Goal: Task Accomplishment & Management: Use online tool/utility

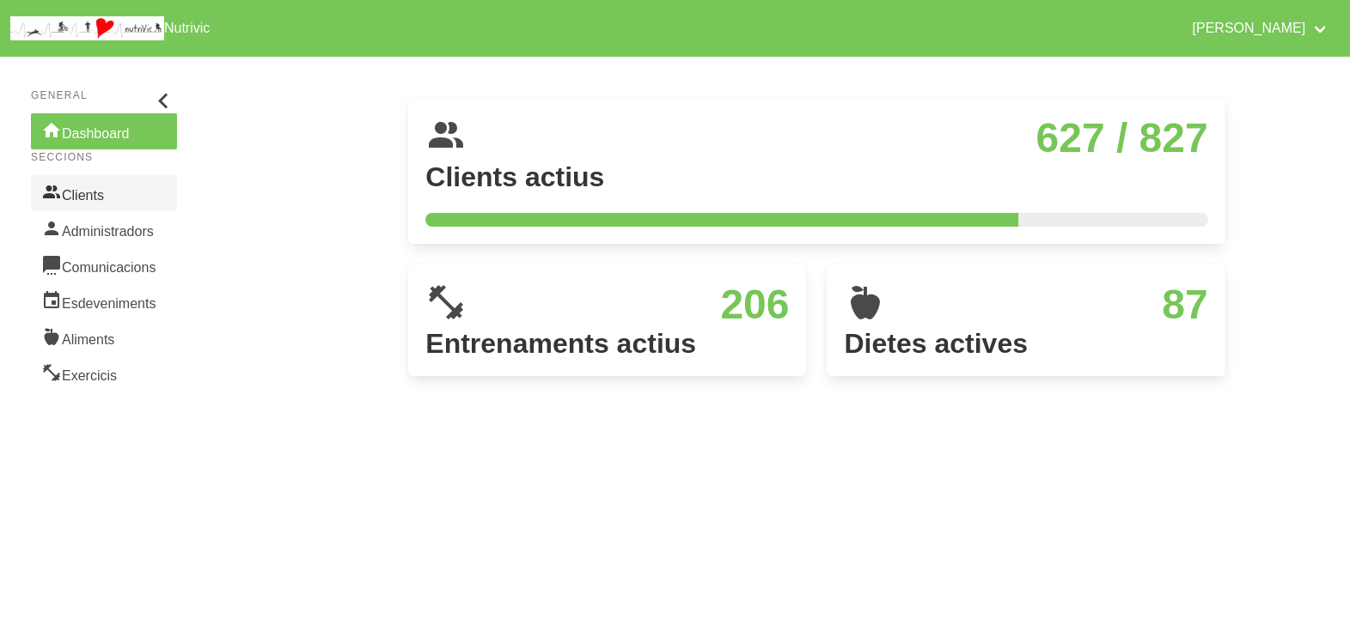
click at [121, 199] on link "Clients" at bounding box center [104, 193] width 146 height 36
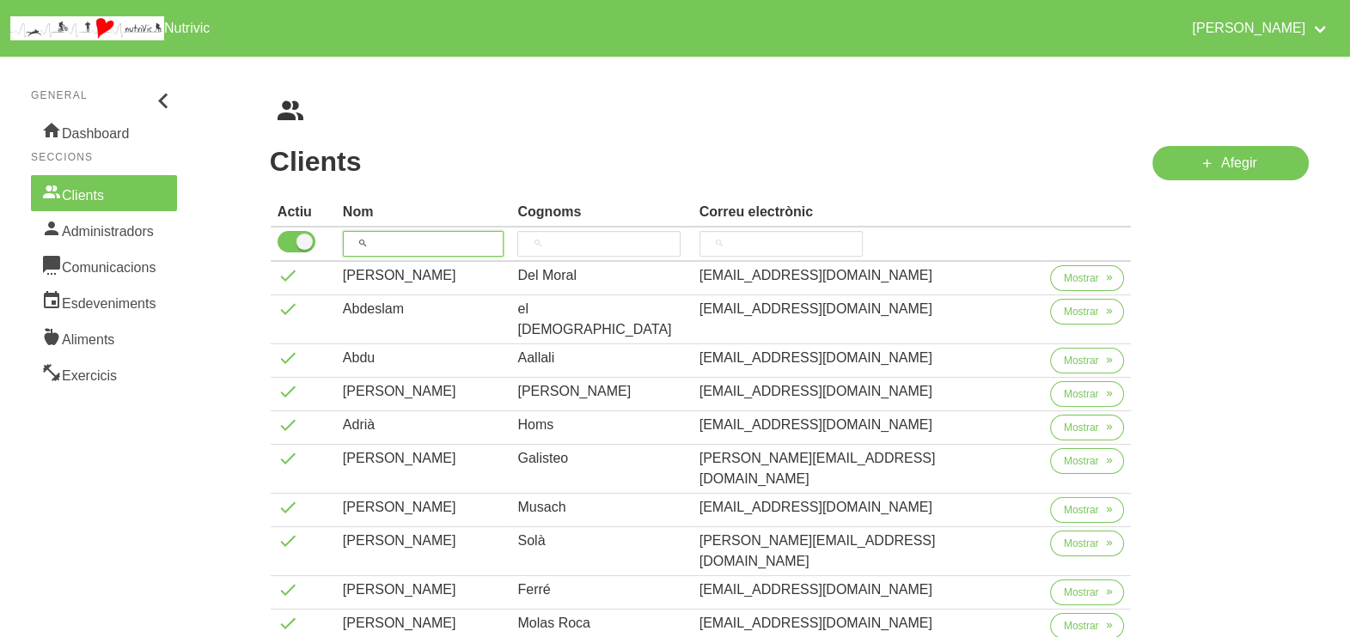
click at [417, 246] on input "search" at bounding box center [424, 244] width 162 height 26
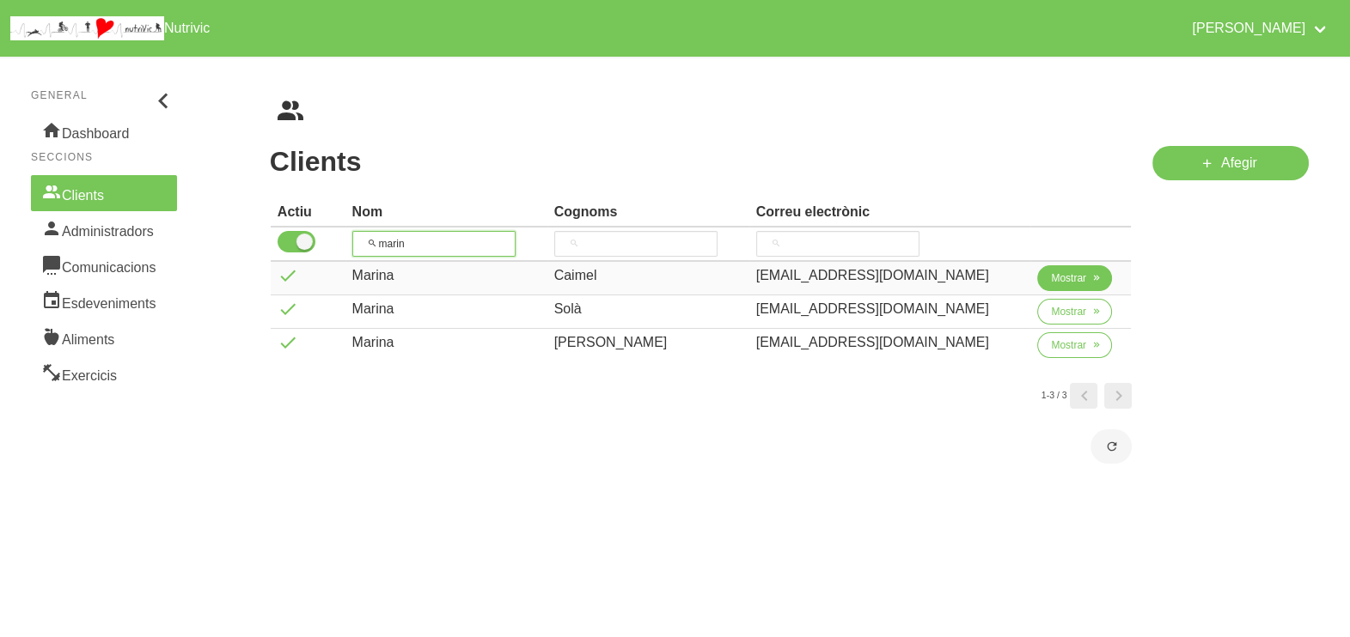
type input "marin"
click at [1079, 282] on icon "button" at bounding box center [1096, 278] width 10 height 15
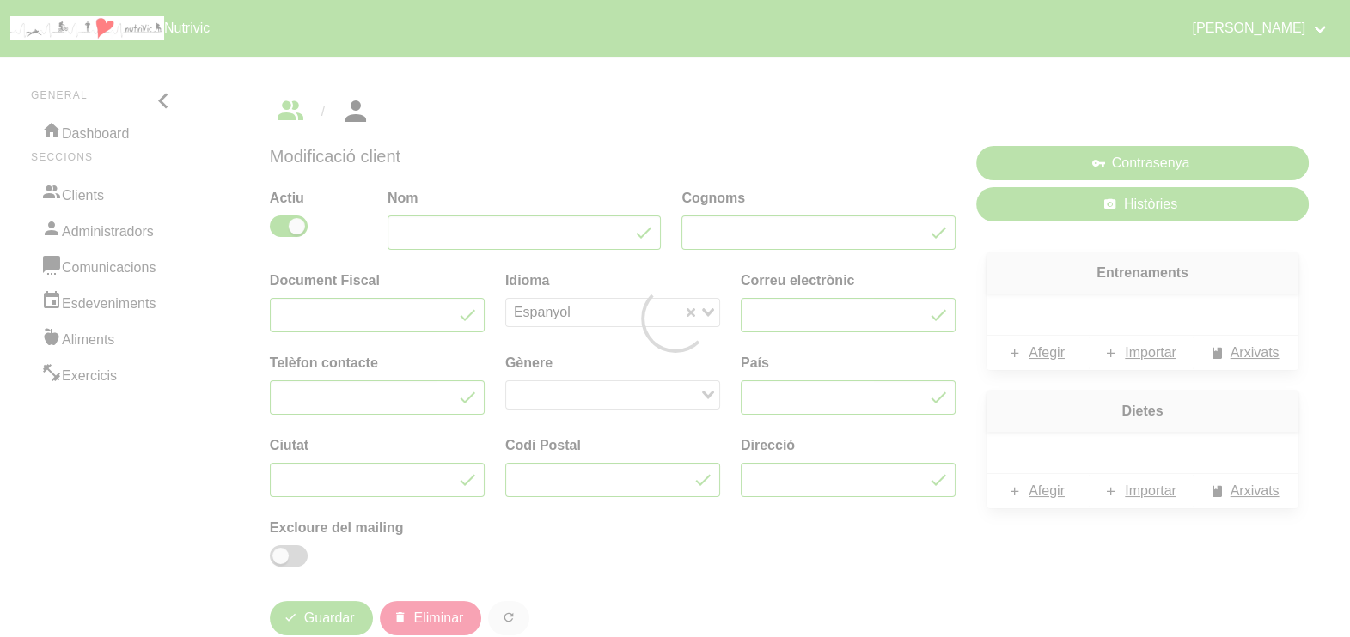
type input "Marina"
type input "Caimel"
type input "[EMAIL_ADDRESS][DOMAIN_NAME]"
type input "671887073"
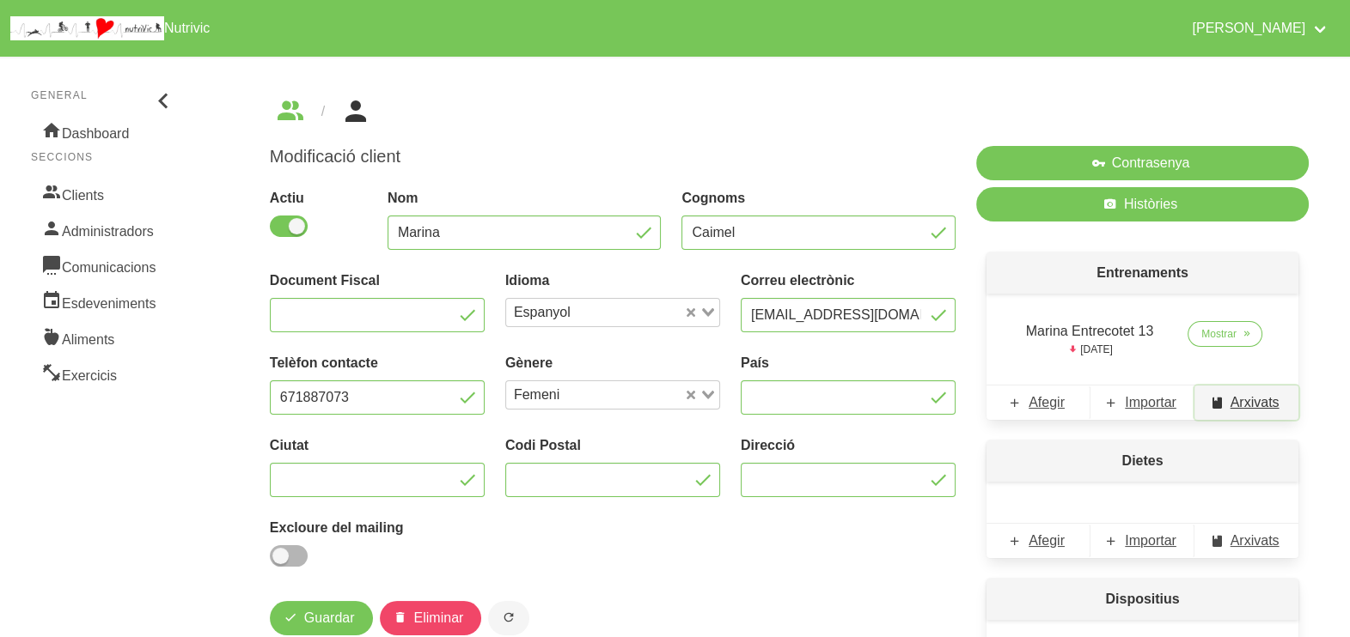
click at [1079, 400] on span "Arxivats" at bounding box center [1254, 403] width 49 height 21
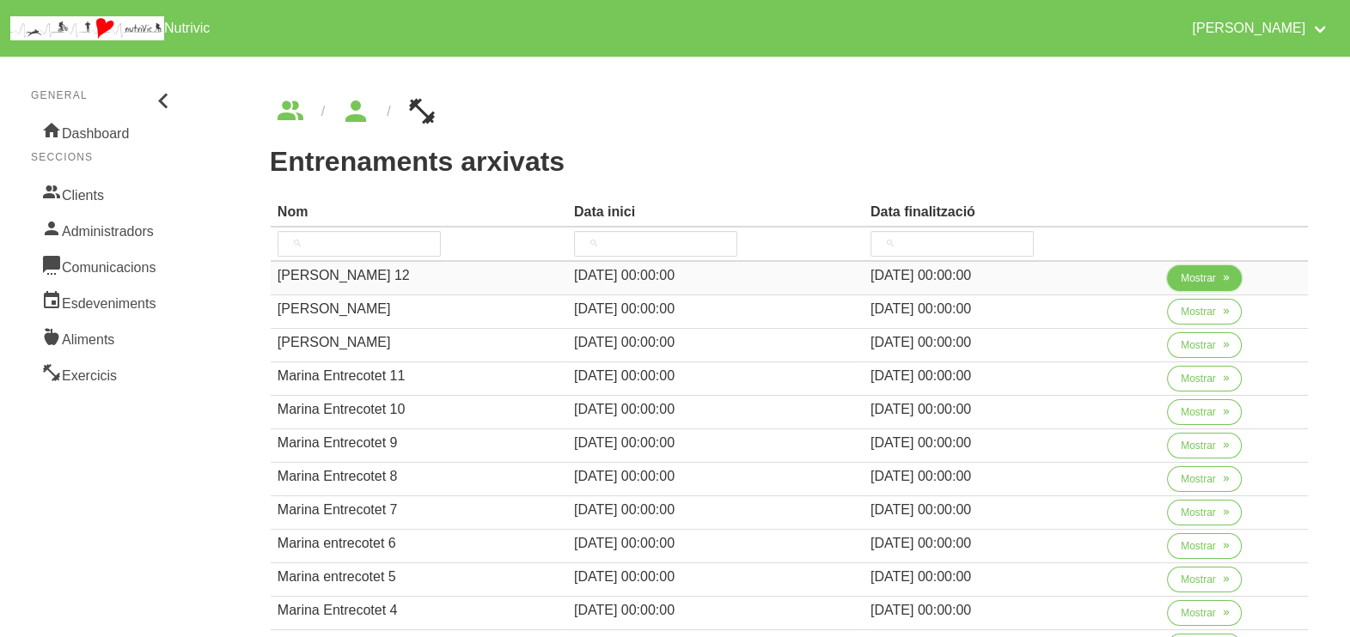
click at [1079, 284] on span "Mostrar" at bounding box center [1197, 278] width 35 height 15
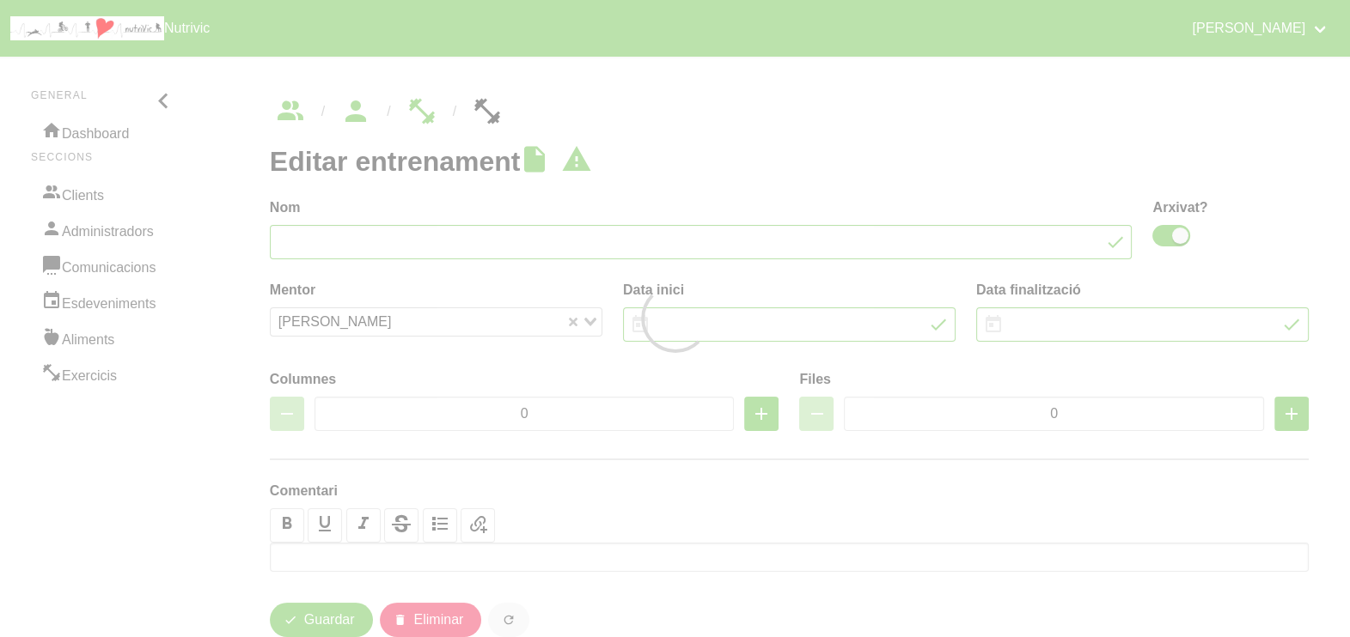
type input "Marina Caimel 12"
checkbox input "true"
type input "1/6/2025"
type input "13/7/2025"
type input "3"
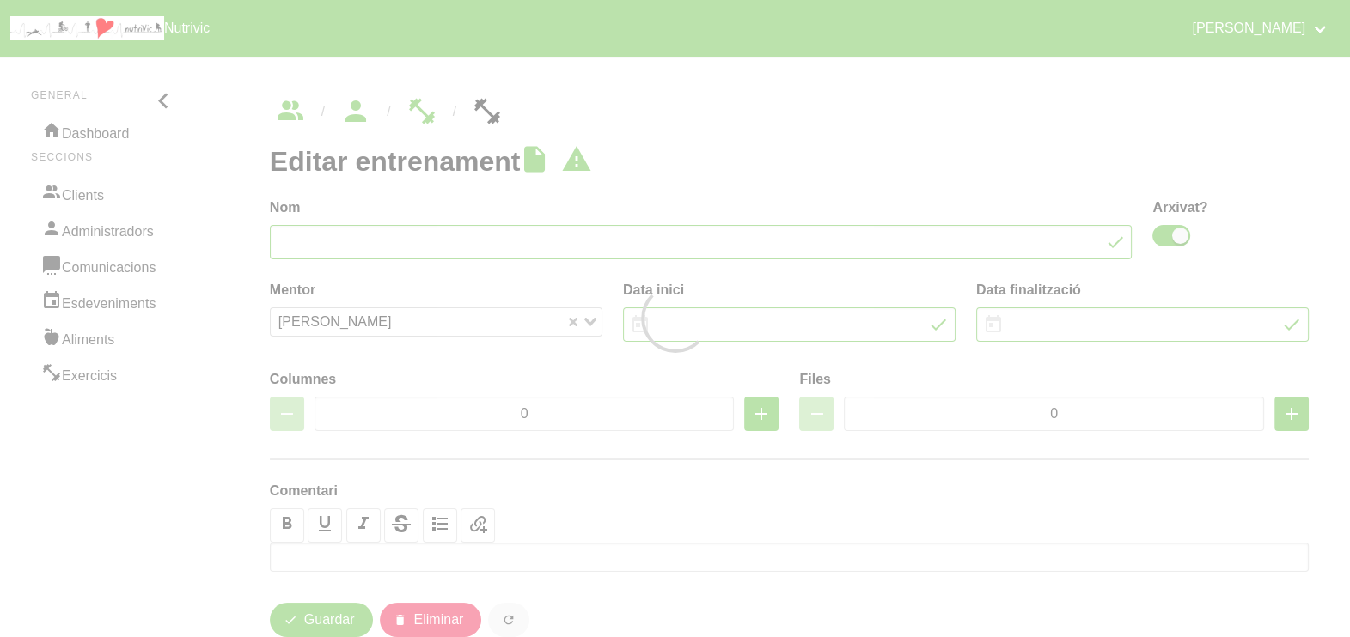
type input "8"
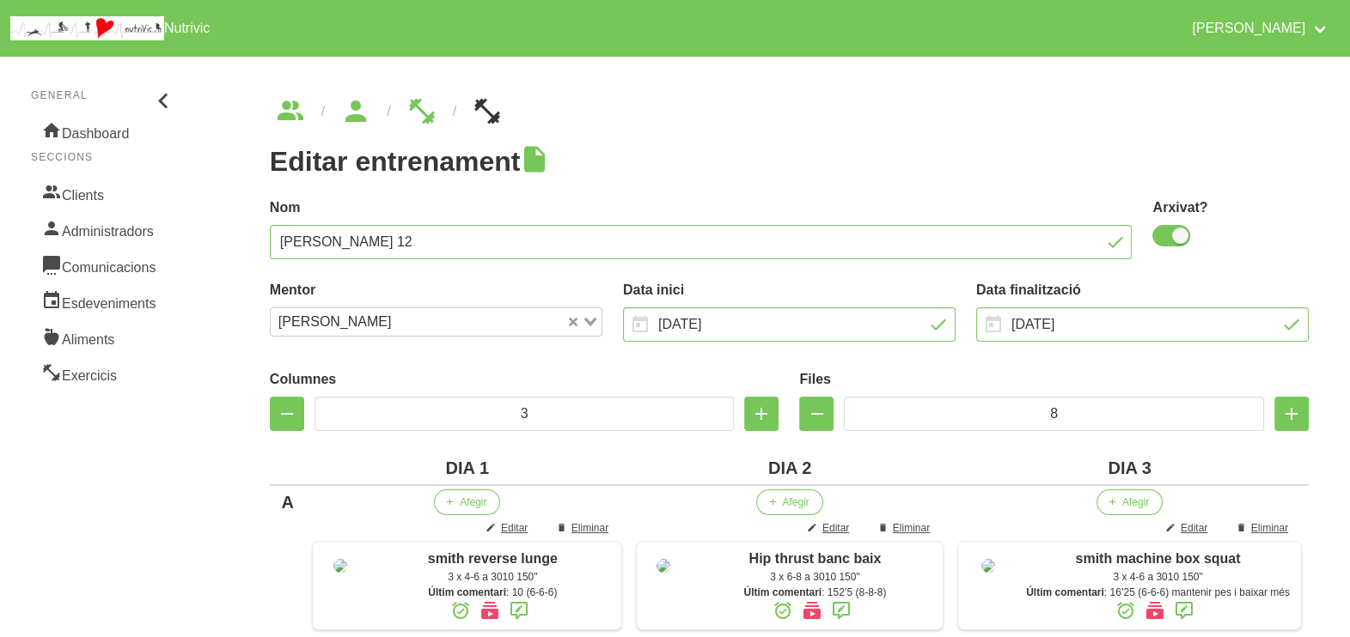
click at [617, 120] on ul "breadcrumbs" at bounding box center [789, 111] width 1039 height 27
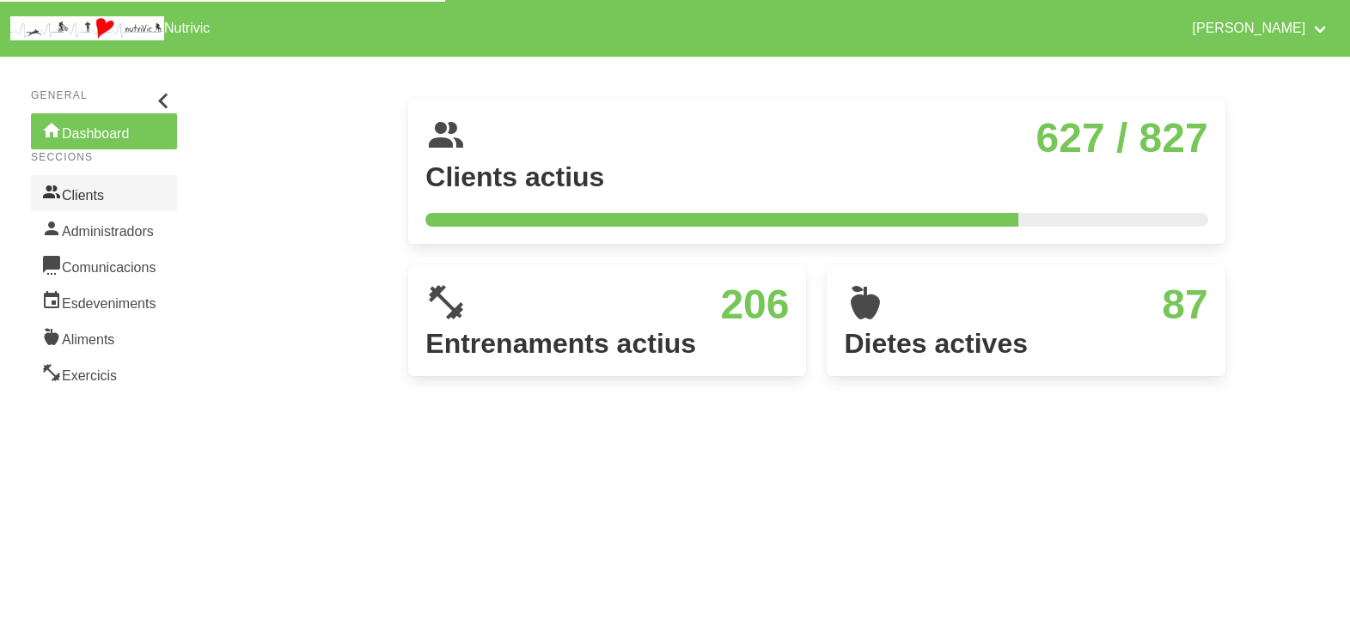
click at [101, 195] on link "Clients" at bounding box center [104, 193] width 146 height 36
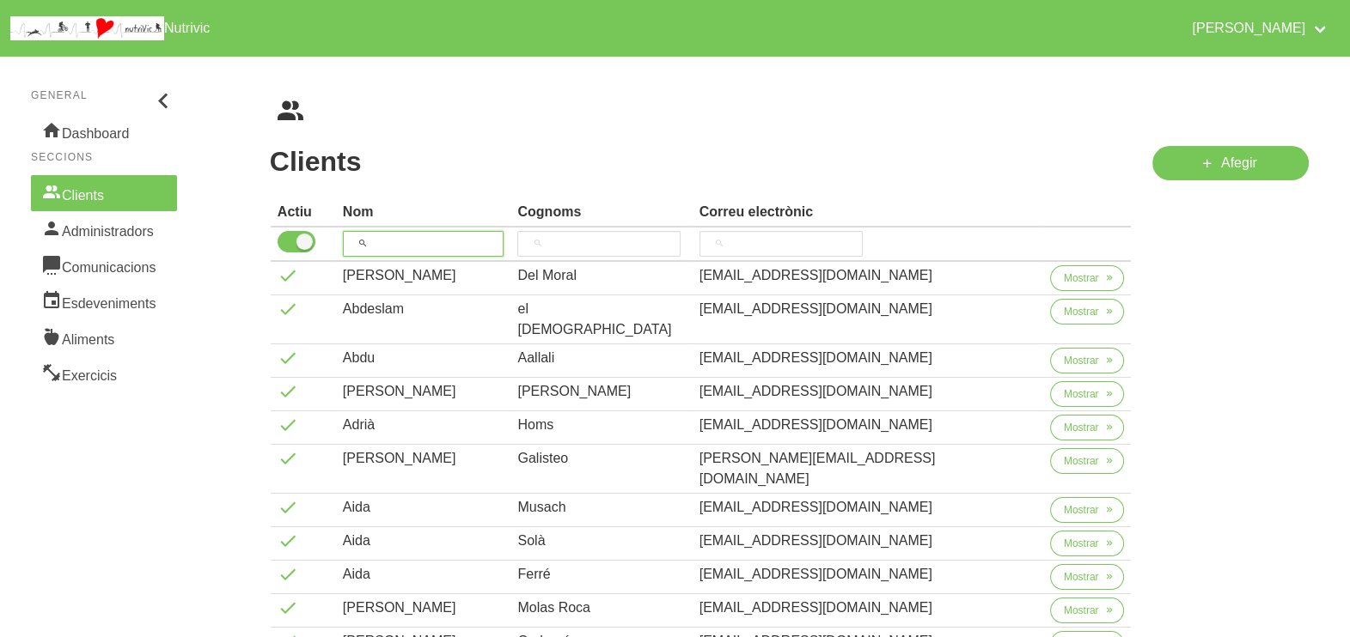
drag, startPoint x: 410, startPoint y: 245, endPoint x: 396, endPoint y: 241, distance: 14.4
click at [412, 245] on input "search" at bounding box center [424, 244] width 162 height 26
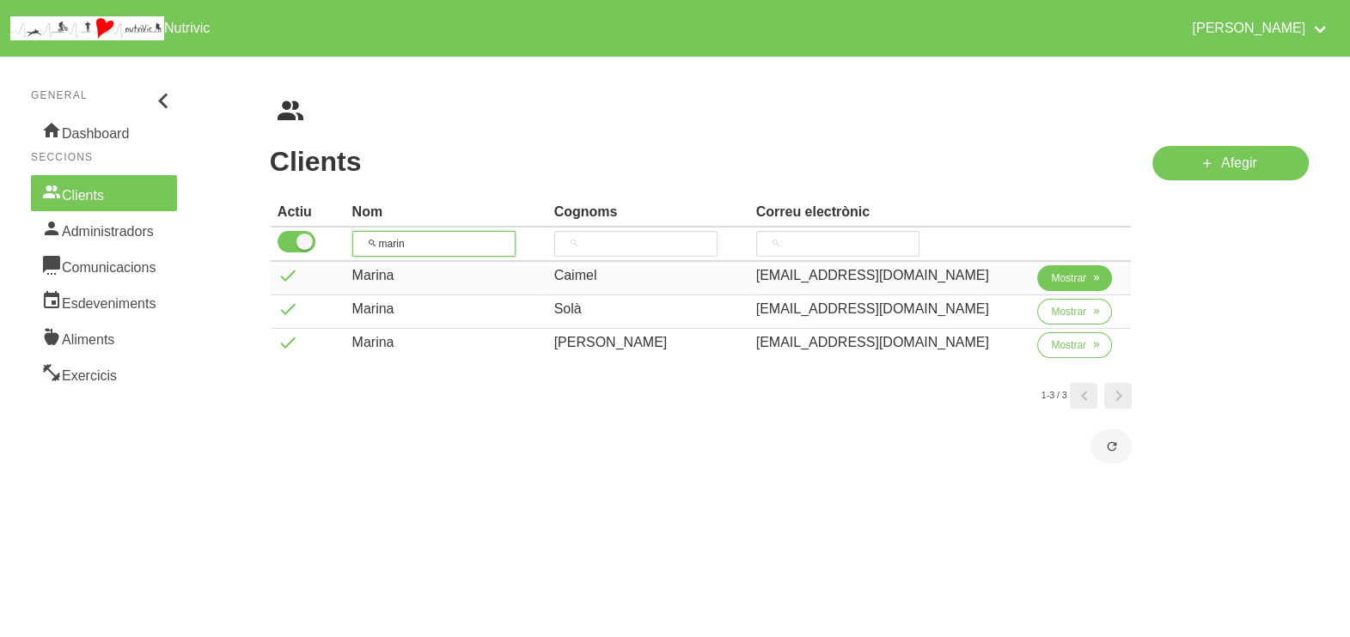
type input "marin"
click at [1051, 273] on span "Mostrar" at bounding box center [1068, 278] width 35 height 15
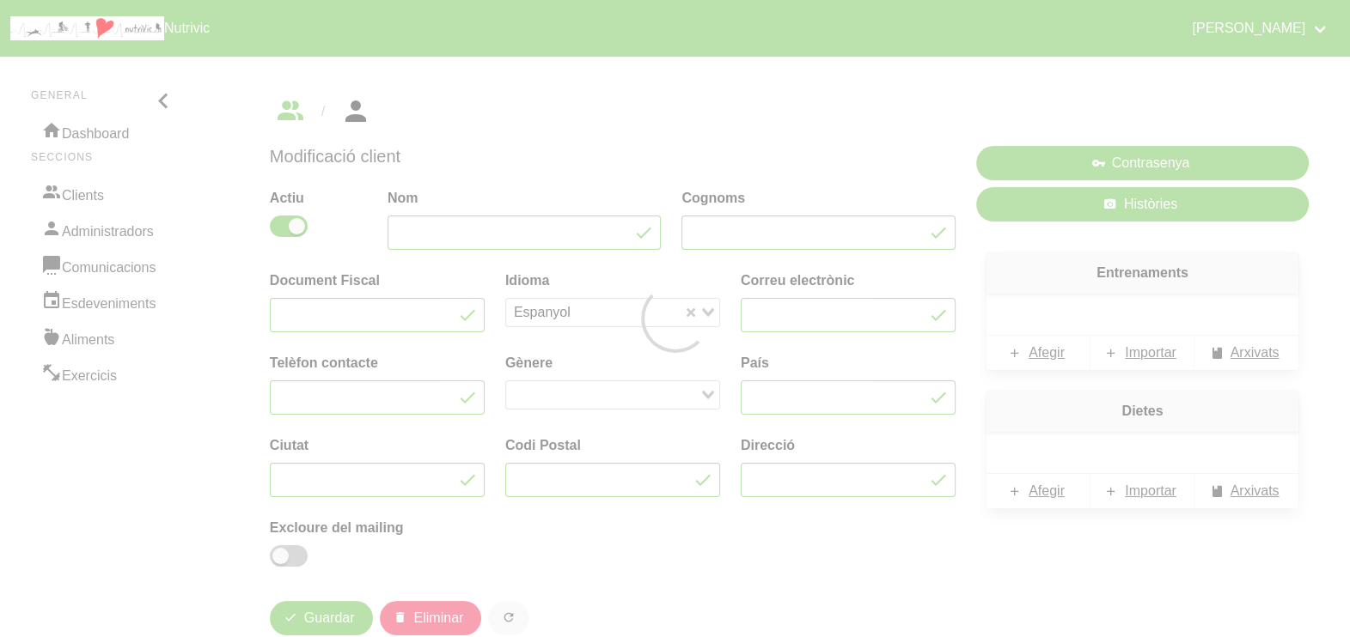
type input "Marina"
type input "Caimel"
type input "[EMAIL_ADDRESS][DOMAIN_NAME]"
type input "671887073"
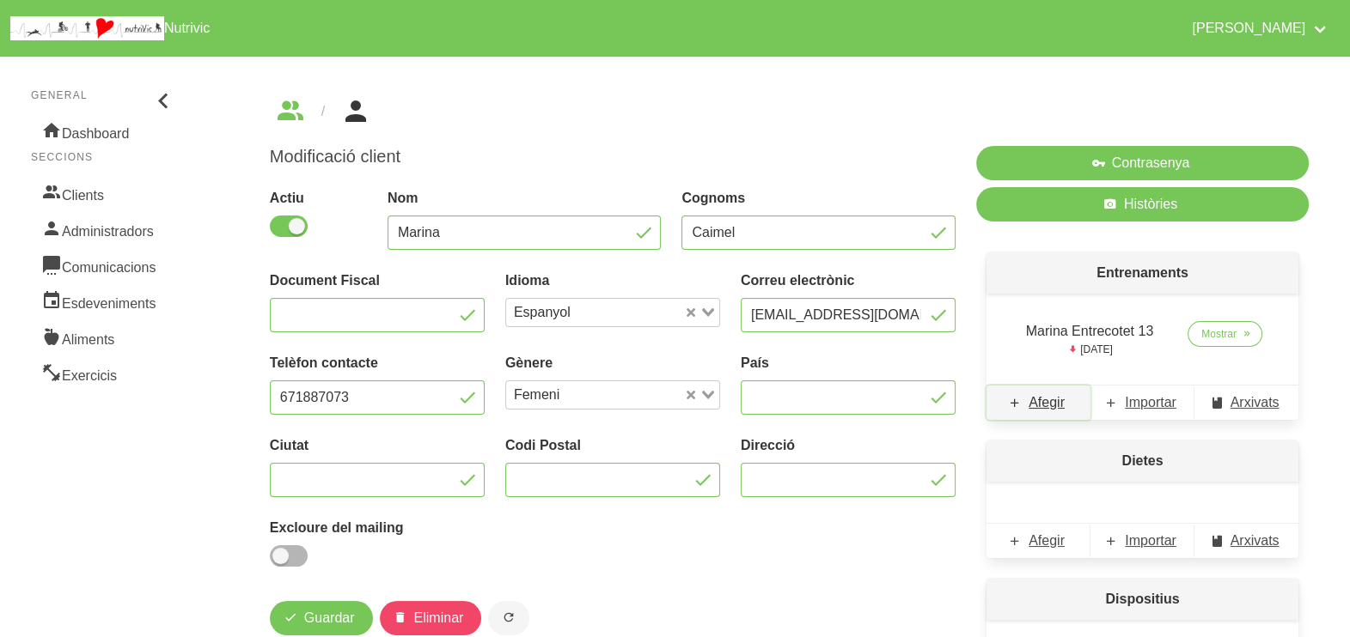
click at [1048, 406] on span "Afegir" at bounding box center [1046, 403] width 36 height 21
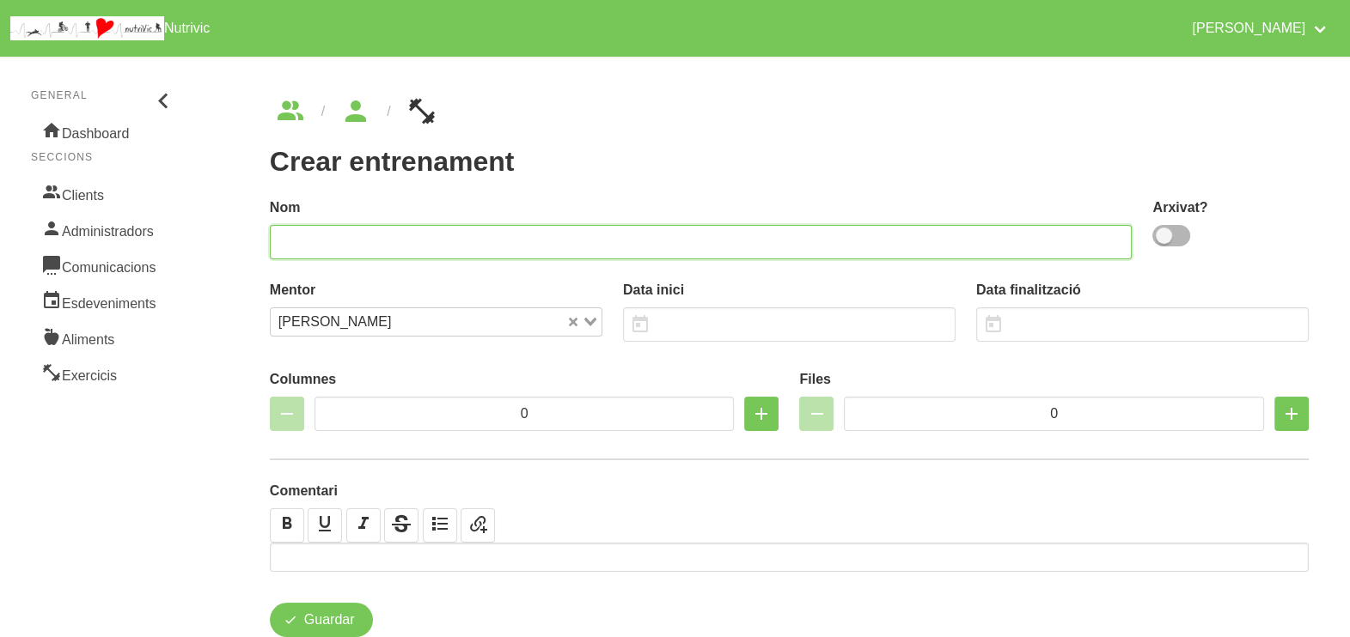
click at [673, 237] on input "text" at bounding box center [701, 242] width 863 height 34
type input "Marina Entrecotet 14"
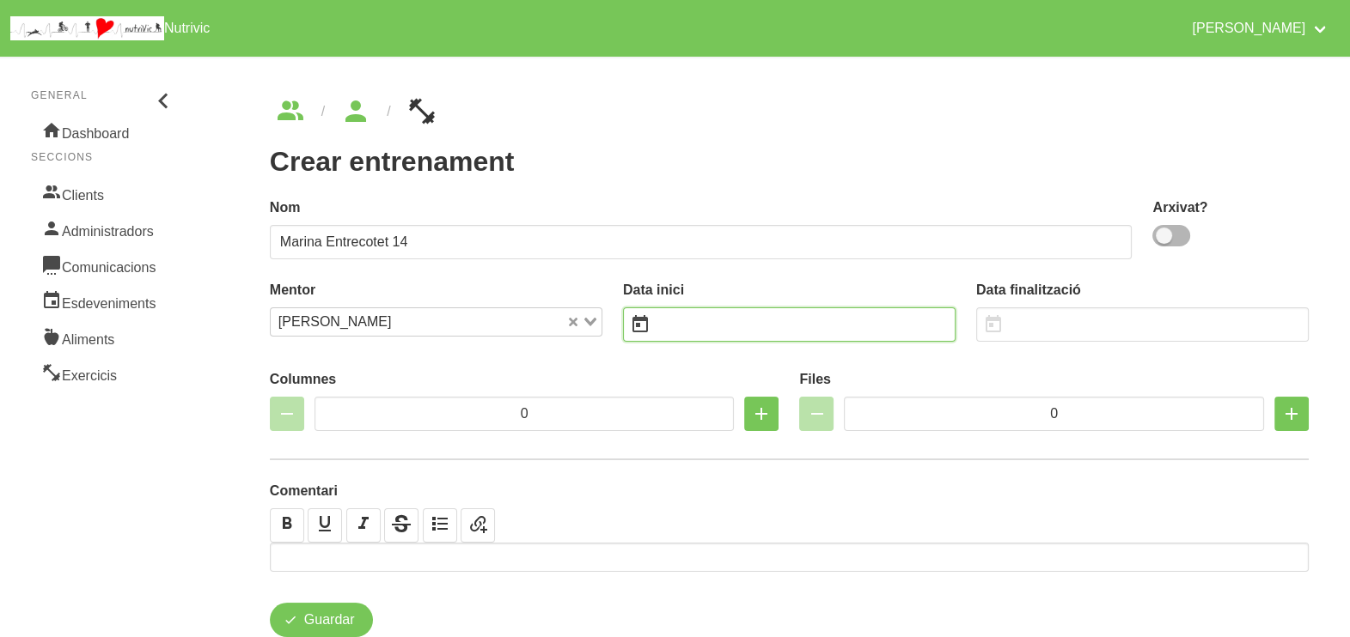
click at [709, 323] on input "text" at bounding box center [789, 325] width 332 height 34
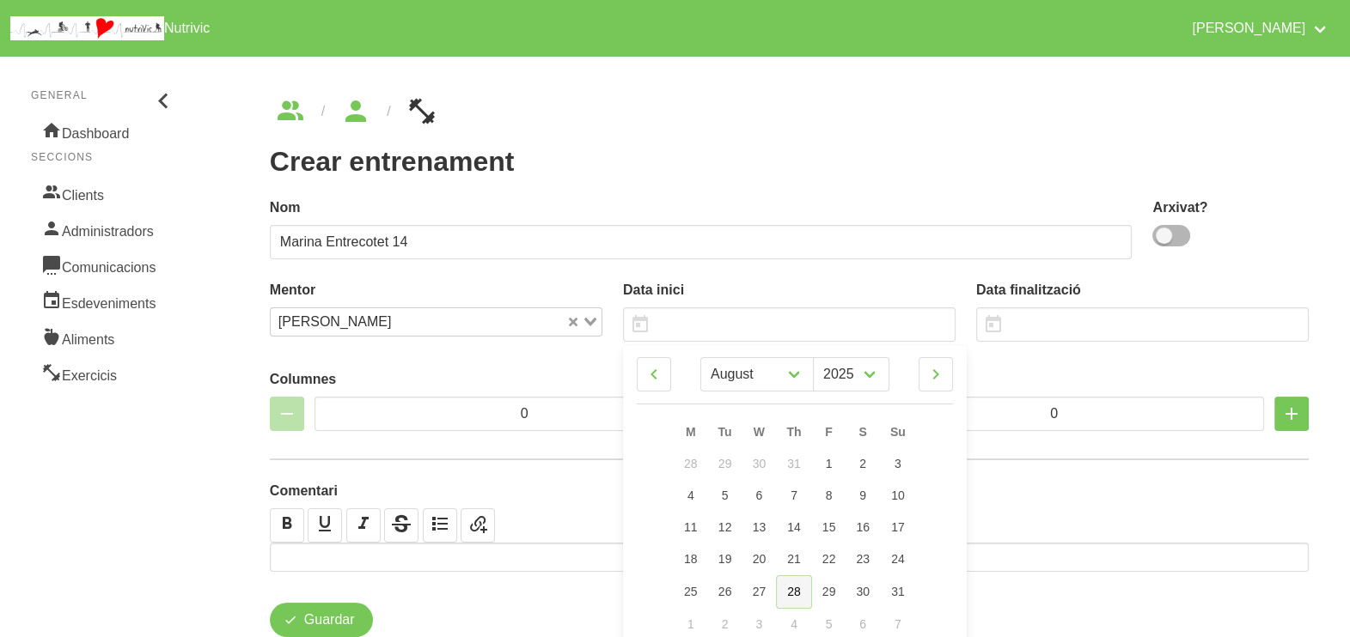
click at [802, 592] on link "28" at bounding box center [794, 593] width 36 height 34
type input "[DATE]"
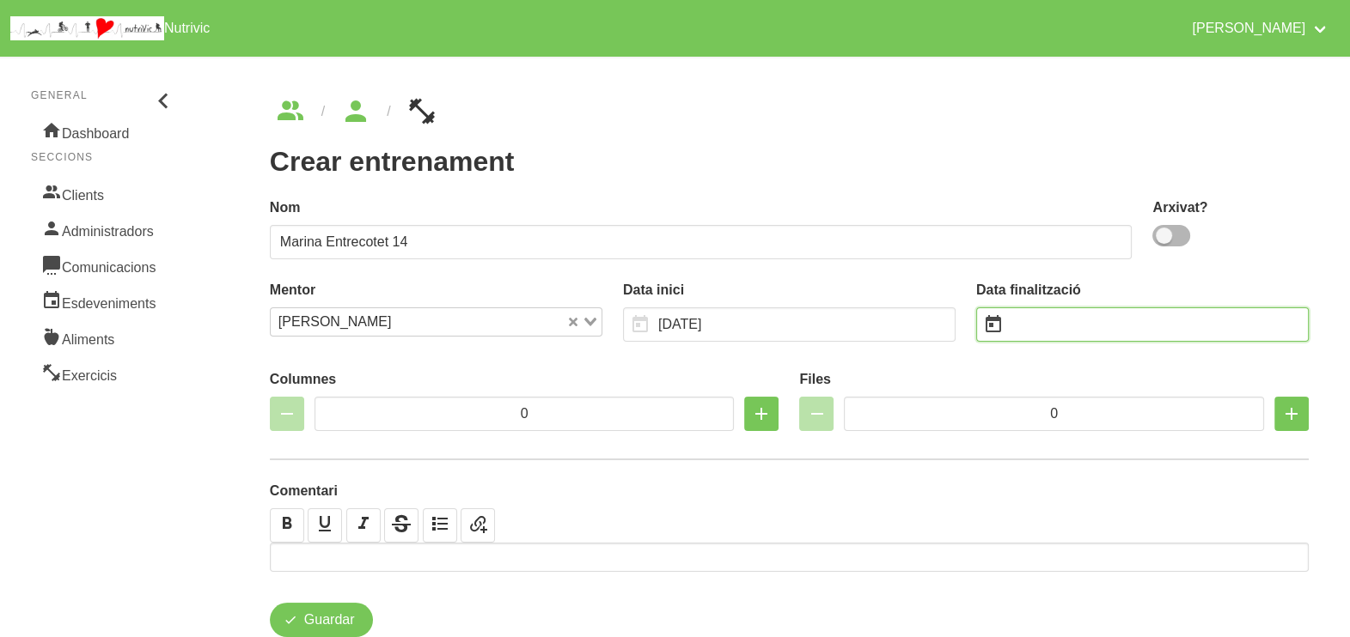
click at [1041, 320] on input "text" at bounding box center [1142, 325] width 332 height 34
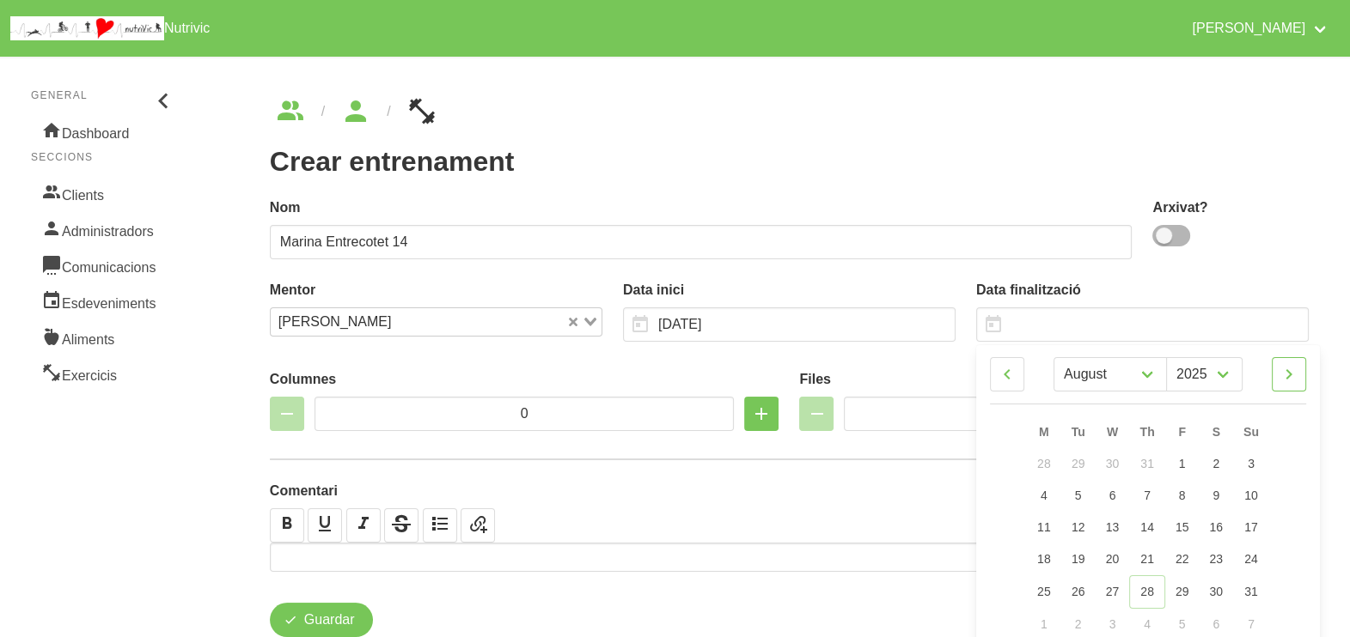
click at [1297, 385] on icon at bounding box center [1288, 374] width 21 height 31
drag, startPoint x: 1286, startPoint y: 374, endPoint x: 1279, endPoint y: 447, distance: 73.3
click at [1288, 375] on icon at bounding box center [1288, 374] width 21 height 31
select select "9"
click at [1257, 485] on link "12" at bounding box center [1251, 496] width 36 height 32
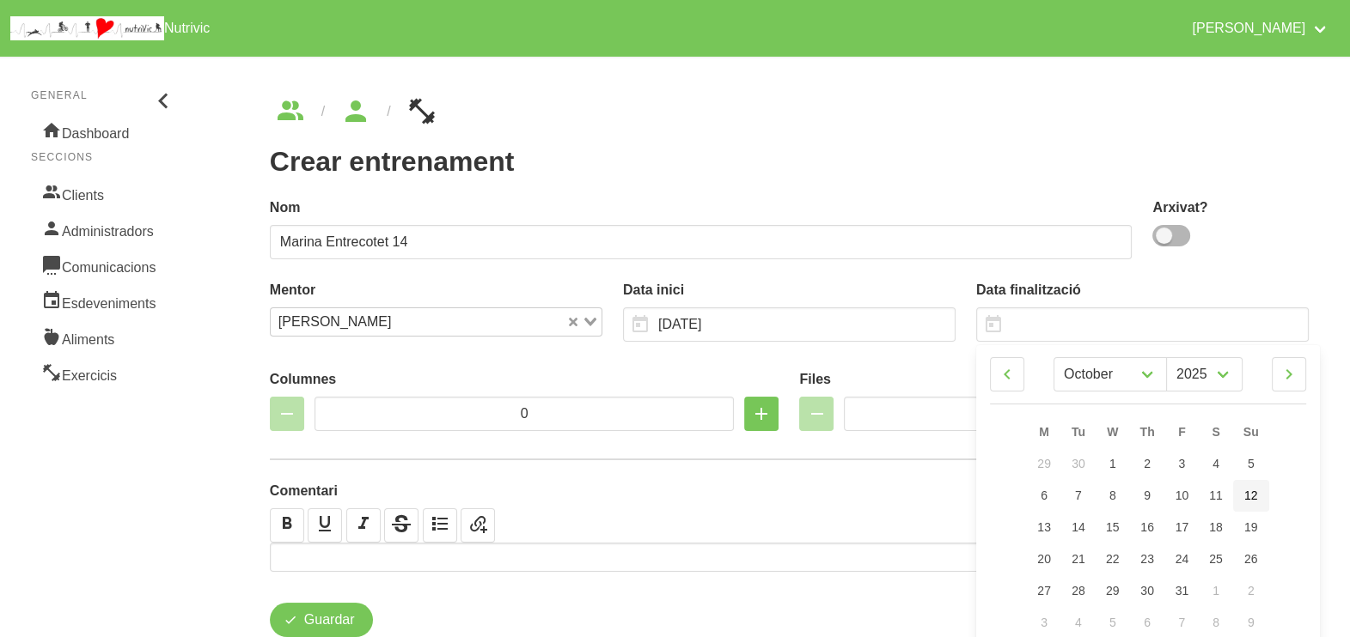
type input "[DATE]"
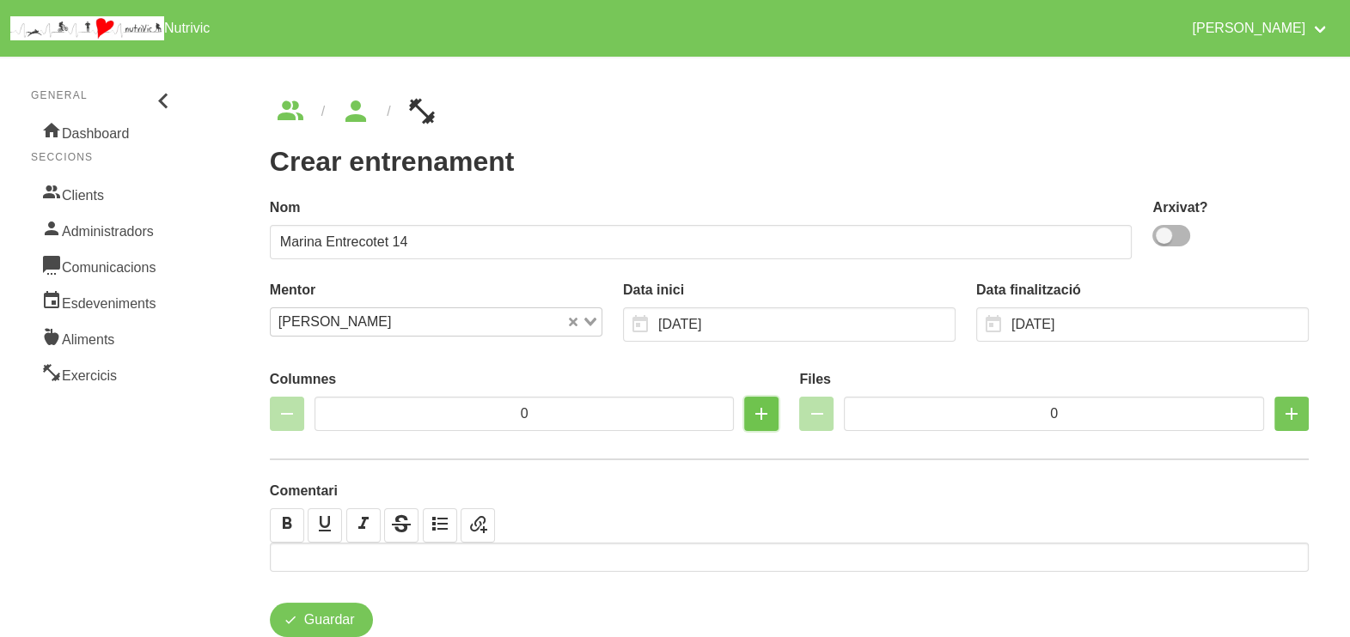
click at [770, 412] on icon "button" at bounding box center [761, 414] width 21 height 31
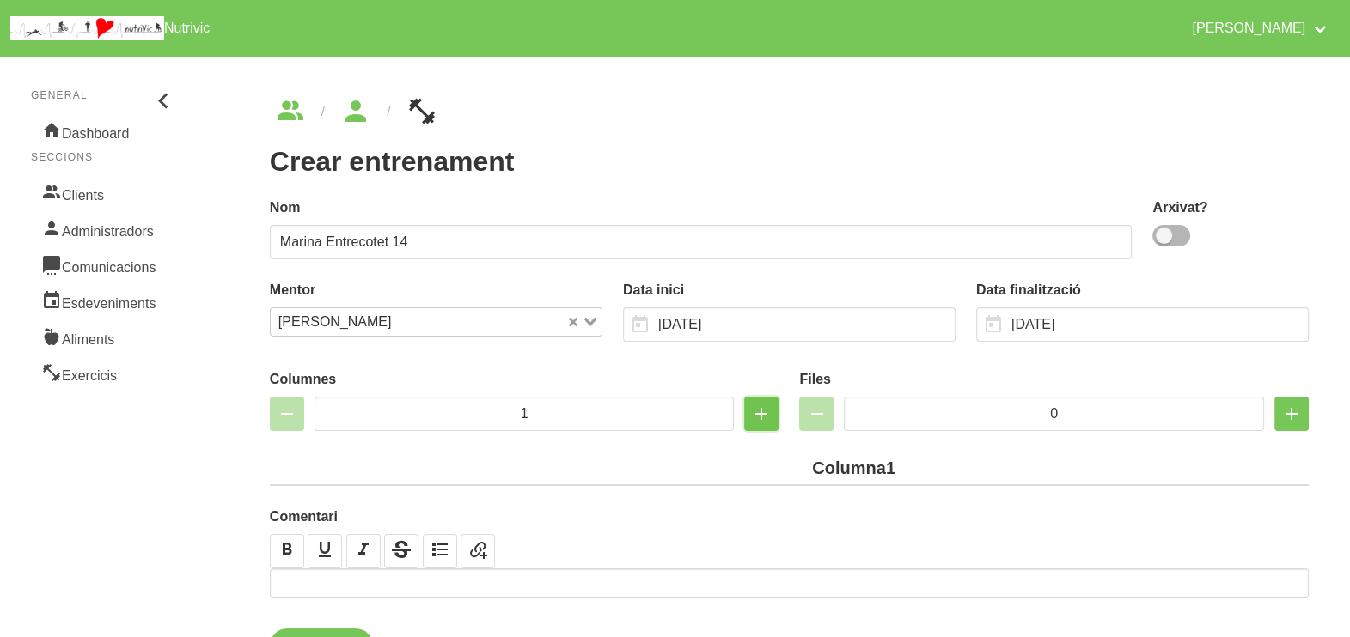
click at [770, 412] on icon "button" at bounding box center [761, 414] width 21 height 31
click at [760, 410] on icon "button" at bounding box center [761, 414] width 21 height 31
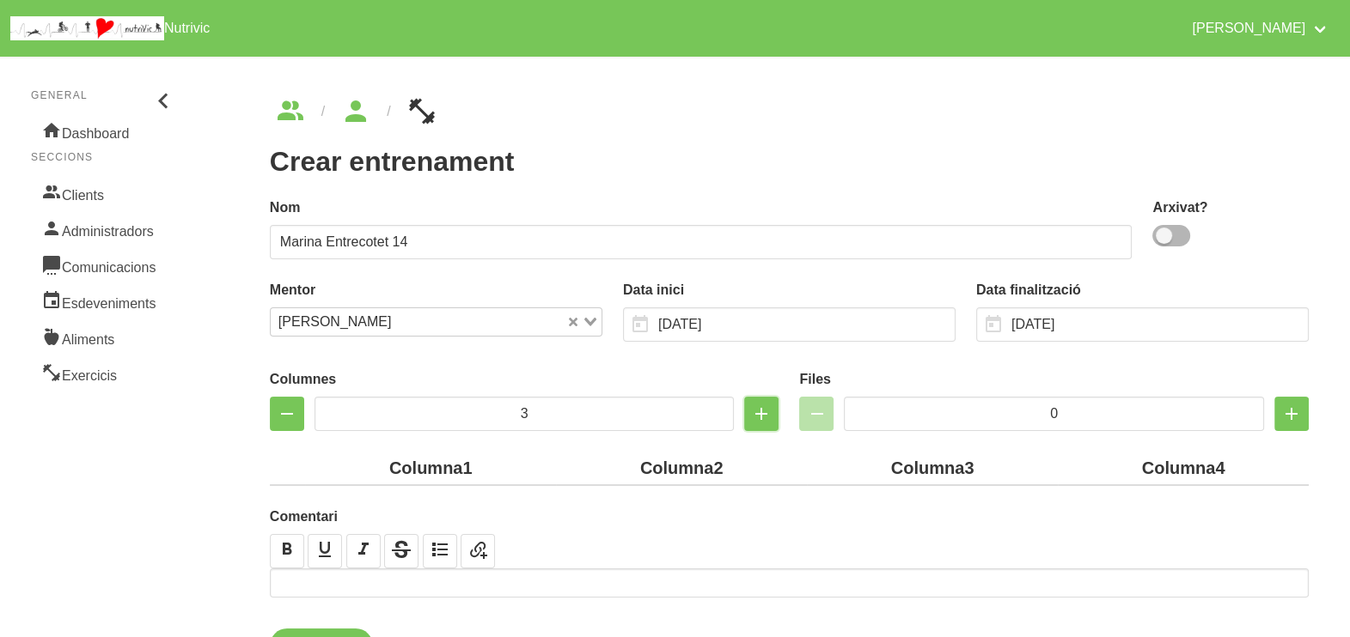
type input "4"
click at [958, 400] on input "0" at bounding box center [1054, 414] width 420 height 34
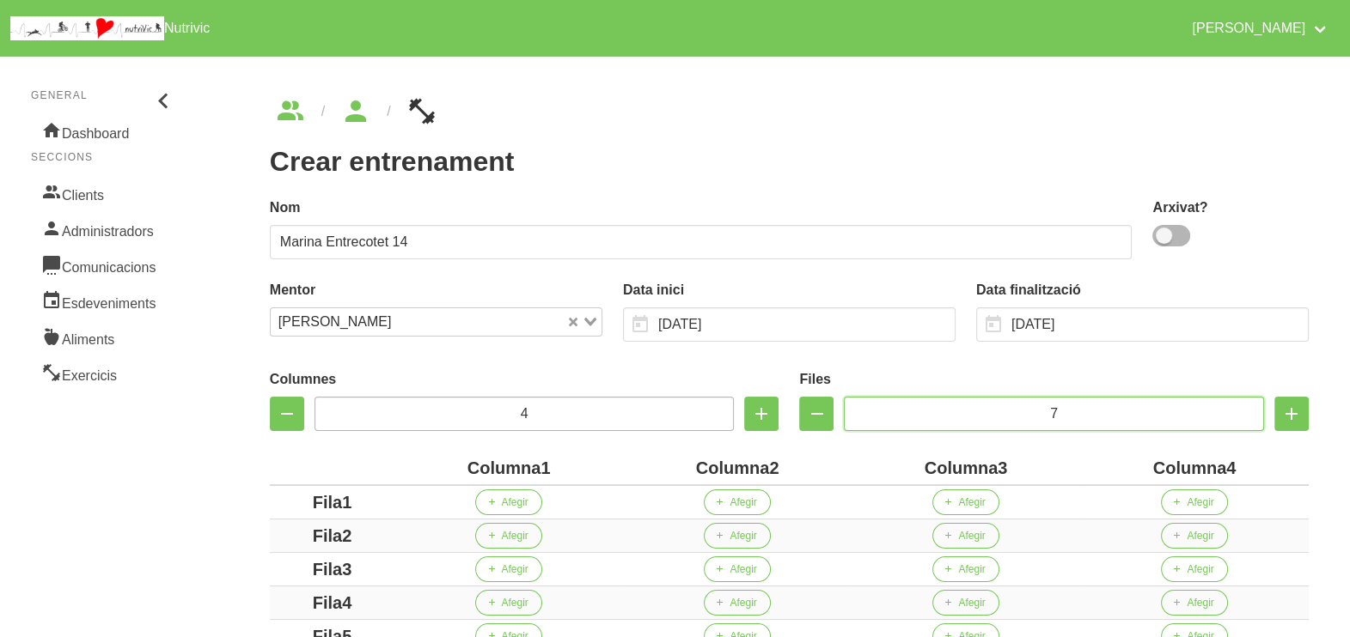
scroll to position [309, 0]
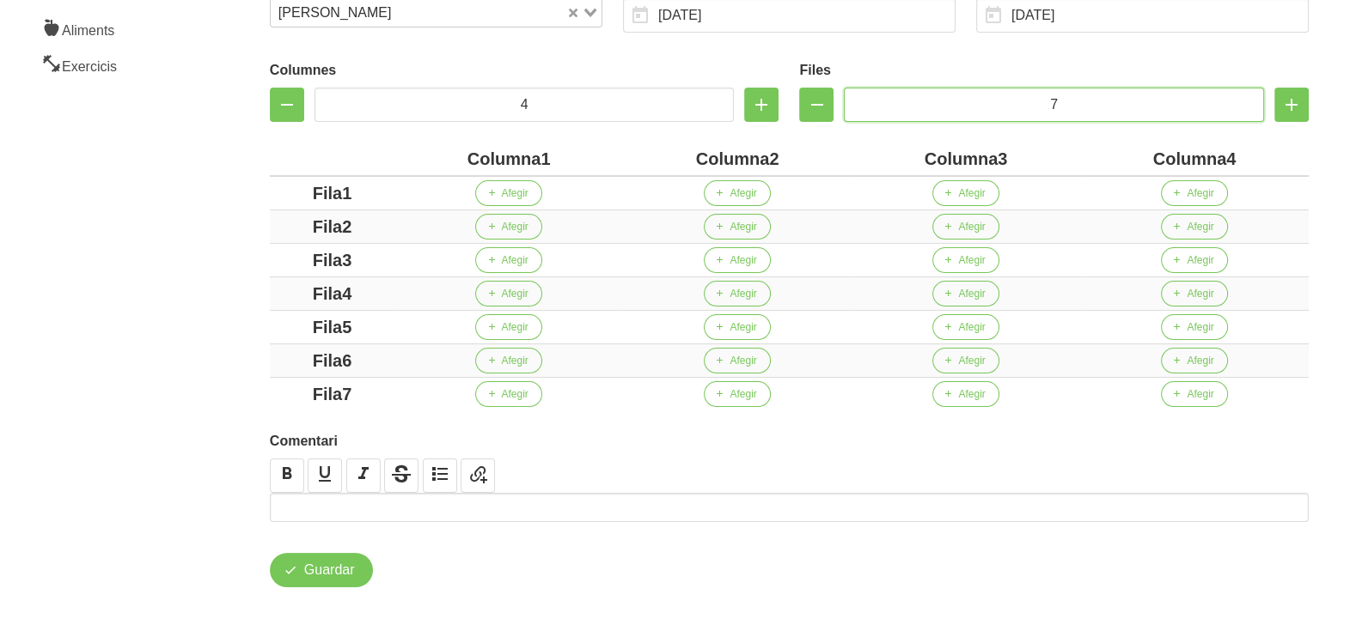
type input "7"
drag, startPoint x: 461, startPoint y: 159, endPoint x: 397, endPoint y: 159, distance: 64.4
click at [397, 159] on th "Columna1" at bounding box center [508, 160] width 229 height 34
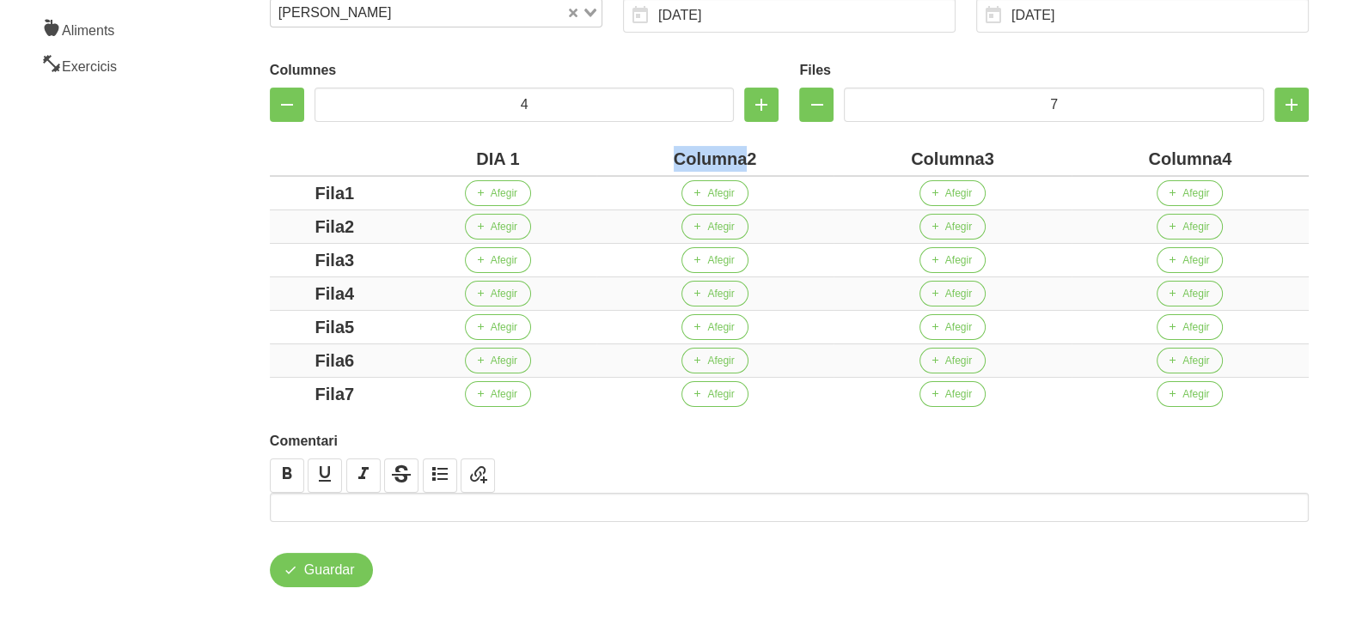
drag, startPoint x: 748, startPoint y: 162, endPoint x: 654, endPoint y: 143, distance: 96.4
click at [656, 143] on th "Columna2" at bounding box center [714, 160] width 237 height 34
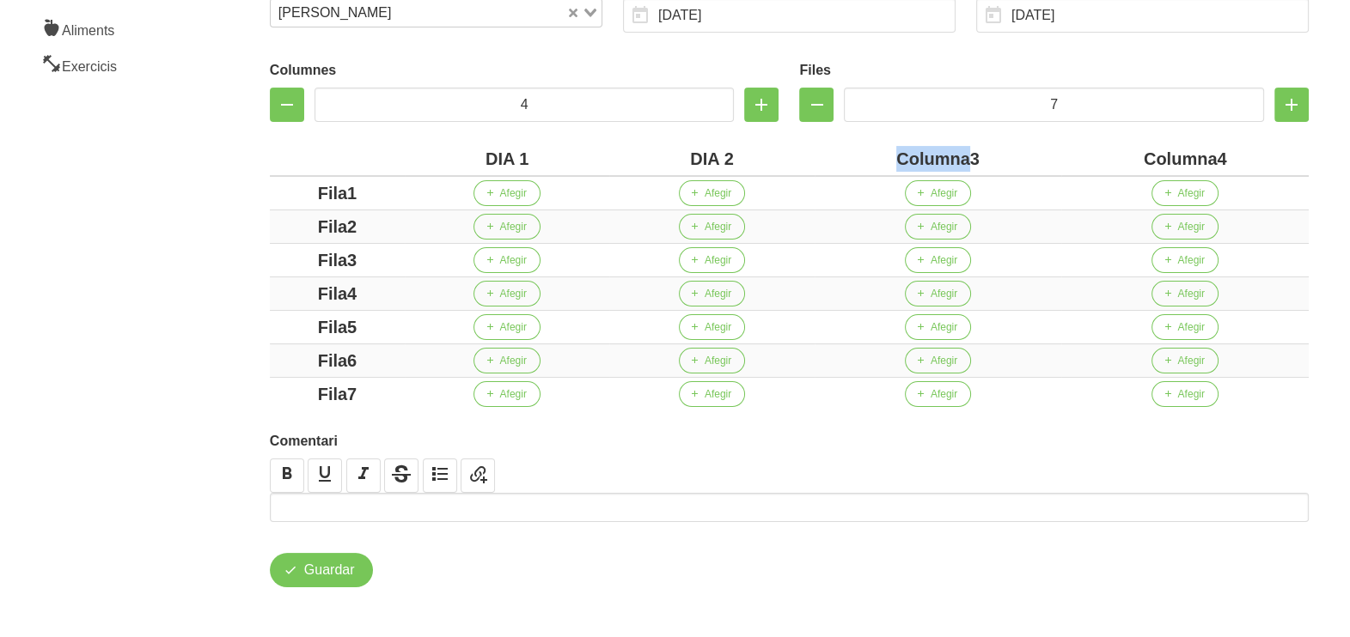
drag, startPoint x: 960, startPoint y: 156, endPoint x: 869, endPoint y: 156, distance: 90.2
click at [869, 156] on div "Columna3" at bounding box center [938, 159] width 234 height 26
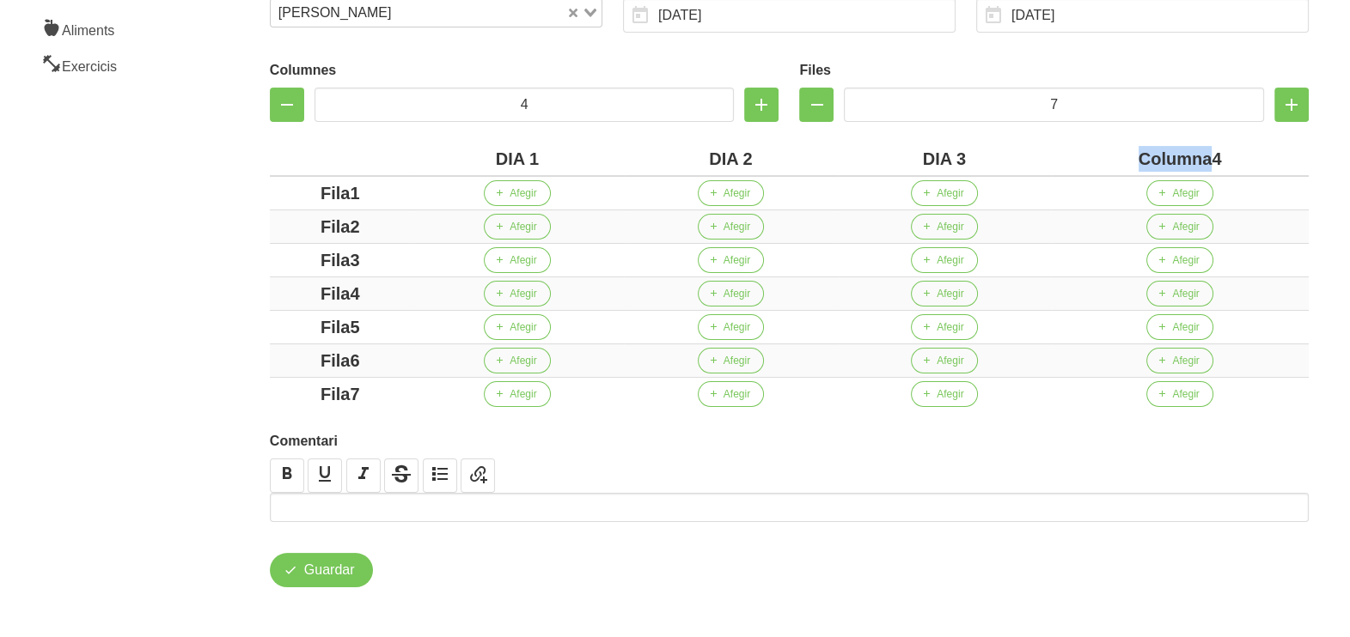
drag, startPoint x: 1209, startPoint y: 160, endPoint x: 1093, endPoint y: 160, distance: 116.0
click at [1093, 160] on div "Columna4" at bounding box center [1180, 159] width 244 height 26
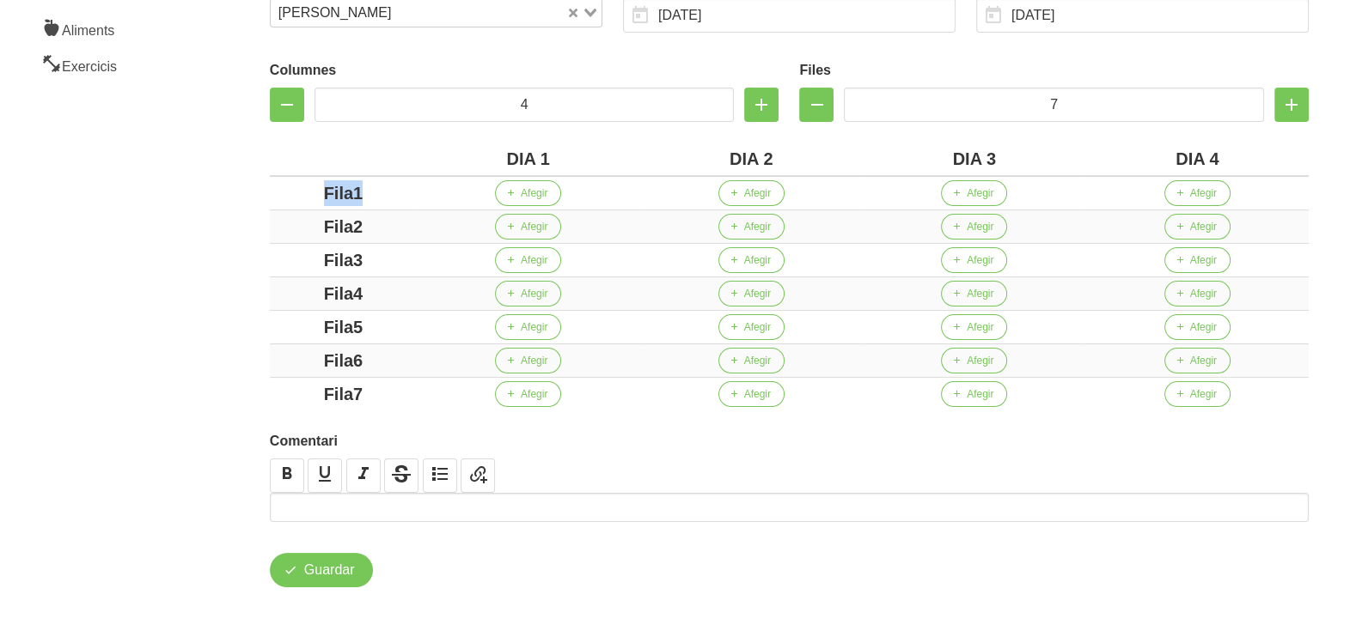
drag, startPoint x: 279, startPoint y: 181, endPoint x: 263, endPoint y: 181, distance: 16.3
click at [262, 181] on div "Columnes 4 Files 7 DIA 1 DIA 2 DIA 3 DIA 4 Fila1 Afegir Afegir Afegir Afegir Fi…" at bounding box center [788, 232] width 1059 height 378
drag, startPoint x: 382, startPoint y: 228, endPoint x: 276, endPoint y: 226, distance: 106.5
click at [277, 226] on div "Fila2" at bounding box center [343, 227] width 133 height 26
click at [308, 251] on div "Fila3" at bounding box center [343, 260] width 133 height 26
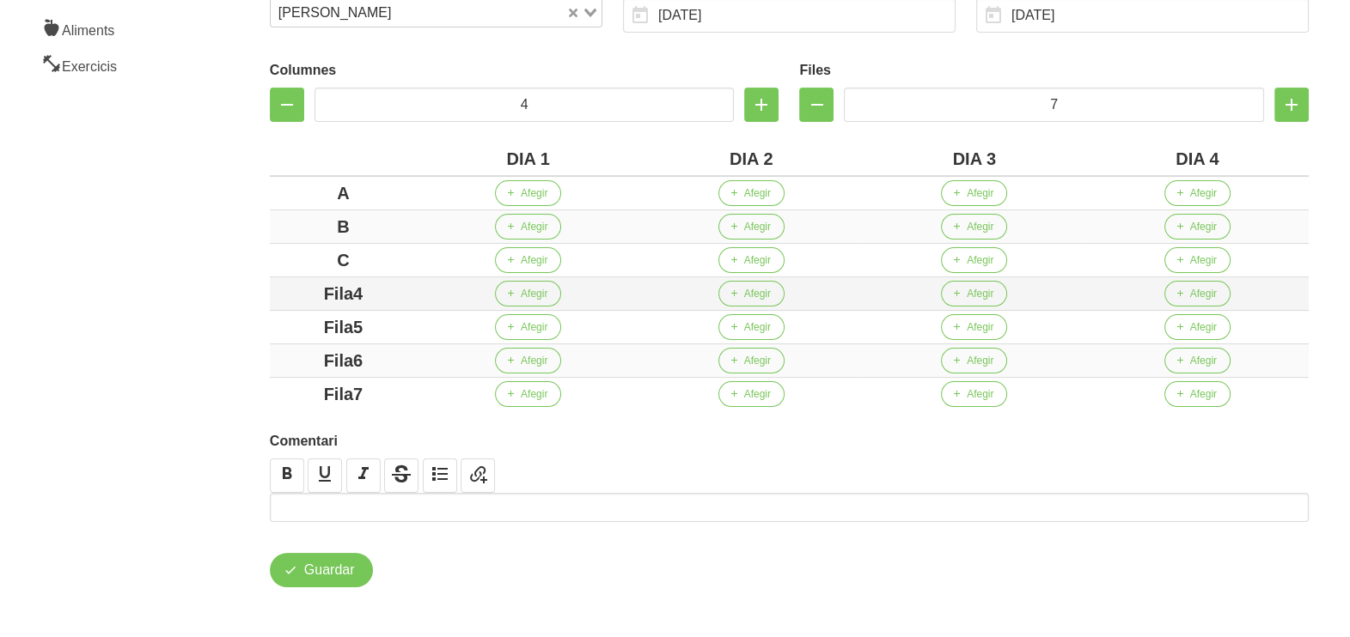
click at [292, 292] on div "Fila4" at bounding box center [343, 294] width 133 height 26
drag, startPoint x: 392, startPoint y: 327, endPoint x: 331, endPoint y: 337, distance: 61.7
click at [281, 311] on td "Fila5" at bounding box center [343, 328] width 147 height 34
drag, startPoint x: 364, startPoint y: 354, endPoint x: 274, endPoint y: 350, distance: 90.3
click at [274, 350] on td "Fila6" at bounding box center [343, 362] width 147 height 34
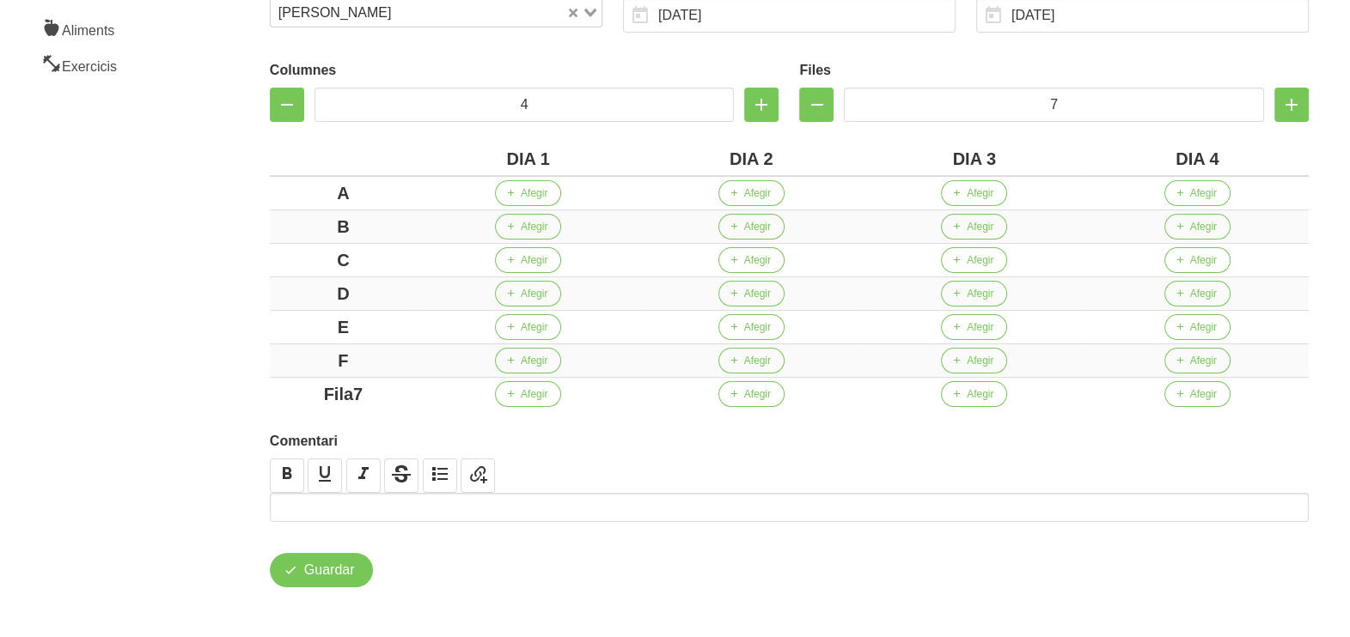
click at [221, 362] on div "Crear entrenament 2c06827c-f8b3-48a9-a6b6-8615af5cad57 Nom Marina Entrecotet 14…" at bounding box center [789, 188] width 1142 height 902
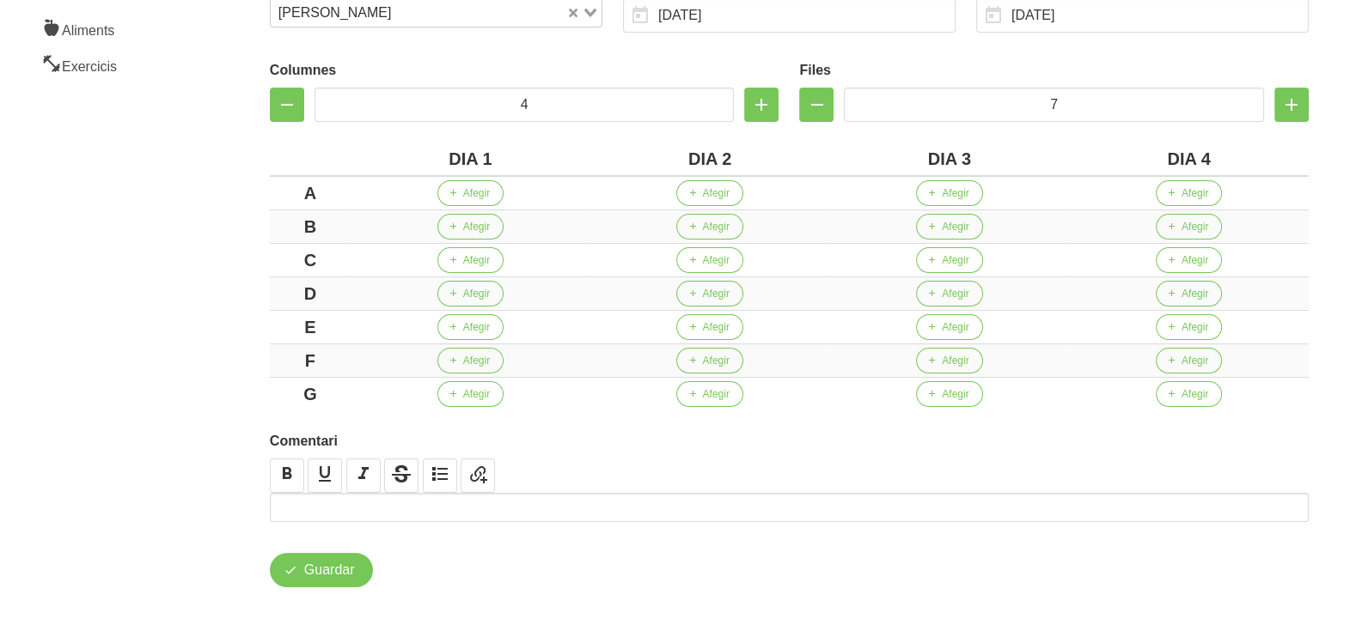
click at [197, 312] on aside "General Dashboard Seccions Clients Administradors Comunicacions Esdeveniments A…" at bounding box center [104, 188] width 229 height 902
click at [482, 193] on span "Afegir" at bounding box center [476, 193] width 27 height 15
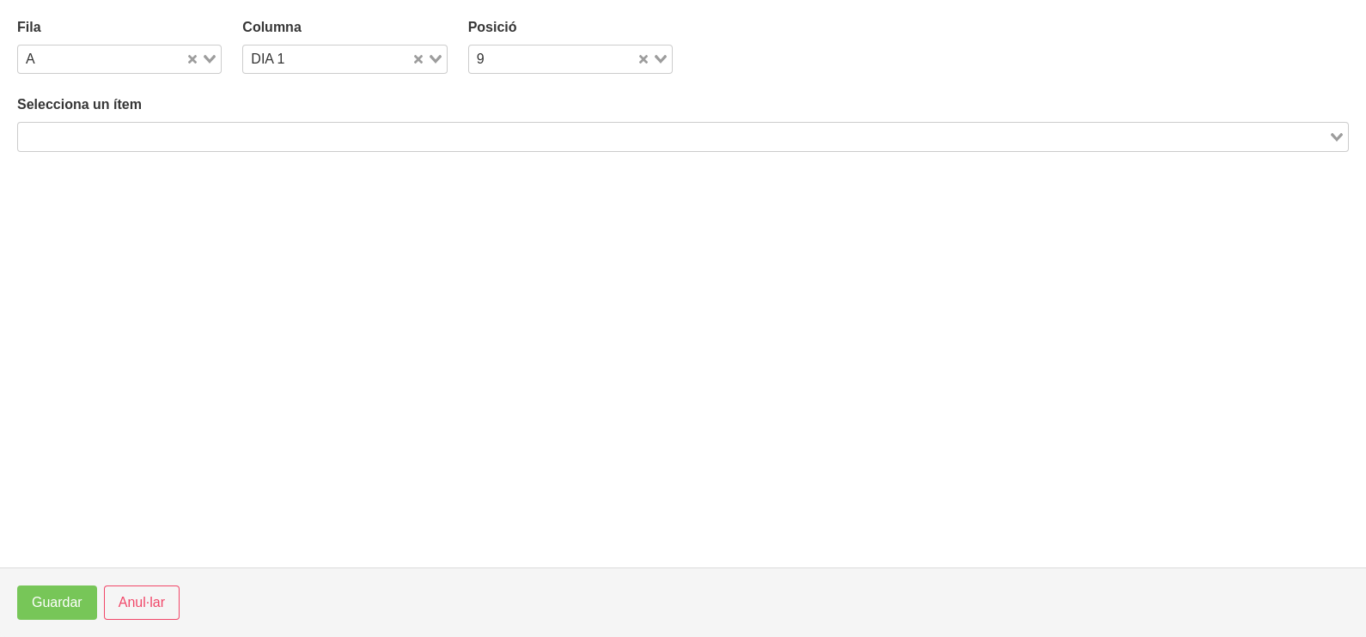
click at [217, 127] on input "Search for option" at bounding box center [673, 136] width 1307 height 21
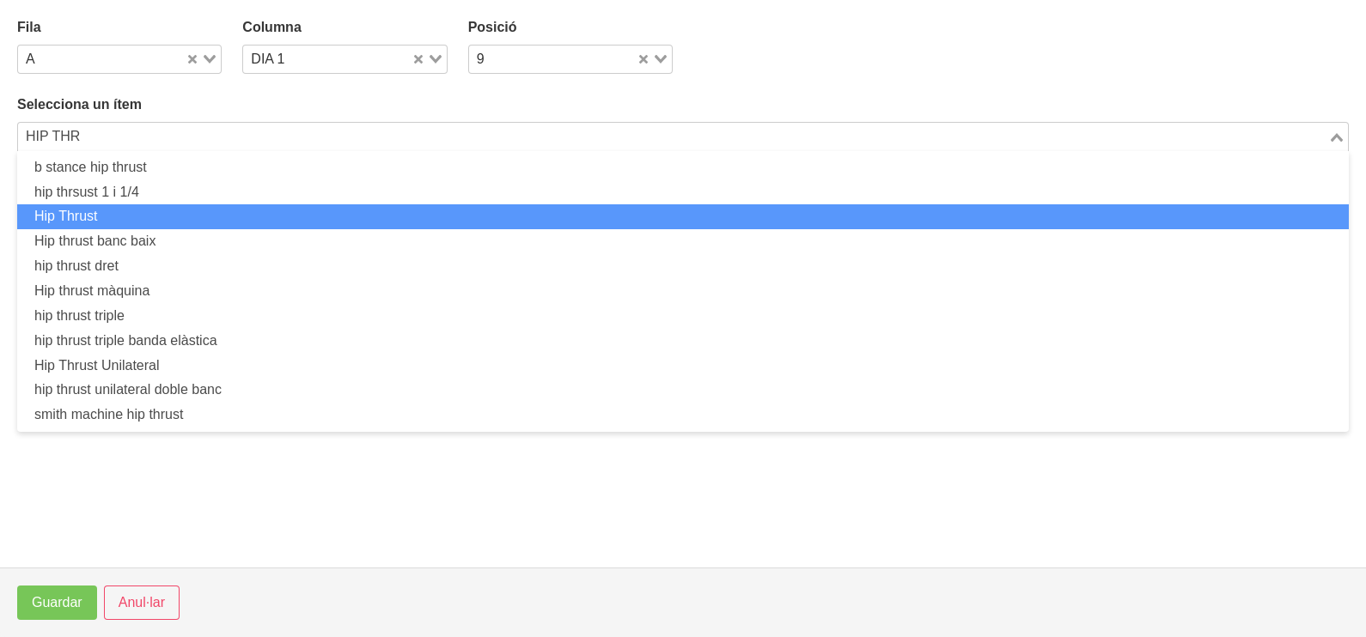
click at [193, 213] on li "Hip Thrust" at bounding box center [683, 216] width 1332 height 25
type input "HIP THR"
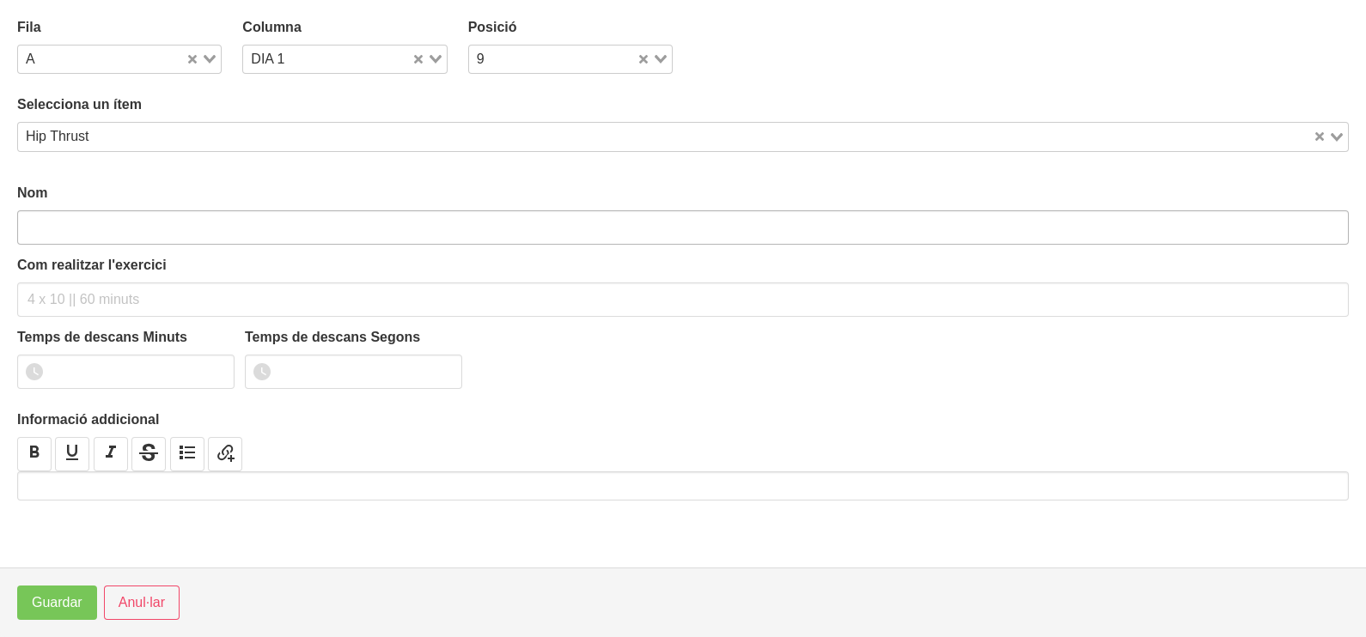
type input "Hip Thrust"
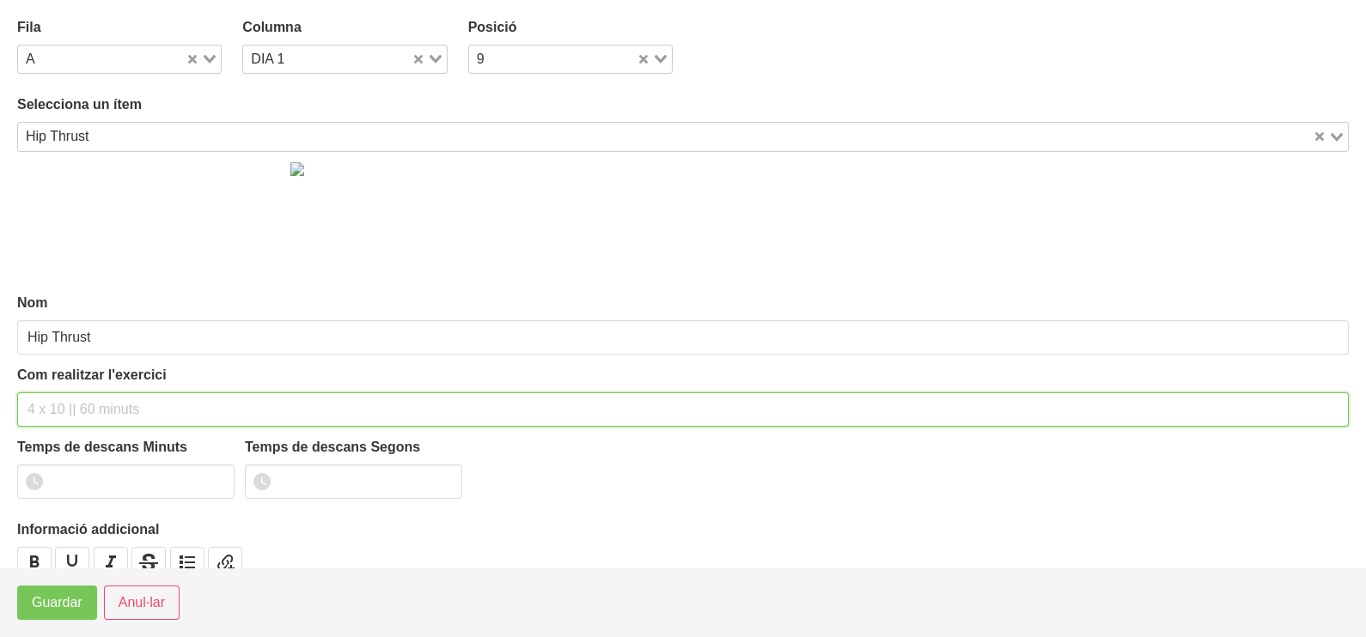
drag, startPoint x: 58, startPoint y: 412, endPoint x: 107, endPoint y: 289, distance: 133.4
click at [70, 397] on input "text" at bounding box center [683, 410] width 1332 height 34
click at [125, 409] on input "2 X 6-8 A 3011 120"" at bounding box center [683, 410] width 1332 height 34
type input "2 X 6-8 A 3011 150""
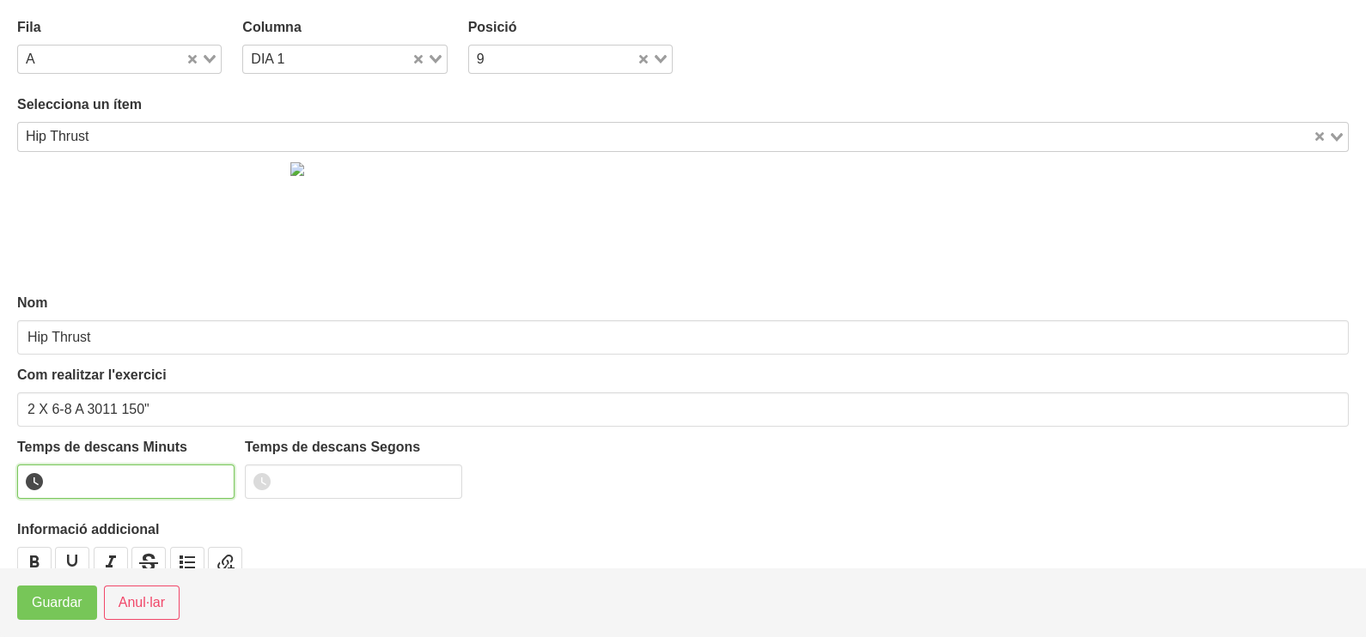
click at [162, 468] on input "number" at bounding box center [125, 482] width 217 height 34
type input "2"
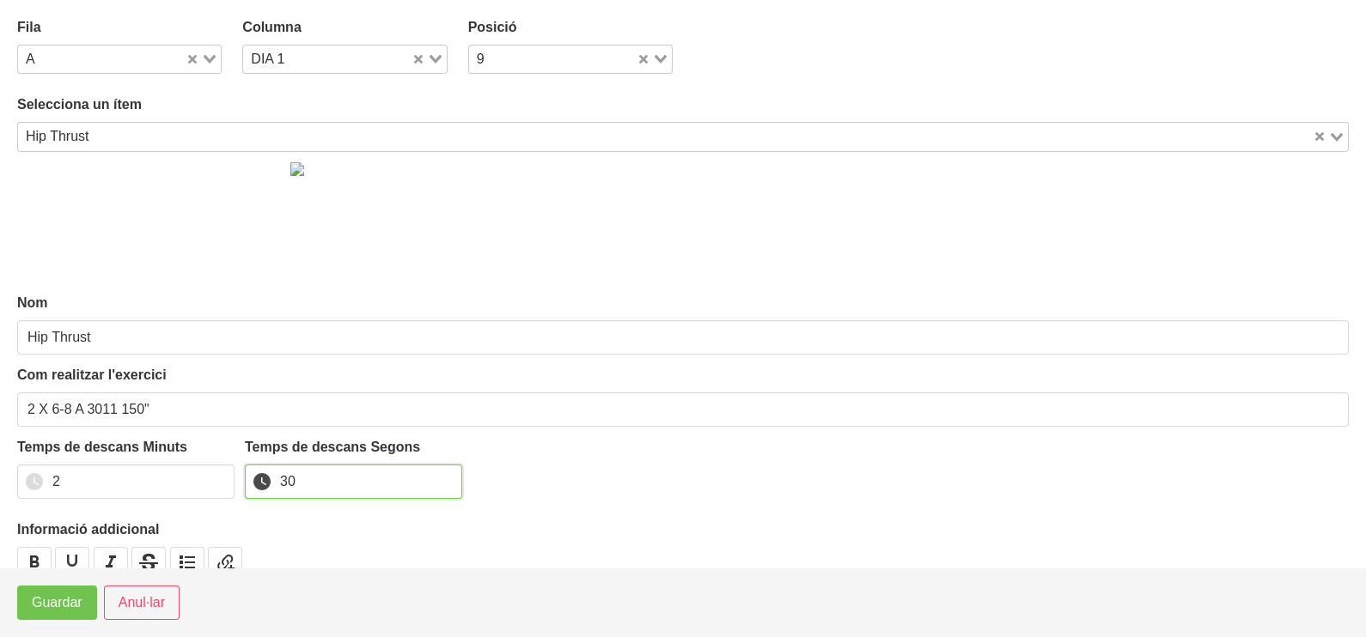
type input "30"
click at [65, 601] on span "Guardar" at bounding box center [57, 603] width 51 height 21
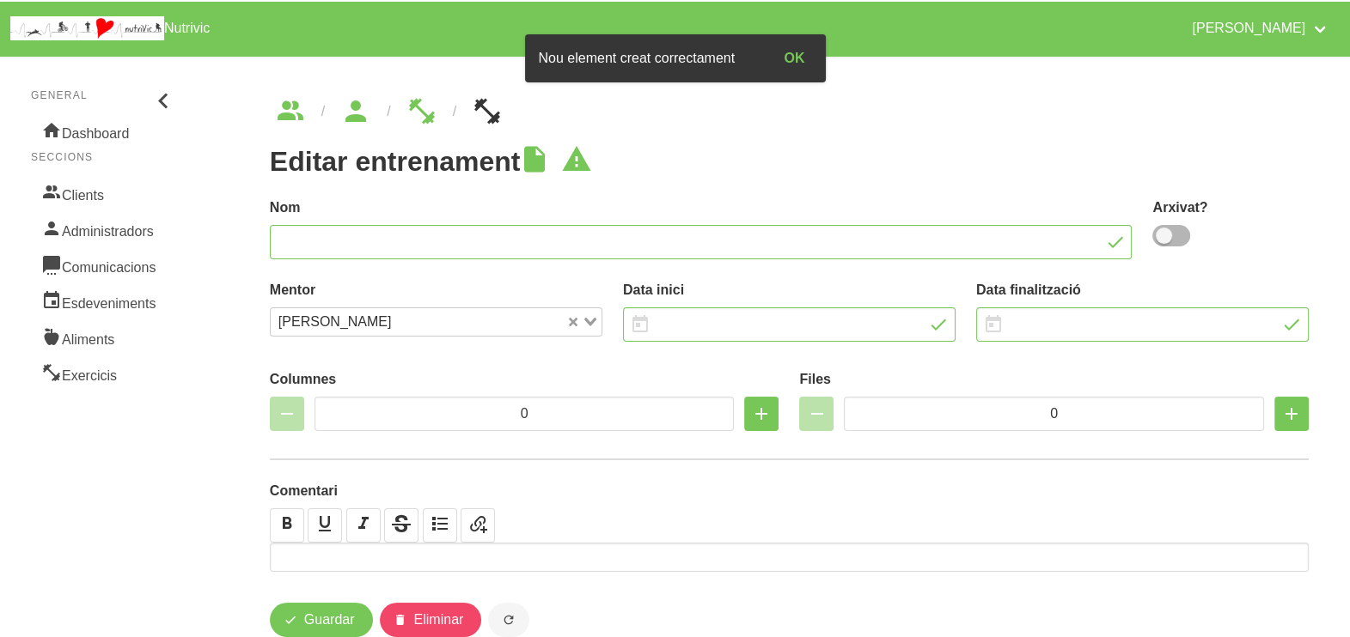
type input "Marina Entrecotet 14"
type input "[DATE]"
type input "4"
type input "7"
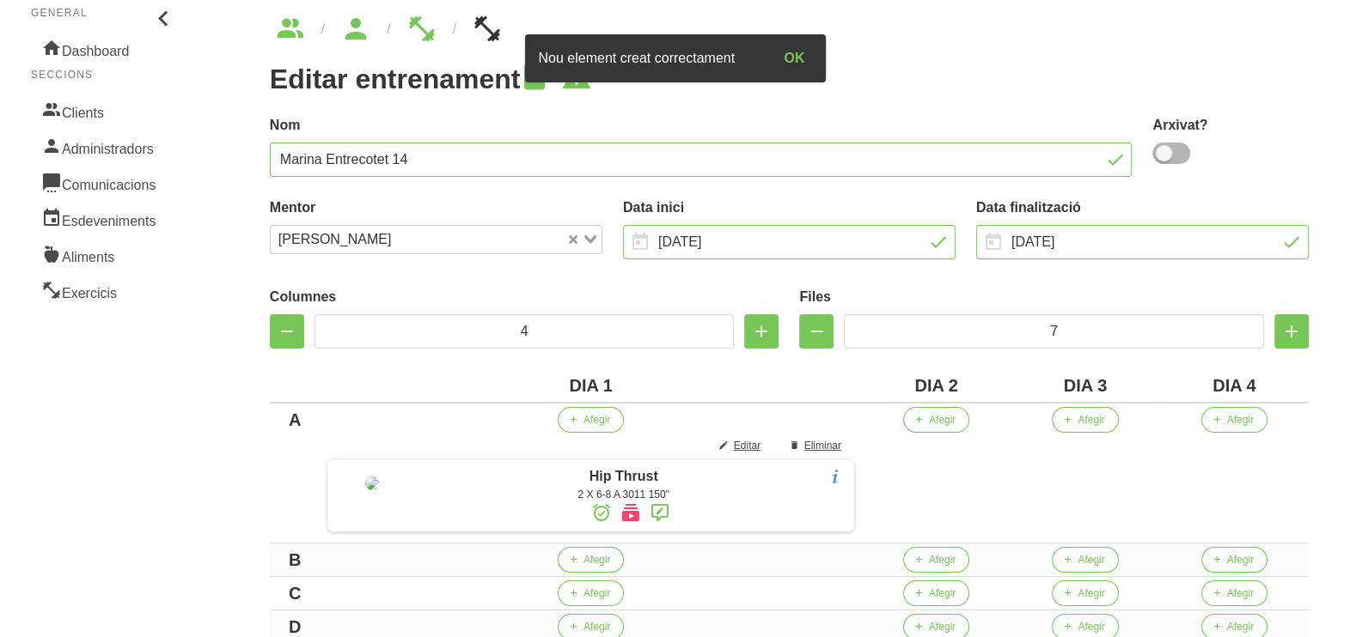
scroll to position [214, 0]
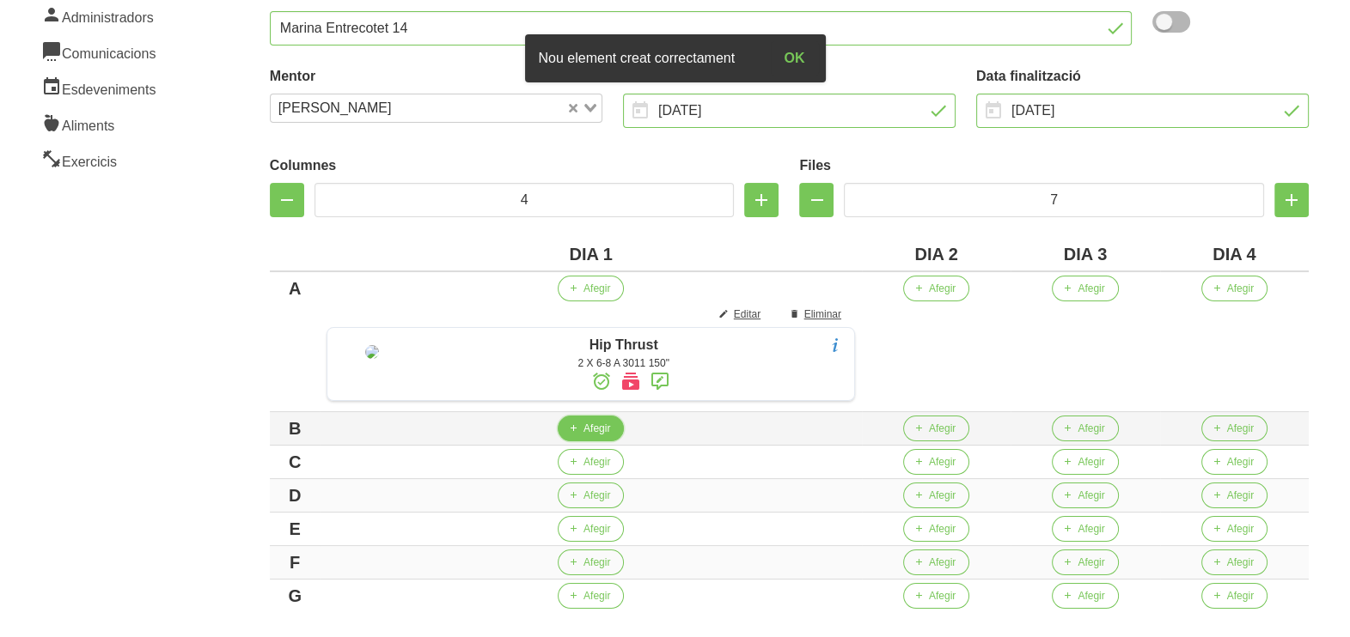
click at [602, 442] on button "Afegir" at bounding box center [591, 429] width 66 height 26
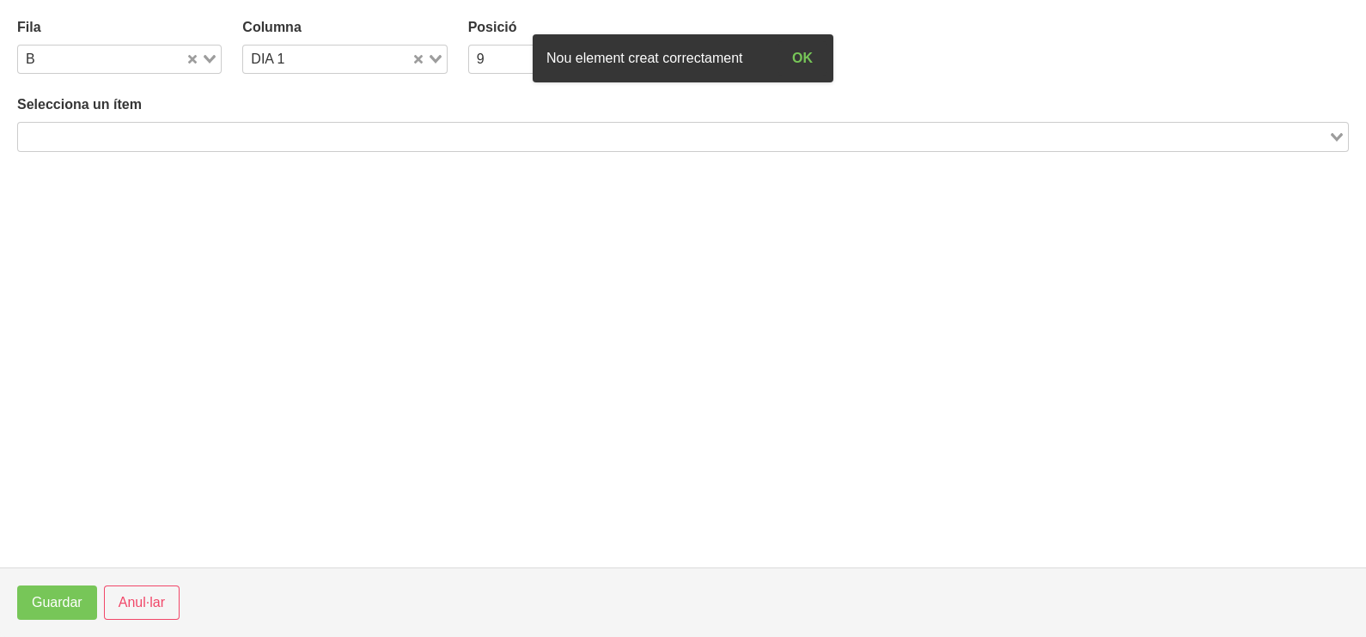
click at [236, 141] on input "Search for option" at bounding box center [673, 136] width 1307 height 21
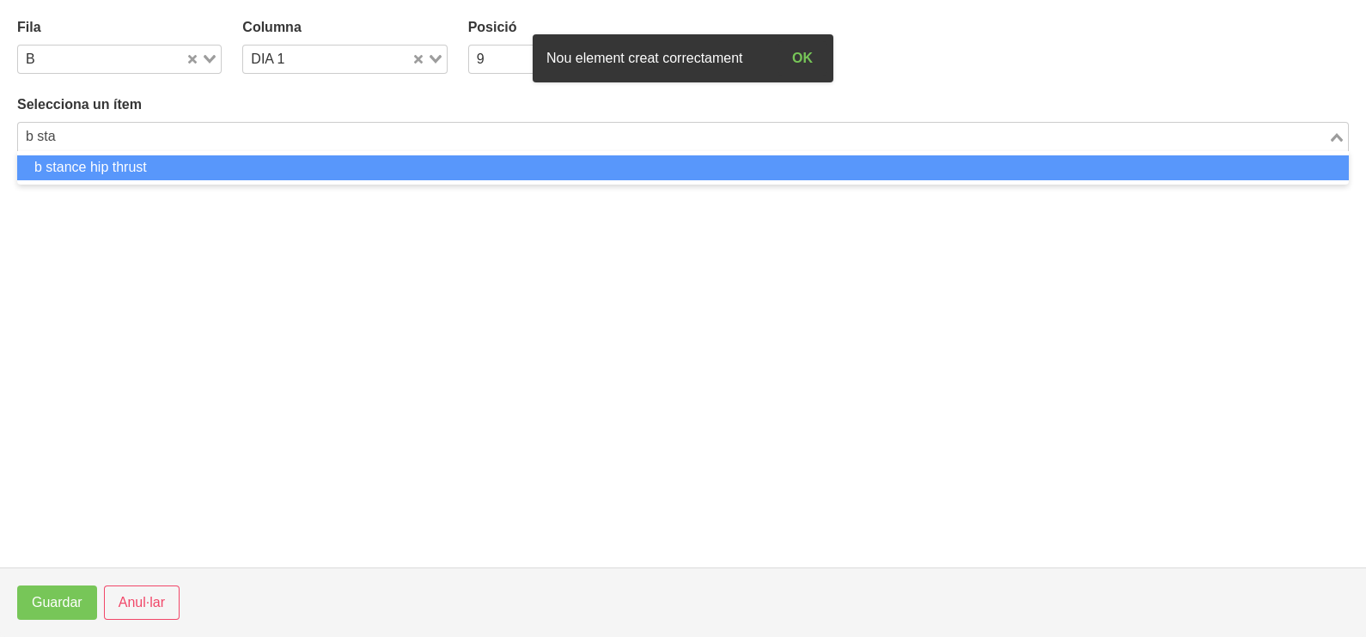
click at [217, 166] on li "b stance hip thrust" at bounding box center [683, 168] width 1332 height 25
type input "b sta"
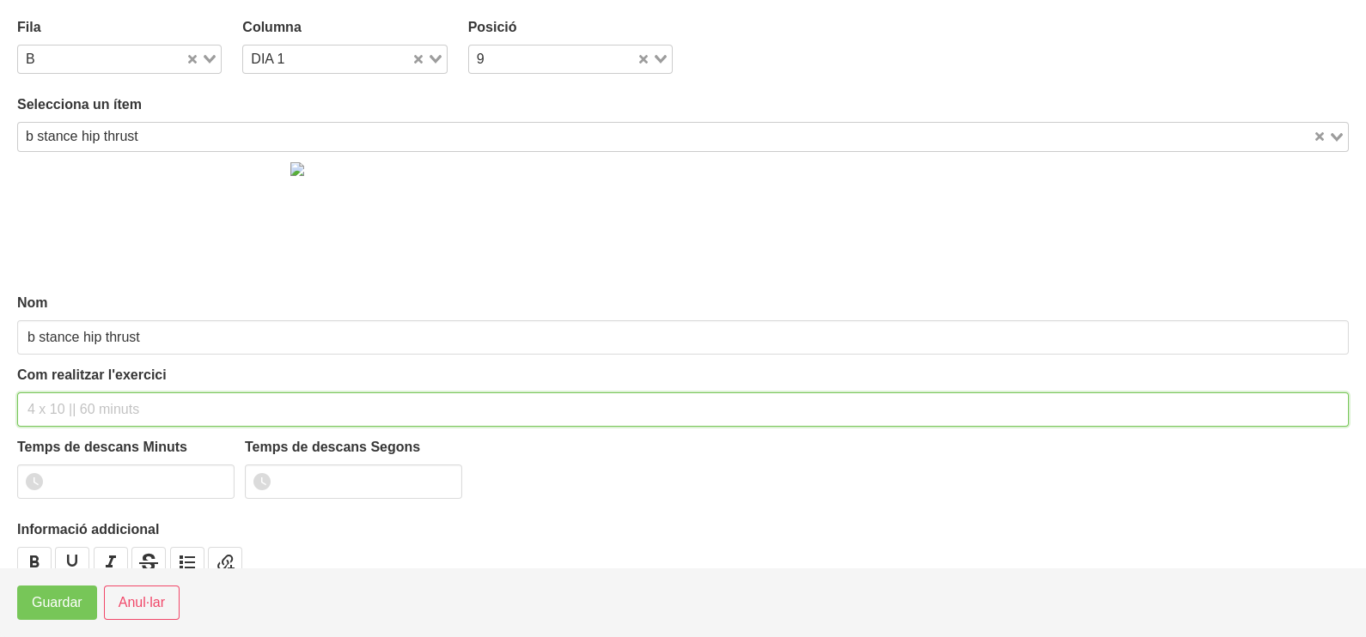
click at [70, 390] on div "Com realitzar l'exercici" at bounding box center [683, 396] width 1332 height 62
type input "1 x 6-8 a 3011"
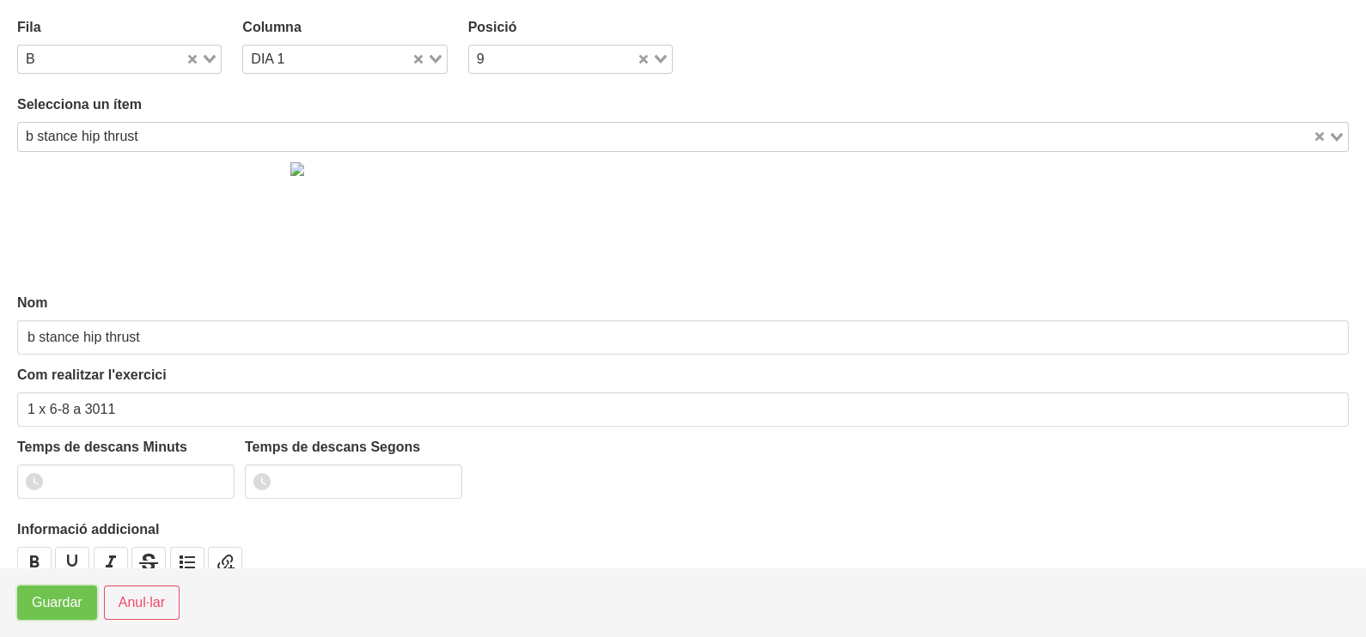
click at [56, 607] on span "Guardar" at bounding box center [57, 603] width 51 height 21
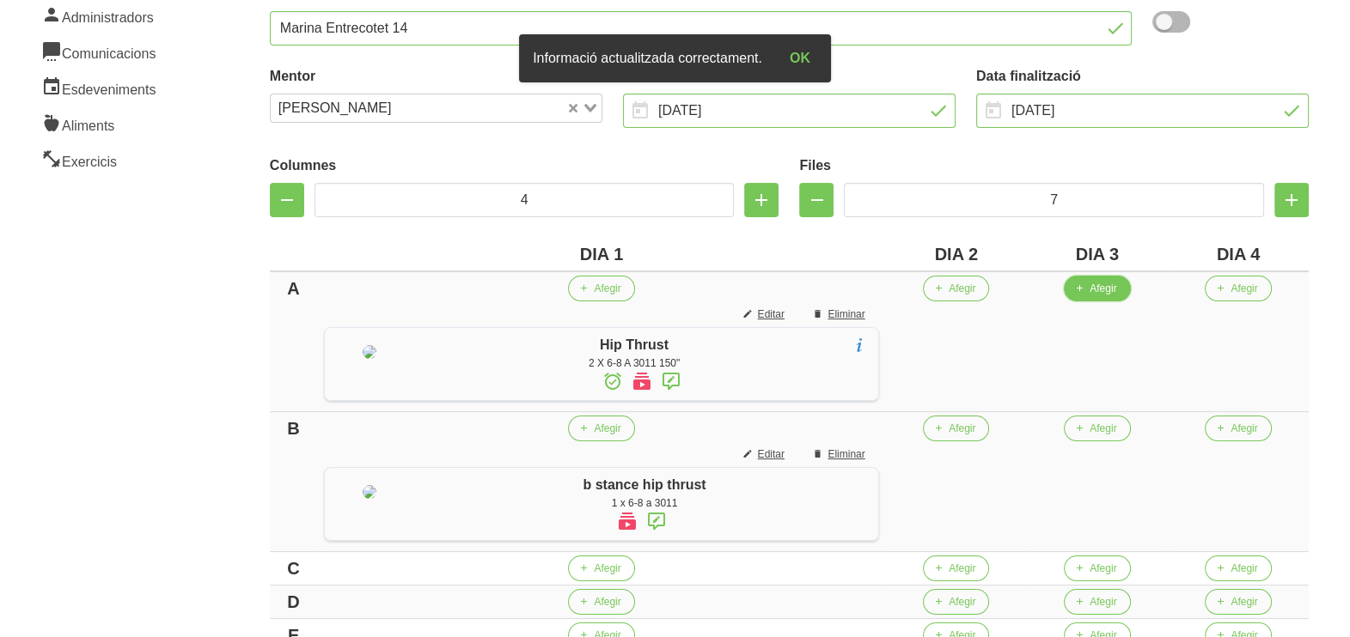
click at [1116, 293] on span "Afegir" at bounding box center [1102, 288] width 27 height 15
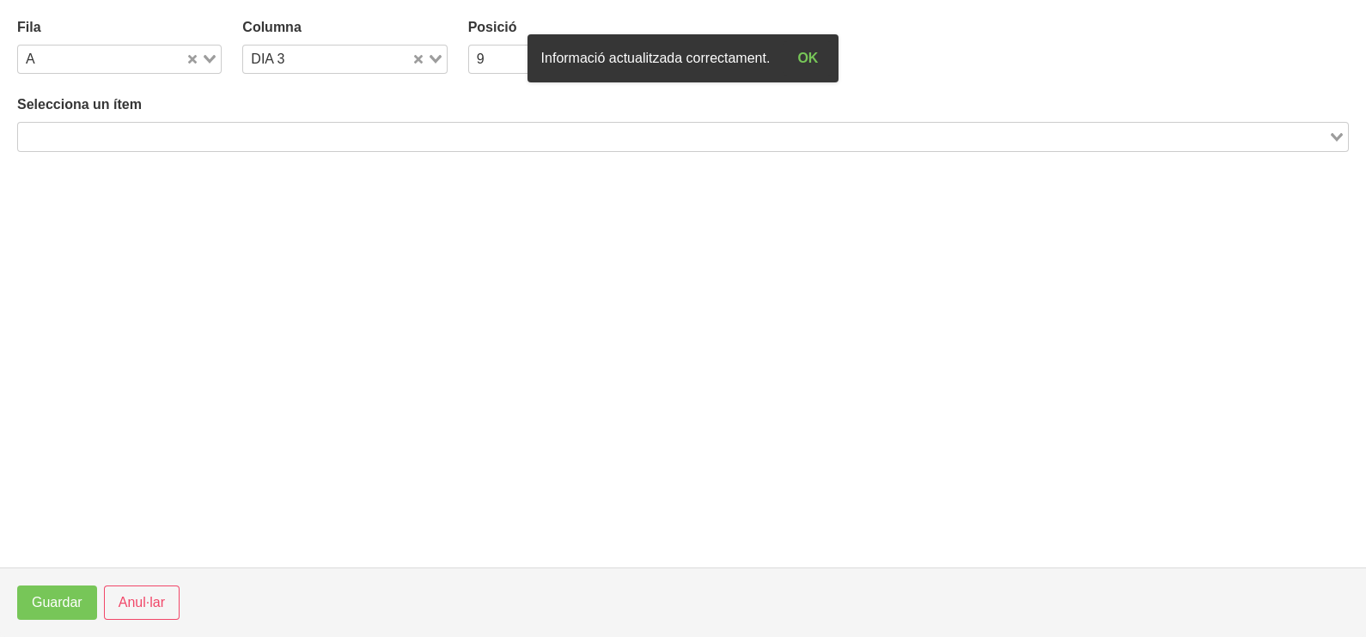
click at [375, 135] on input "Search for option" at bounding box center [673, 136] width 1307 height 21
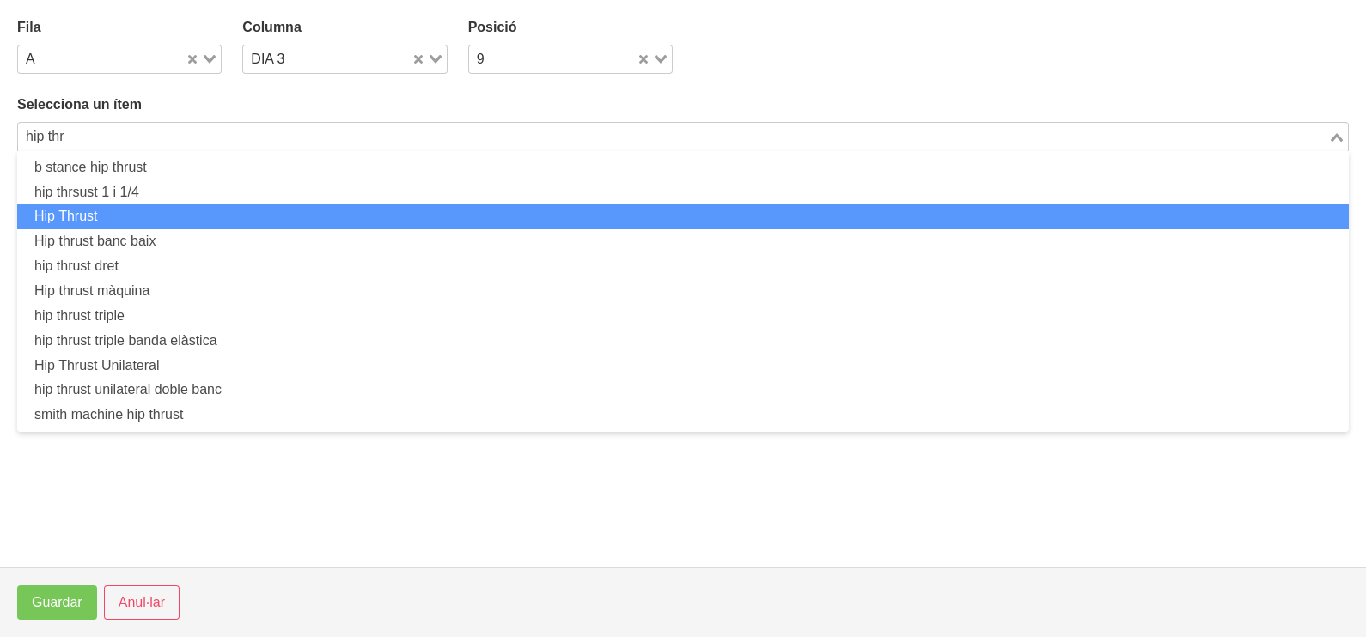
click at [190, 210] on li "Hip Thrust" at bounding box center [683, 216] width 1332 height 25
type input "hip thr"
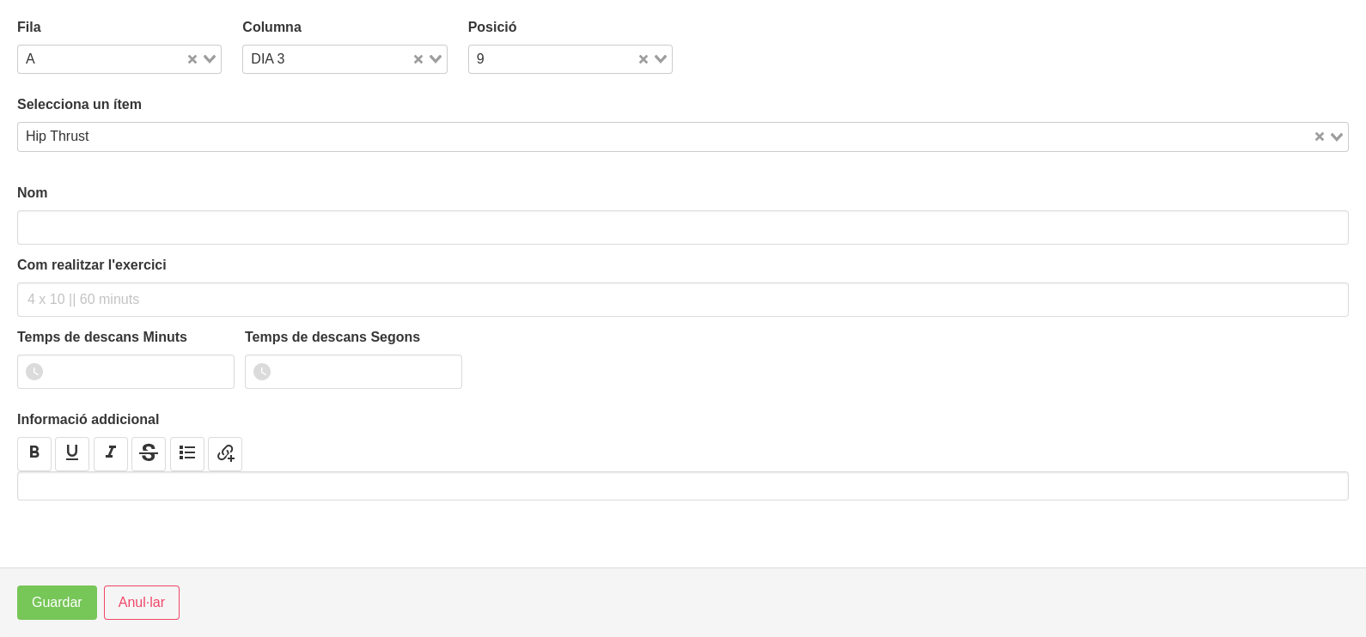
type input "Hip Thrust"
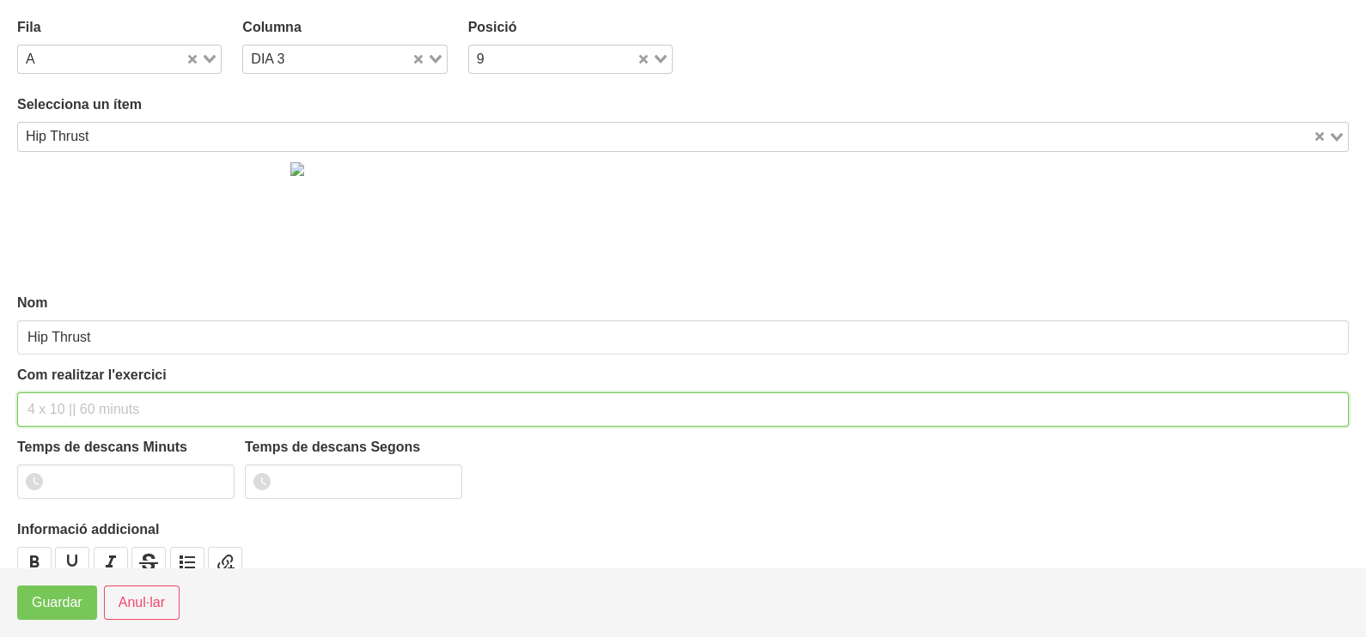
drag, startPoint x: 75, startPoint y: 402, endPoint x: 84, endPoint y: 387, distance: 18.1
click at [82, 390] on div "Com realitzar l'exercici" at bounding box center [683, 396] width 1332 height 62
type input "2 x 4-6 a 3013 150""
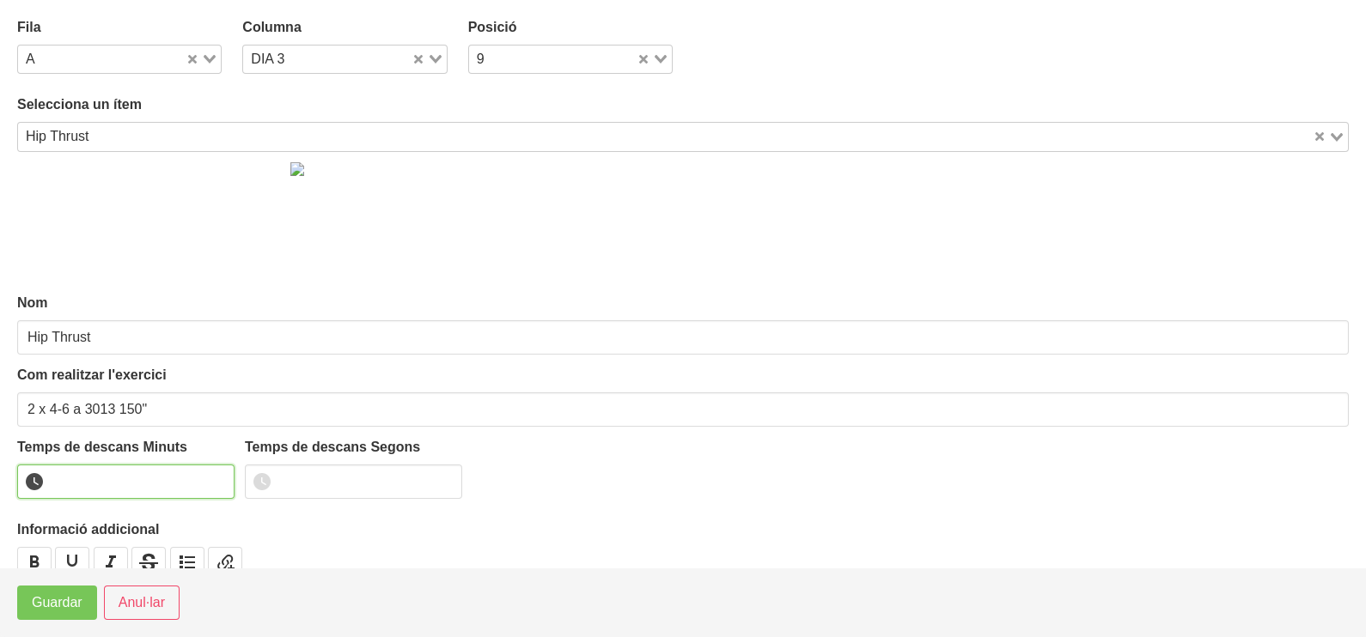
drag, startPoint x: 119, startPoint y: 491, endPoint x: 129, endPoint y: 485, distance: 11.9
click at [120, 487] on input "number" at bounding box center [125, 482] width 217 height 34
type input "2"
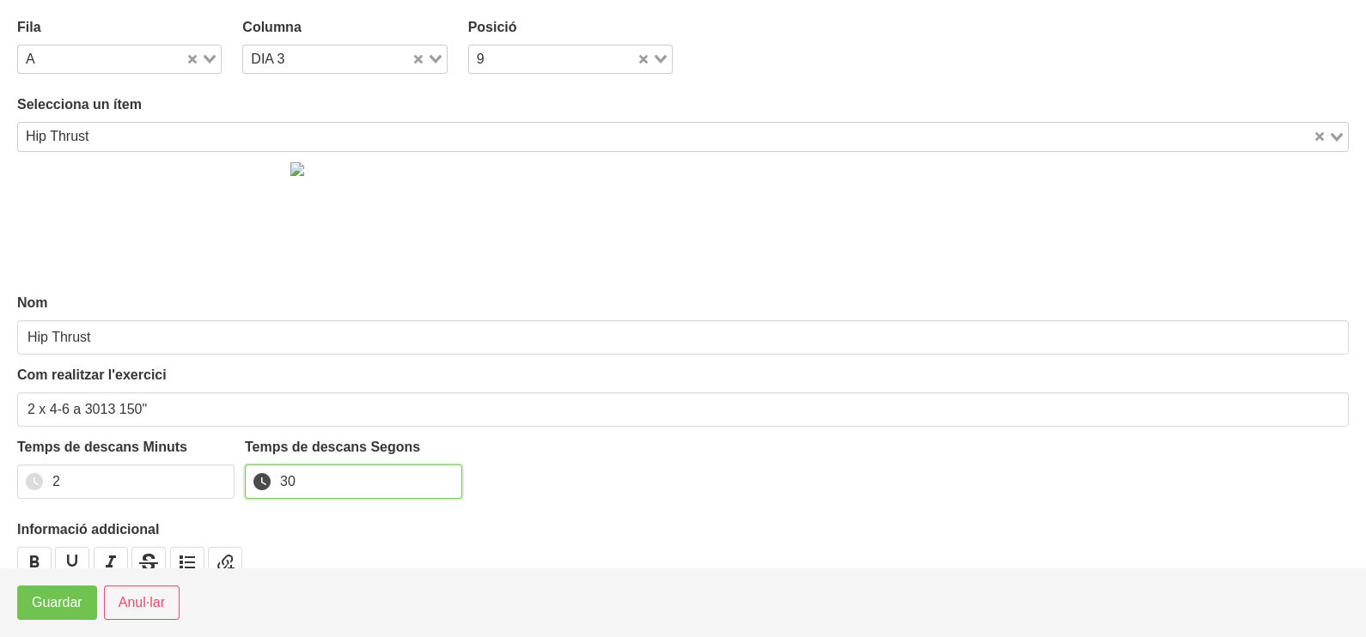
type input "30"
click at [39, 606] on span "Guardar" at bounding box center [57, 603] width 51 height 21
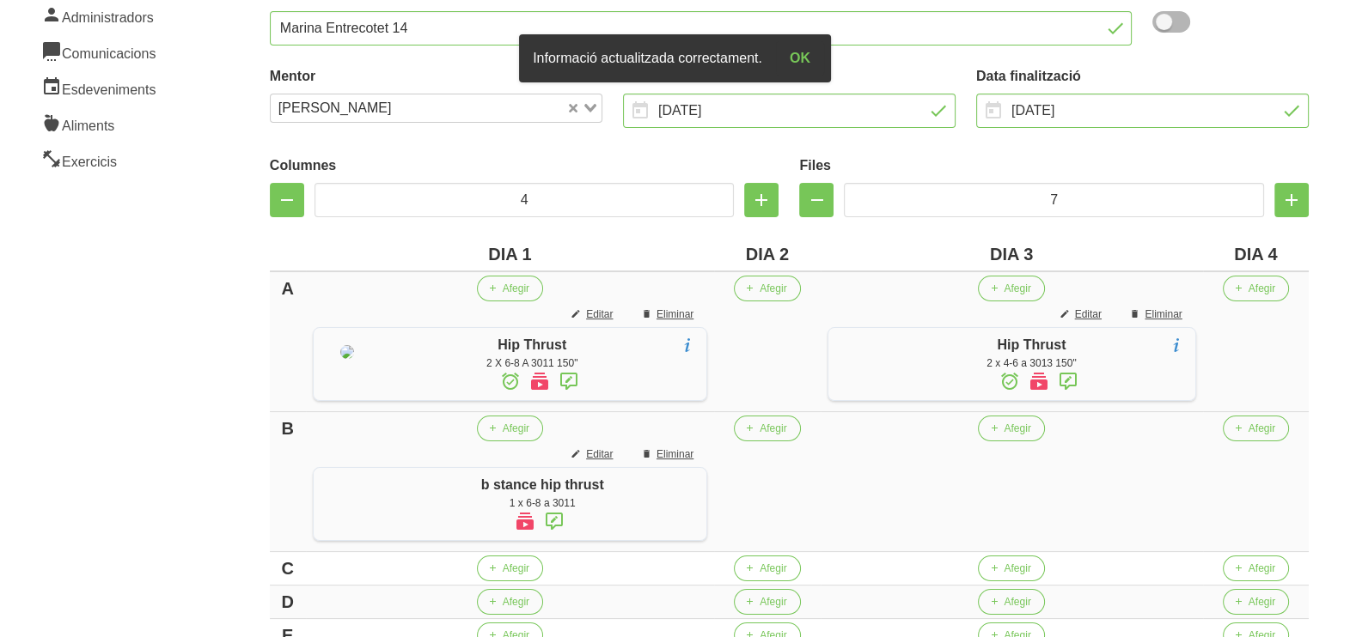
click at [1083, 381] on icon at bounding box center [1072, 381] width 21 height 31
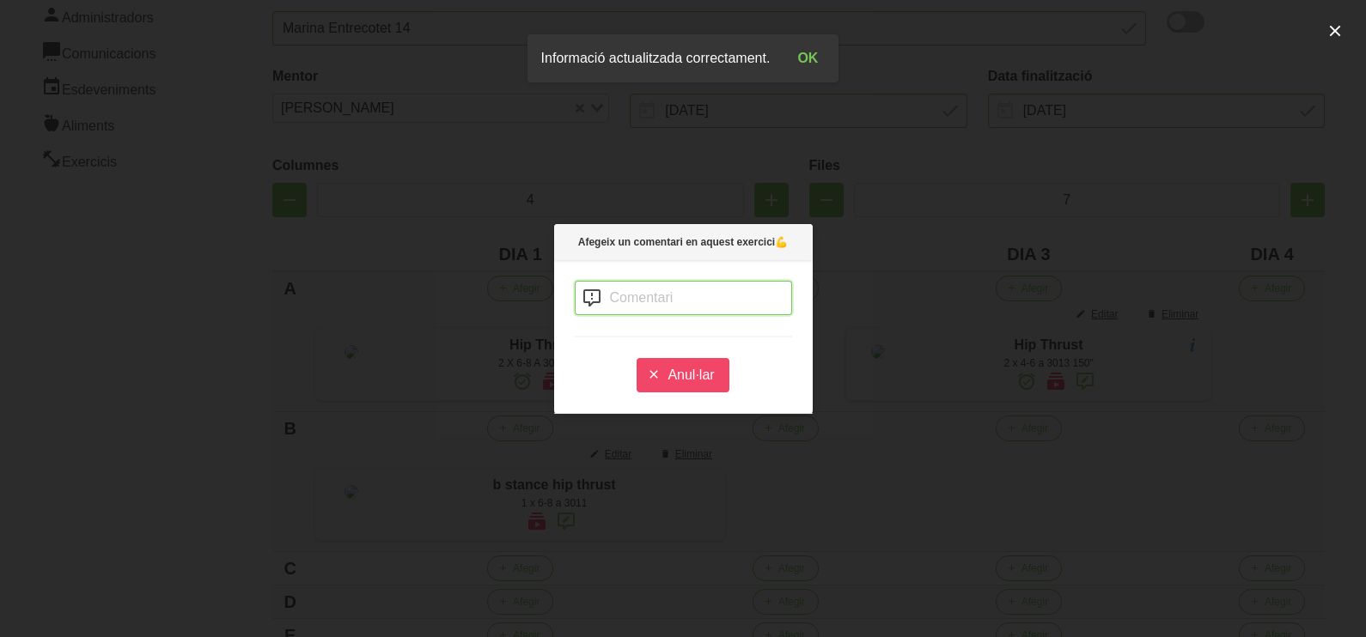
click at [640, 296] on input "text" at bounding box center [683, 298] width 217 height 34
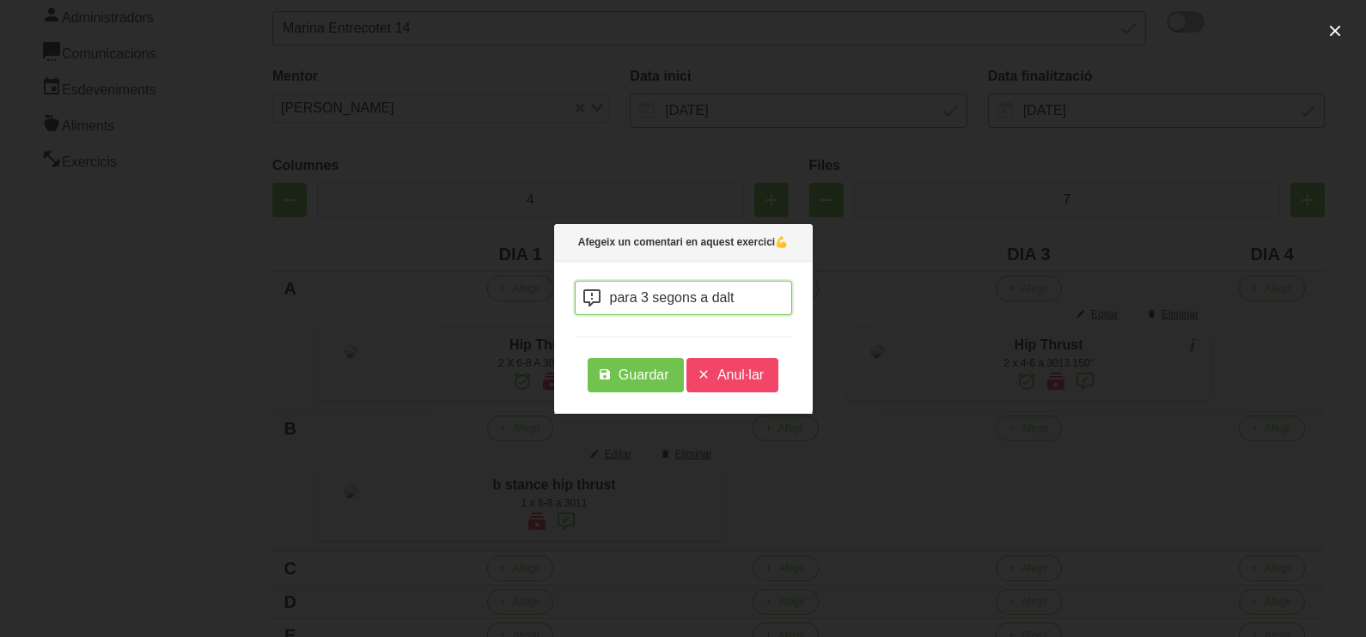
type input "para 3 segons a dalt"
click at [641, 381] on span "Guardar" at bounding box center [644, 375] width 51 height 21
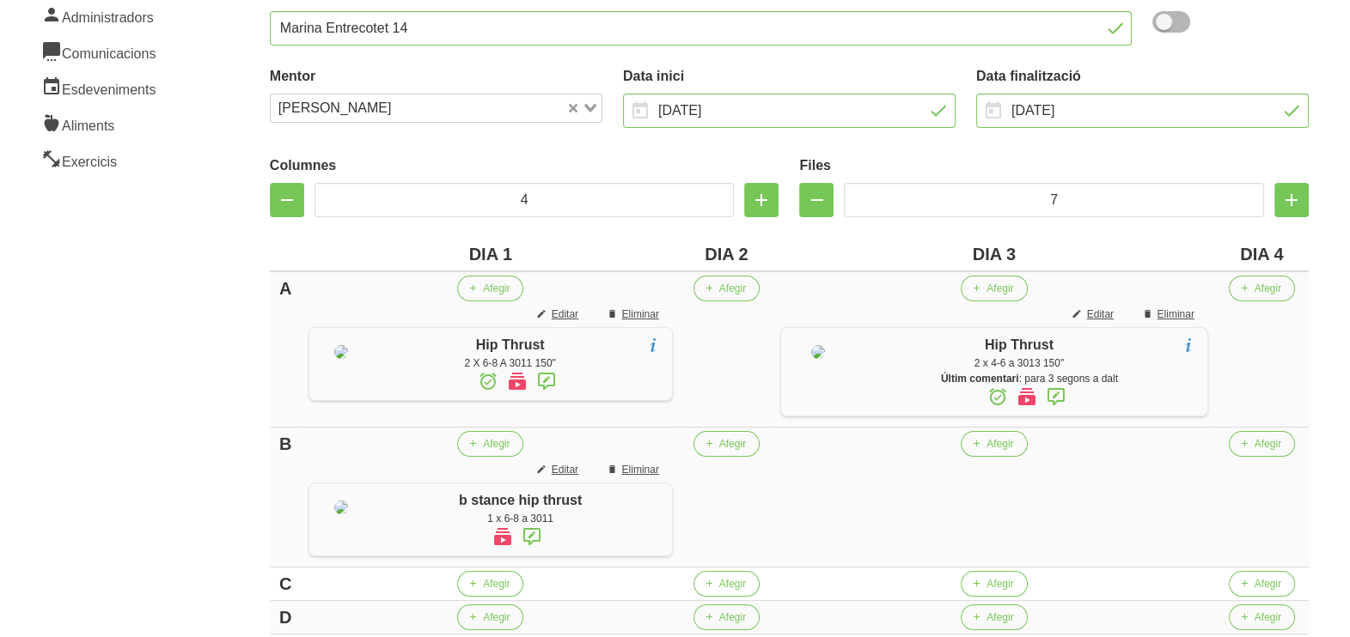
scroll to position [429, 0]
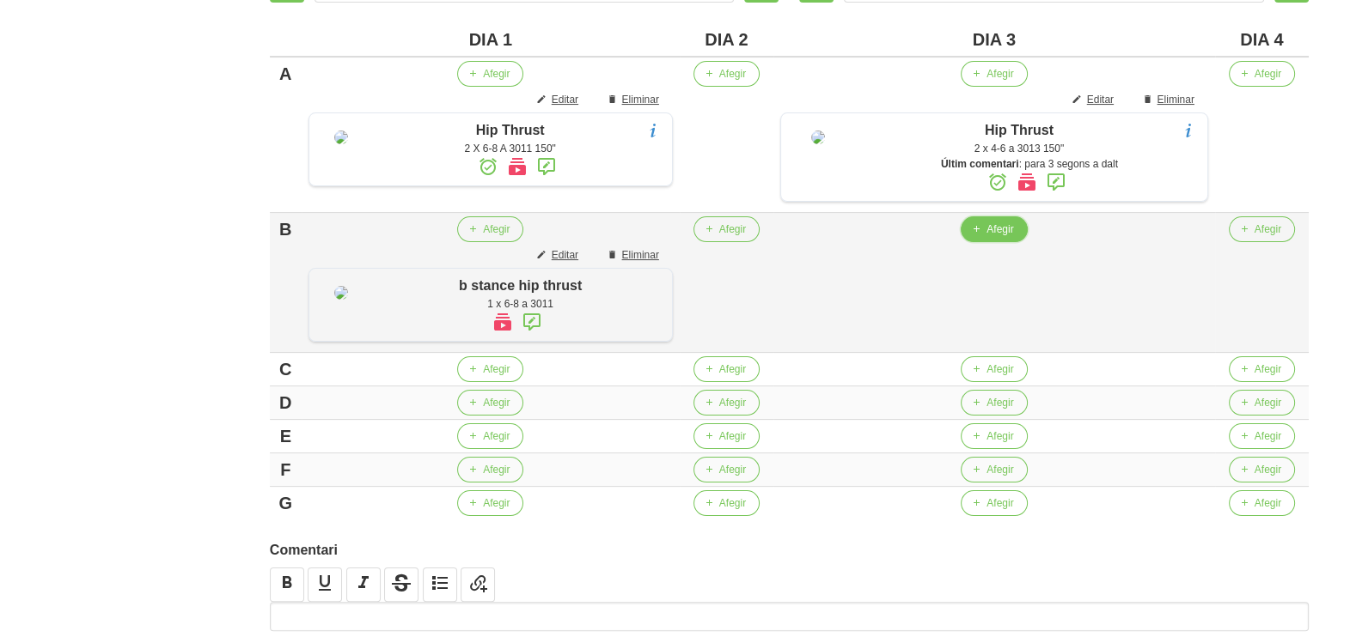
click at [1009, 235] on span "Afegir" at bounding box center [999, 229] width 27 height 15
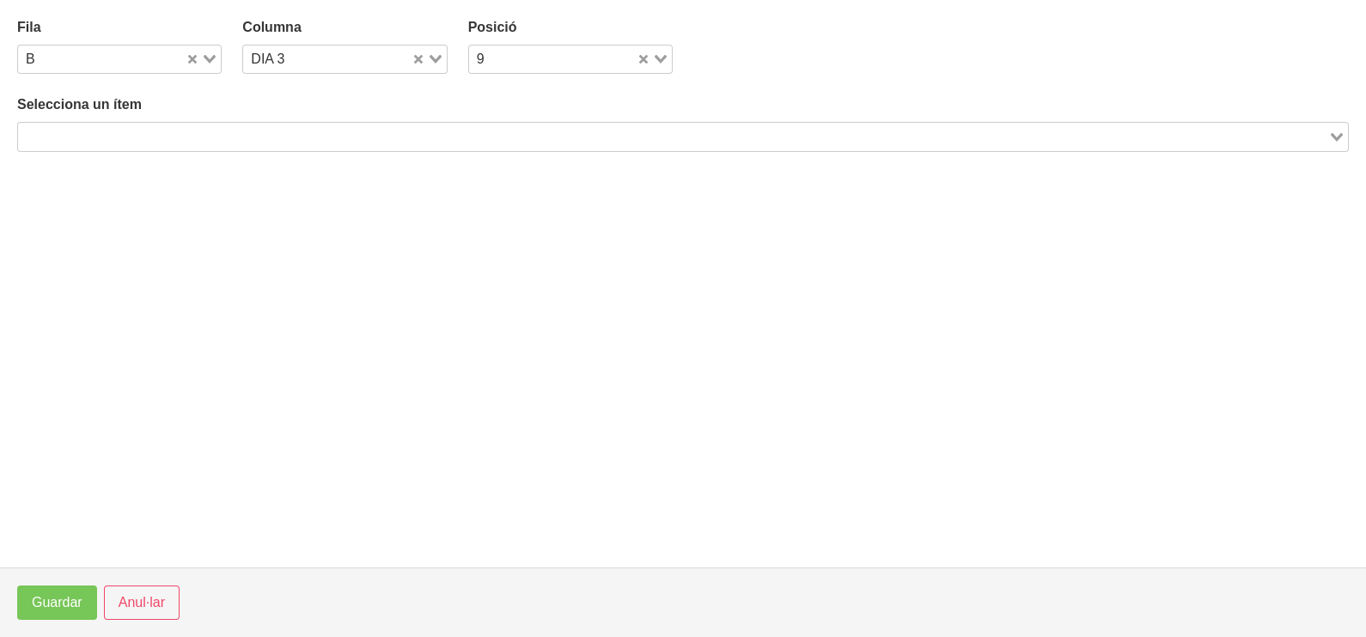
drag, startPoint x: 387, startPoint y: 137, endPoint x: 388, endPoint y: 117, distance: 19.8
click at [388, 123] on div "Search for option" at bounding box center [673, 135] width 1310 height 24
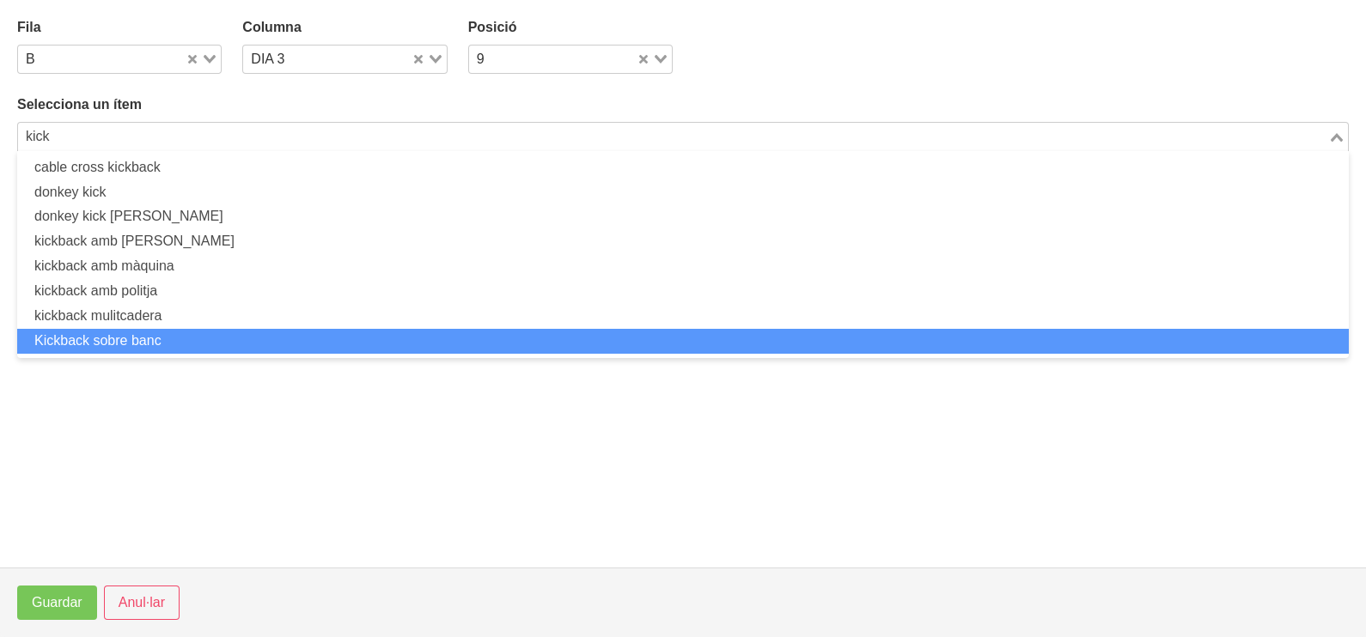
click at [198, 337] on li "Kickback sobre banc" at bounding box center [683, 341] width 1332 height 25
type input "kick"
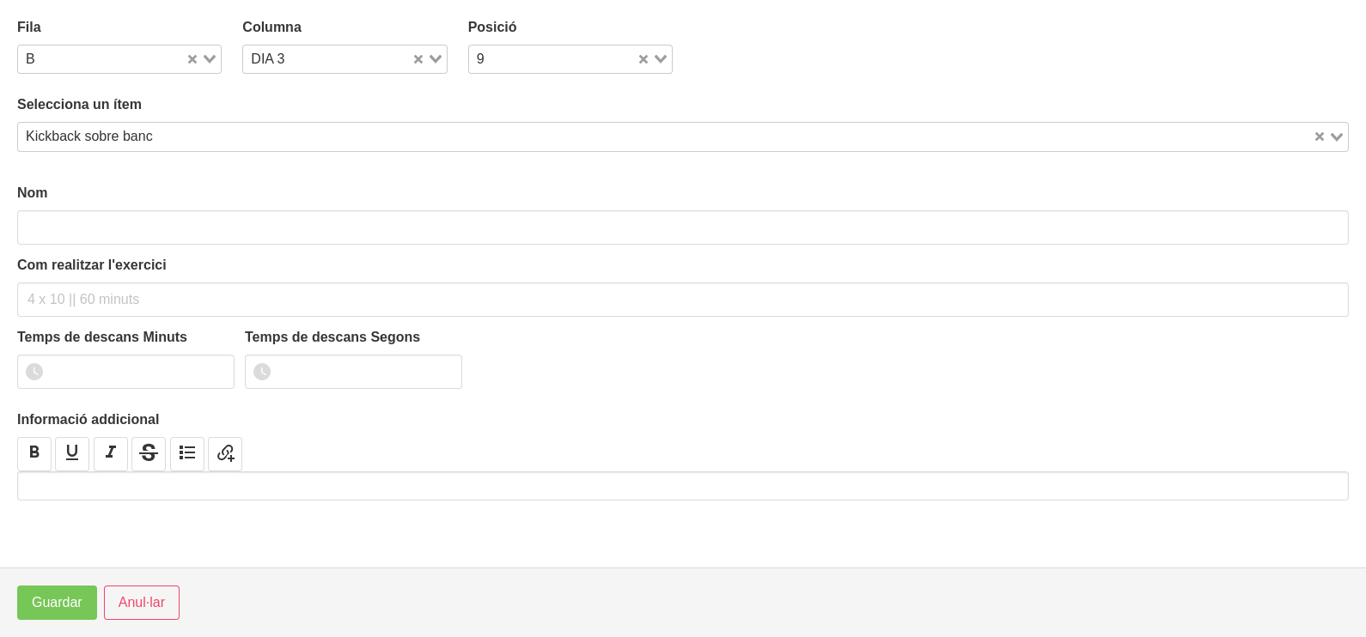
type input "Kickback sobre banc"
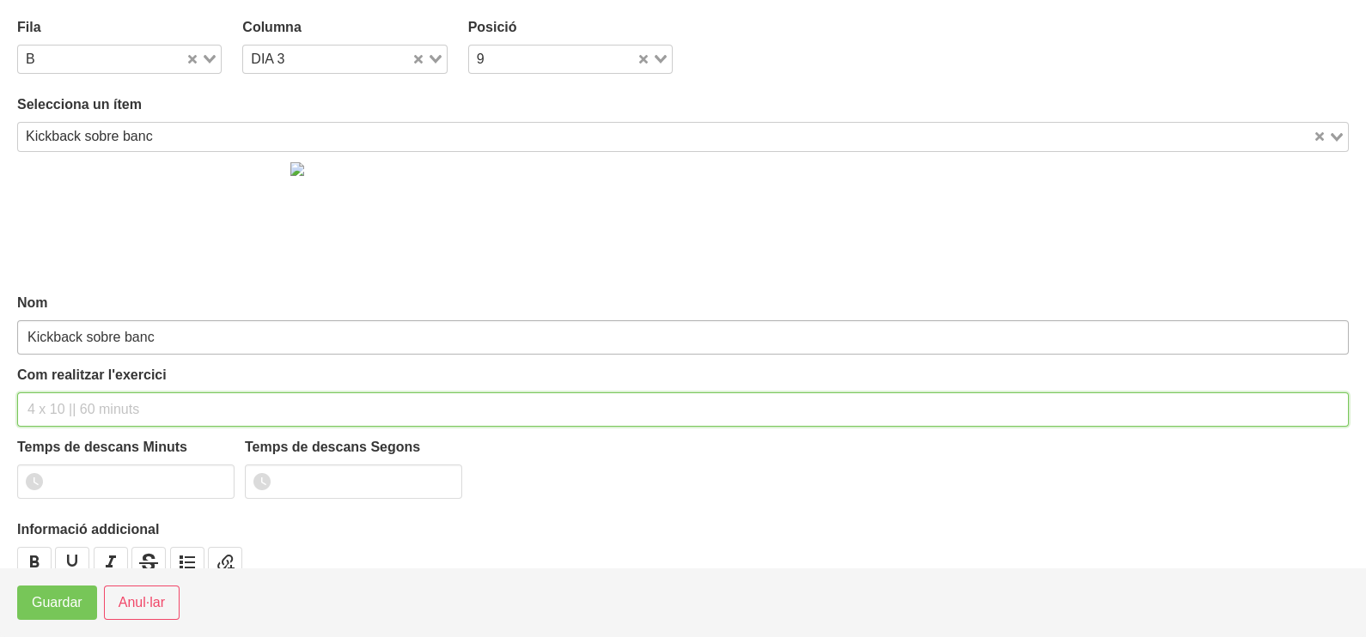
drag, startPoint x: 110, startPoint y: 408, endPoint x: 111, endPoint y: 352, distance: 55.9
click at [109, 398] on input "text" at bounding box center [683, 410] width 1332 height 34
type input "2 x 8-10 a 2011 120""
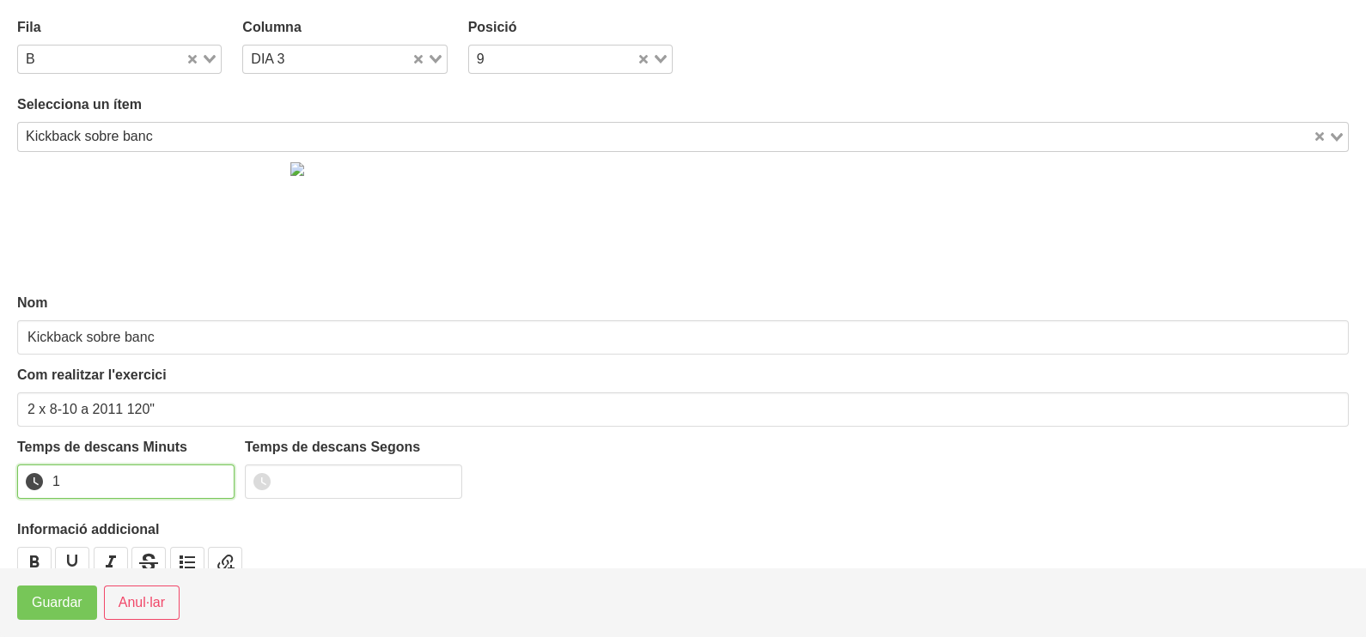
click at [219, 475] on input "1" at bounding box center [125, 482] width 217 height 34
drag, startPoint x: 219, startPoint y: 475, endPoint x: 133, endPoint y: 537, distance: 105.9
type input "2"
click at [217, 476] on input "2" at bounding box center [125, 482] width 217 height 34
click at [77, 609] on span "Guardar" at bounding box center [57, 603] width 51 height 21
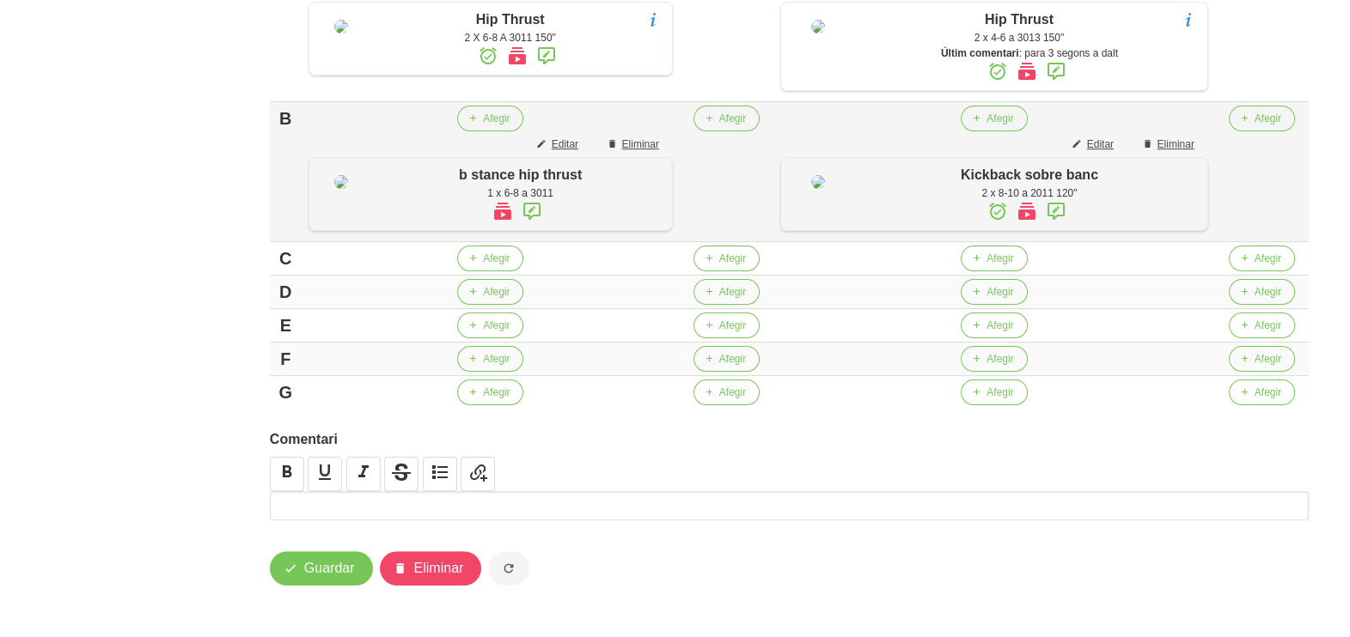
scroll to position [549, 0]
click at [485, 253] on button "Afegir" at bounding box center [490, 259] width 66 height 26
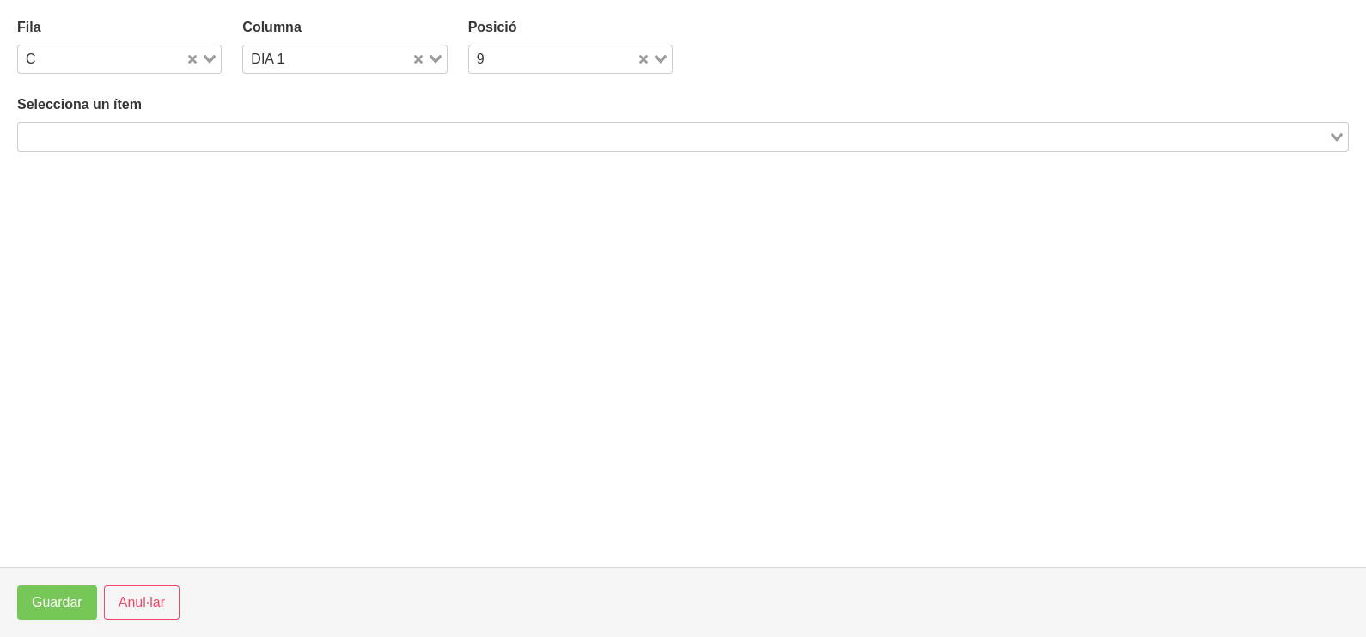
click at [278, 136] on input "Search for option" at bounding box center [673, 136] width 1307 height 21
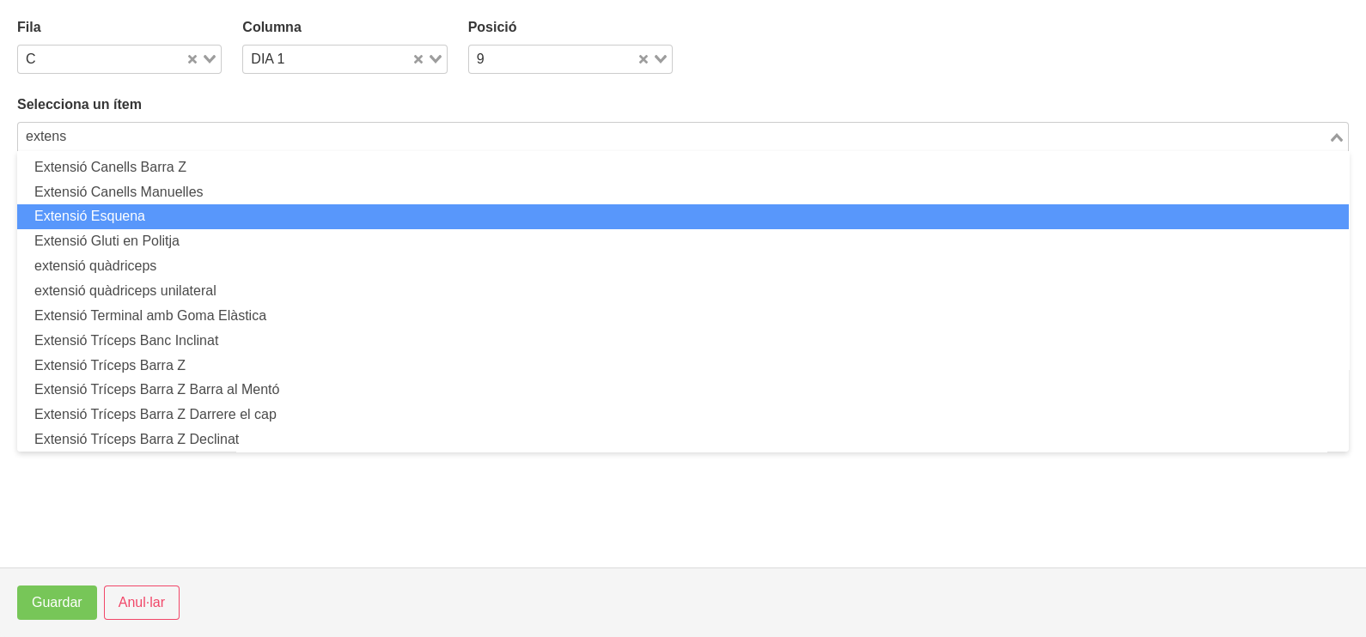
click at [227, 219] on li "Extensió Esquena" at bounding box center [683, 216] width 1332 height 25
type input "extens"
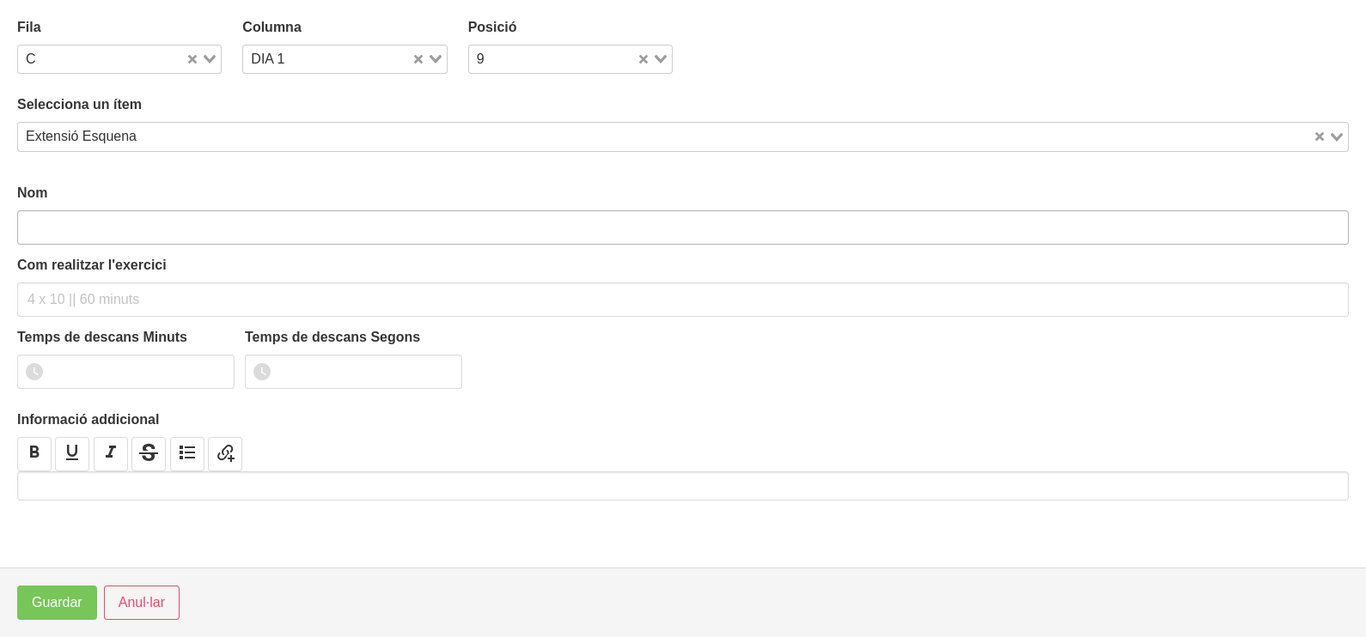
type input "Extensió Esquena"
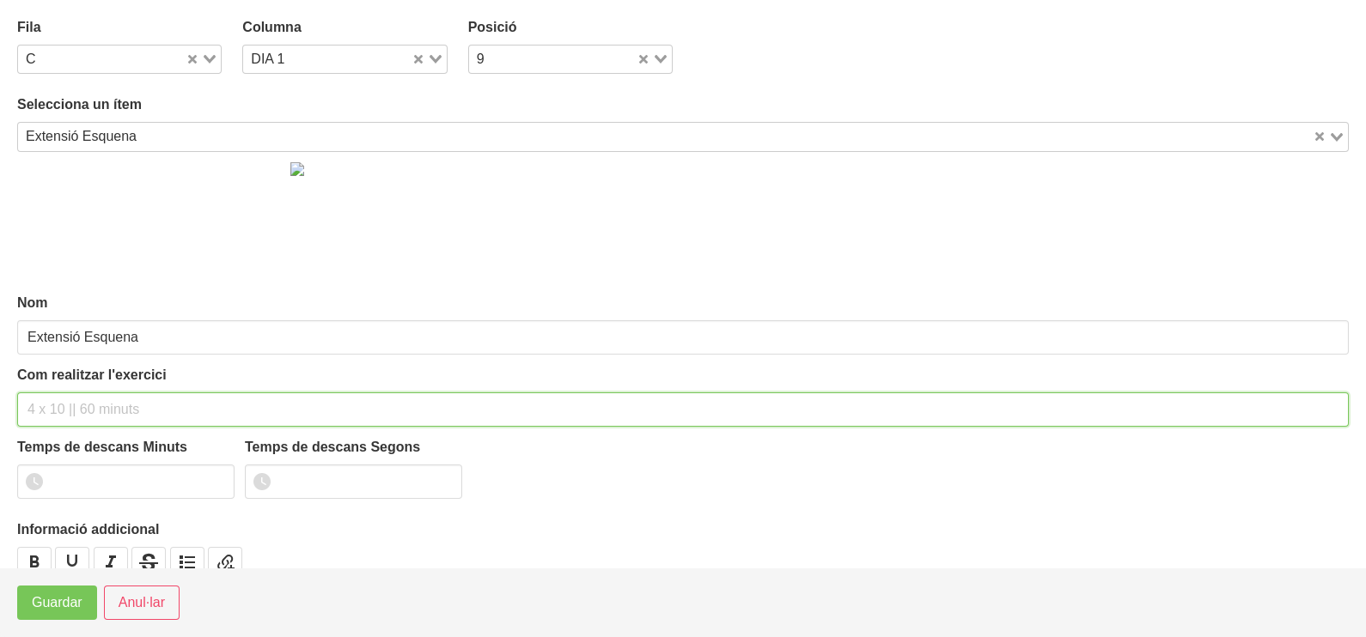
drag, startPoint x: 108, startPoint y: 412, endPoint x: 120, endPoint y: 358, distance: 54.6
click at [111, 400] on input "text" at bounding box center [683, 410] width 1332 height 34
type input "2 x 8-10 a 2011 120""
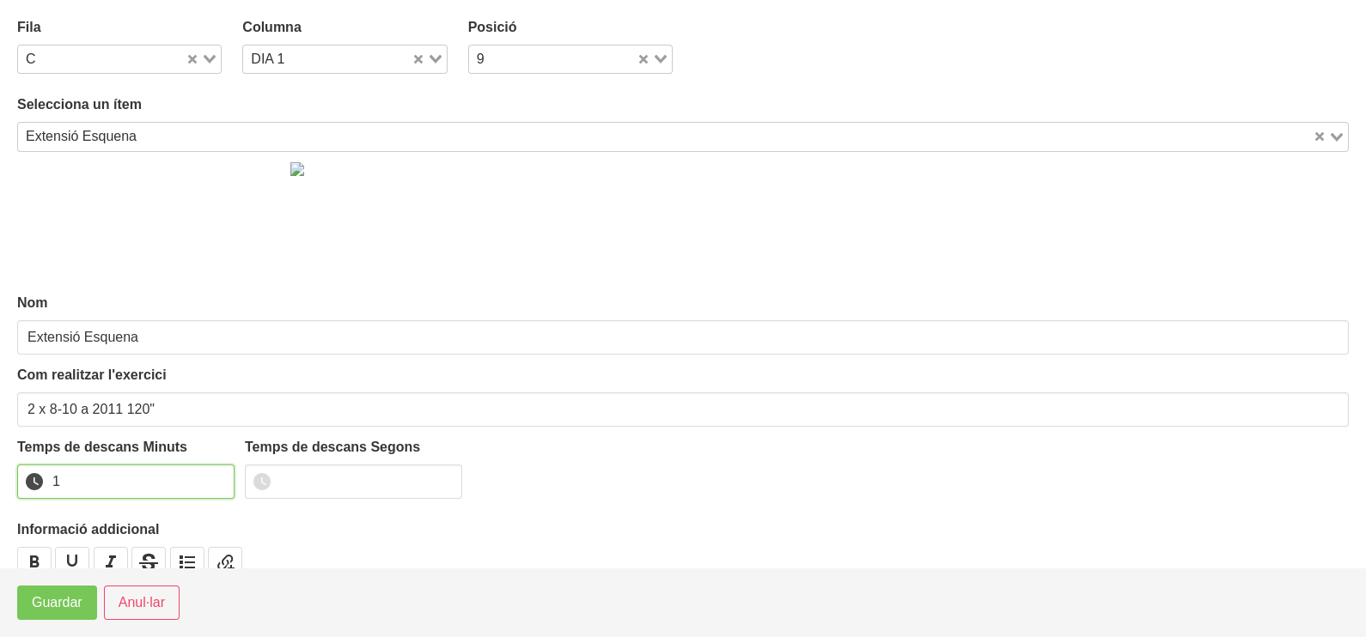
click at [217, 473] on input "1" at bounding box center [125, 482] width 217 height 34
drag, startPoint x: 217, startPoint y: 473, endPoint x: 116, endPoint y: 563, distance: 135.7
type input "2"
click at [210, 482] on input "2" at bounding box center [125, 482] width 217 height 34
click at [73, 619] on button "Guardar" at bounding box center [57, 603] width 80 height 34
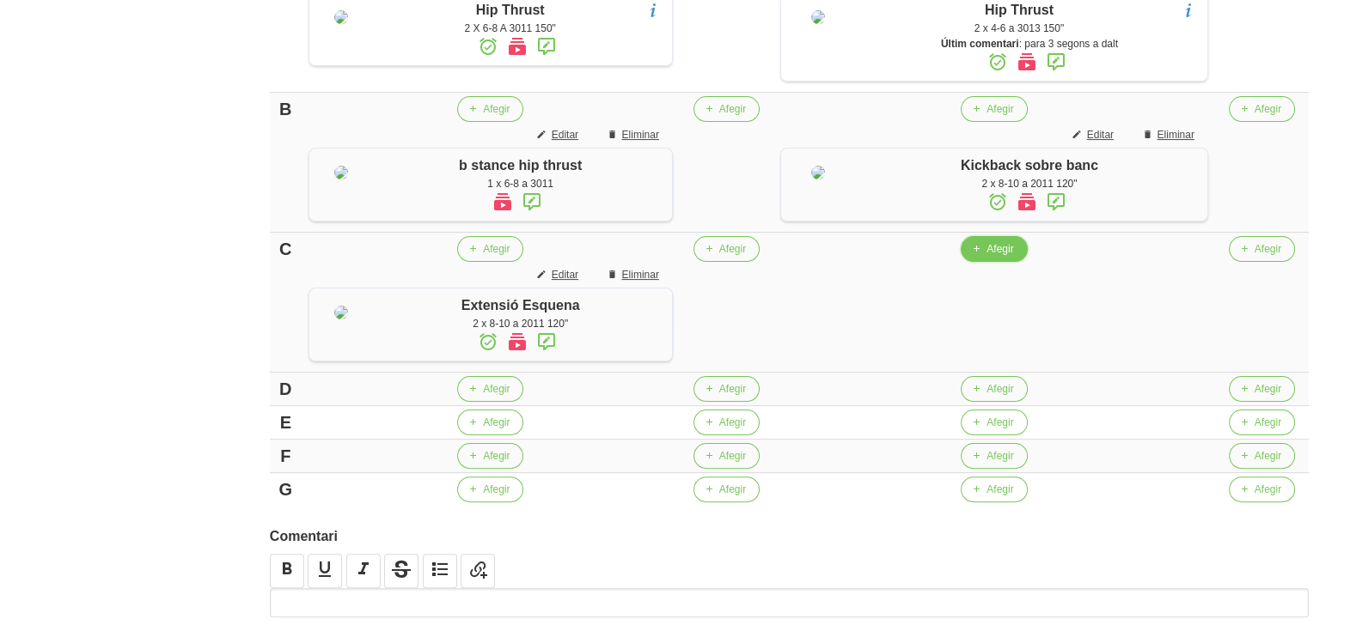
click at [1001, 262] on button "Afegir" at bounding box center [994, 249] width 66 height 26
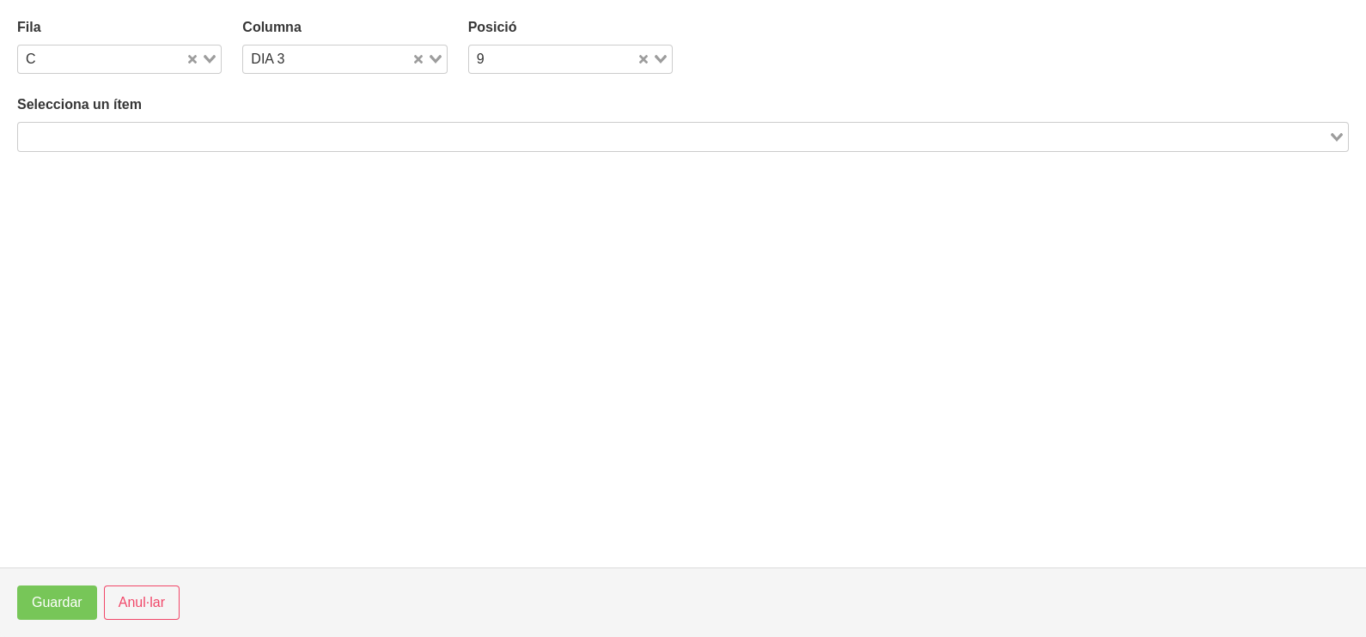
click at [341, 131] on input "Search for option" at bounding box center [673, 136] width 1307 height 21
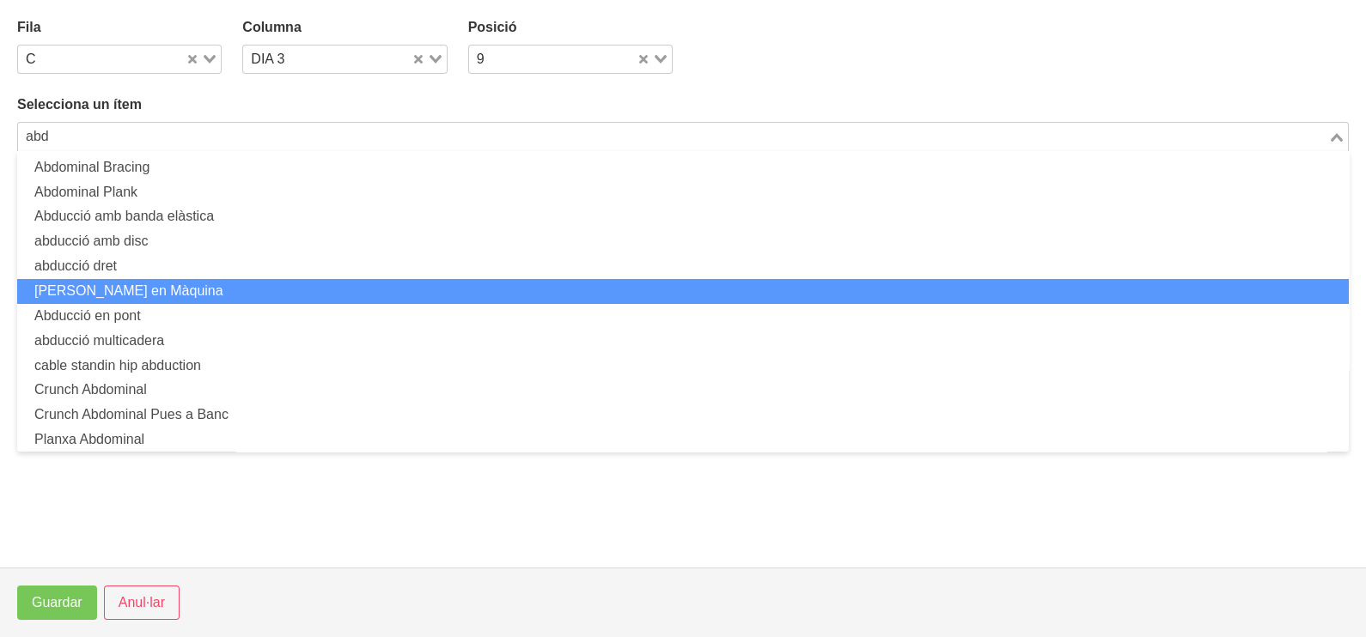
click at [196, 286] on li "[PERSON_NAME] en Màquina" at bounding box center [683, 291] width 1332 height 25
type input "abd"
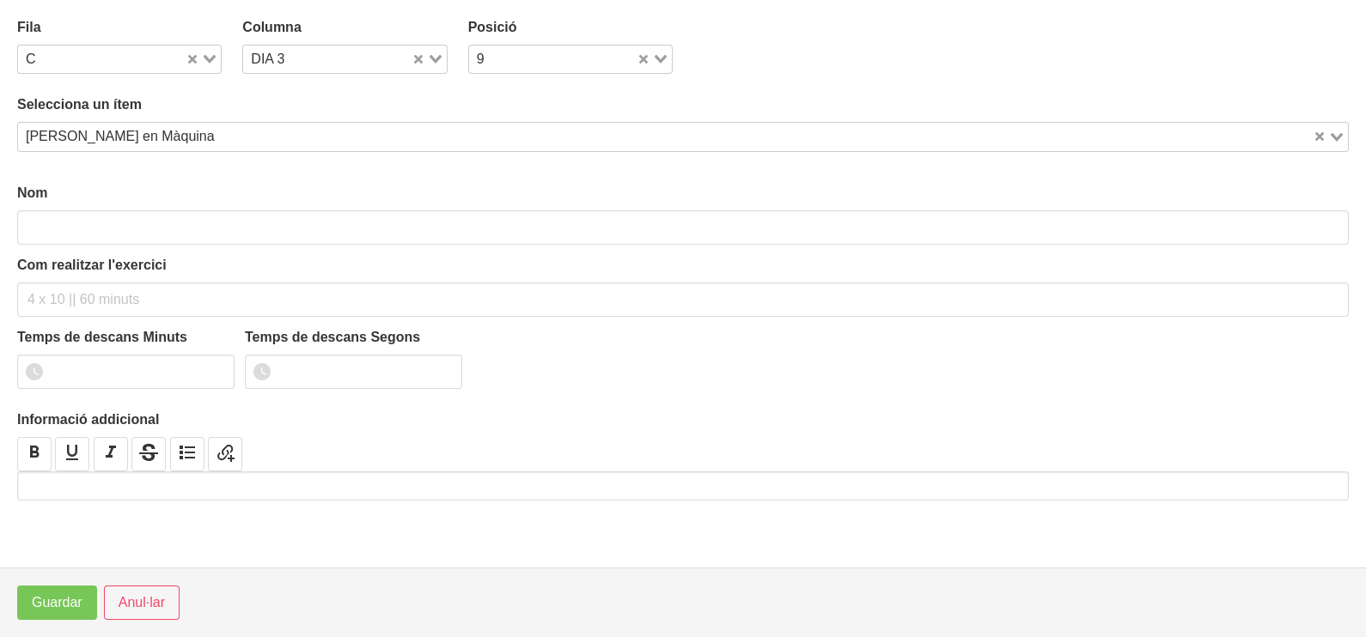
type input "[PERSON_NAME] en Màquina"
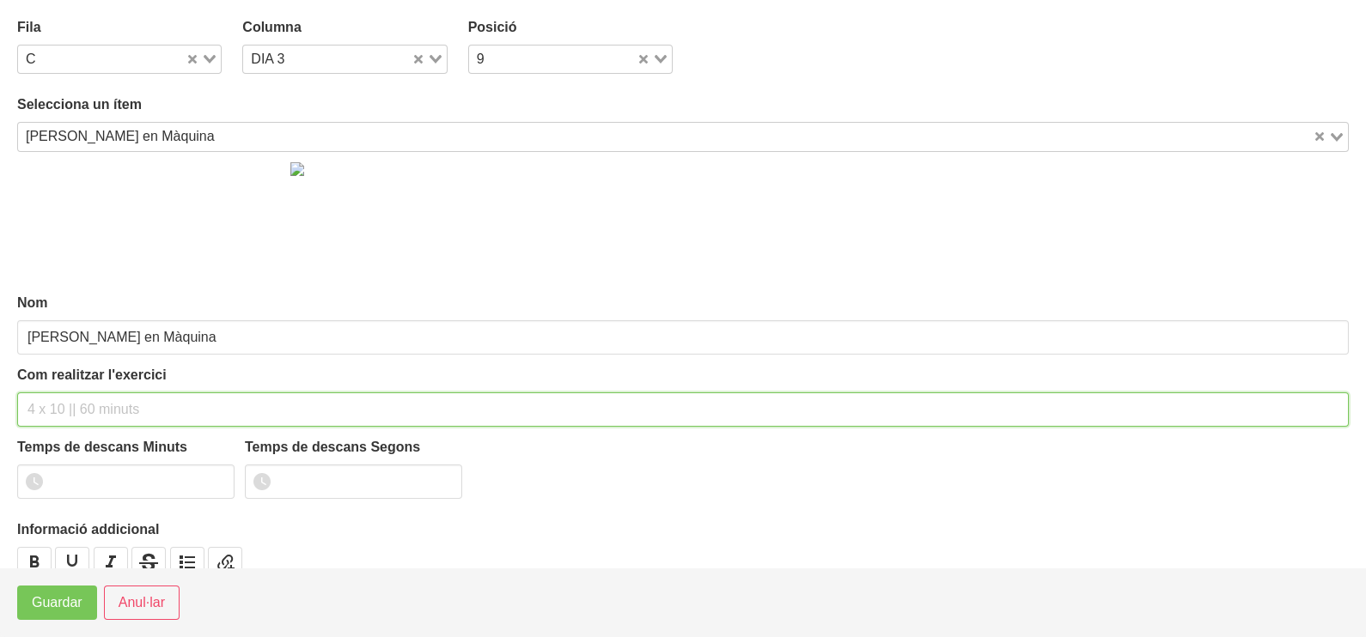
drag, startPoint x: 59, startPoint y: 403, endPoint x: 69, endPoint y: 367, distance: 37.3
click at [69, 367] on div "Com realitzar l'exercici" at bounding box center [683, 396] width 1332 height 62
type input "2 x 10-12 a 2011 120""
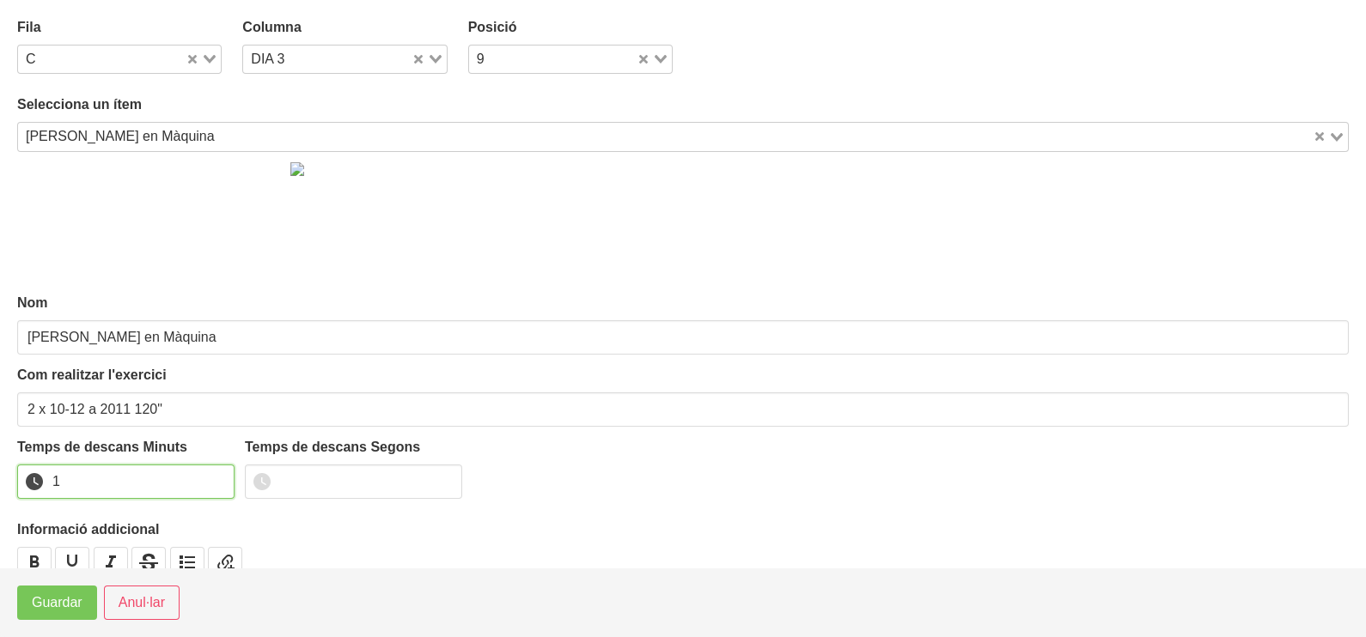
click at [218, 477] on input "1" at bounding box center [125, 482] width 217 height 34
type input "4"
click at [218, 477] on input "4" at bounding box center [125, 482] width 217 height 34
click at [61, 605] on span "Guardar" at bounding box center [57, 603] width 51 height 21
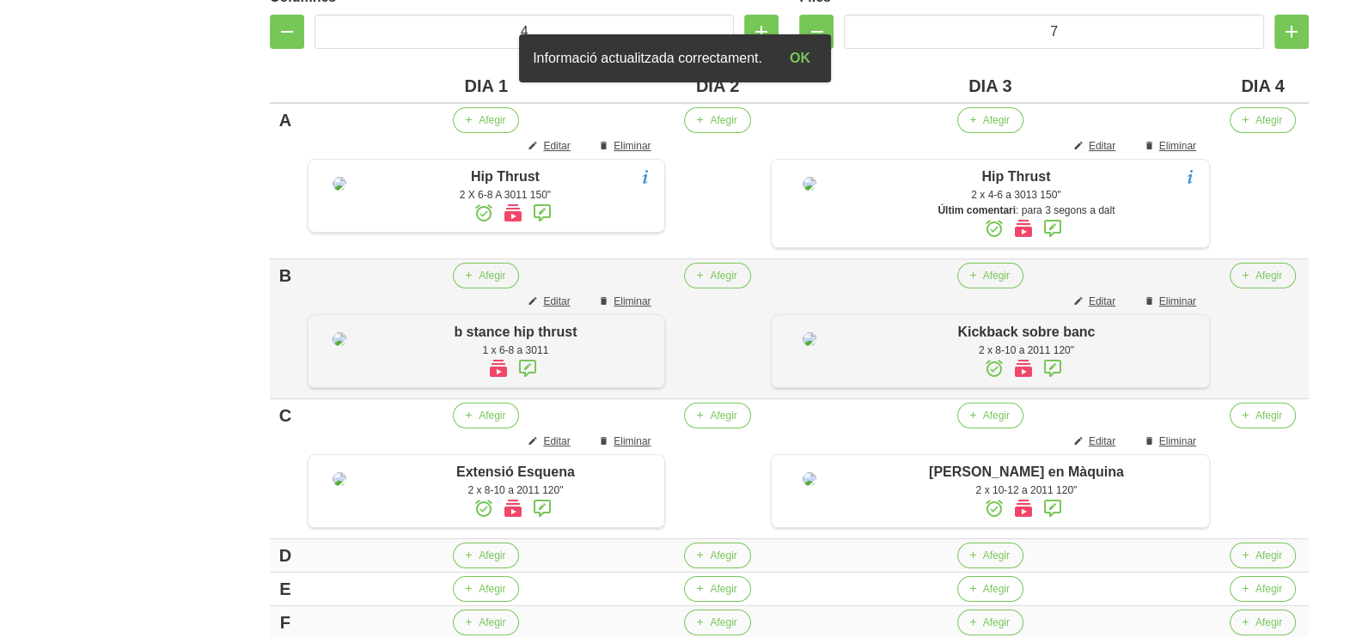
scroll to position [334, 0]
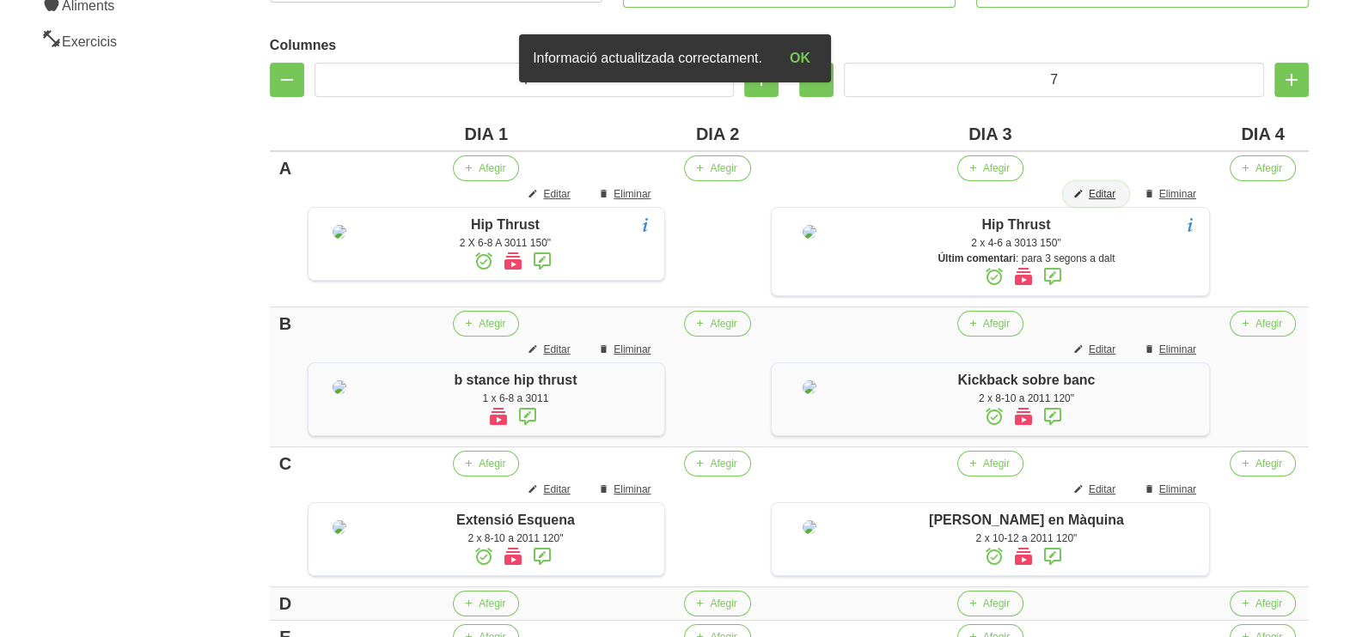
click at [1103, 195] on span "Editar" at bounding box center [1102, 193] width 27 height 15
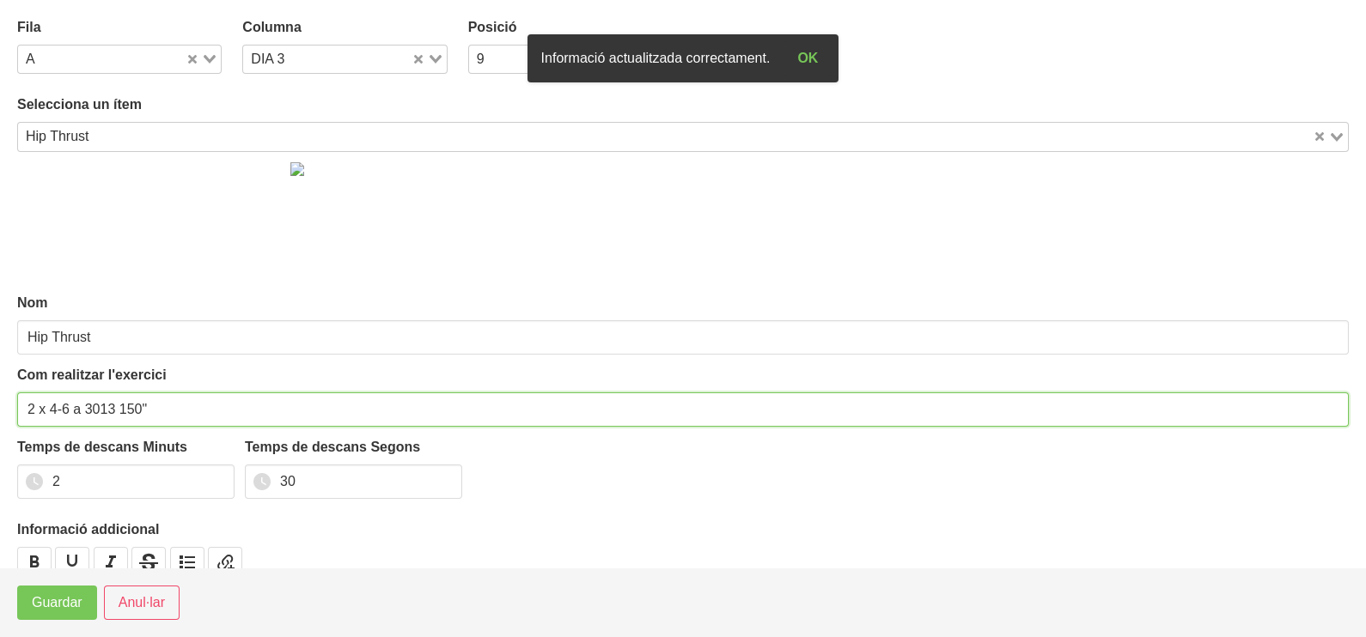
click at [6, 404] on section "Fila A Loading... Columna DIA 3 Loading... Posició 9 Loading... Selecciona un í…" at bounding box center [683, 284] width 1366 height 568
drag, startPoint x: 68, startPoint y: 404, endPoint x: 49, endPoint y: 408, distance: 19.4
click at [49, 408] on input "3 x 4-6 a 3013 150"" at bounding box center [683, 410] width 1332 height 34
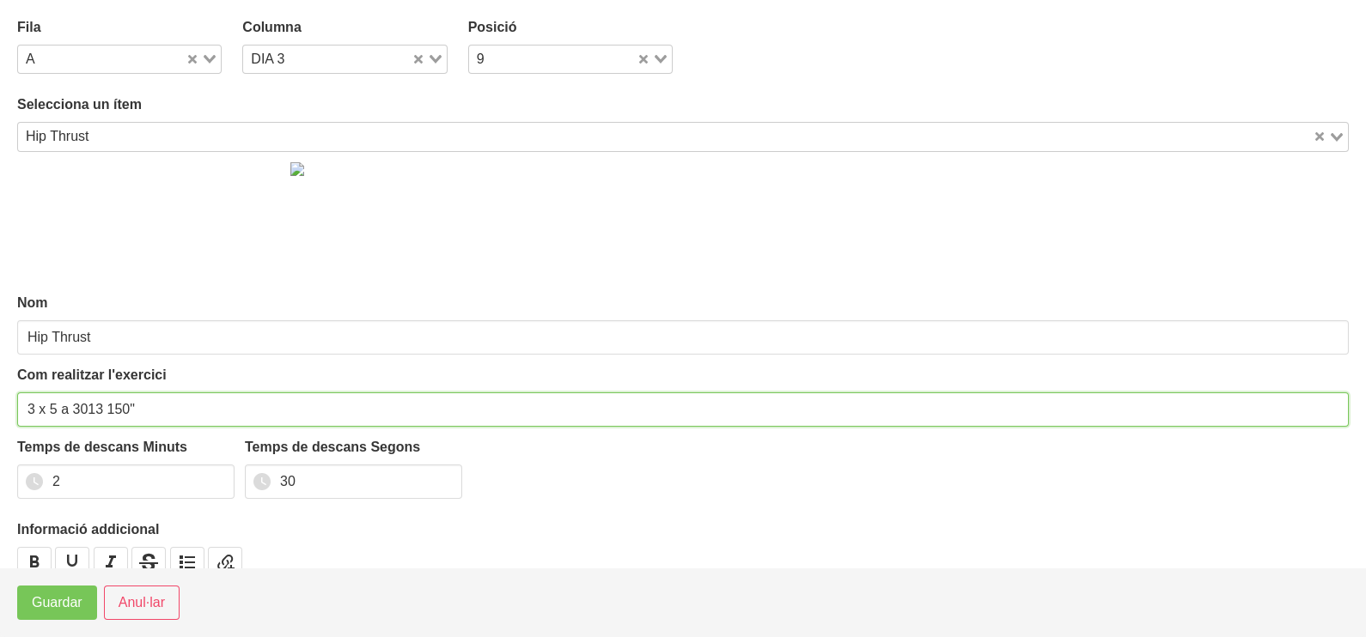
drag, startPoint x: 101, startPoint y: 403, endPoint x: 125, endPoint y: 399, distance: 24.3
click at [101, 404] on input "3 x 5 a 3013 150"" at bounding box center [683, 410] width 1332 height 34
drag, startPoint x: 47, startPoint y: 402, endPoint x: 61, endPoint y: 387, distance: 20.1
click at [51, 401] on input "3 x 5 a 3013 (RIR1-2) 150"" at bounding box center [683, 410] width 1332 height 34
click at [111, 406] on input "3 x 4-5 a 3013 (RIR1-2) 150"" at bounding box center [683, 410] width 1332 height 34
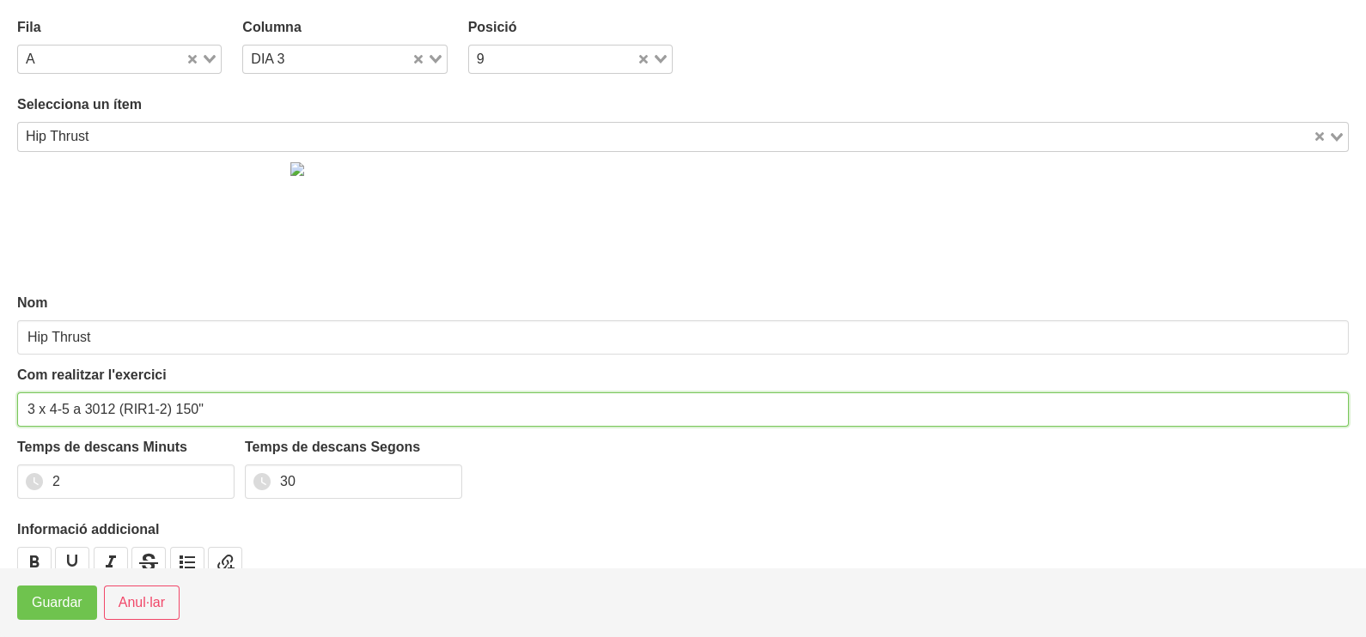
type input "3 x 4-5 a 3012 (RIR1-2) 150""
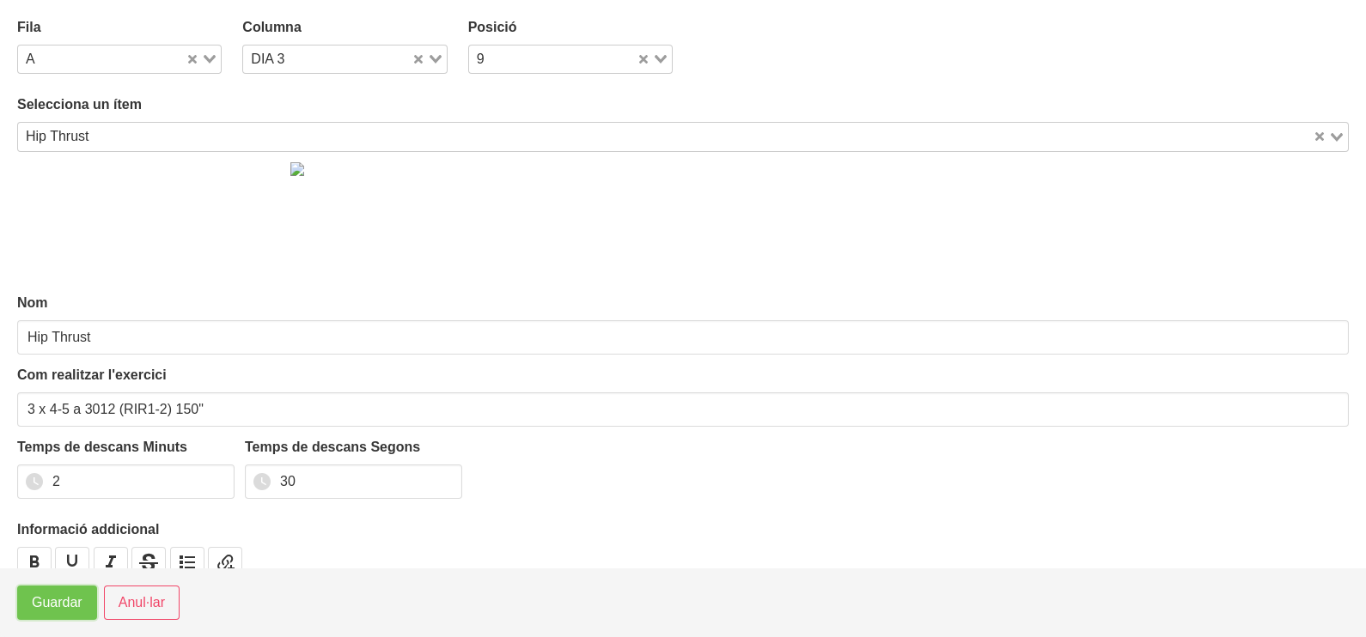
click at [46, 616] on button "Guardar" at bounding box center [57, 603] width 80 height 34
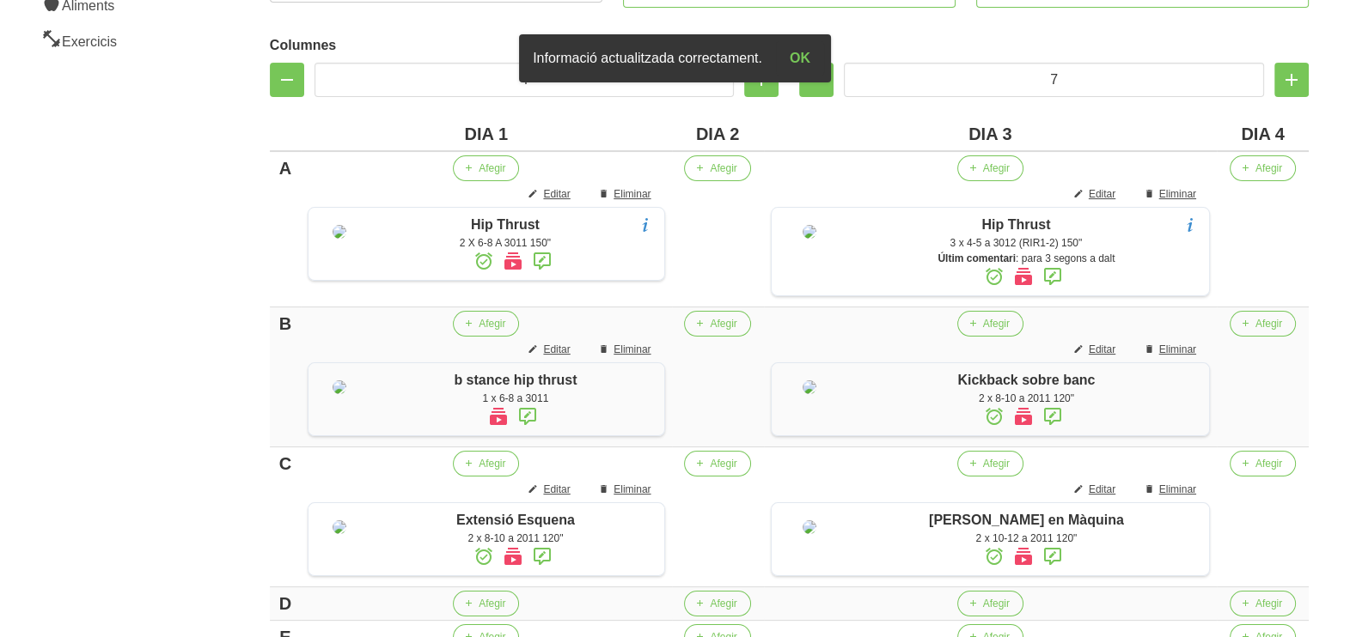
click at [1061, 277] on icon at bounding box center [1052, 276] width 21 height 31
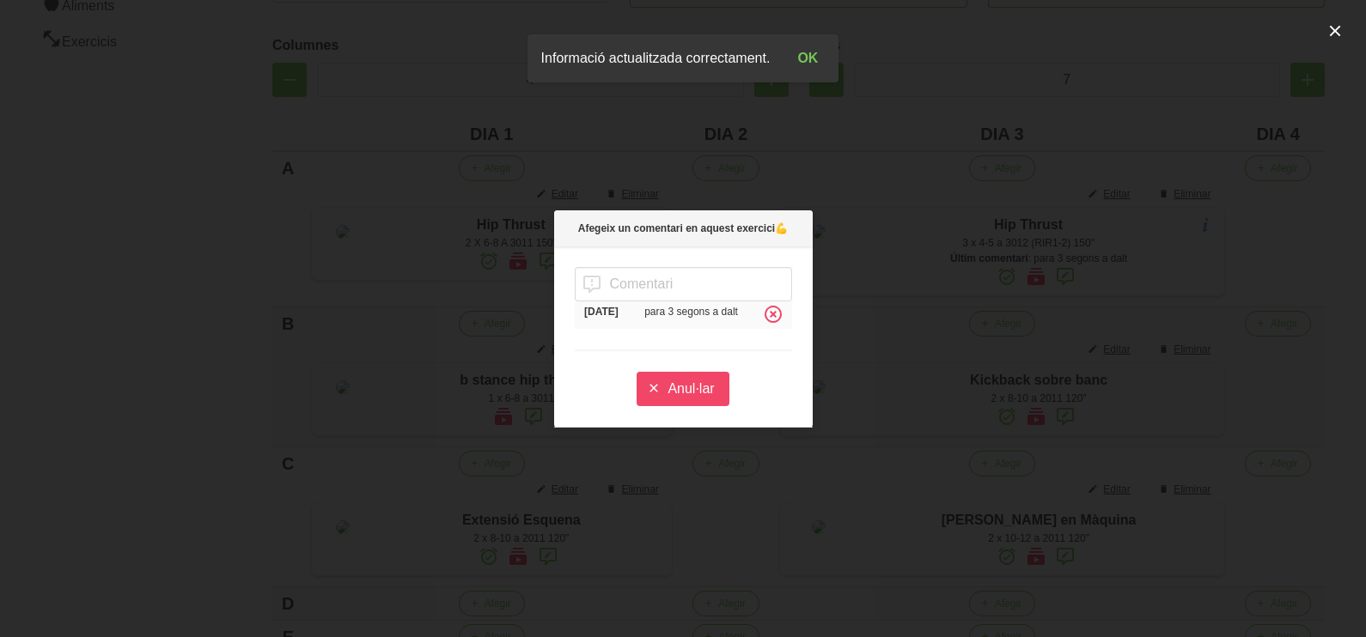
drag, startPoint x: 781, startPoint y: 314, endPoint x: 679, endPoint y: 299, distance: 103.3
click at [779, 314] on icon at bounding box center [773, 314] width 21 height 31
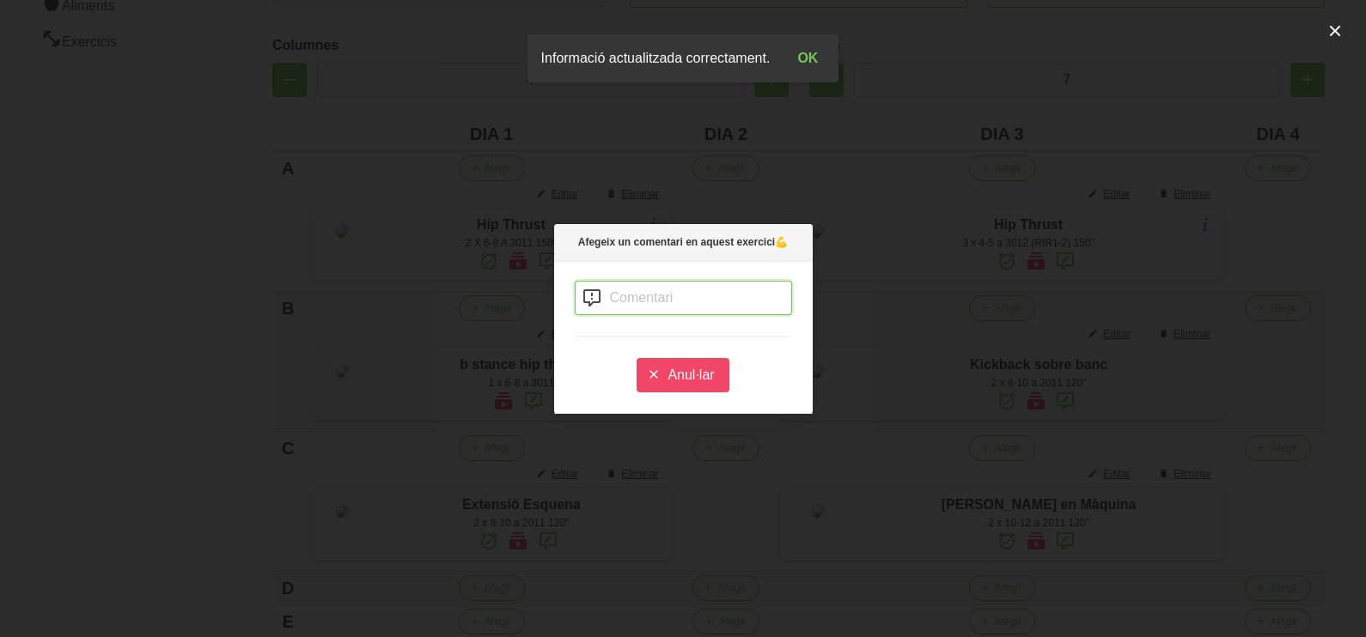
click at [679, 300] on input "text" at bounding box center [683, 298] width 217 height 34
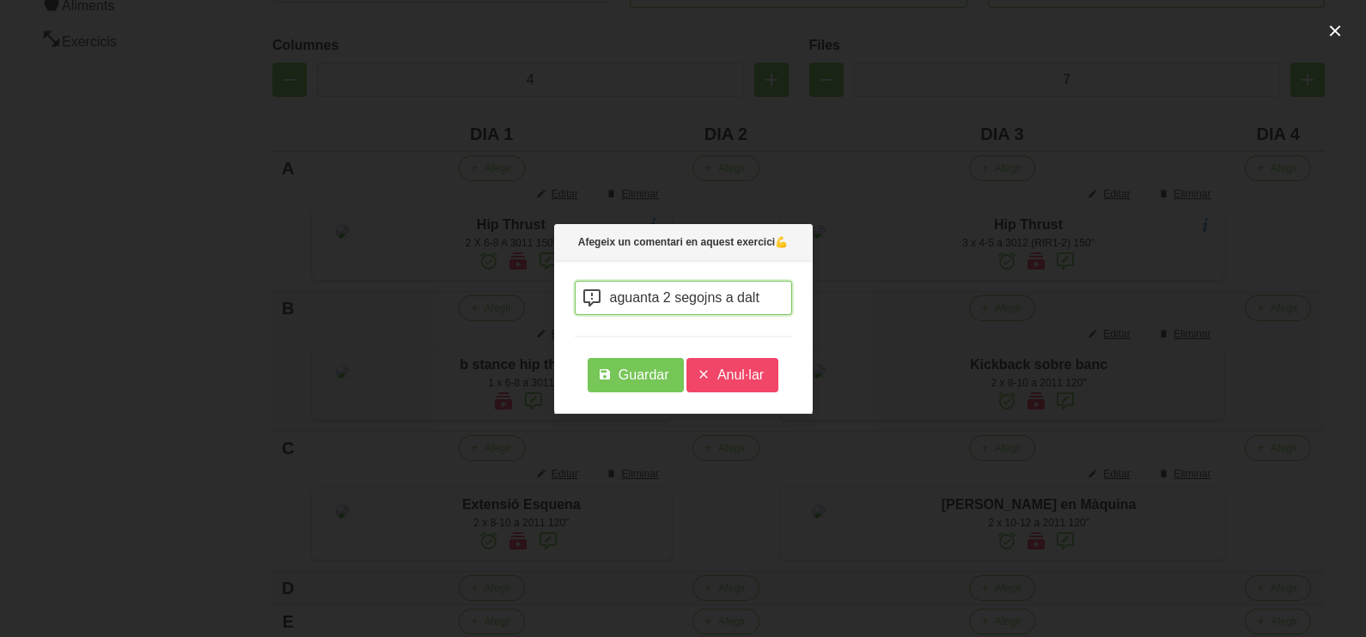
click at [709, 297] on input "aguanta 2 segojns a dalt" at bounding box center [683, 298] width 217 height 34
type input "aguanta 2 segons a dalt"
click at [633, 380] on span "Guardar" at bounding box center [644, 375] width 51 height 21
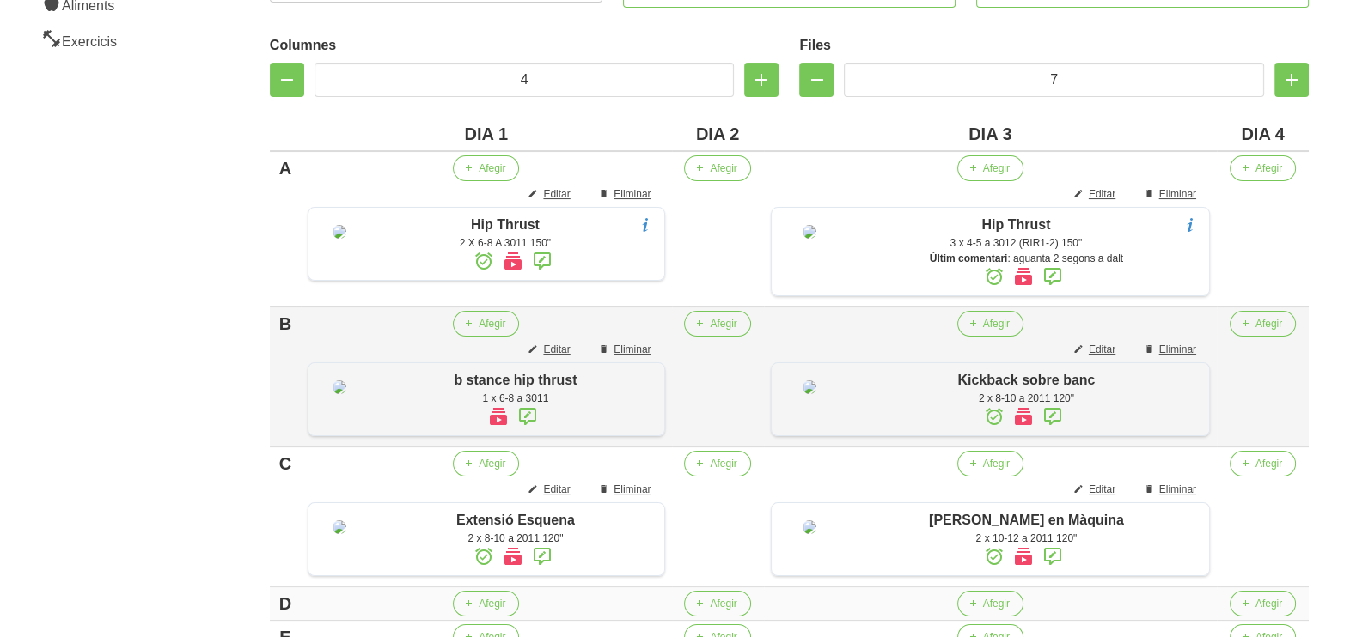
scroll to position [549, 0]
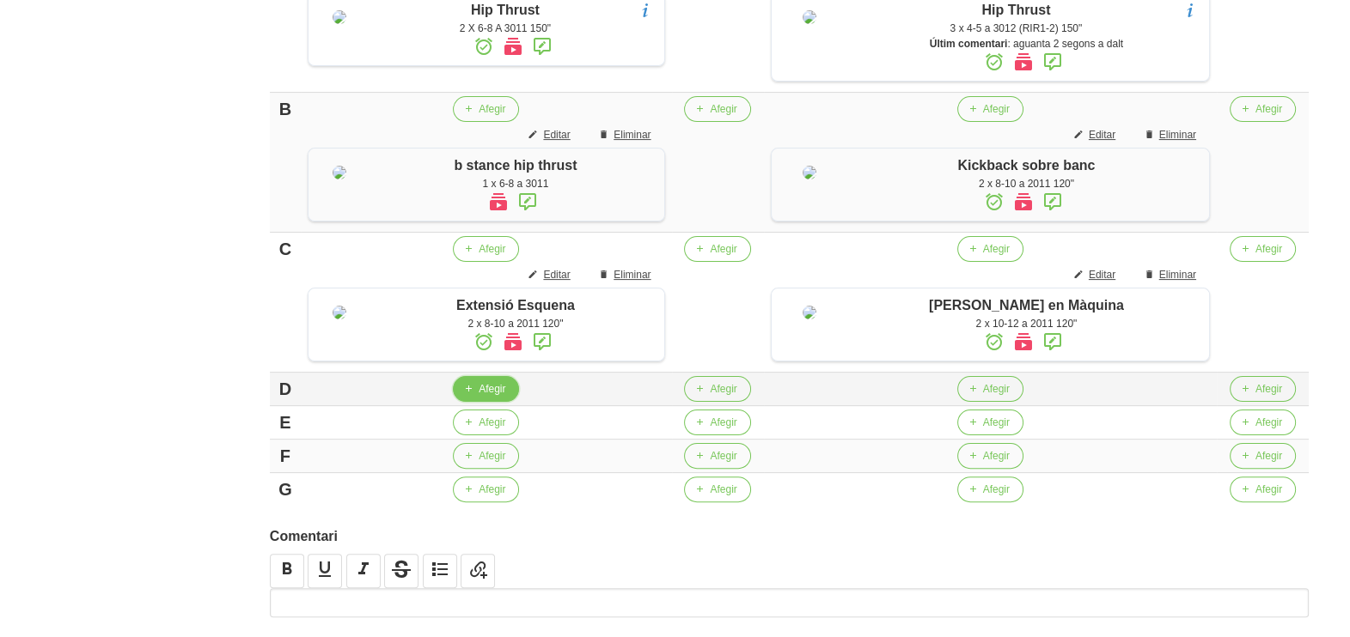
click at [476, 397] on span "button" at bounding box center [467, 388] width 15 height 15
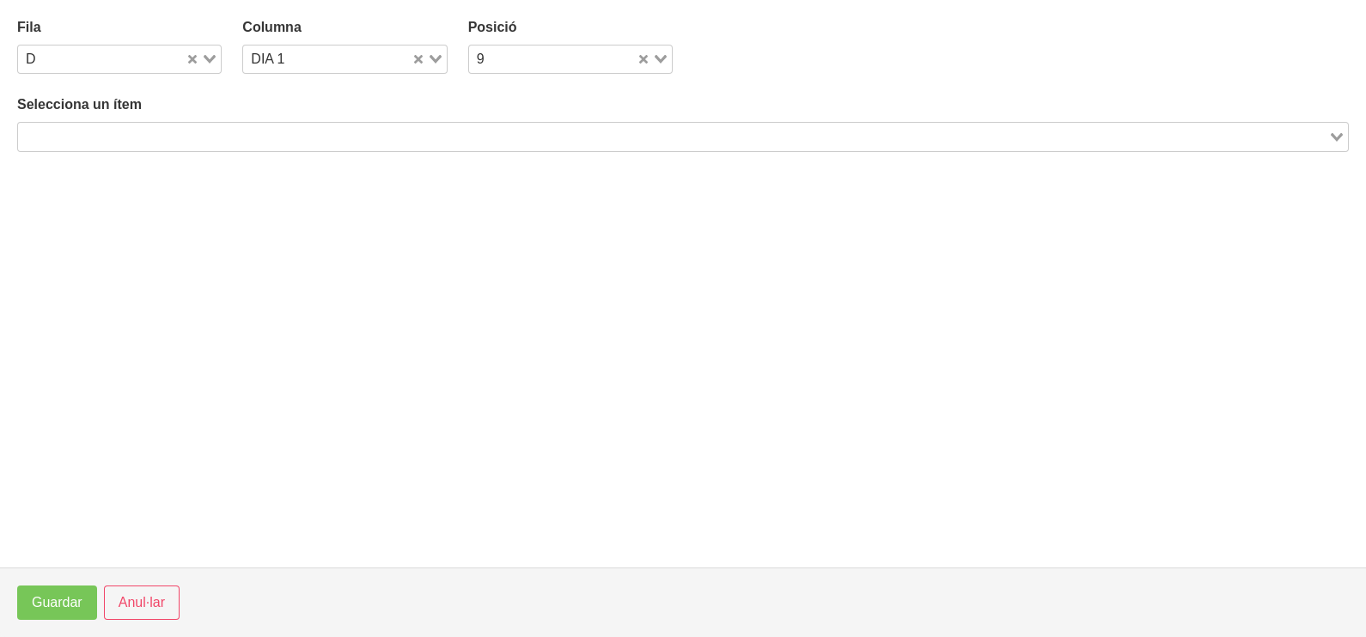
click at [180, 146] on input "Search for option" at bounding box center [673, 136] width 1307 height 21
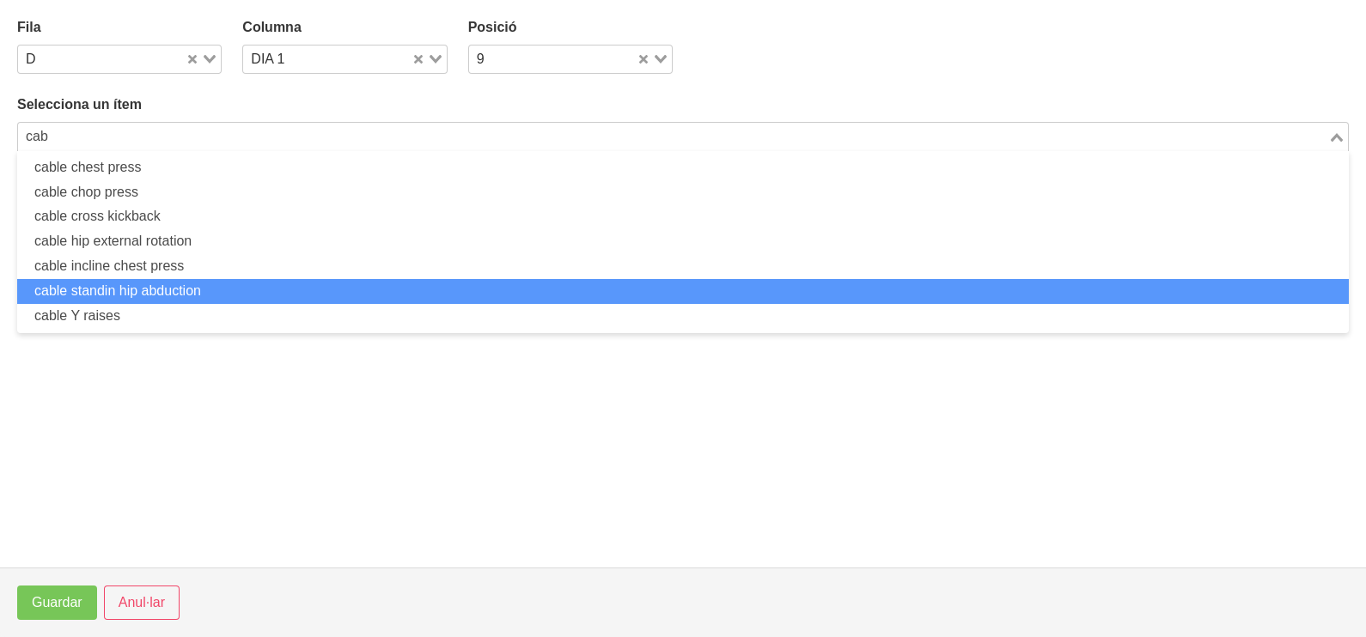
click at [155, 288] on li "cable standin hip abduction" at bounding box center [683, 291] width 1332 height 25
type input "cab"
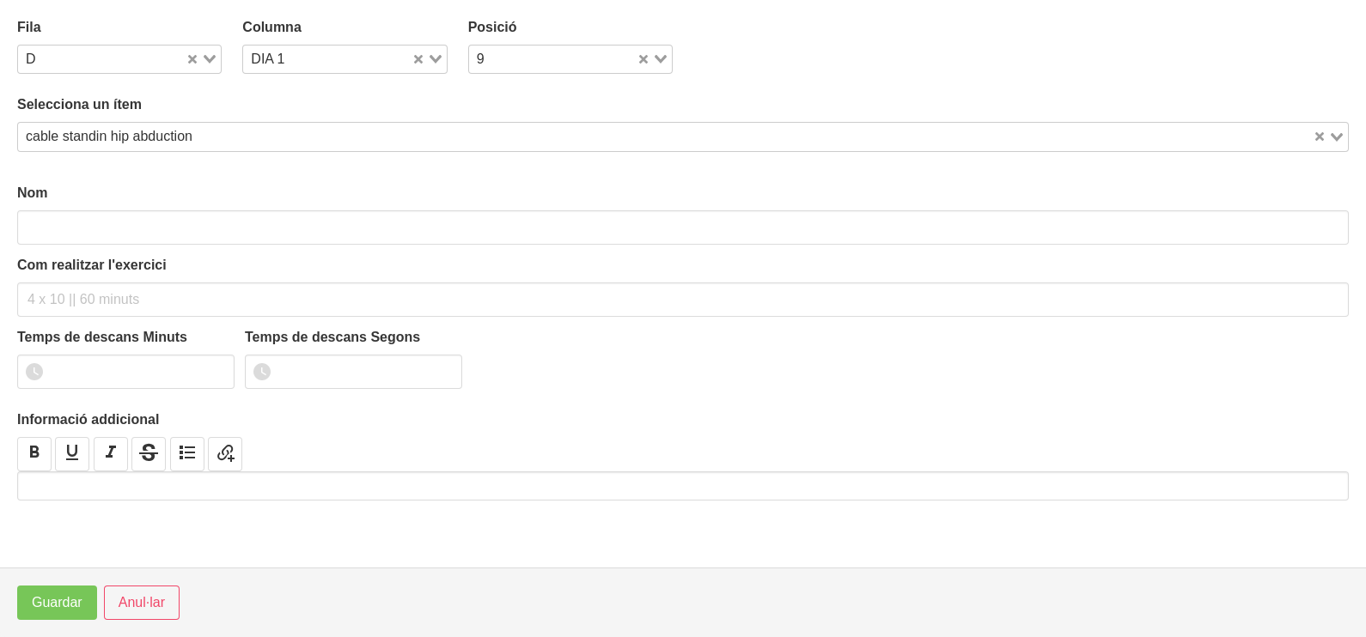
type input "cable standin hip abduction"
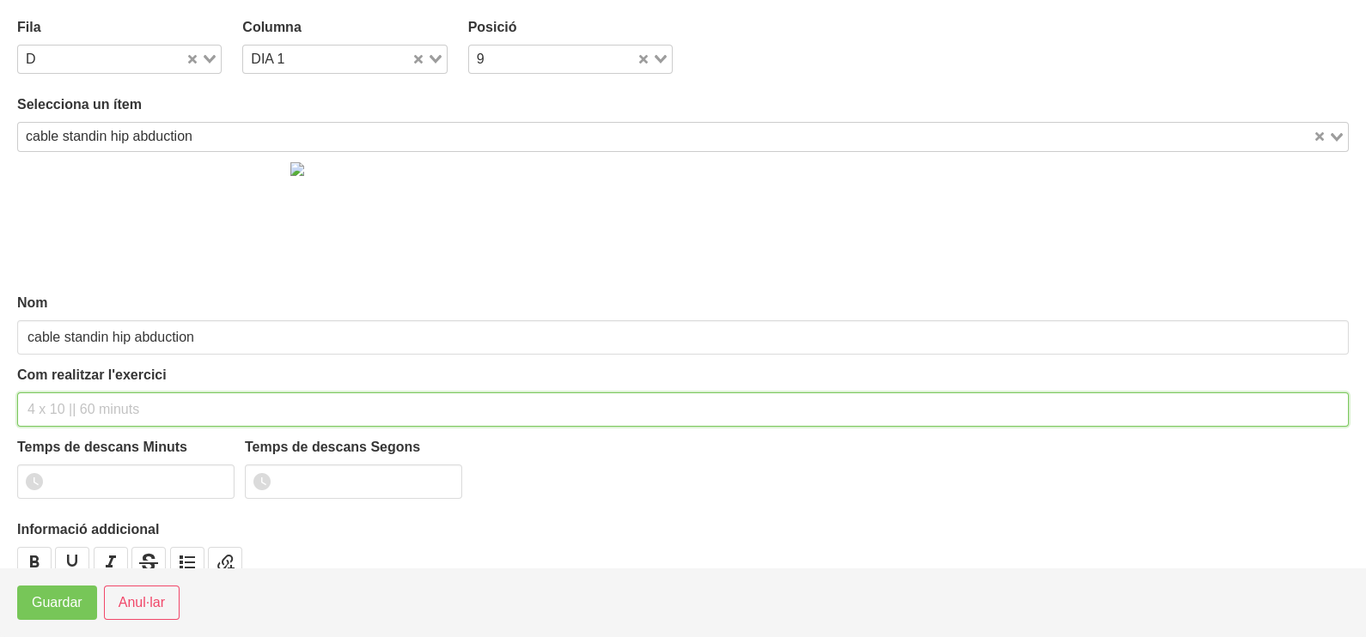
drag, startPoint x: 107, startPoint y: 395, endPoint x: 138, endPoint y: 286, distance: 113.6
click at [111, 385] on div "Com realitzar l'exercici" at bounding box center [683, 396] width 1332 height 62
type input "2 x 8-10 a 2010 120""
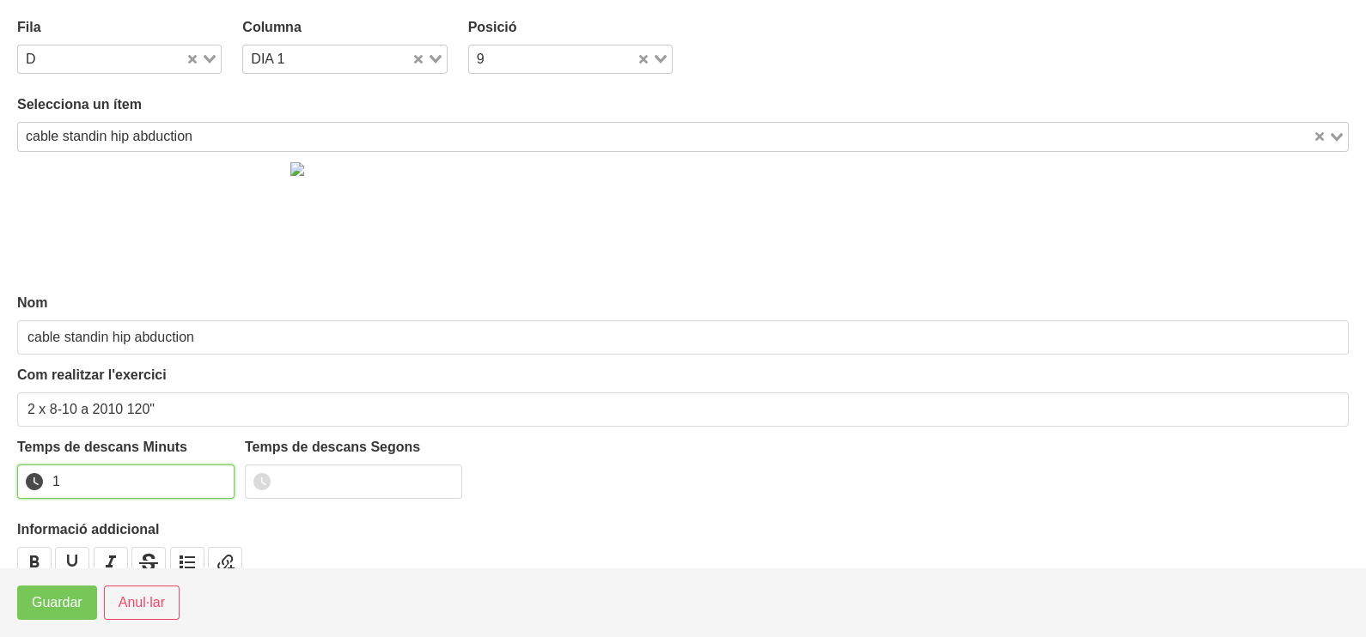
click at [220, 477] on input "1" at bounding box center [125, 482] width 217 height 34
drag, startPoint x: 220, startPoint y: 477, endPoint x: 98, endPoint y: 571, distance: 154.3
type input "2"
click at [217, 478] on input "2" at bounding box center [125, 482] width 217 height 34
click at [67, 605] on span "Guardar" at bounding box center [57, 603] width 51 height 21
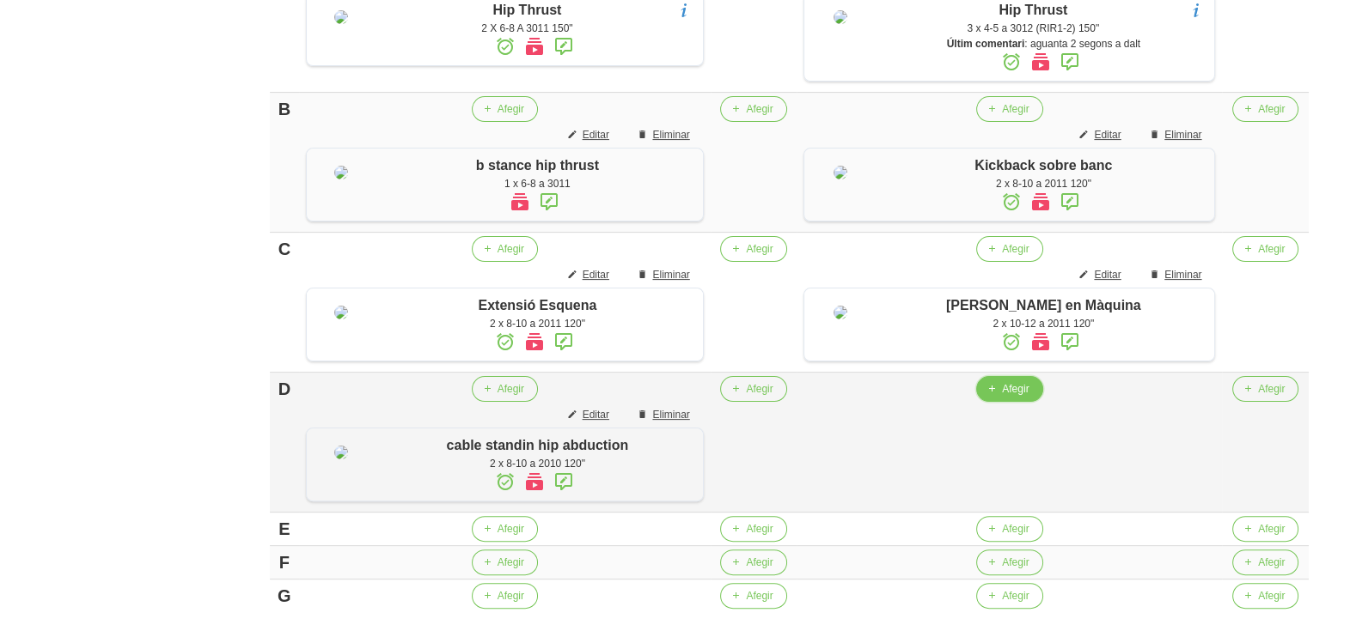
click at [1009, 397] on span "Afegir" at bounding box center [1015, 388] width 27 height 15
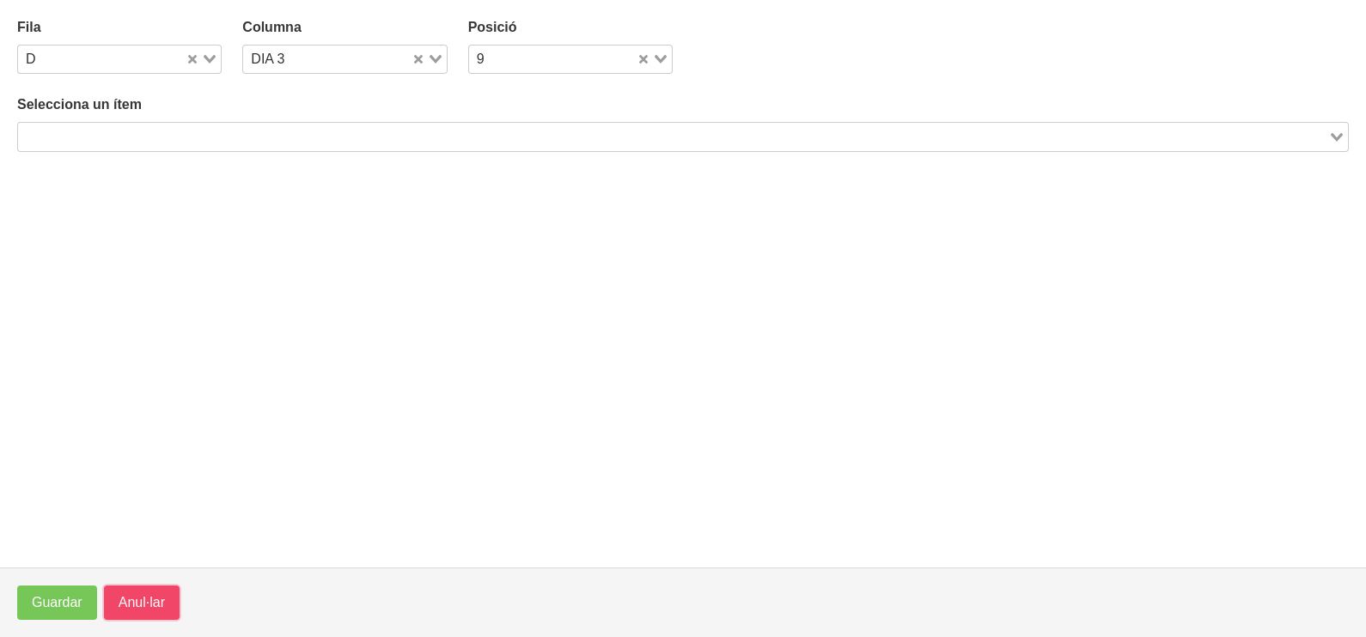
click at [134, 614] on button "Anul·lar" at bounding box center [142, 603] width 76 height 34
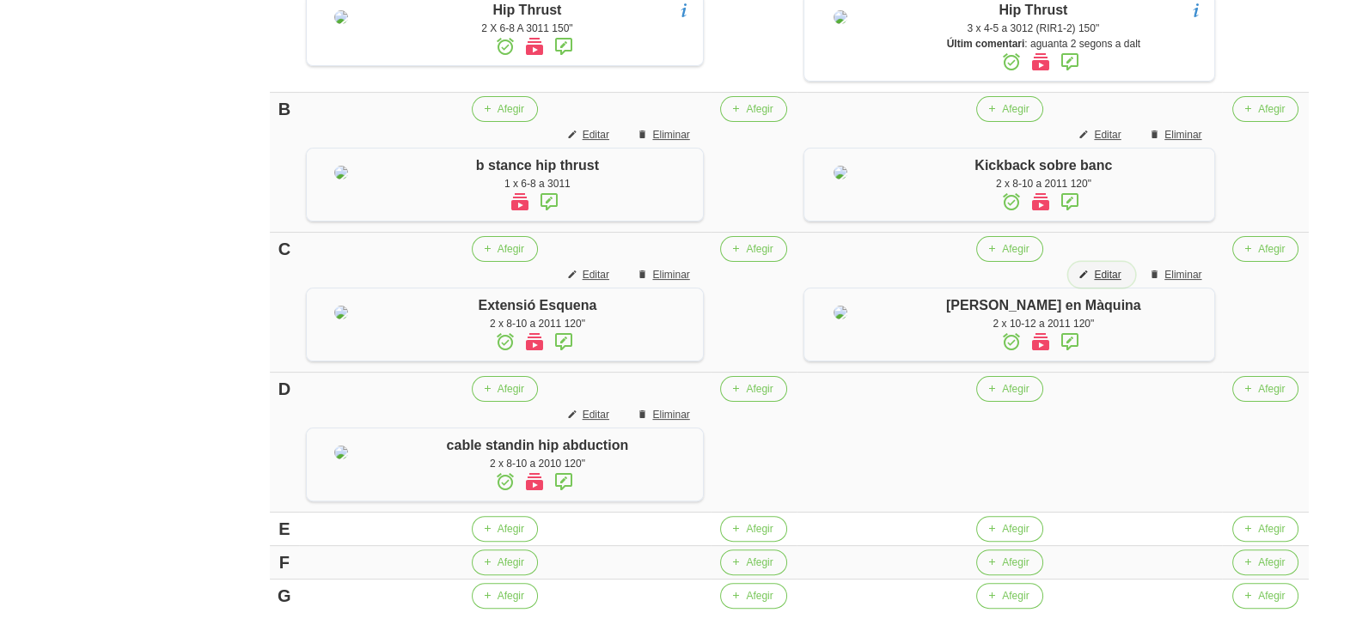
click at [1112, 282] on span "Editar" at bounding box center [1107, 274] width 27 height 15
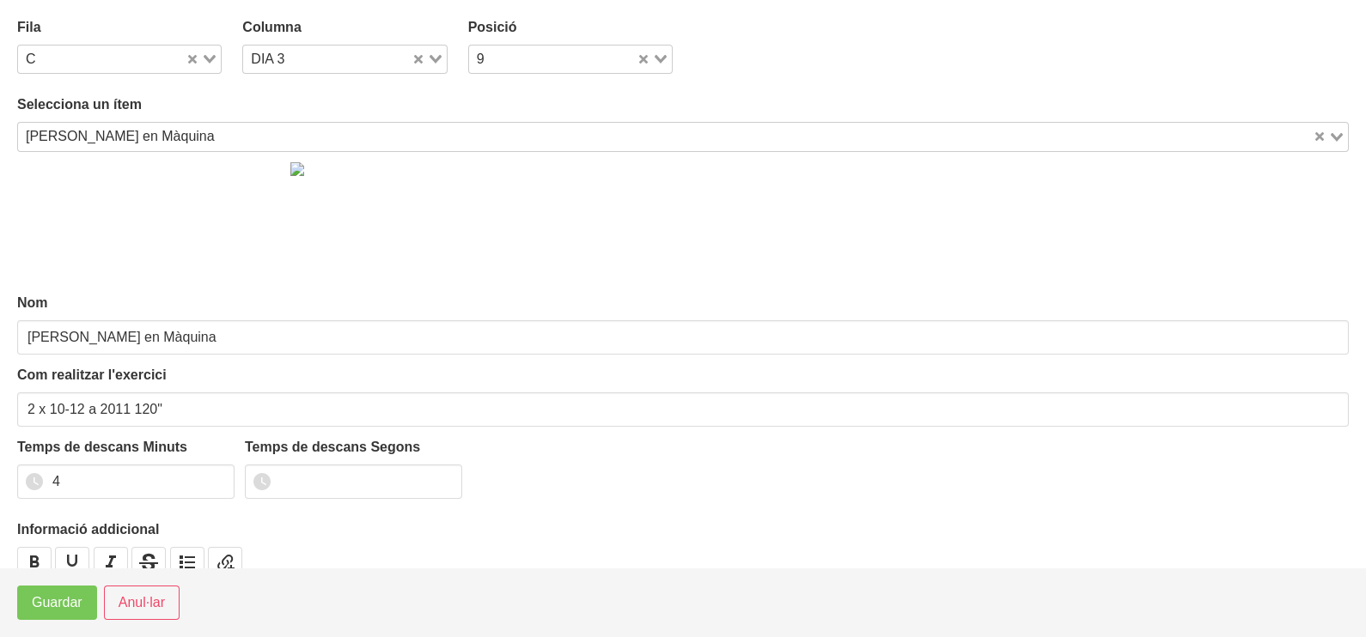
click at [206, 58] on icon "Search for option" at bounding box center [210, 59] width 12 height 9
click at [100, 132] on li "C" at bounding box center [119, 139] width 204 height 25
click at [51, 605] on span "Guardar" at bounding box center [57, 603] width 51 height 21
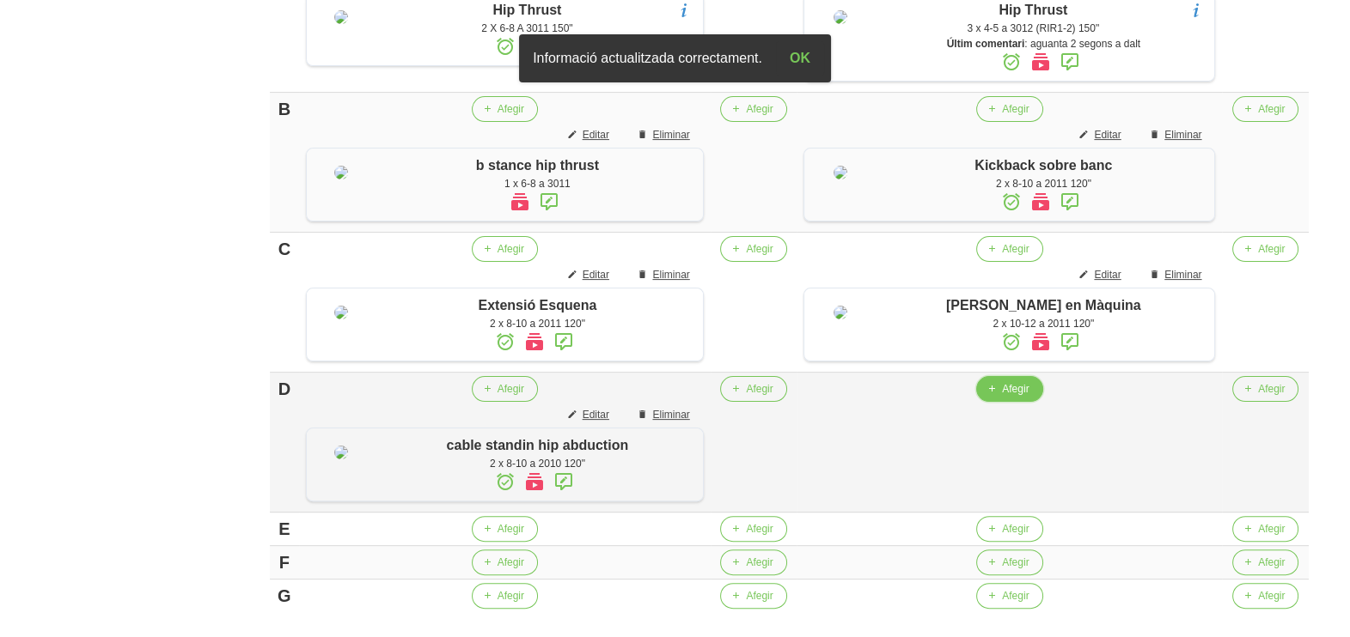
click at [992, 397] on icon "button" at bounding box center [991, 388] width 10 height 15
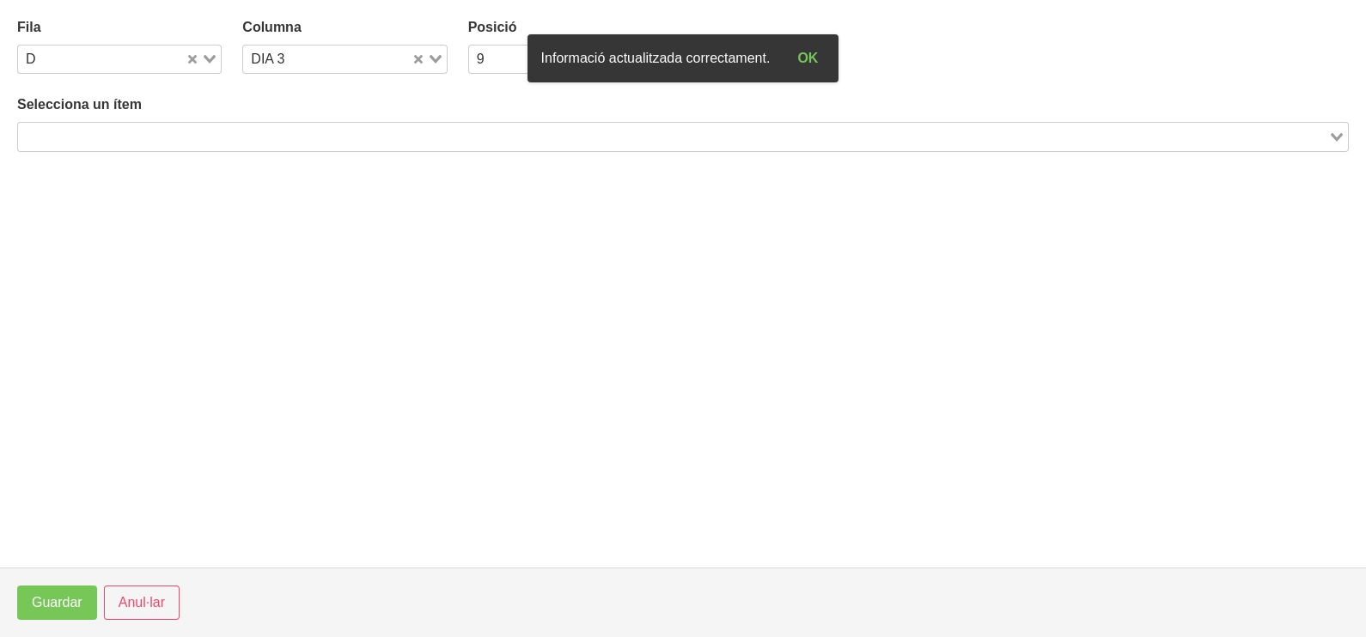
click at [308, 142] on input "Search for option" at bounding box center [673, 136] width 1307 height 21
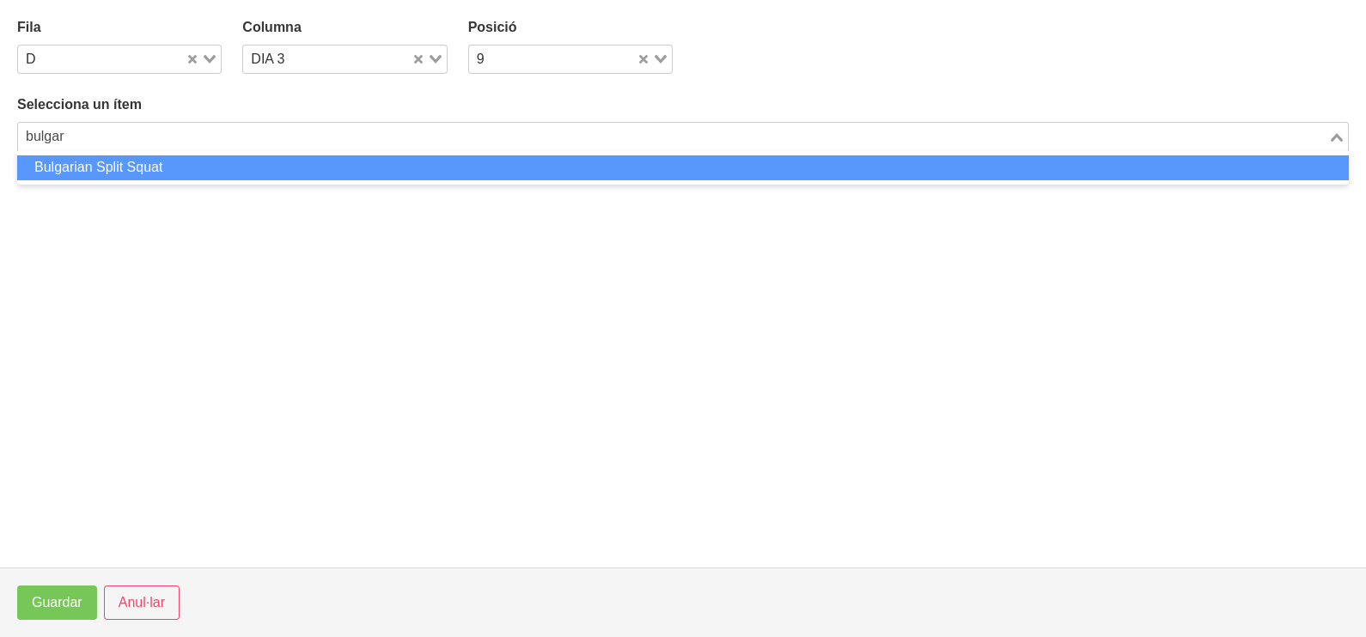
click at [172, 168] on li "Bulgarian Split Squat" at bounding box center [683, 168] width 1332 height 25
type input "bulgar"
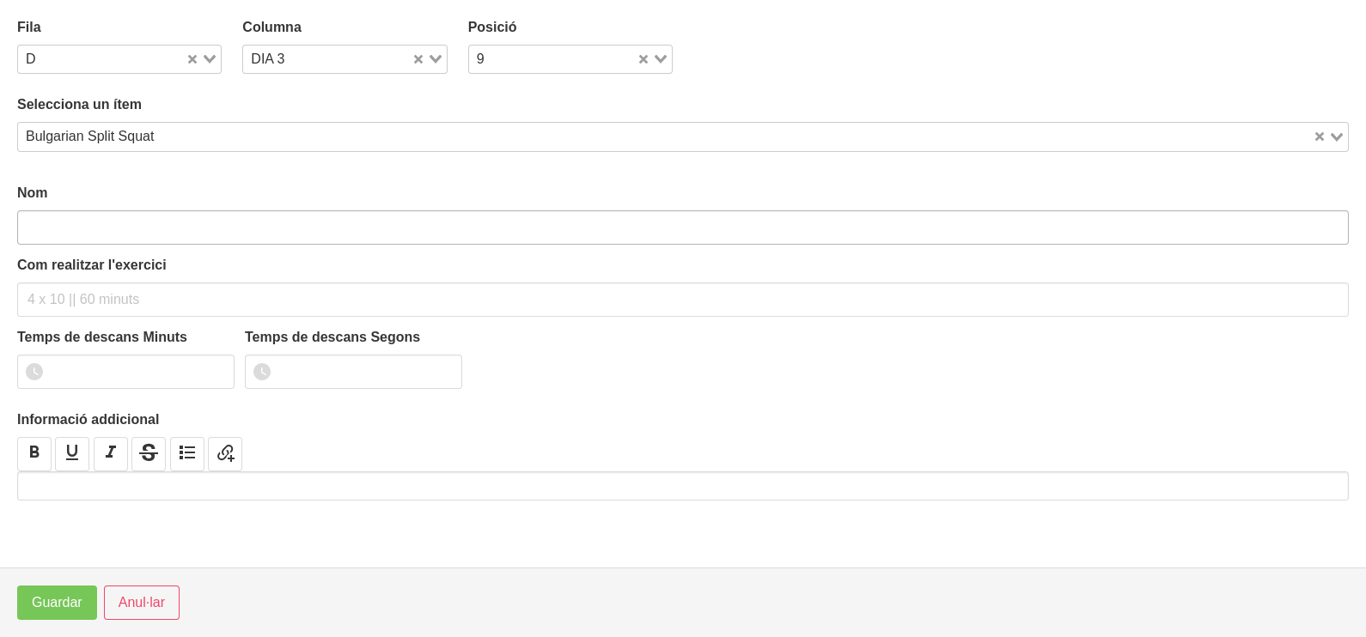
type input "Bulgarian Split Squat"
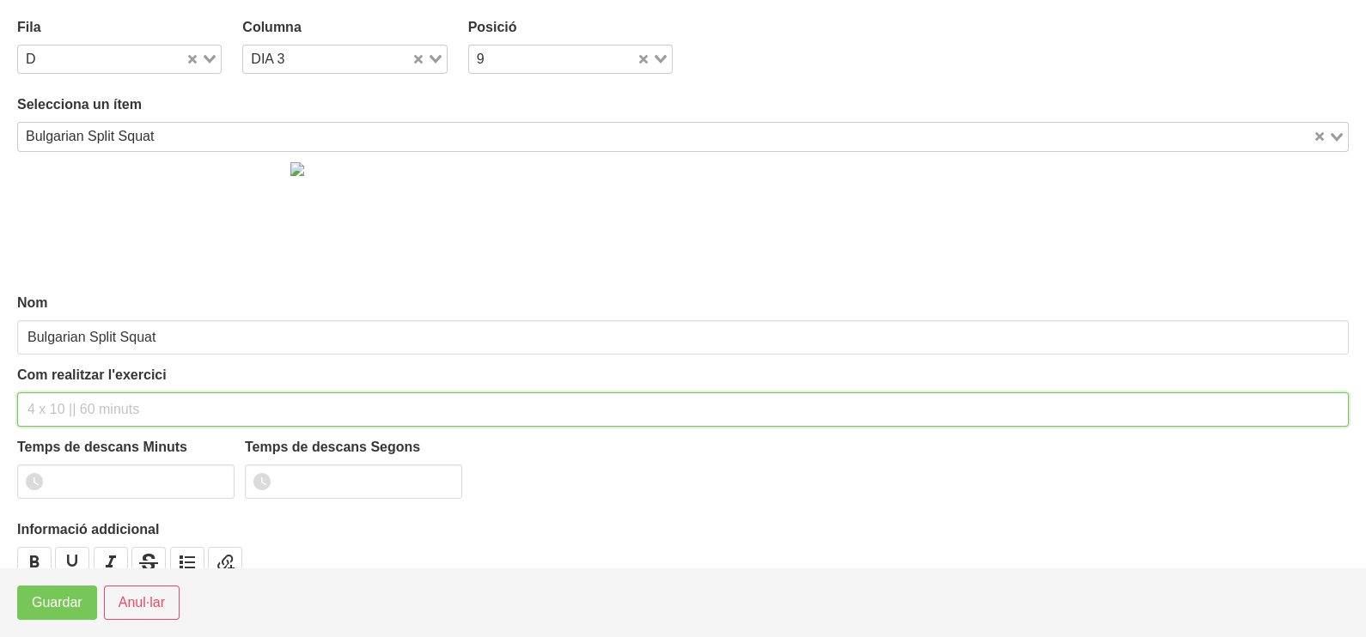
click at [85, 374] on div "Com realitzar l'exercici" at bounding box center [683, 396] width 1332 height 62
type input "2 x 6-8 a 3010 120""
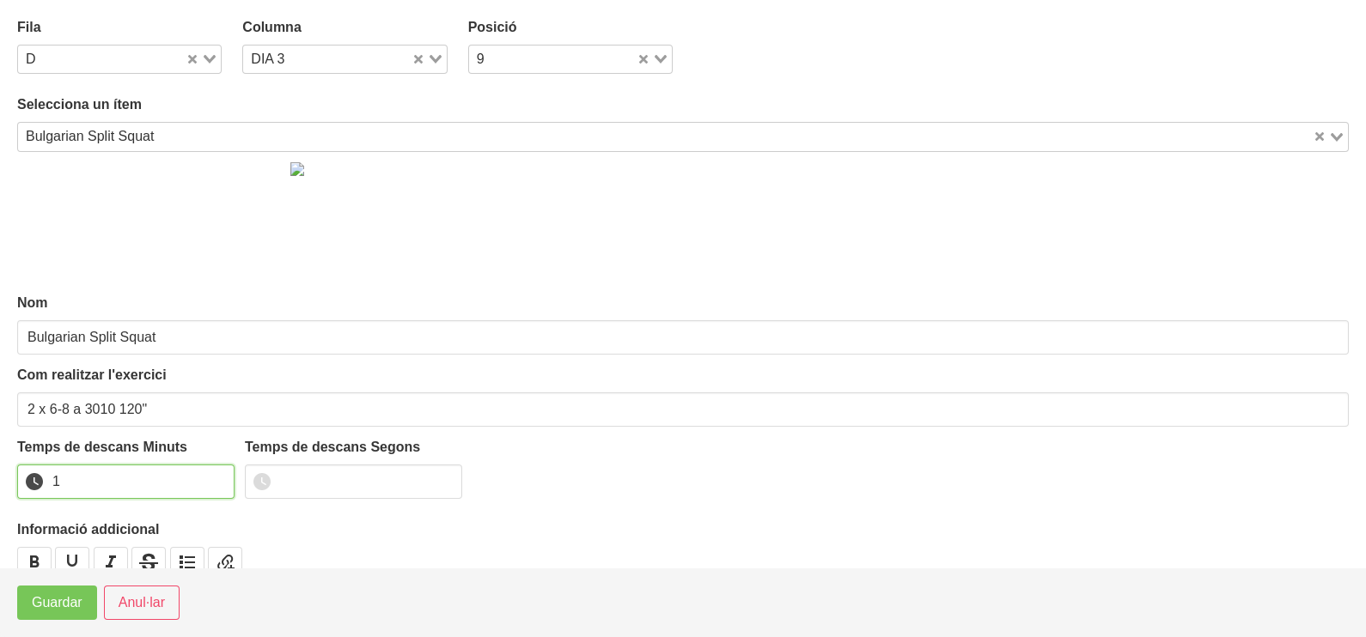
click at [215, 473] on input "1" at bounding box center [125, 482] width 217 height 34
drag, startPoint x: 215, startPoint y: 473, endPoint x: 70, endPoint y: 589, distance: 185.2
type input "2"
click at [199, 482] on input "2" at bounding box center [125, 482] width 217 height 34
click at [46, 618] on button "Guardar" at bounding box center [57, 603] width 80 height 34
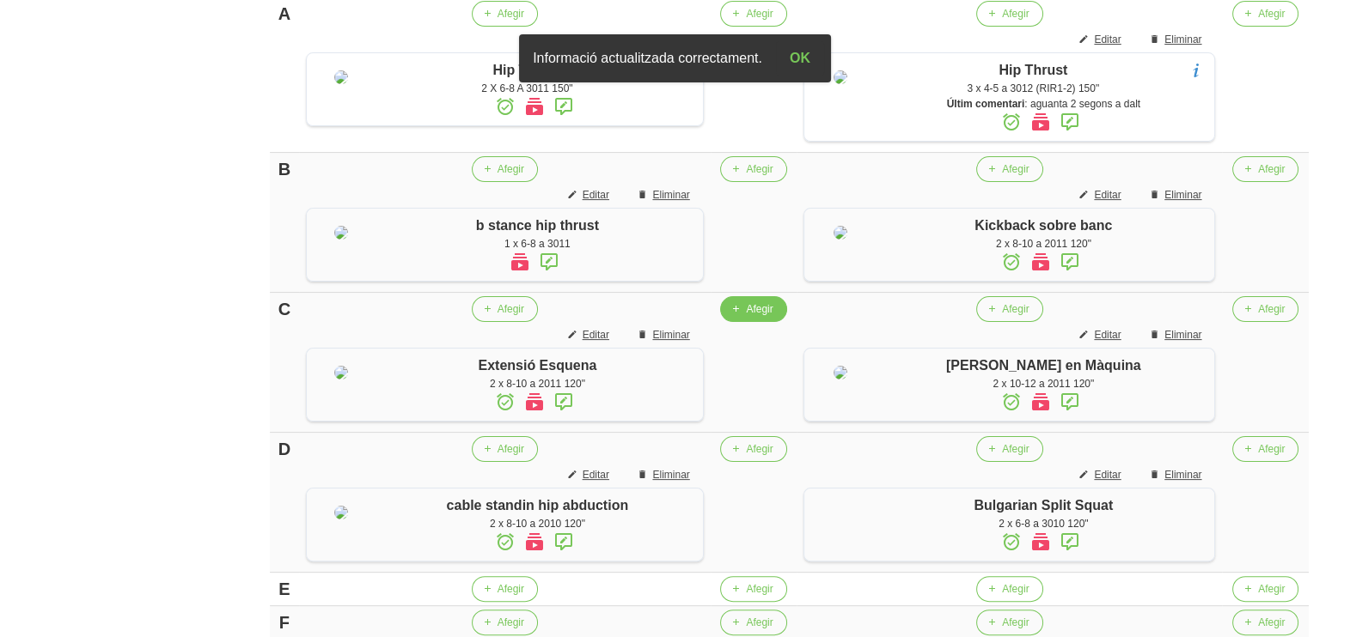
scroll to position [442, 0]
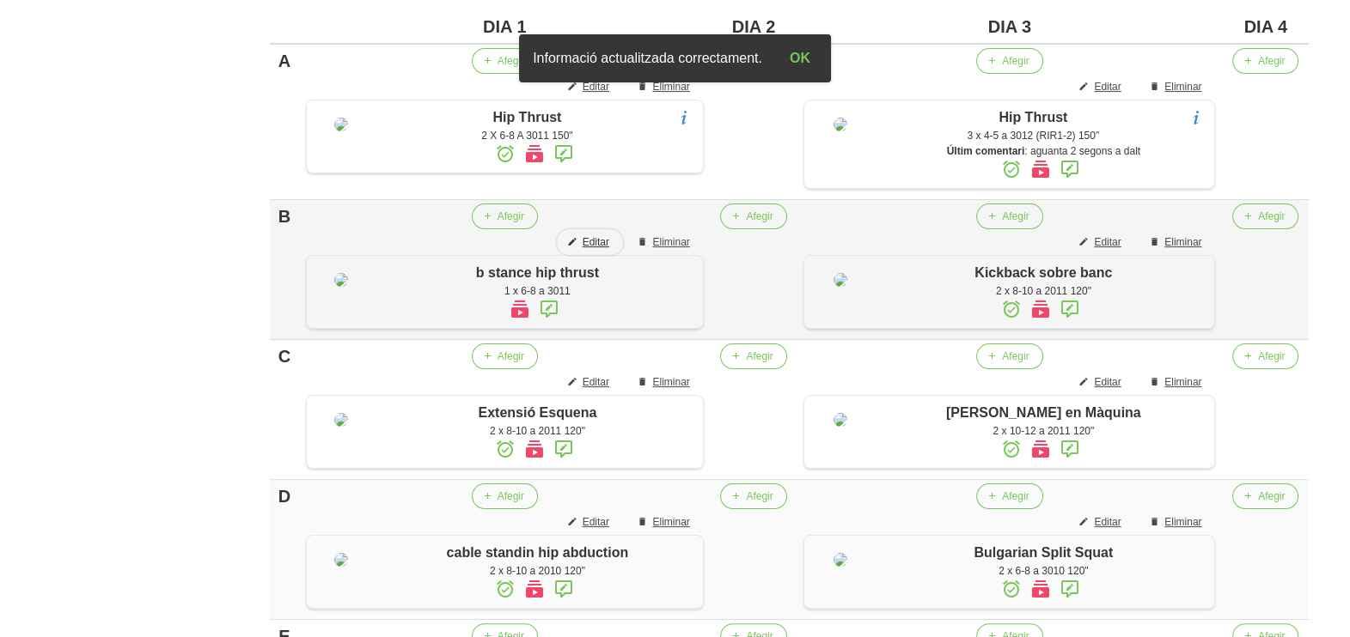
click at [607, 236] on span "Editar" at bounding box center [595, 242] width 27 height 15
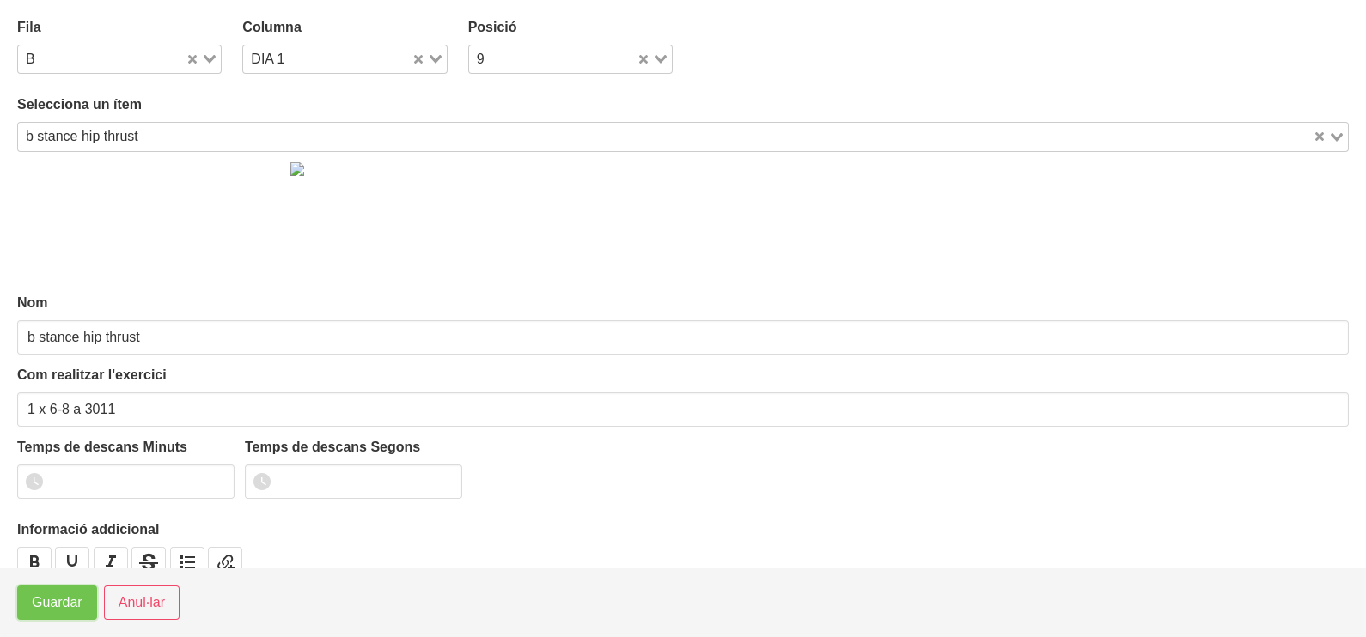
click at [47, 606] on span "Guardar" at bounding box center [57, 603] width 51 height 21
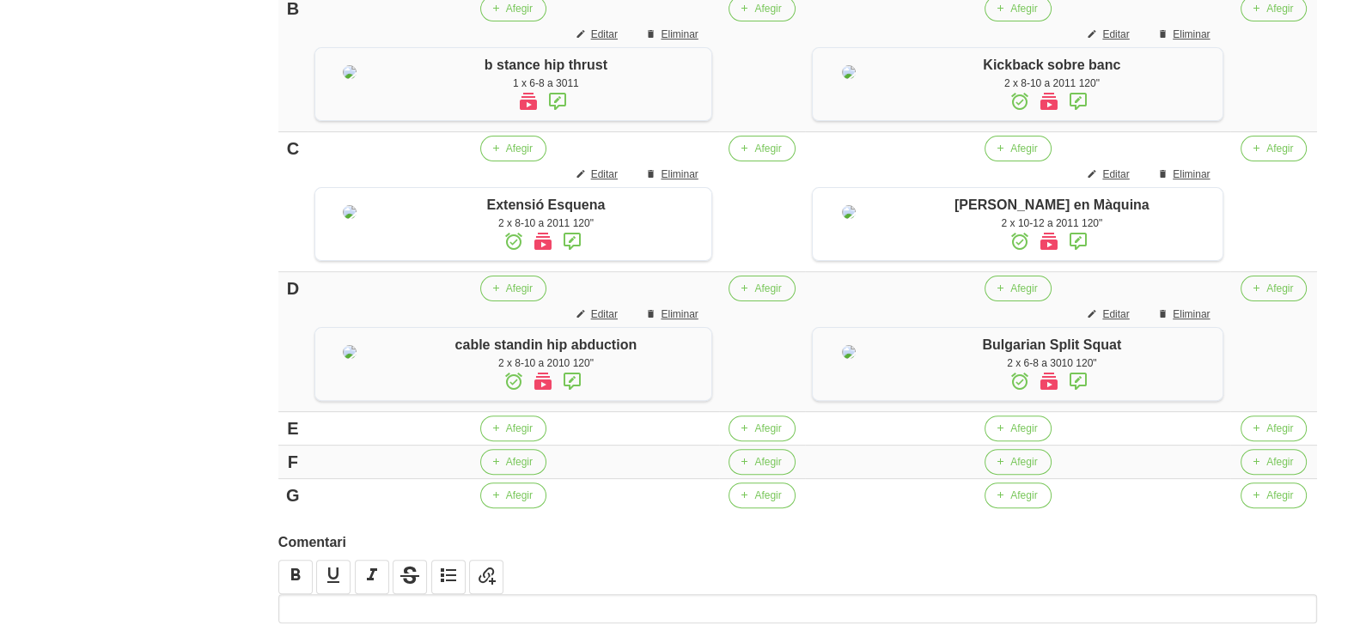
scroll to position [764, 0]
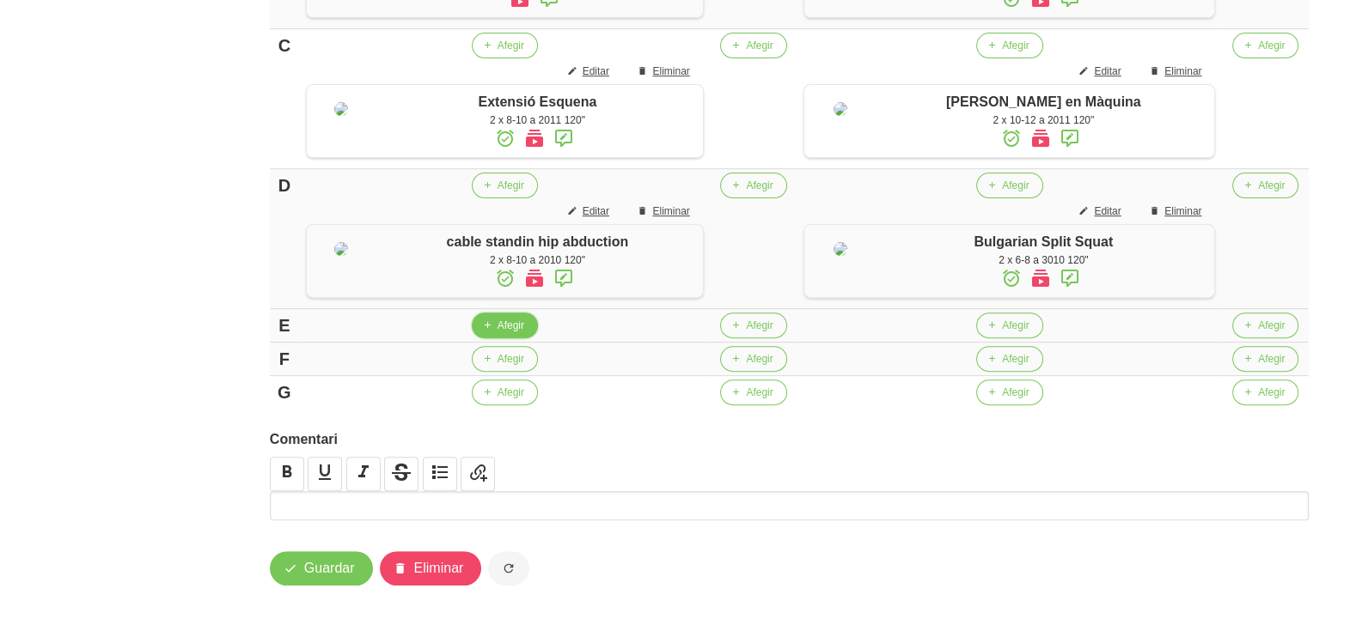
click at [502, 333] on span "Afegir" at bounding box center [510, 325] width 27 height 15
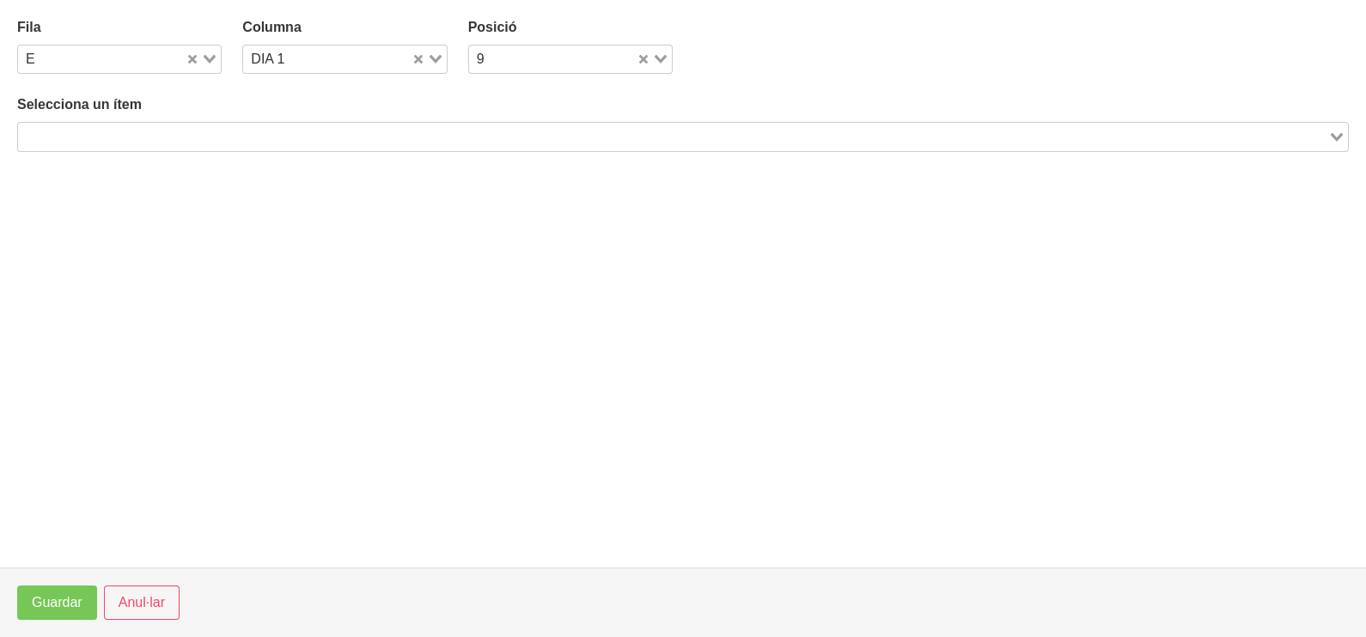
click at [173, 133] on input "Search for option" at bounding box center [673, 136] width 1307 height 21
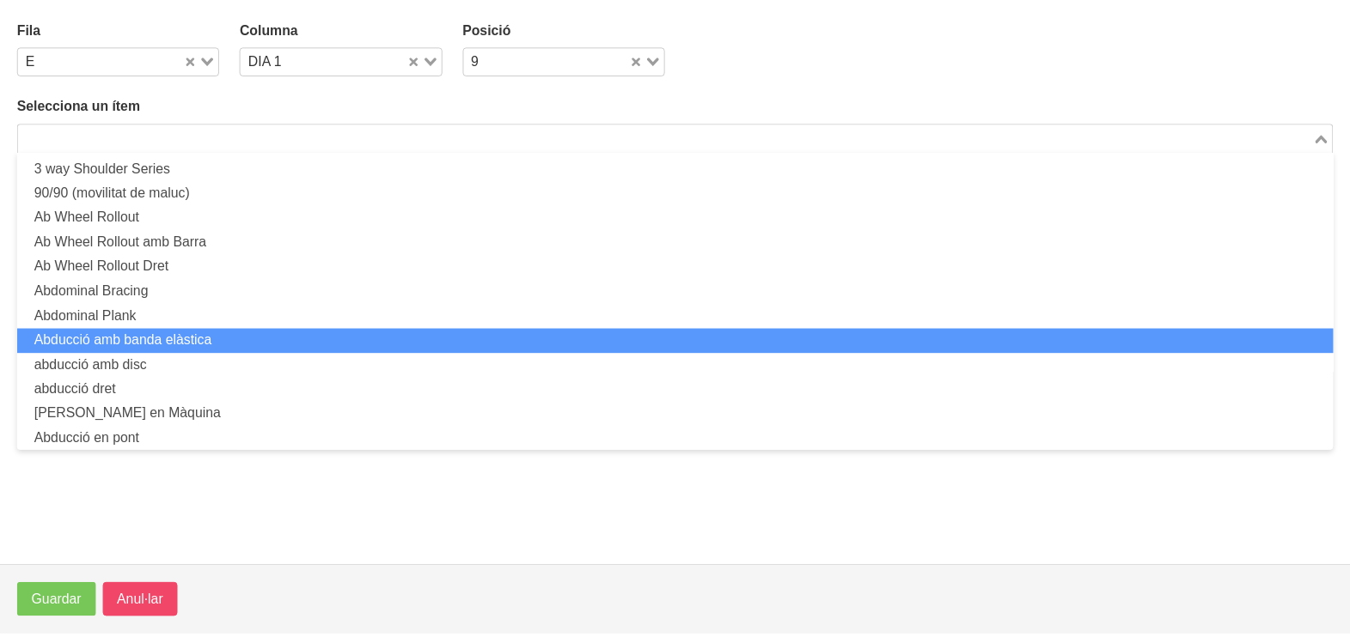
scroll to position [0, 0]
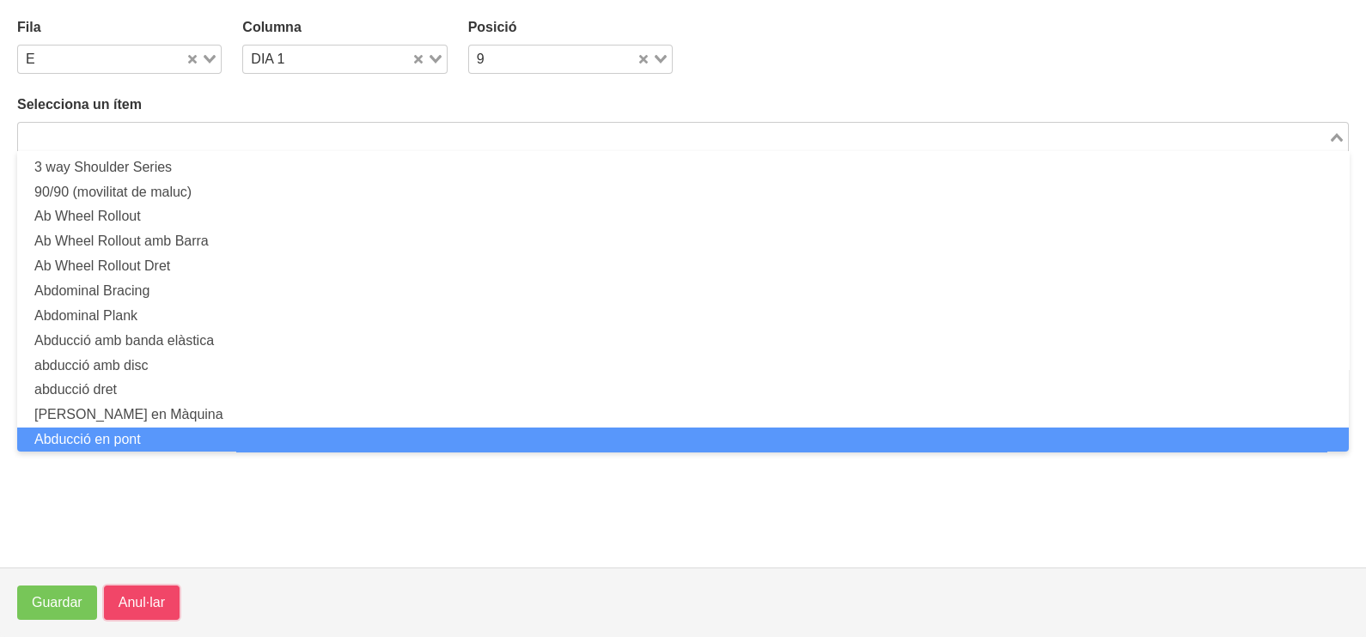
drag, startPoint x: 156, startPoint y: 606, endPoint x: 174, endPoint y: 576, distance: 35.5
click at [155, 604] on span "Anul·lar" at bounding box center [142, 603] width 46 height 21
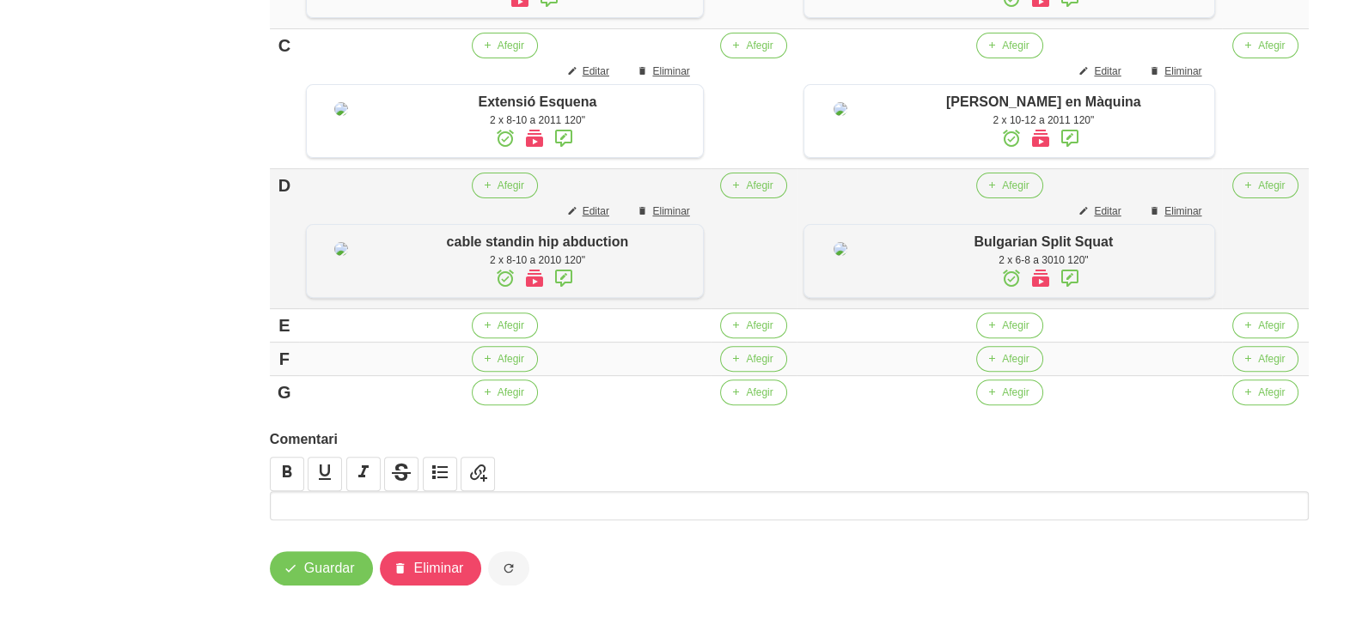
scroll to position [826, 0]
click at [501, 326] on span "Afegir" at bounding box center [510, 325] width 27 height 15
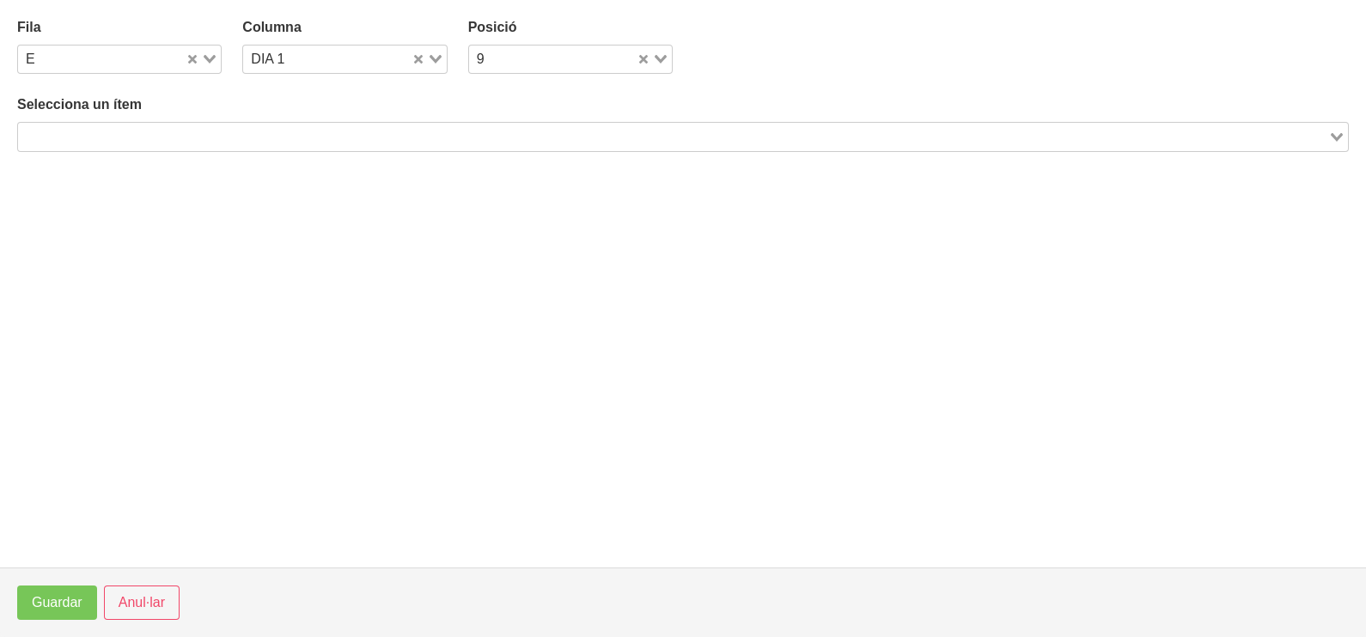
click at [186, 141] on input "Search for option" at bounding box center [673, 136] width 1307 height 21
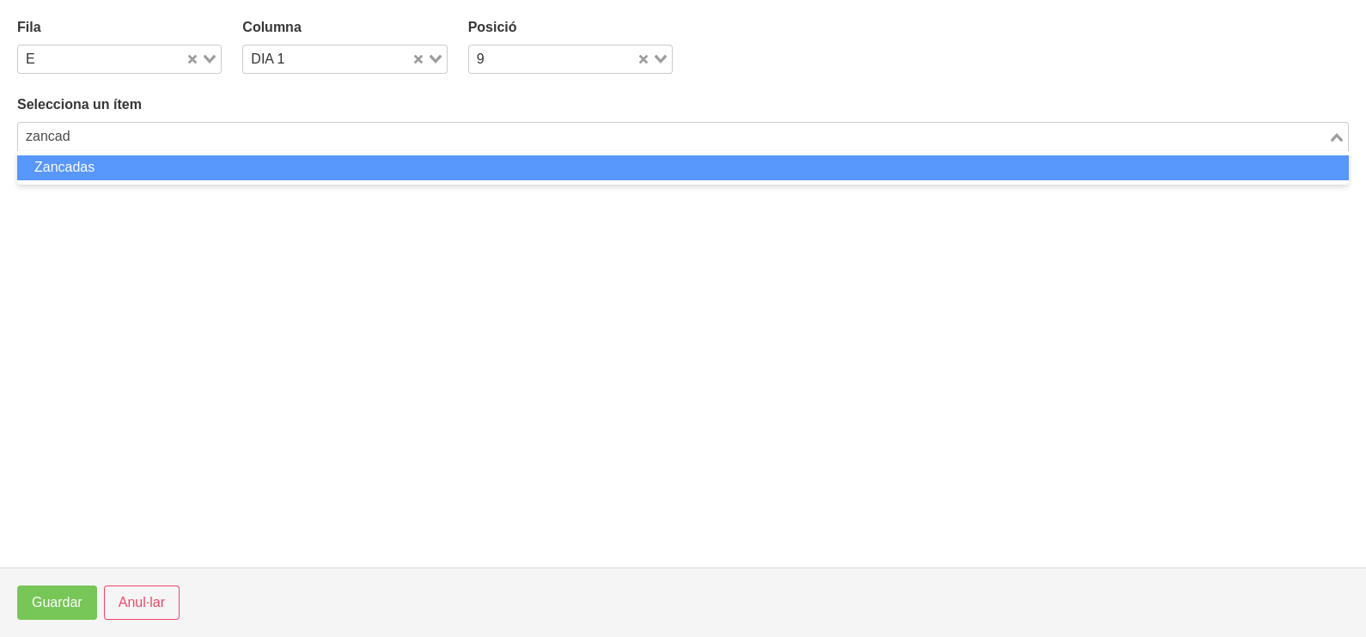
click at [157, 168] on li "Zancadas" at bounding box center [683, 168] width 1332 height 25
type input "zancad"
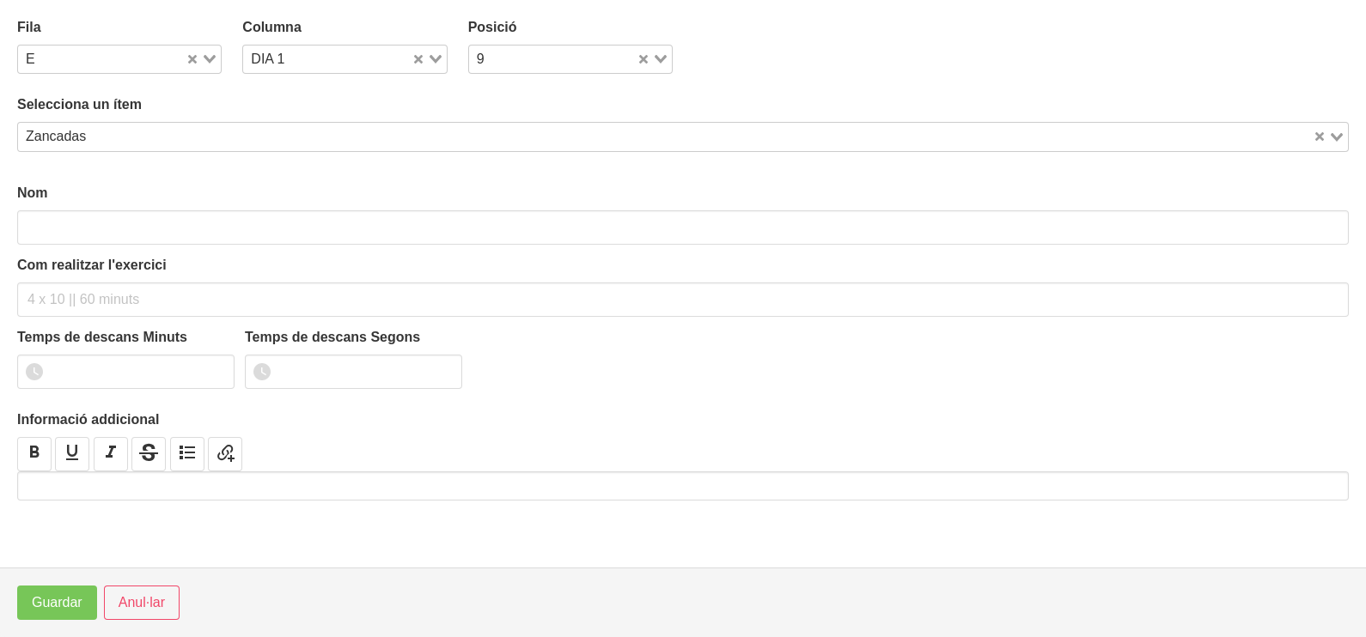
type input "Zancadas"
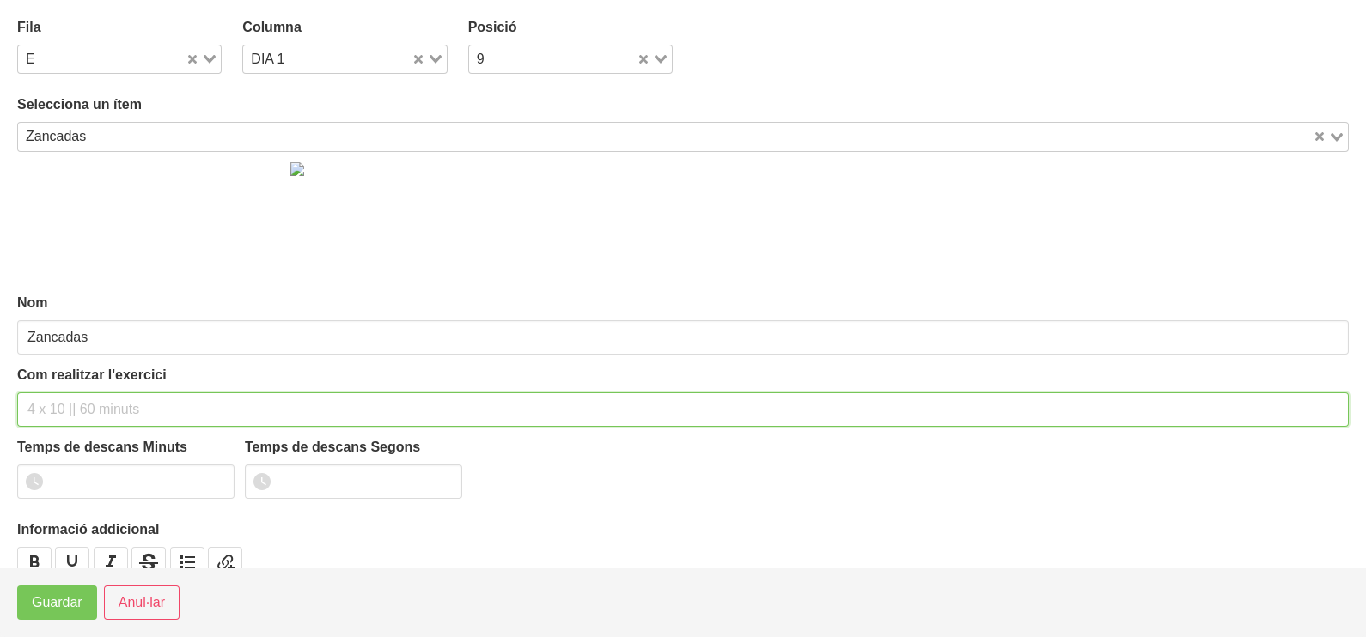
drag, startPoint x: 59, startPoint y: 408, endPoint x: 92, endPoint y: 275, distance: 137.1
click at [68, 375] on div "Com realitzar l'exercici" at bounding box center [683, 396] width 1332 height 62
type input "2 x 10-12 a 2010 120""
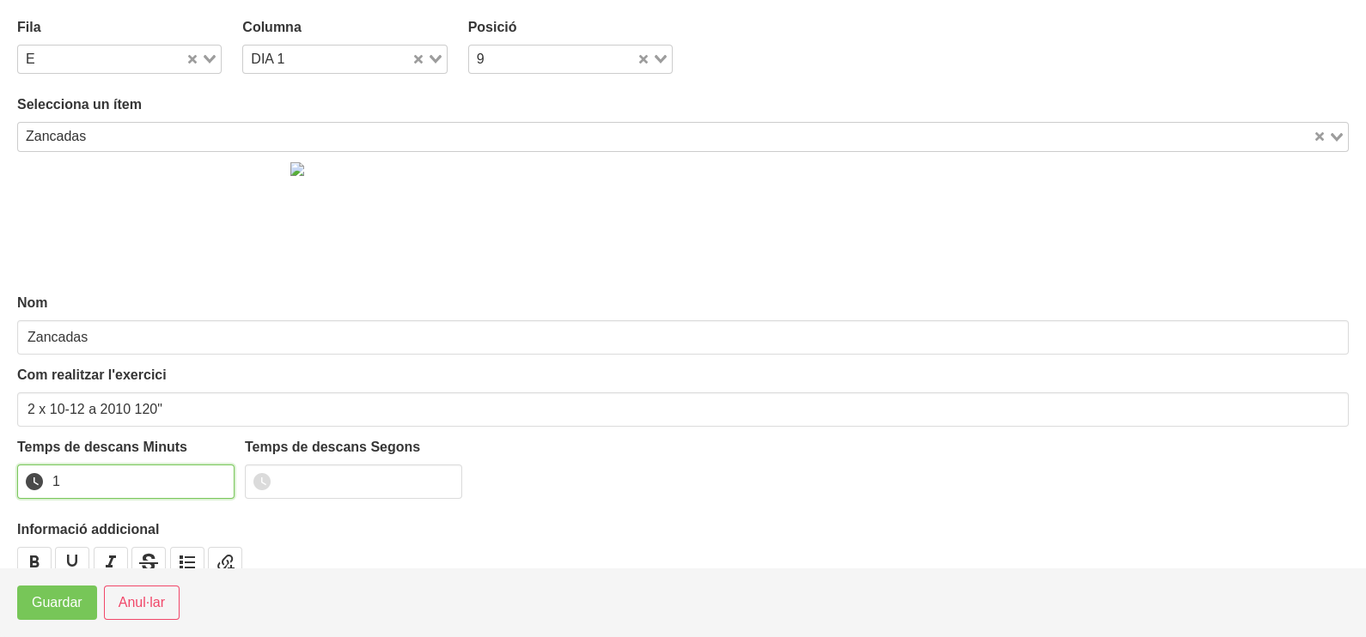
click at [219, 476] on input "1" at bounding box center [125, 482] width 217 height 34
type input "2"
click at [219, 476] on input "2" at bounding box center [125, 482] width 217 height 34
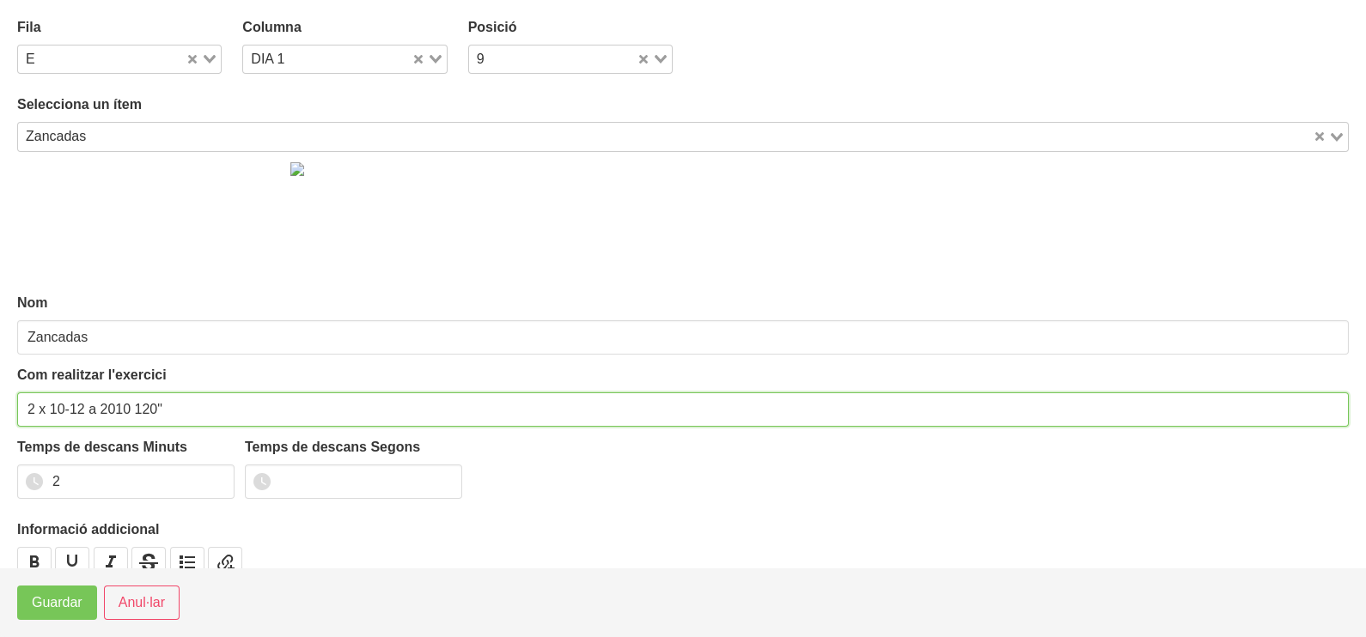
drag, startPoint x: 81, startPoint y: 399, endPoint x: 52, endPoint y: 407, distance: 29.4
click at [52, 407] on input "2 x 10-12 a 2010 120"" at bounding box center [683, 410] width 1332 height 34
type input "2 x 12-16 a 2010 120""
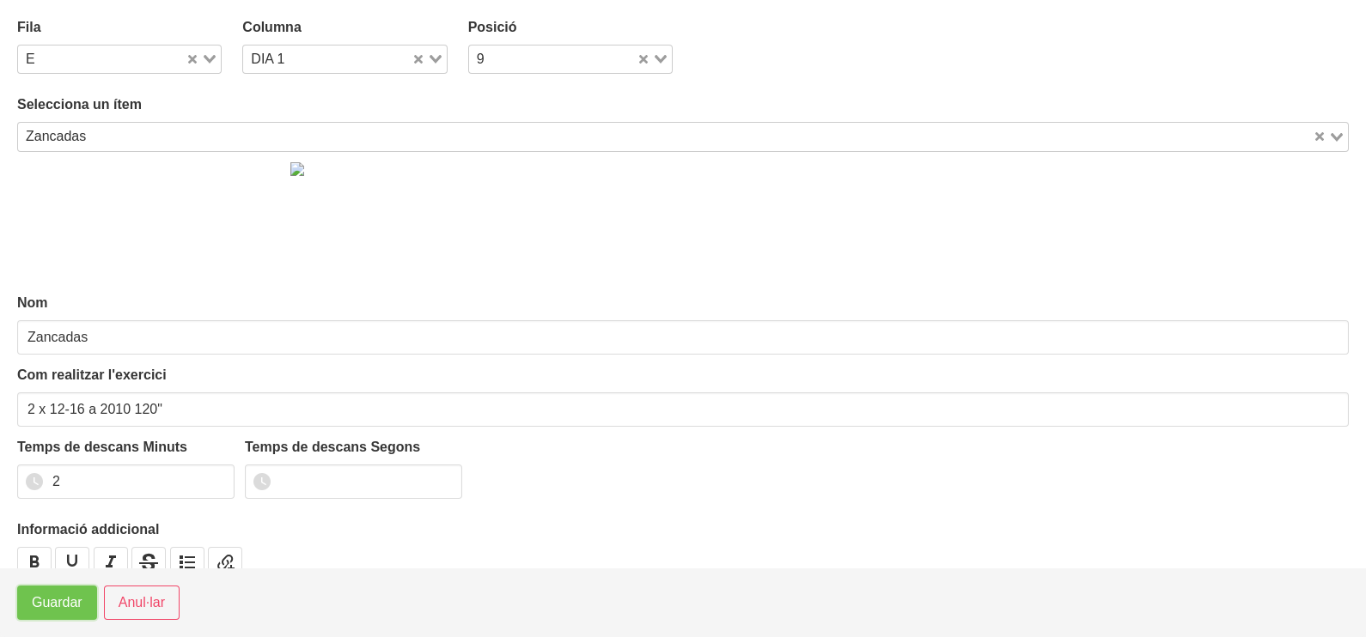
click at [47, 606] on span "Guardar" at bounding box center [57, 603] width 51 height 21
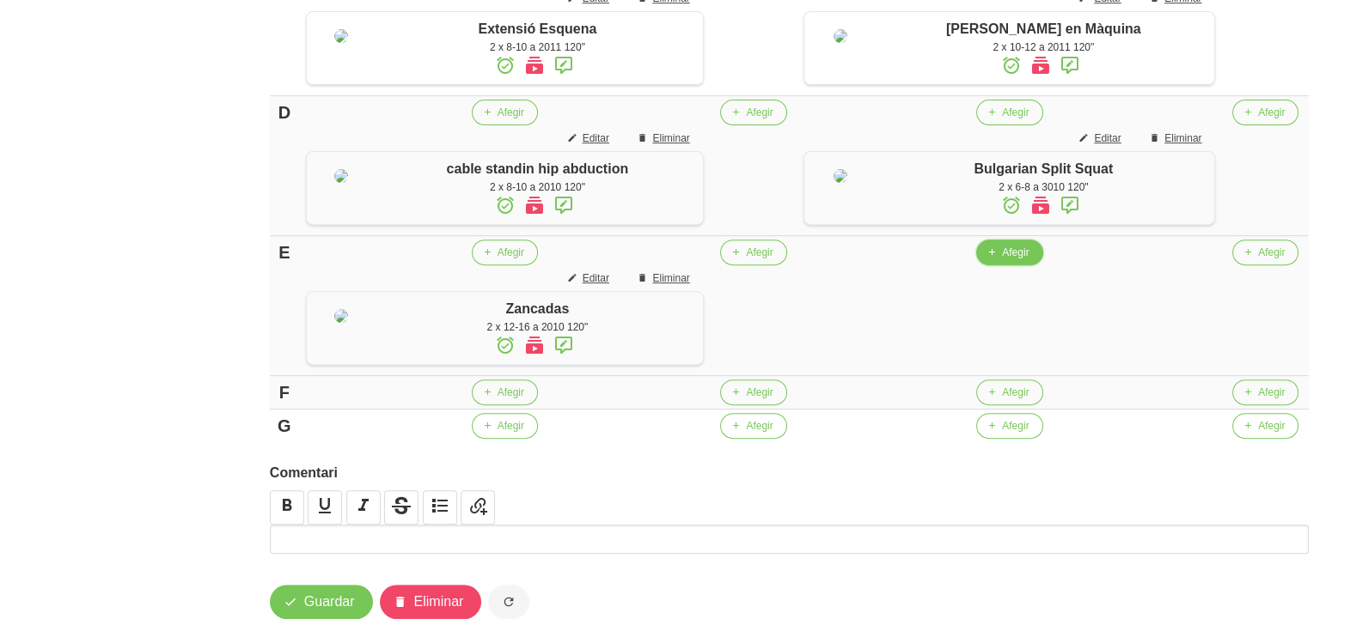
click at [1004, 260] on span "Afegir" at bounding box center [1015, 252] width 27 height 15
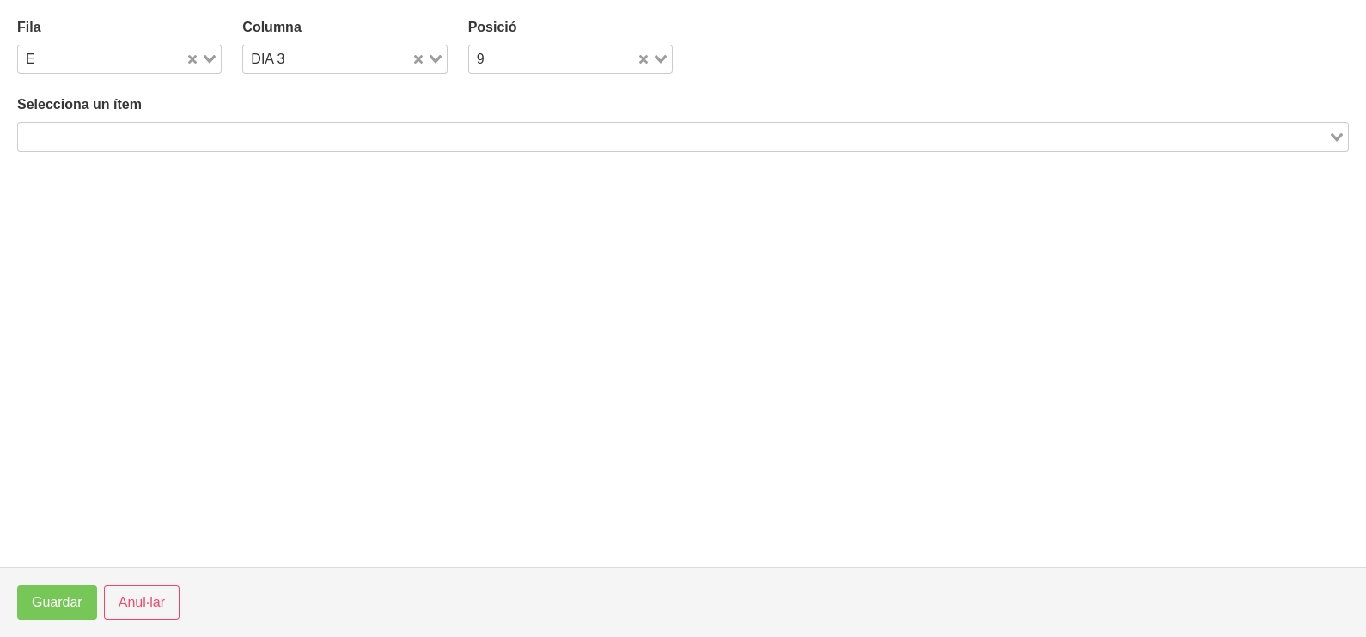
click at [155, 128] on input "Search for option" at bounding box center [673, 136] width 1307 height 21
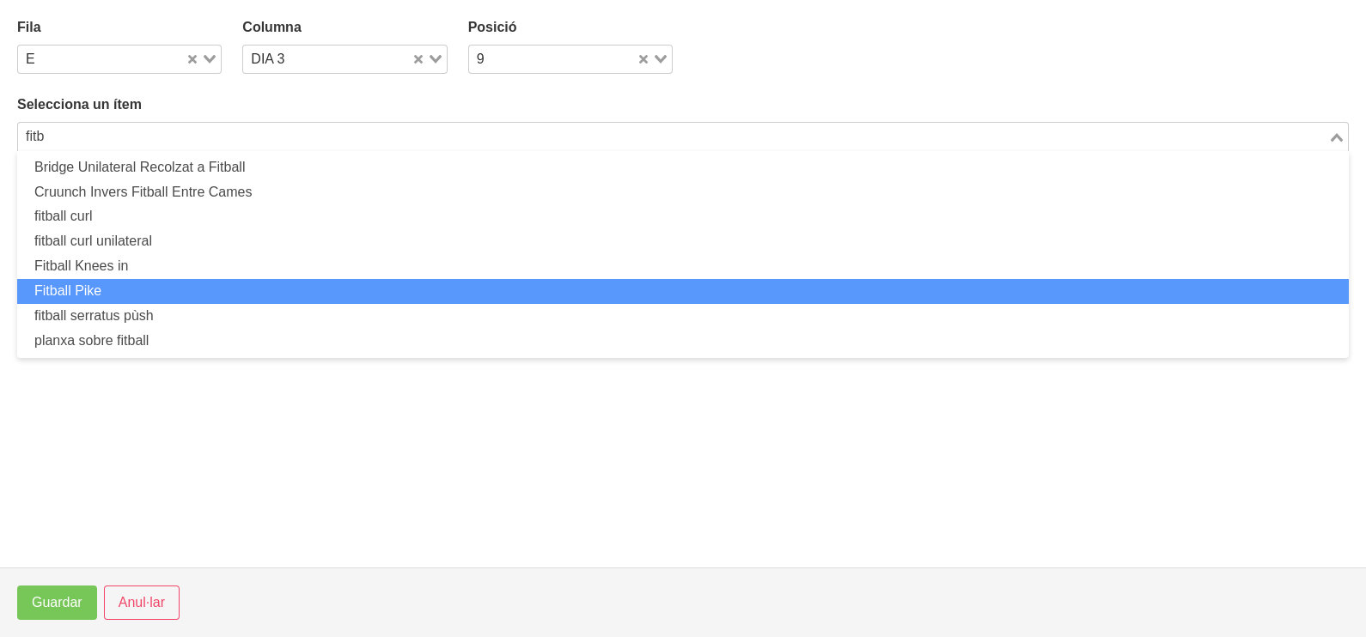
click at [151, 281] on li "Fitball Pike" at bounding box center [683, 291] width 1332 height 25
type input "fitb"
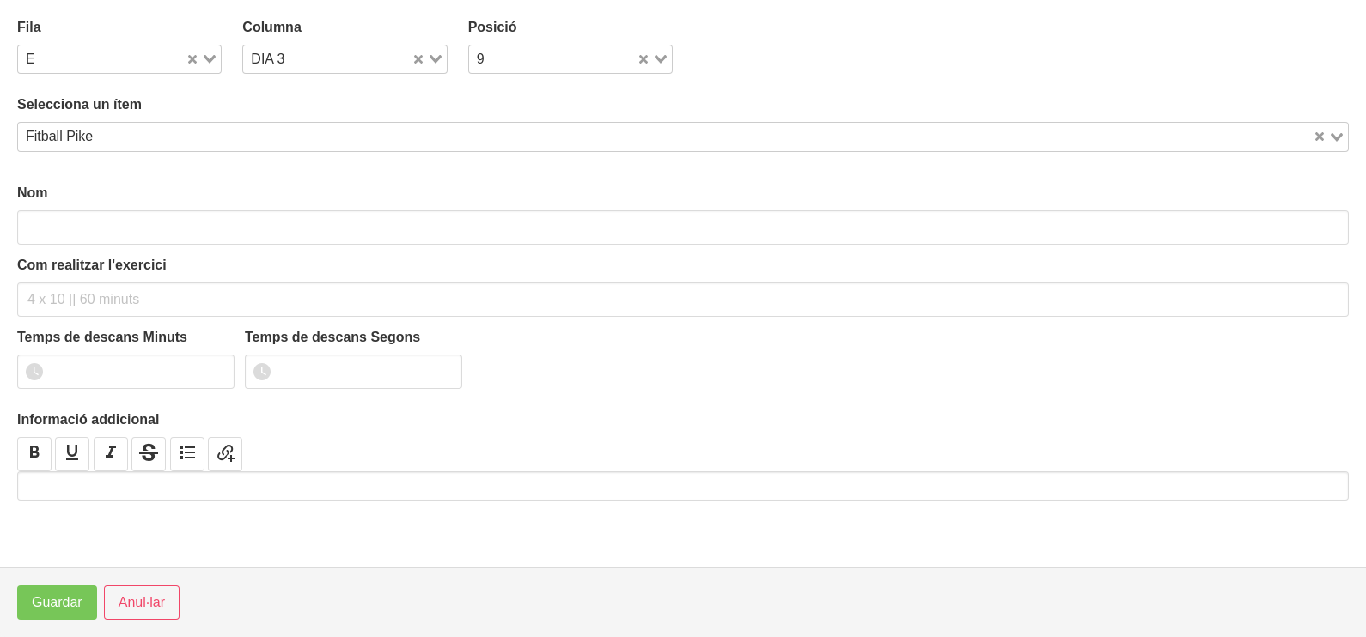
type input "Fitball Pike"
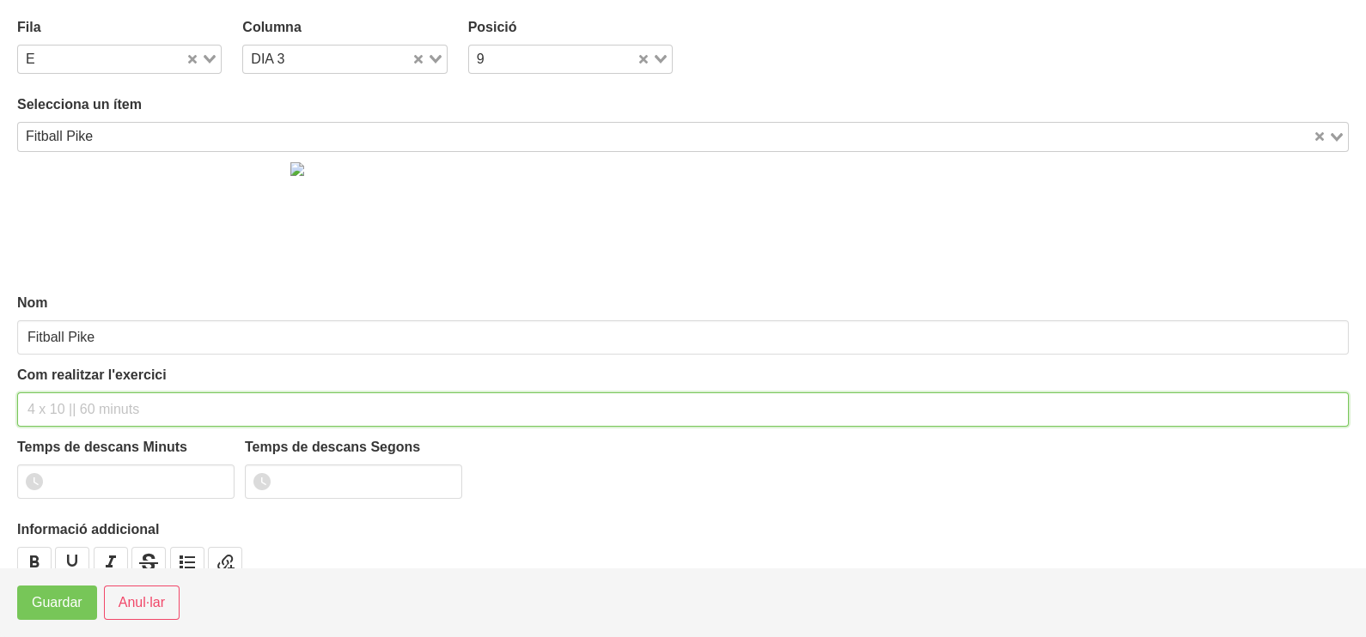
drag, startPoint x: 73, startPoint y: 401, endPoint x: 82, endPoint y: 377, distance: 25.5
click at [80, 383] on div "Com realitzar l'exercici" at bounding box center [683, 396] width 1332 height 62
type input "2 x 10-15 a 2010 120""
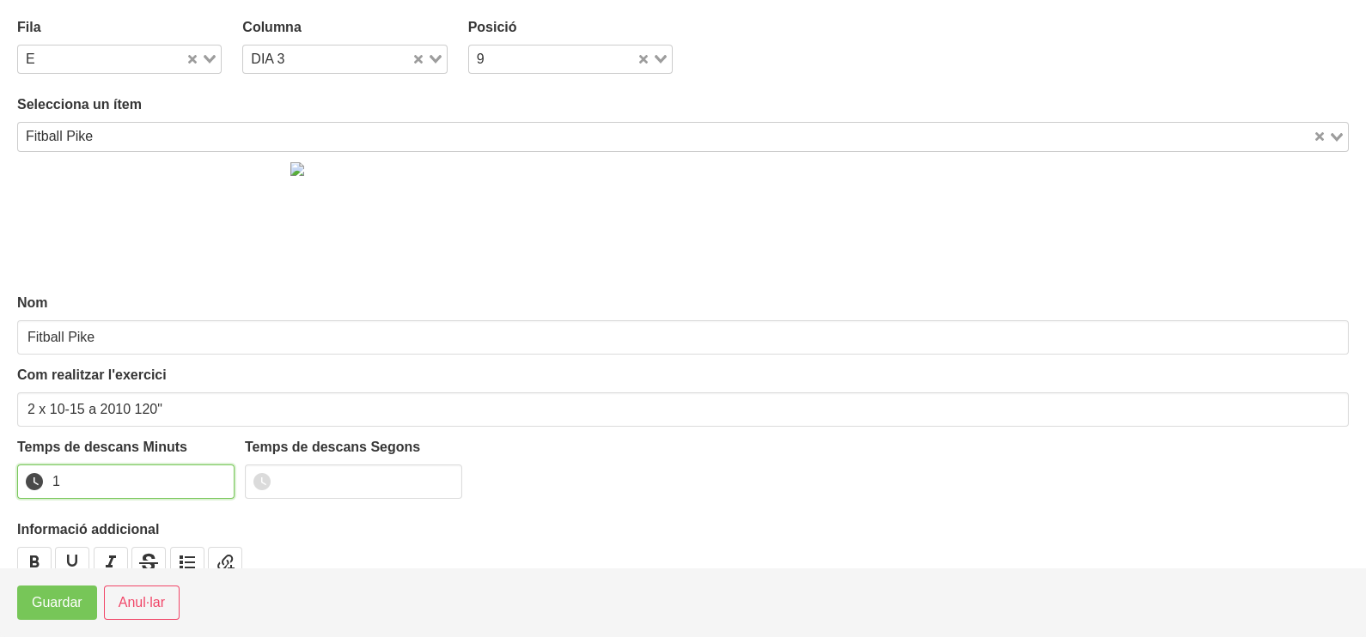
click at [214, 473] on input "1" at bounding box center [125, 482] width 217 height 34
drag, startPoint x: 214, startPoint y: 473, endPoint x: 123, endPoint y: 542, distance: 114.1
type input "2"
click at [210, 477] on input "2" at bounding box center [125, 482] width 217 height 34
click at [61, 610] on span "Guardar" at bounding box center [57, 603] width 51 height 21
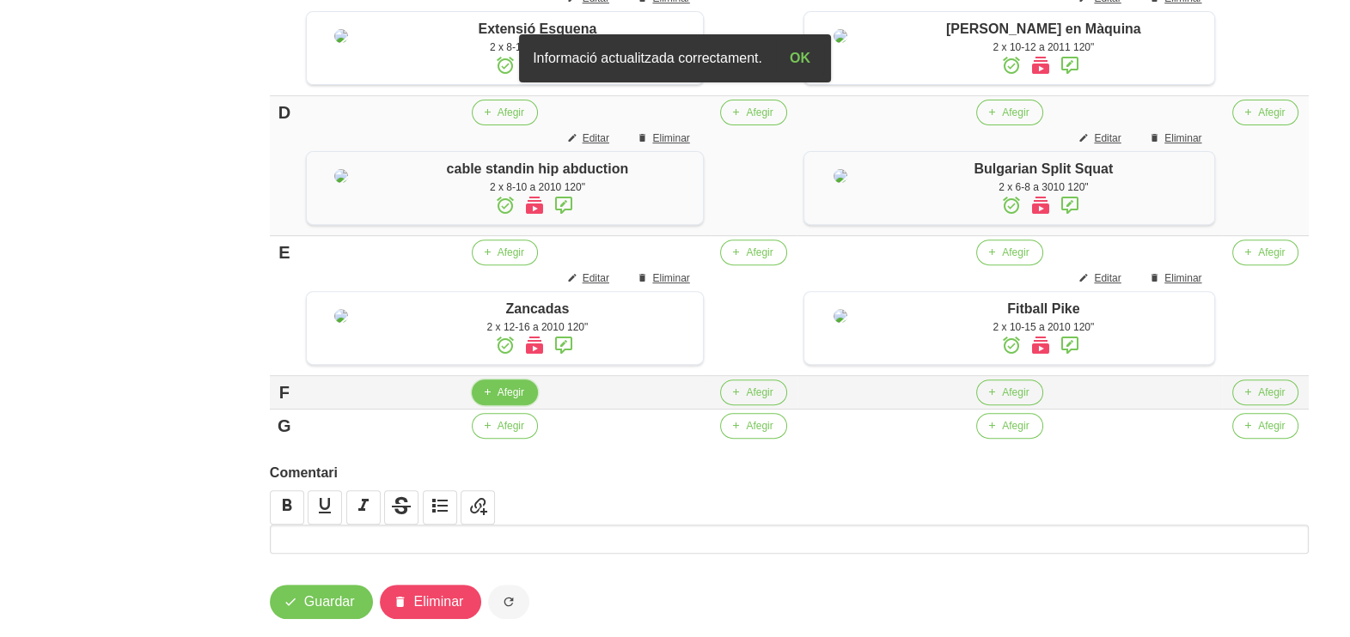
click at [494, 400] on span "button" at bounding box center [486, 392] width 15 height 15
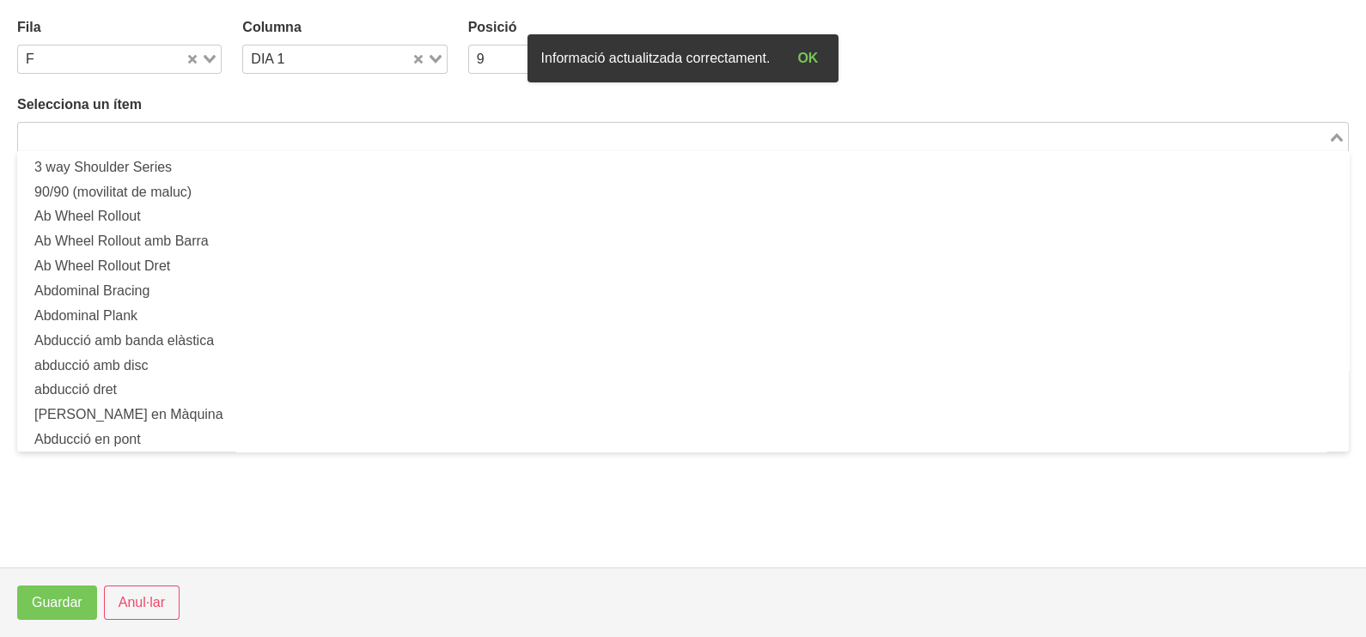
click at [168, 128] on input "Search for option" at bounding box center [673, 136] width 1307 height 21
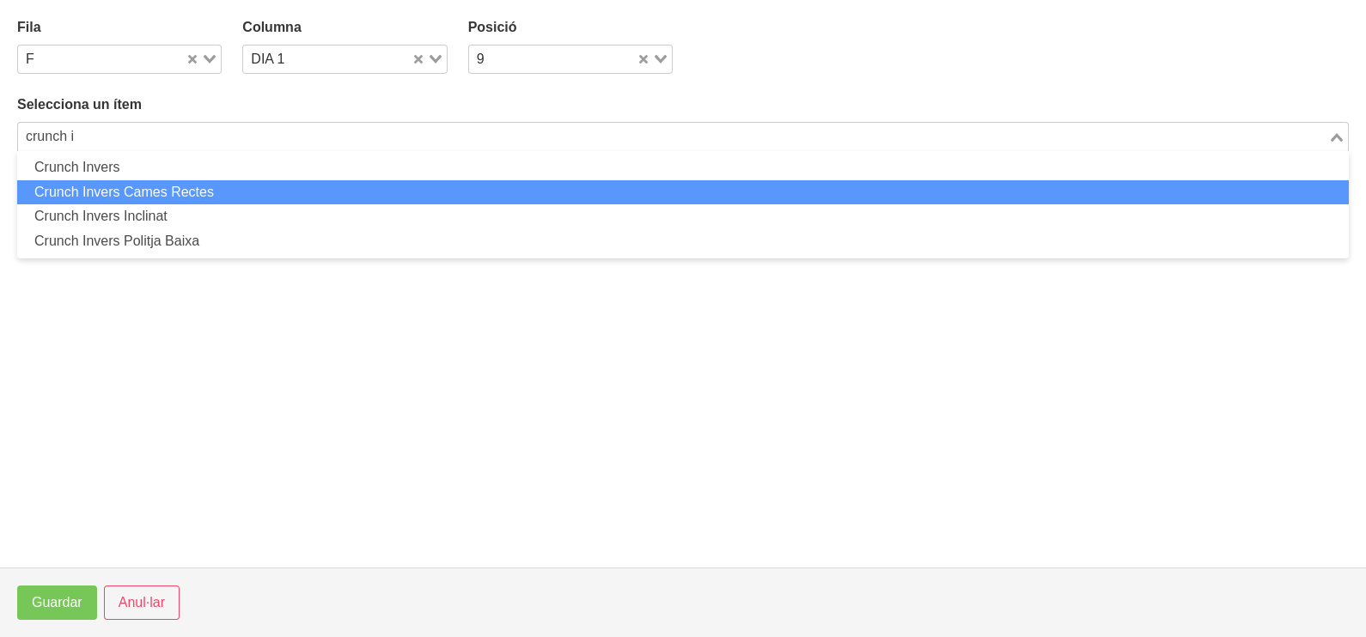
click at [189, 189] on li "Crunch Invers Cames Rectes" at bounding box center [683, 192] width 1332 height 25
type input "crunch i"
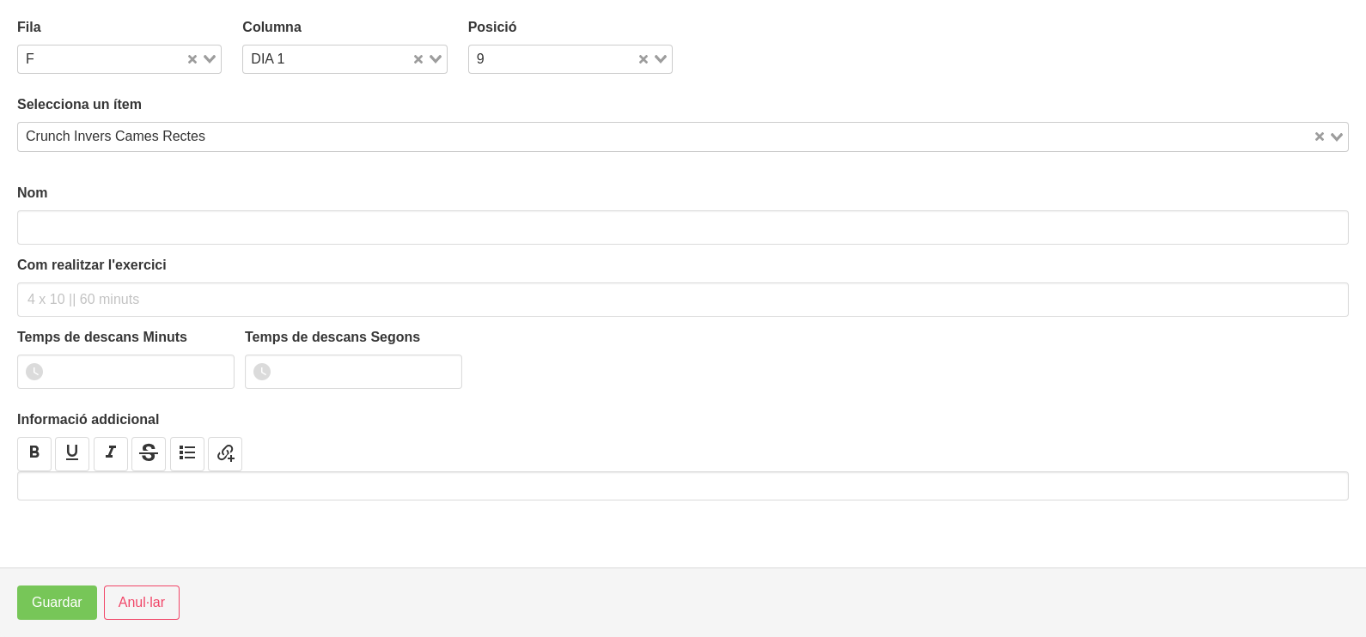
type input "Crunch Invers Cames Rectes"
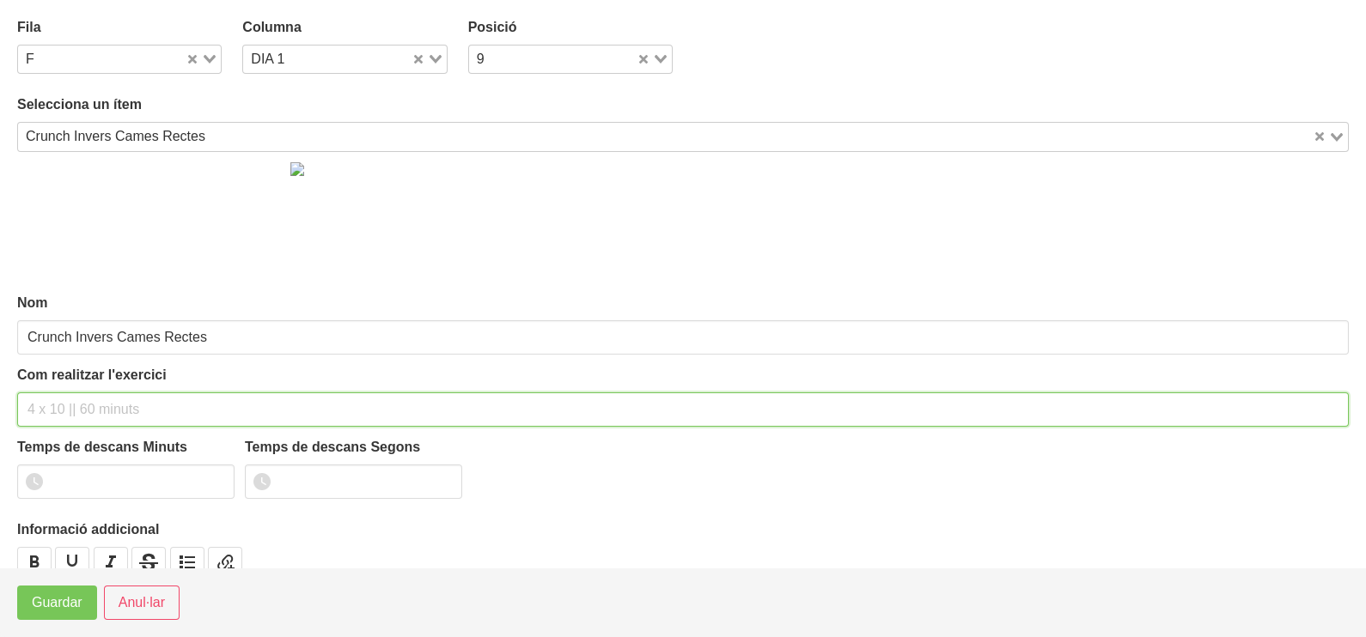
click at [73, 398] on input "text" at bounding box center [683, 410] width 1332 height 34
type input "2 x 10-12 a 2010 120""
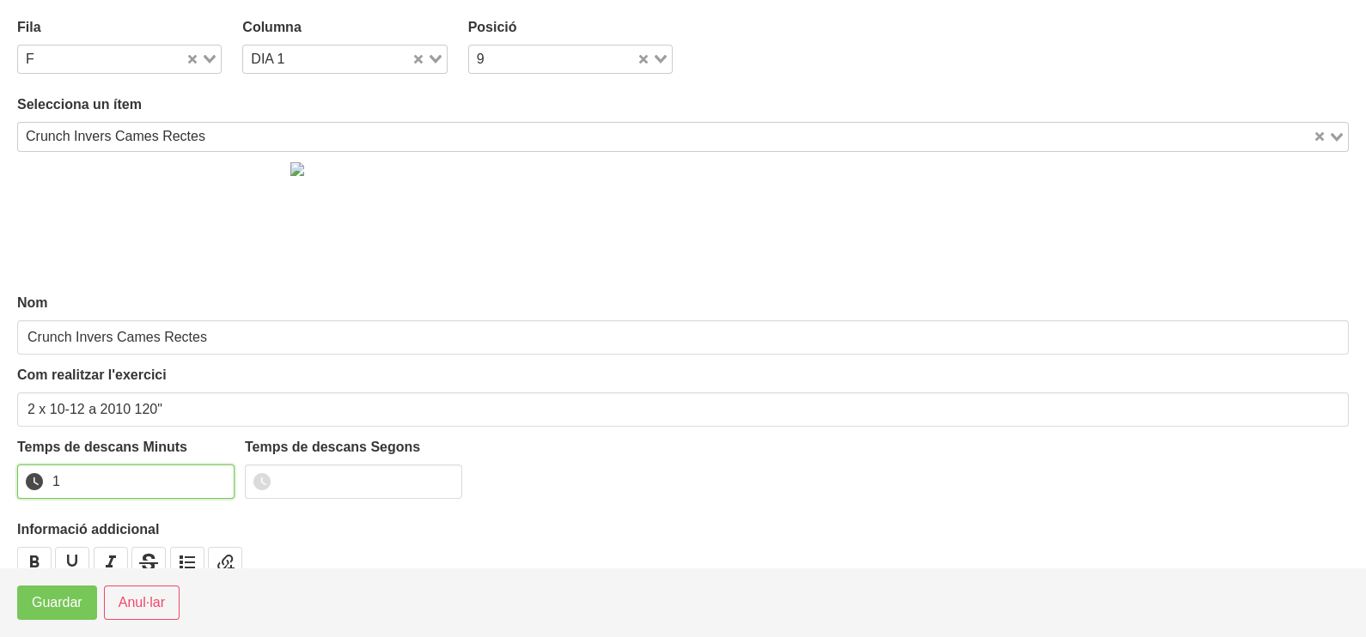
click at [214, 477] on input "1" at bounding box center [125, 482] width 217 height 34
drag, startPoint x: 214, startPoint y: 477, endPoint x: 117, endPoint y: 541, distance: 116.5
type input "2"
click at [210, 478] on input "2" at bounding box center [125, 482] width 217 height 34
click at [62, 608] on span "Guardar" at bounding box center [57, 603] width 51 height 21
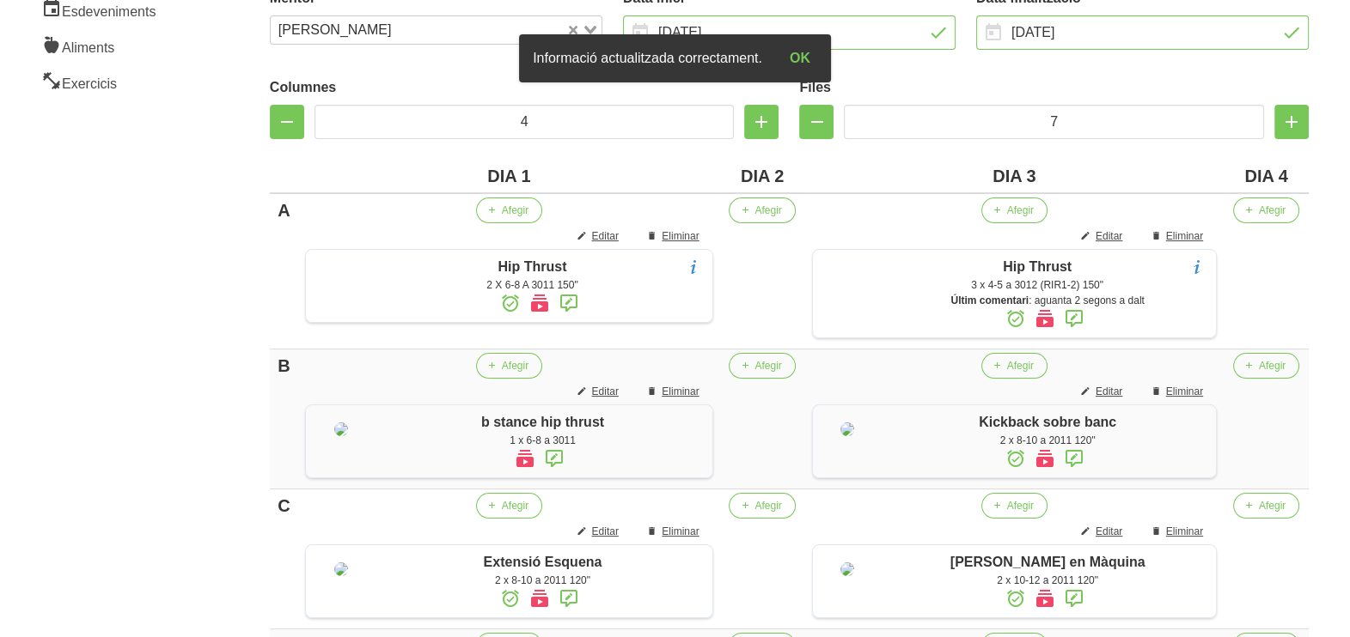
scroll to position [181, 0]
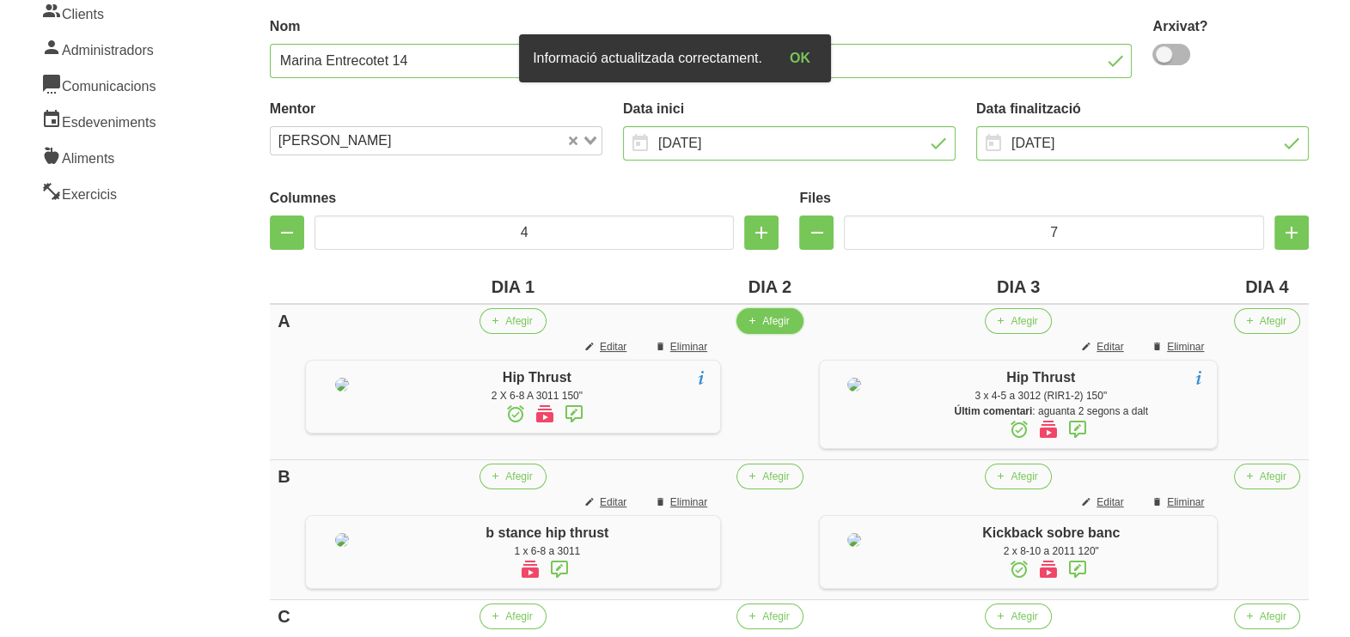
click at [752, 314] on icon "button" at bounding box center [752, 321] width 10 height 15
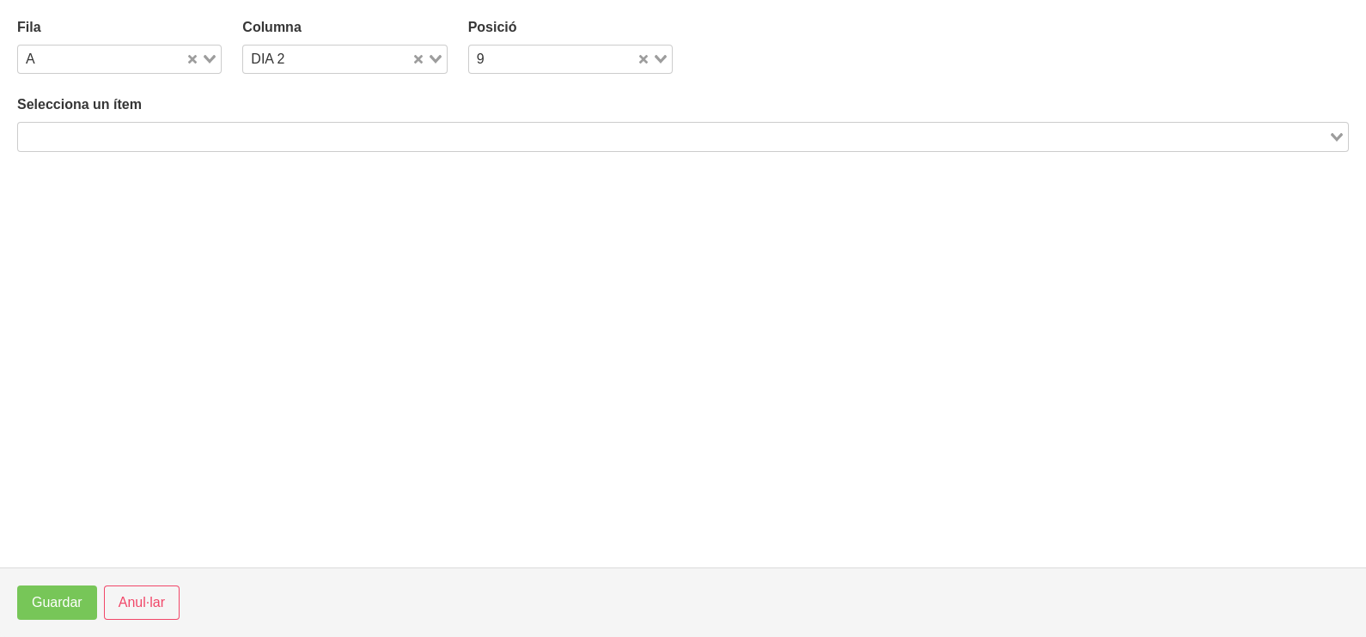
click at [451, 135] on input "Search for option" at bounding box center [673, 136] width 1307 height 21
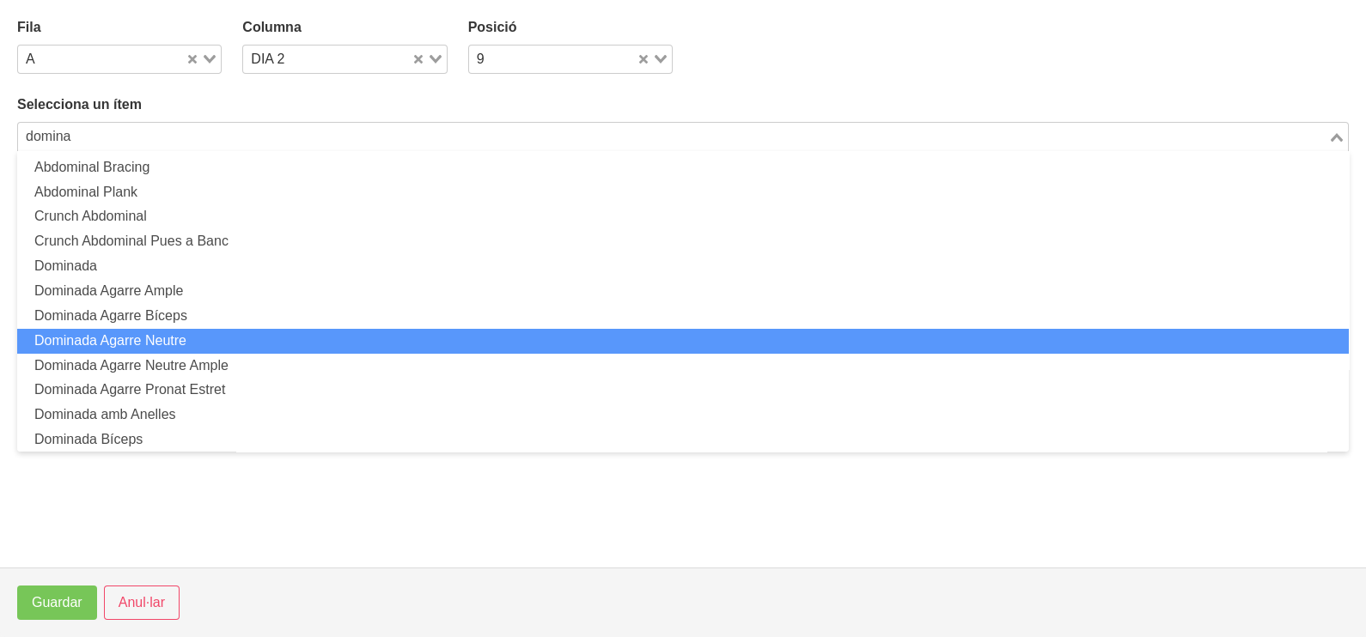
click at [210, 339] on li "Dominada Agarre Neutre" at bounding box center [683, 341] width 1332 height 25
type input "domina"
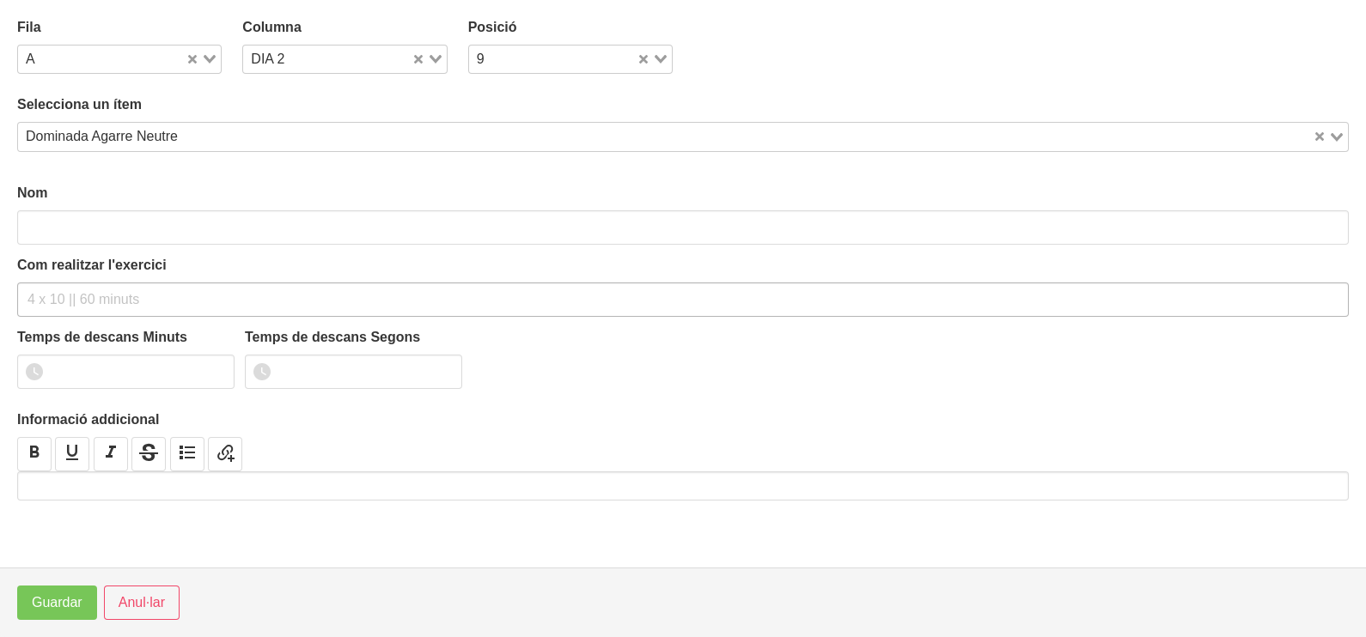
type input "Dominada Agarre Neutre"
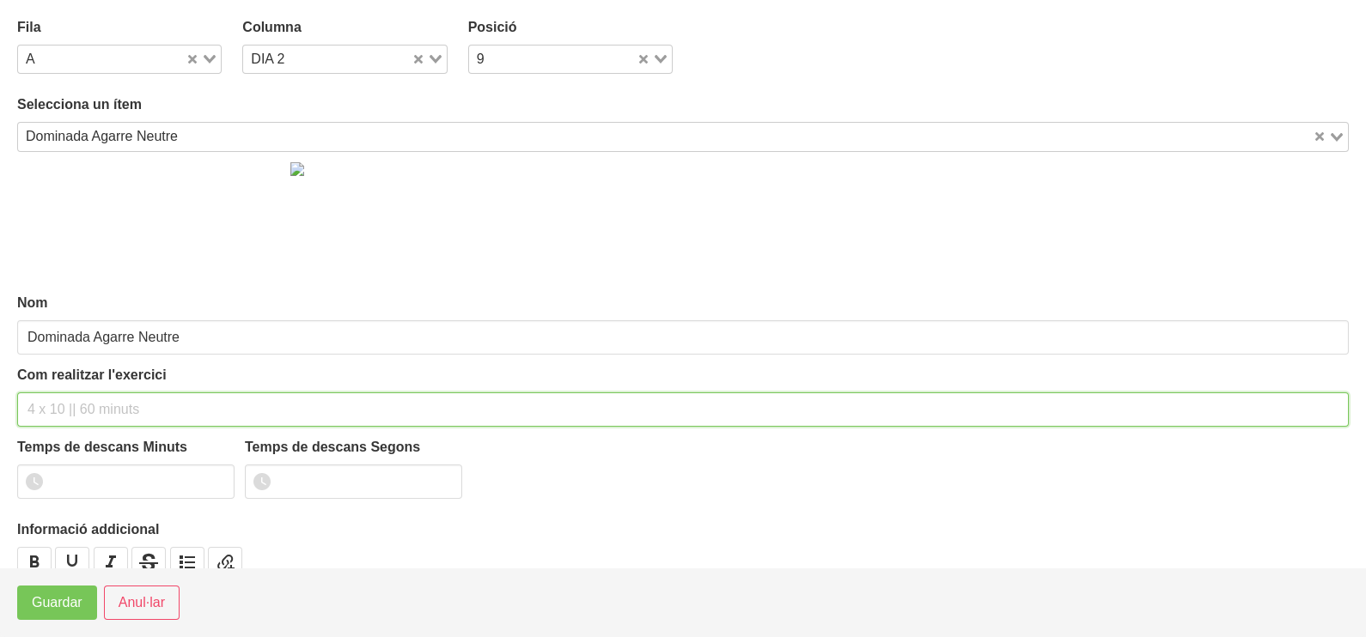
click at [56, 393] on input "text" at bounding box center [683, 410] width 1332 height 34
type input "2 x màx a 3010 120""
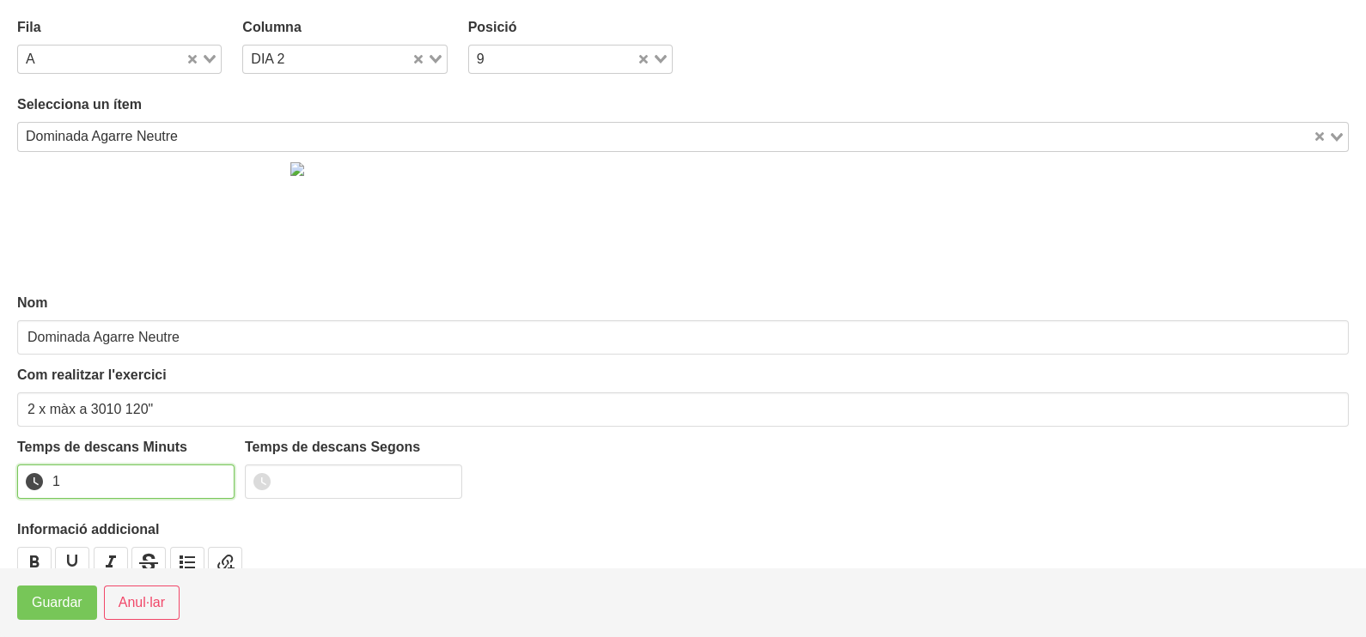
click at [216, 475] on input "1" at bounding box center [125, 482] width 217 height 34
drag, startPoint x: 216, startPoint y: 475, endPoint x: 198, endPoint y: 484, distance: 20.0
type input "2"
click at [198, 484] on input "2" at bounding box center [125, 482] width 217 height 34
click at [70, 609] on span "Guardar" at bounding box center [57, 603] width 51 height 21
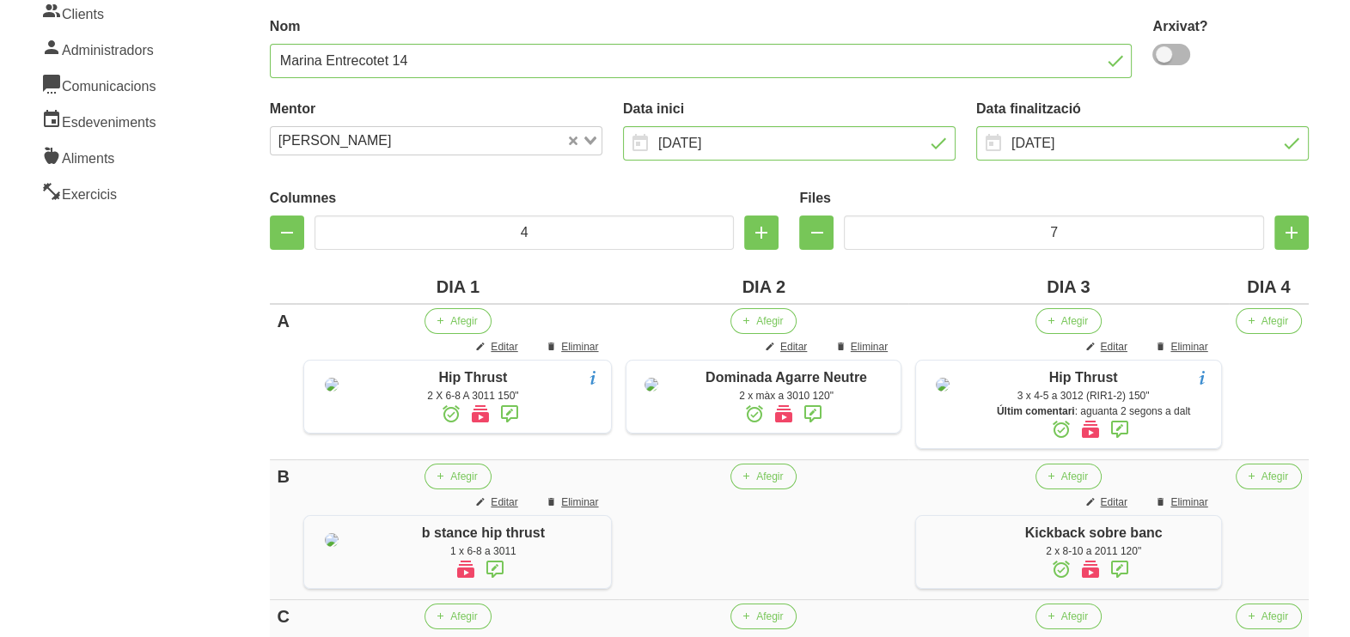
scroll to position [503, 0]
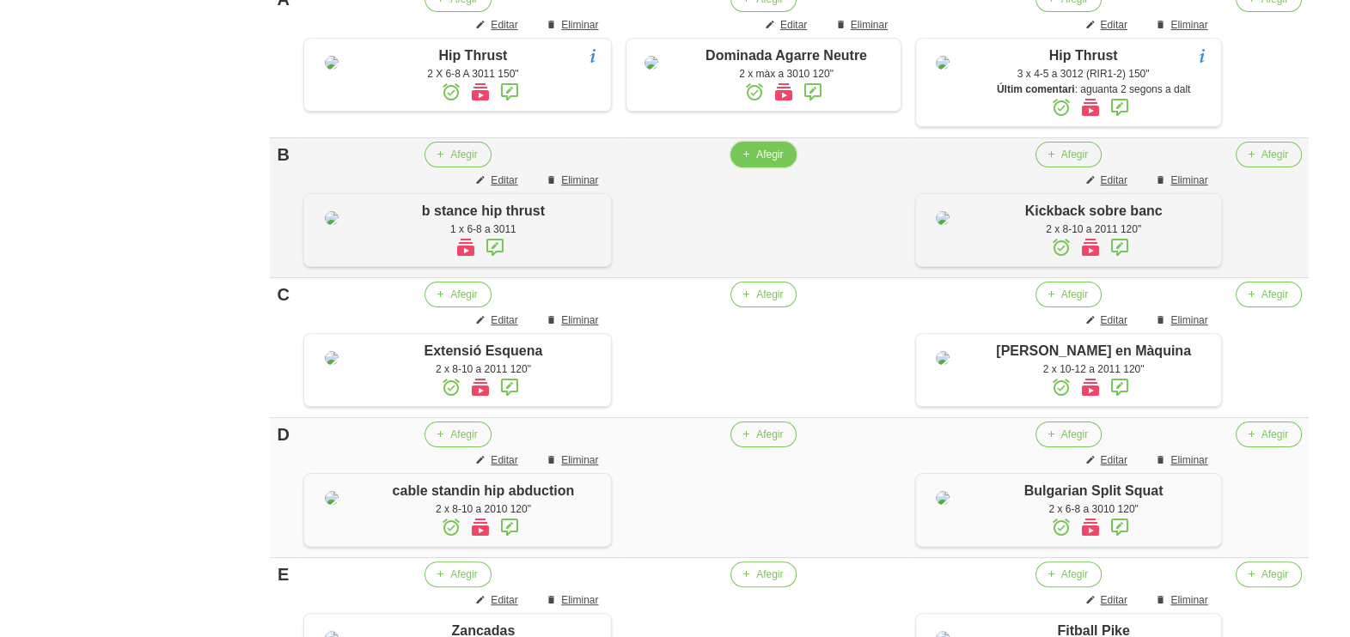
click at [751, 162] on icon "button" at bounding box center [746, 154] width 10 height 15
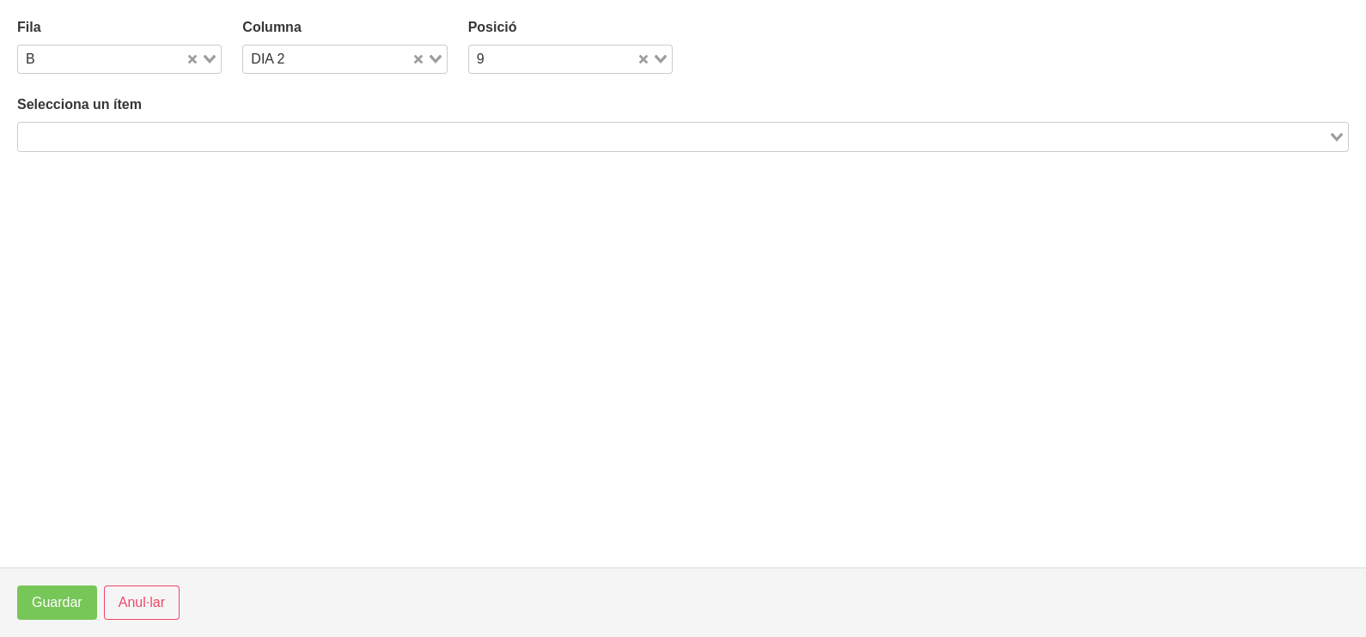
click at [375, 132] on input "Search for option" at bounding box center [673, 136] width 1307 height 21
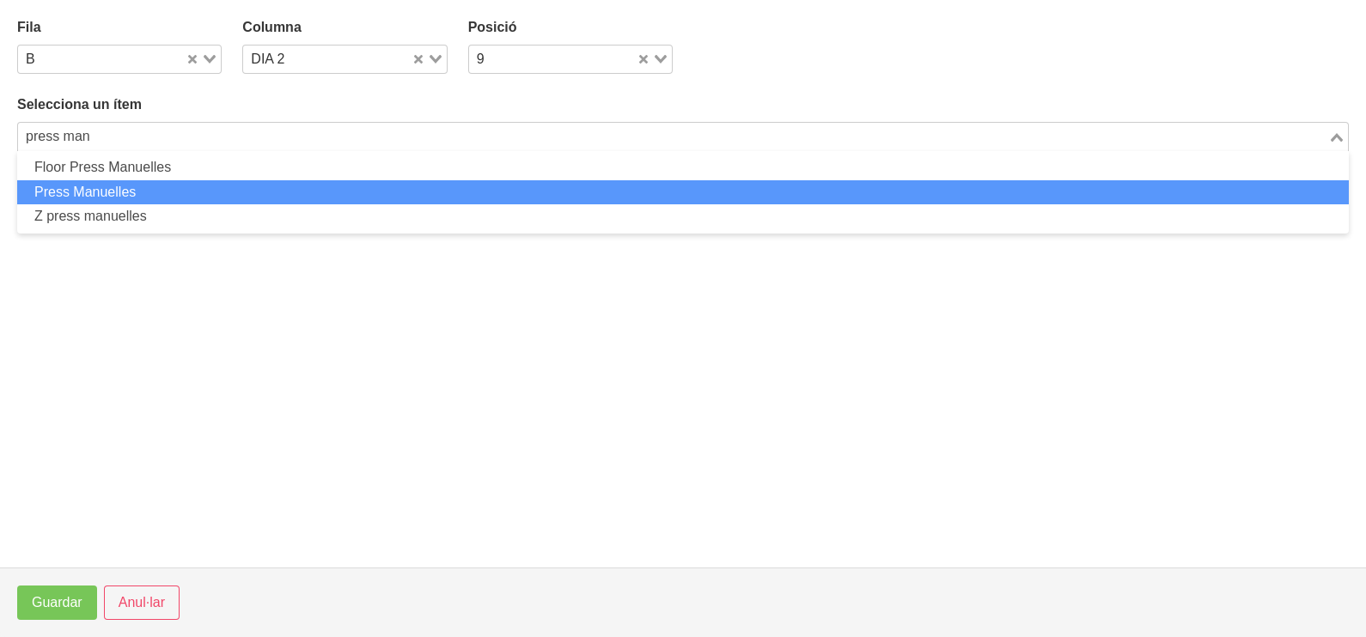
click at [167, 180] on li "Press Manuelles" at bounding box center [683, 192] width 1332 height 25
type input "press man"
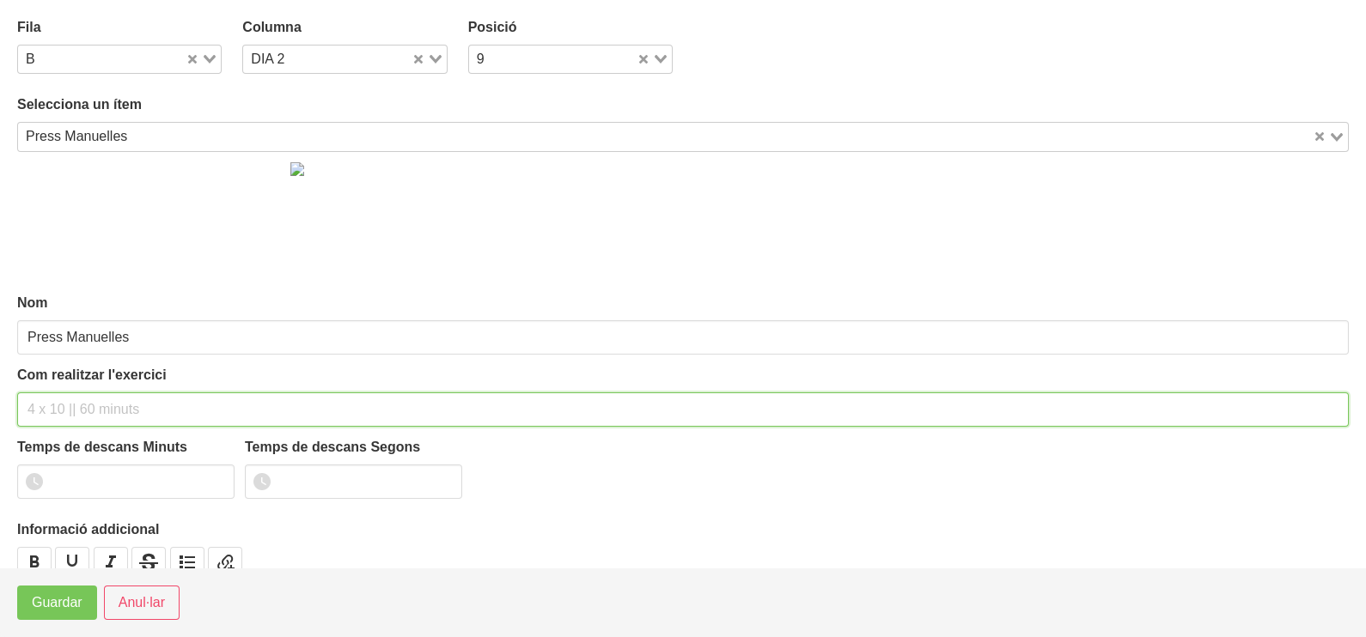
click at [96, 406] on input "text" at bounding box center [683, 410] width 1332 height 34
type input "2 x 6-8 a 3010 120""
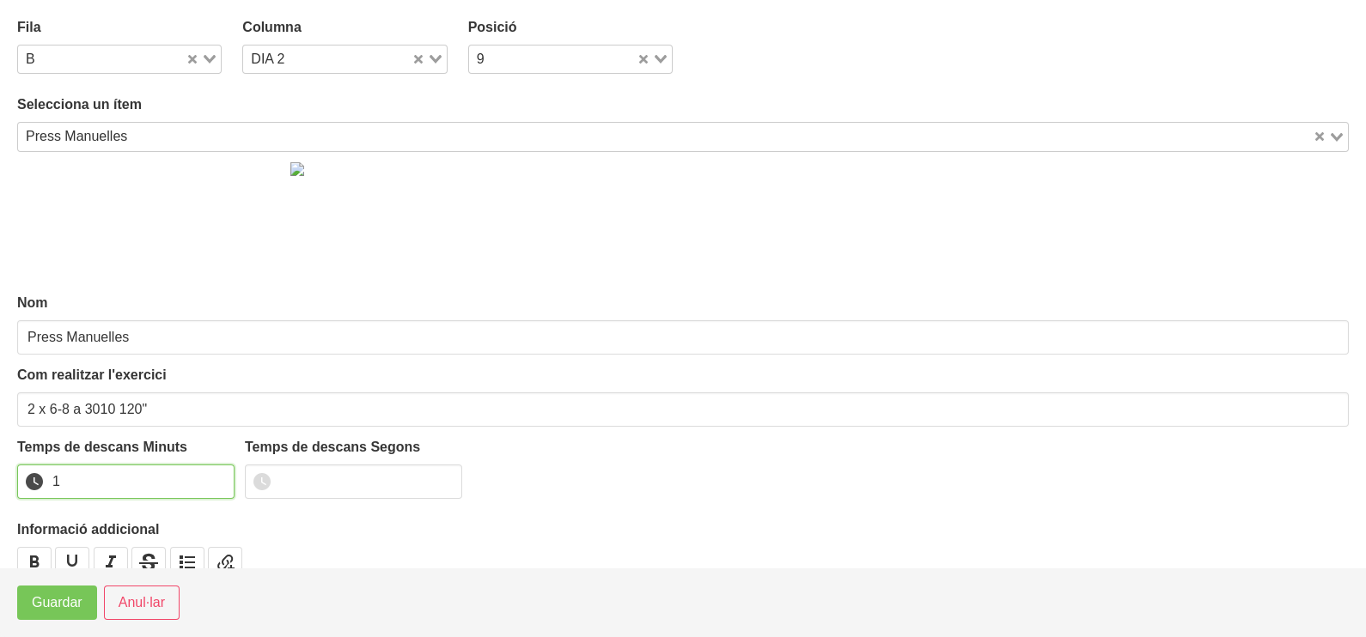
click at [222, 476] on input "1" at bounding box center [125, 482] width 217 height 34
drag, startPoint x: 222, startPoint y: 476, endPoint x: 182, endPoint y: 499, distance: 45.8
type input "2"
click at [215, 479] on input "2" at bounding box center [125, 482] width 217 height 34
click at [70, 610] on span "Guardar" at bounding box center [57, 603] width 51 height 21
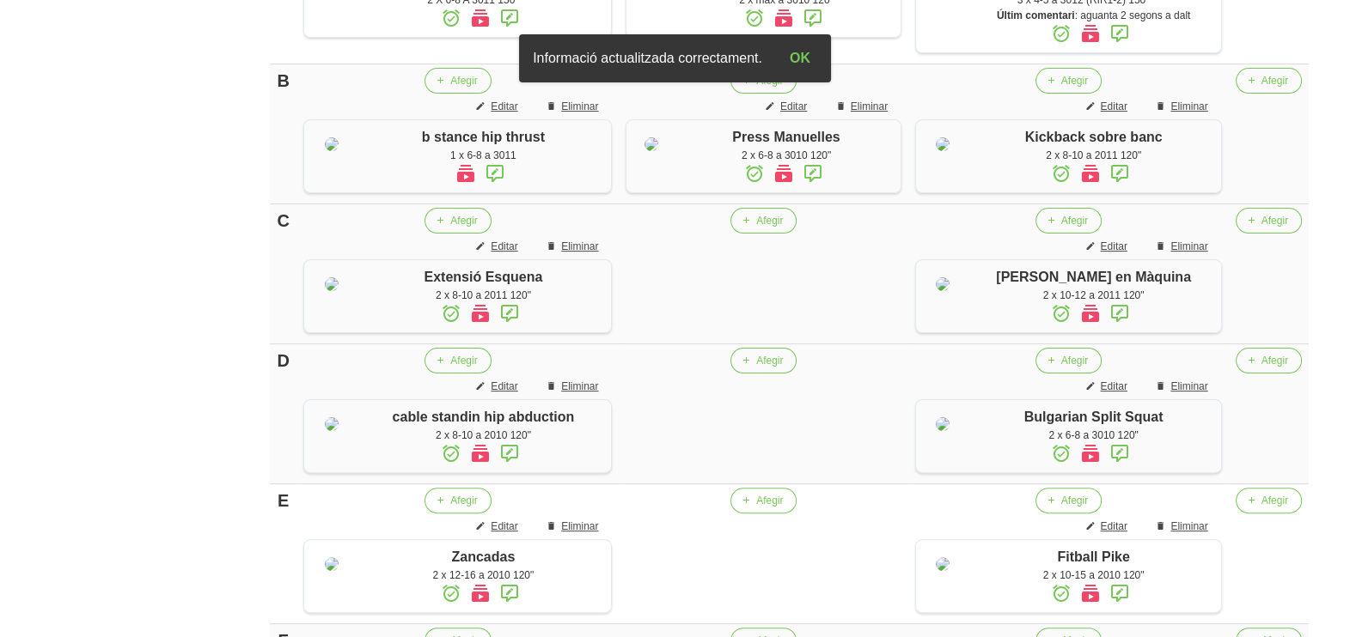
scroll to position [611, 0]
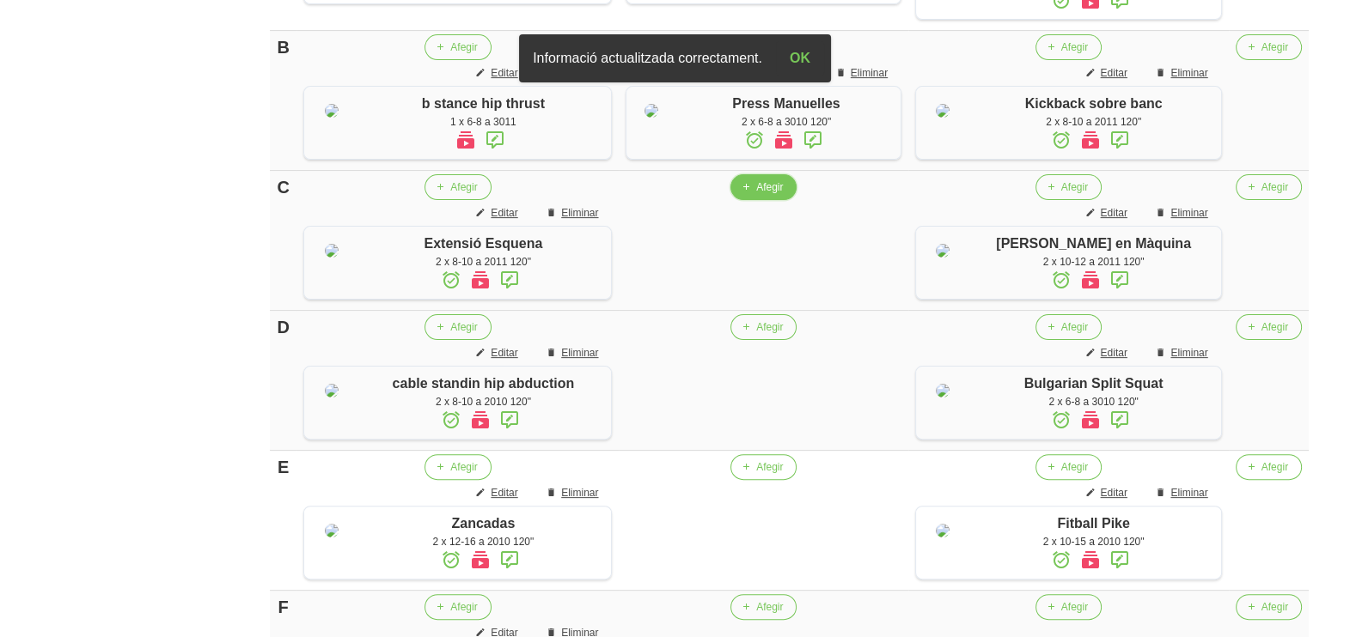
click at [760, 195] on span "Afegir" at bounding box center [769, 187] width 27 height 15
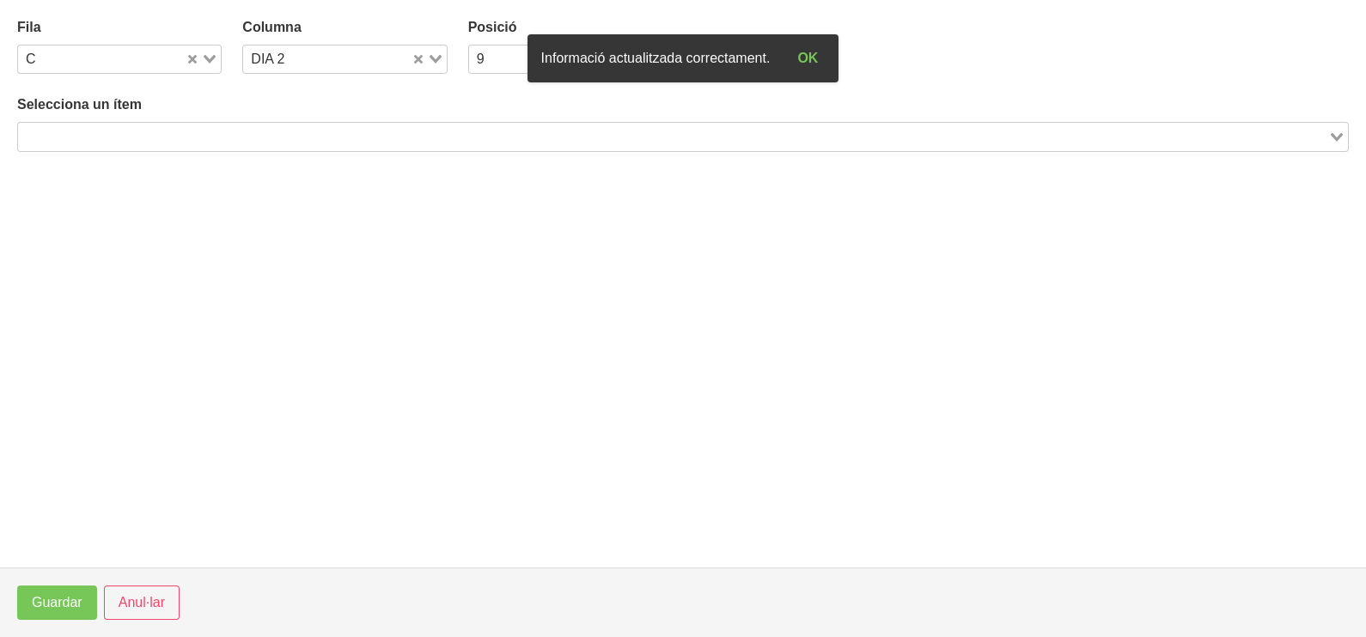
click at [197, 125] on div "Search for option" at bounding box center [673, 135] width 1310 height 24
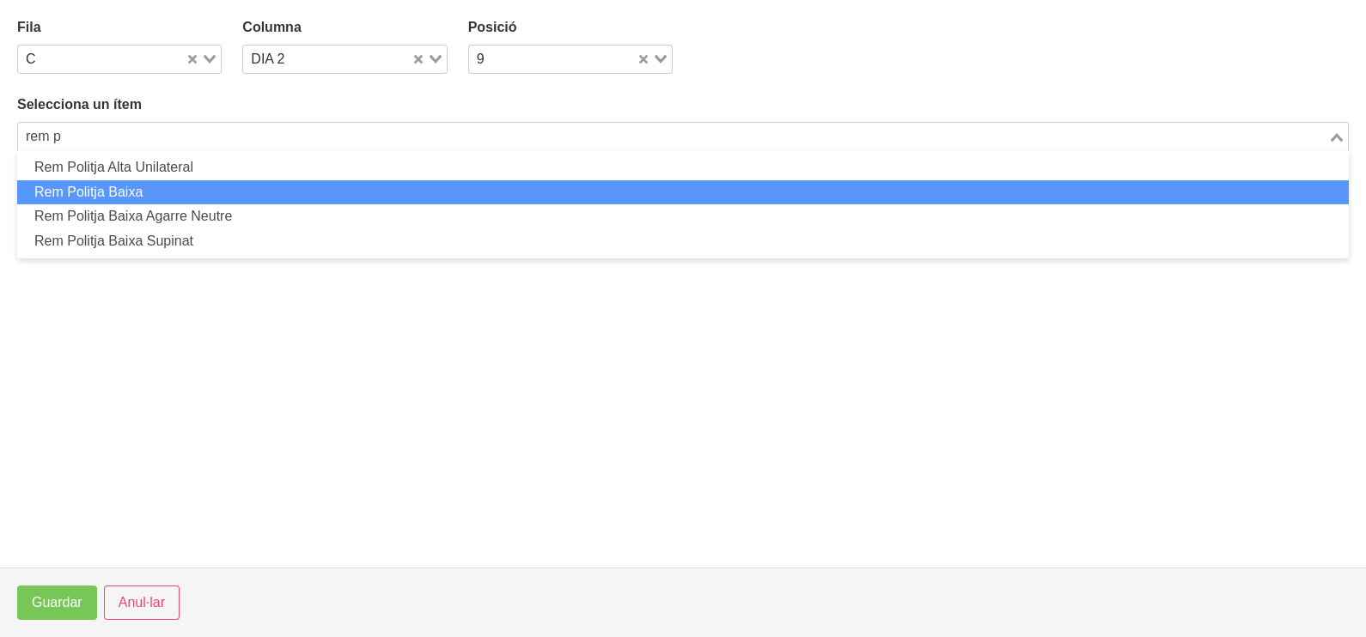
click at [160, 192] on li "Rem Politja Baixa" at bounding box center [683, 192] width 1332 height 25
type input "rem p"
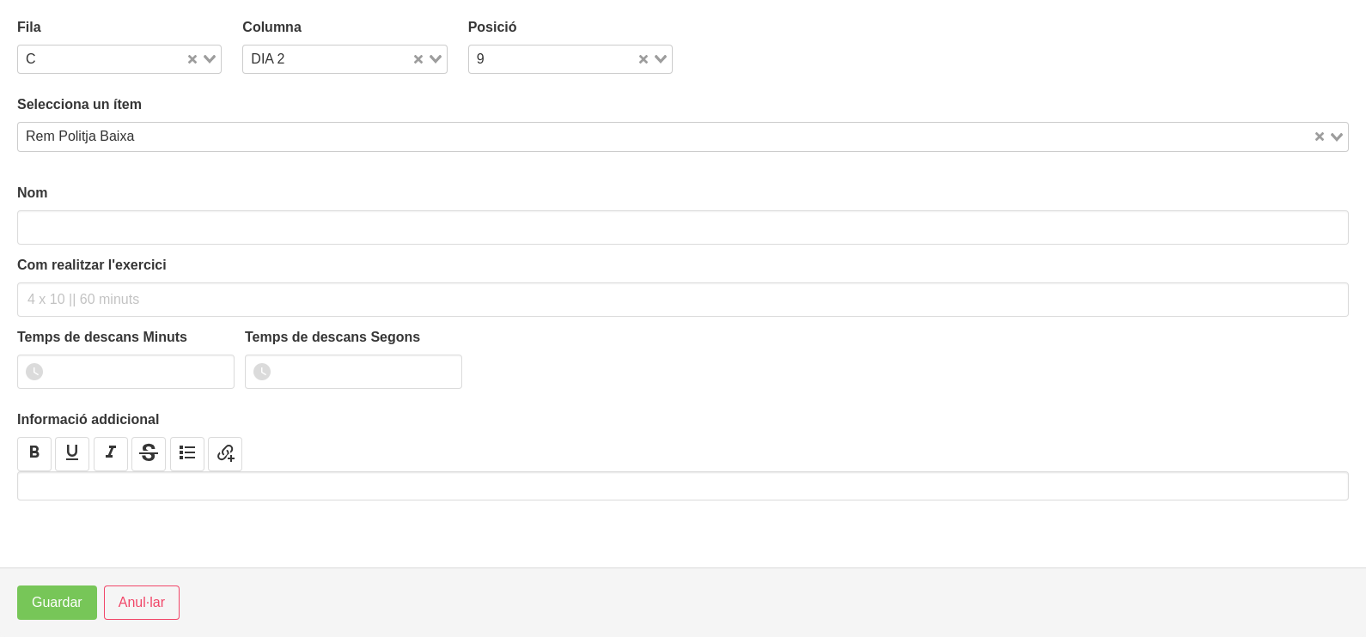
type input "Rem Politja Baixa"
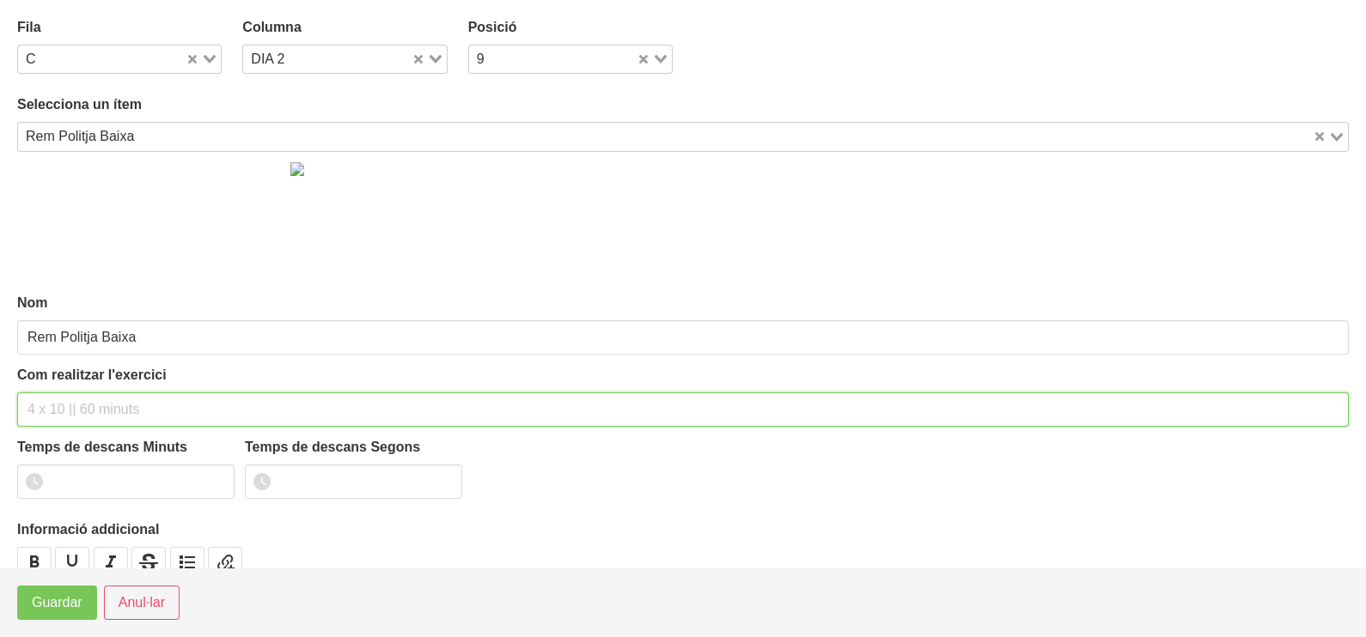
click at [77, 378] on div "Com realitzar l'exercici" at bounding box center [683, 396] width 1332 height 62
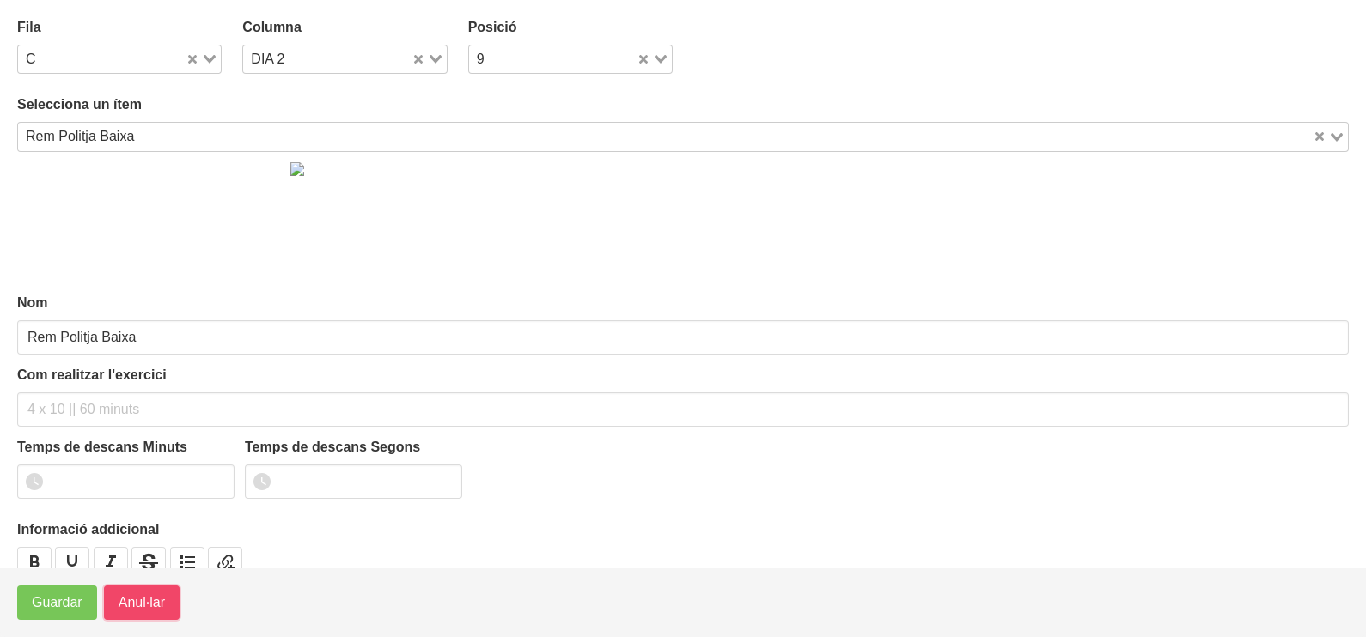
drag, startPoint x: 128, startPoint y: 616, endPoint x: 137, endPoint y: 607, distance: 12.8
click at [129, 615] on button "Anul·lar" at bounding box center [142, 603] width 76 height 34
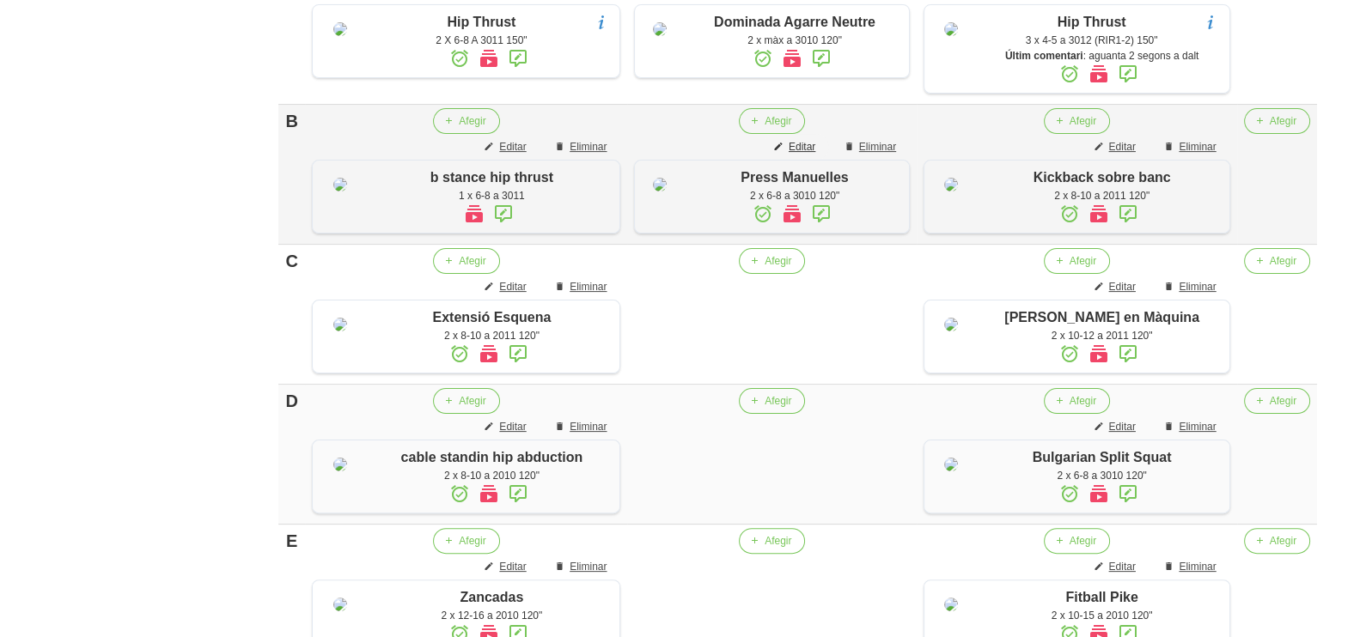
scroll to position [503, 0]
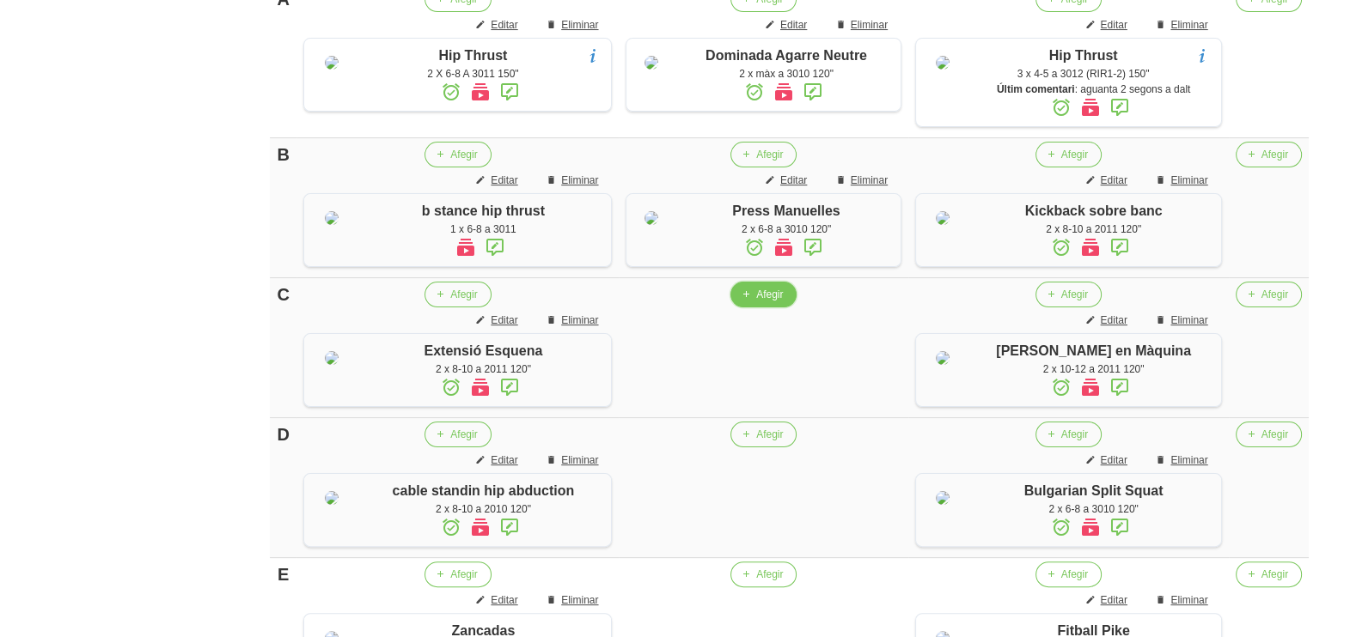
click at [765, 302] on span "Afegir" at bounding box center [769, 294] width 27 height 15
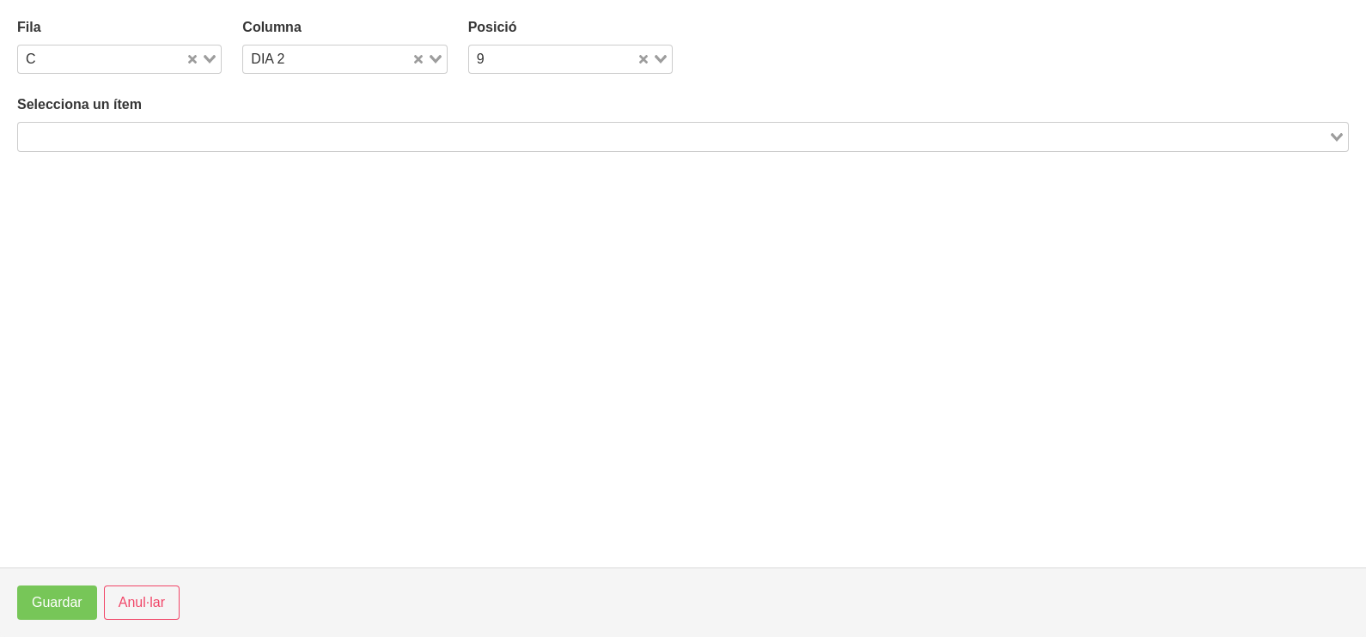
click at [155, 139] on input "Search for option" at bounding box center [673, 136] width 1307 height 21
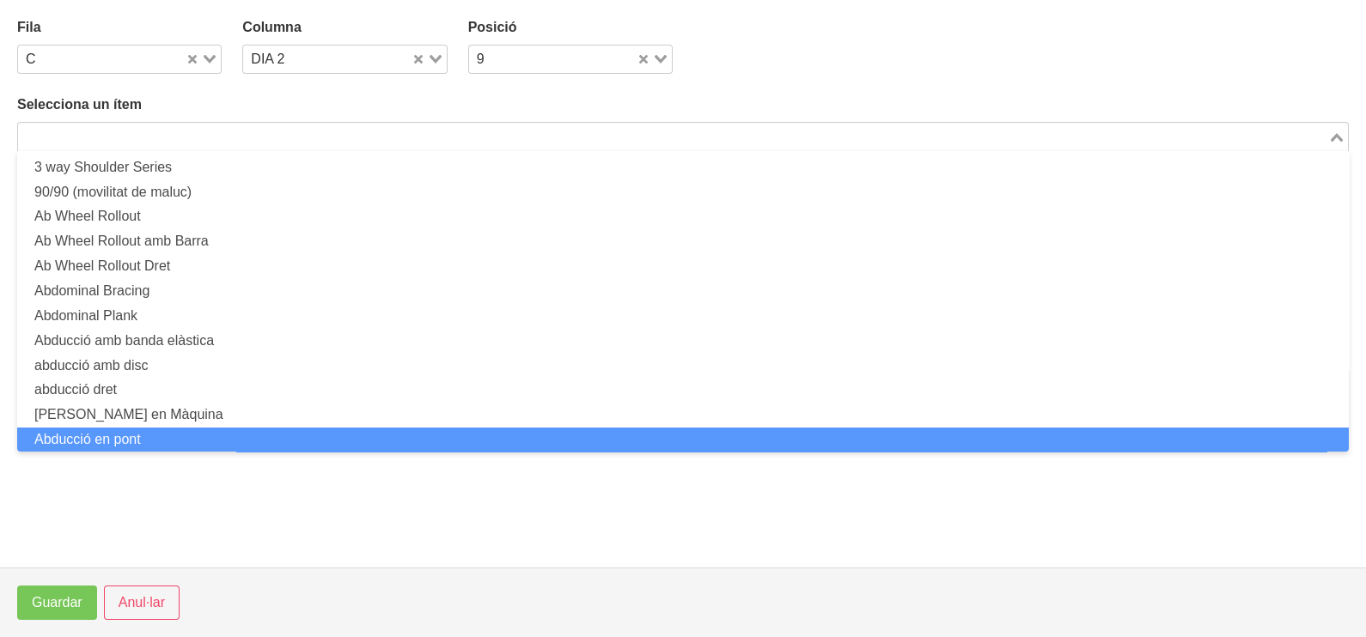
scroll to position [0, 0]
drag, startPoint x: 129, startPoint y: 599, endPoint x: 274, endPoint y: 519, distance: 165.7
click at [129, 599] on span "Anul·lar" at bounding box center [142, 603] width 46 height 21
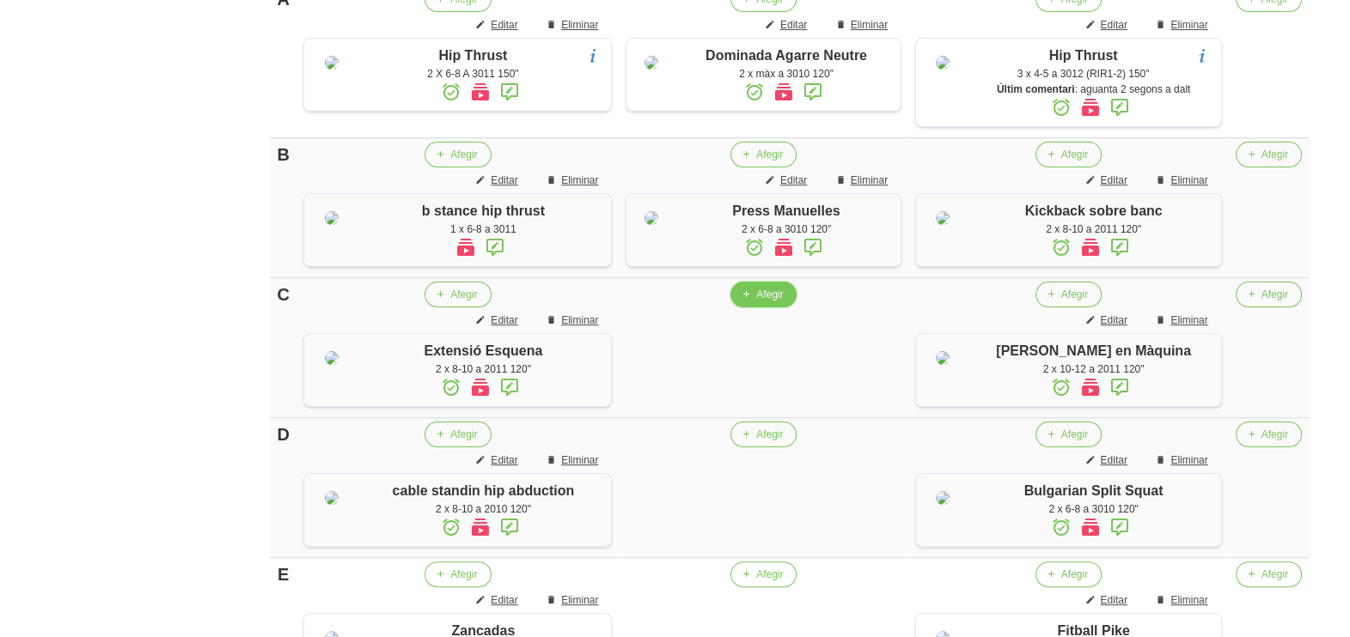
click at [765, 302] on span "Afegir" at bounding box center [769, 294] width 27 height 15
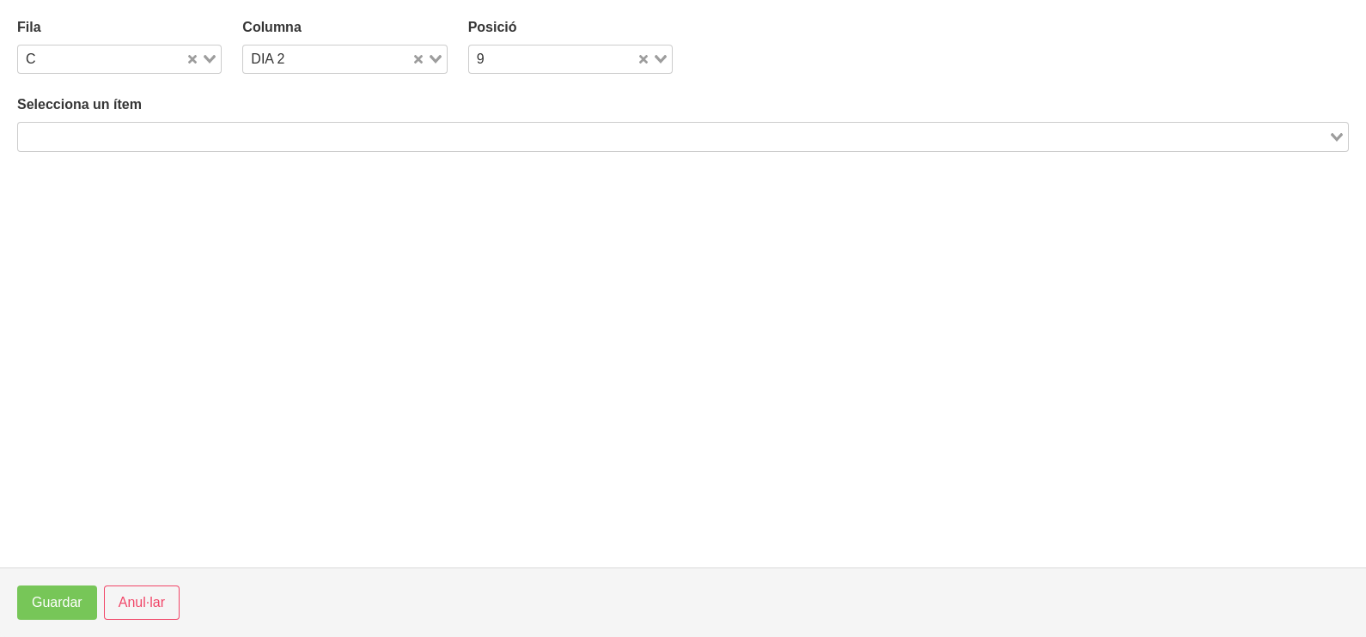
click at [191, 136] on input "Search for option" at bounding box center [673, 136] width 1307 height 21
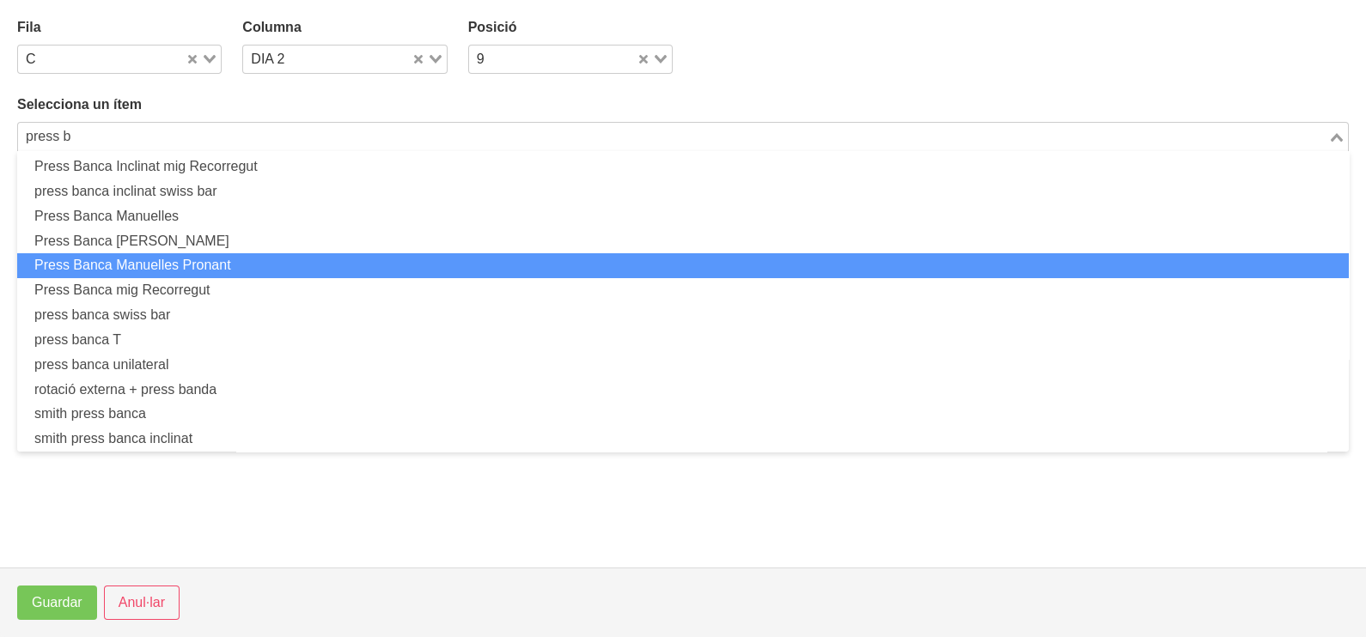
scroll to position [477, 0]
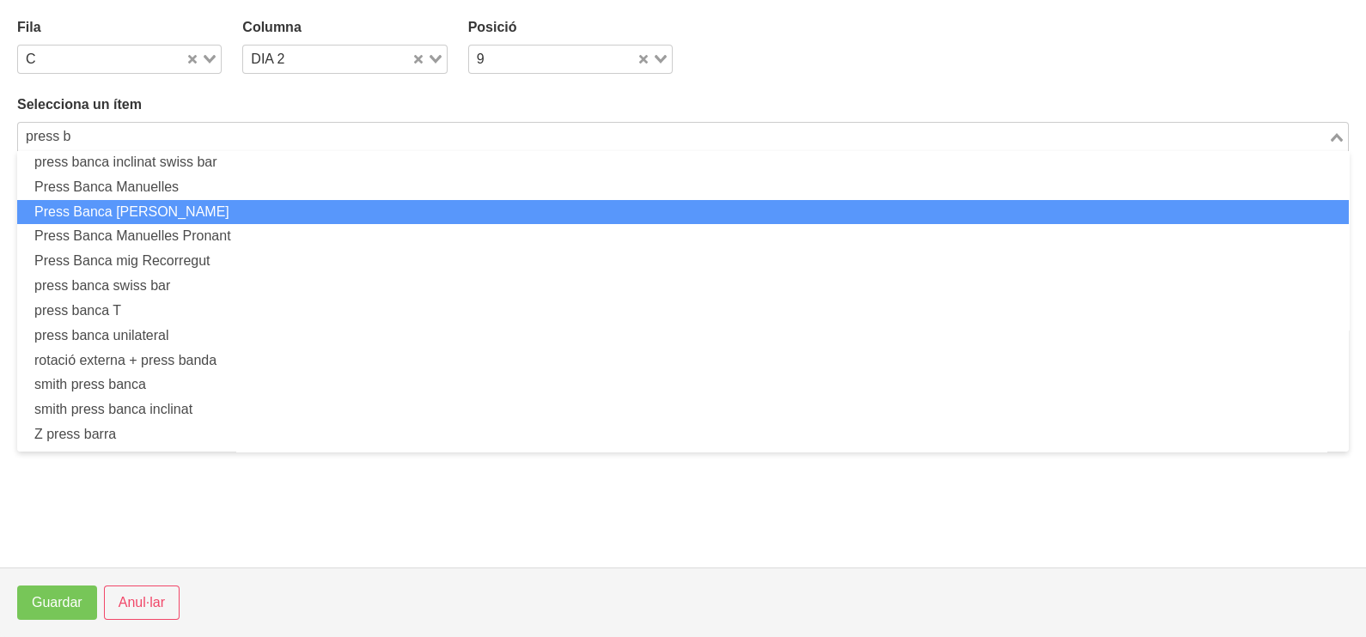
click at [238, 215] on li "Press Banca [PERSON_NAME]" at bounding box center [683, 212] width 1332 height 25
type input "press b"
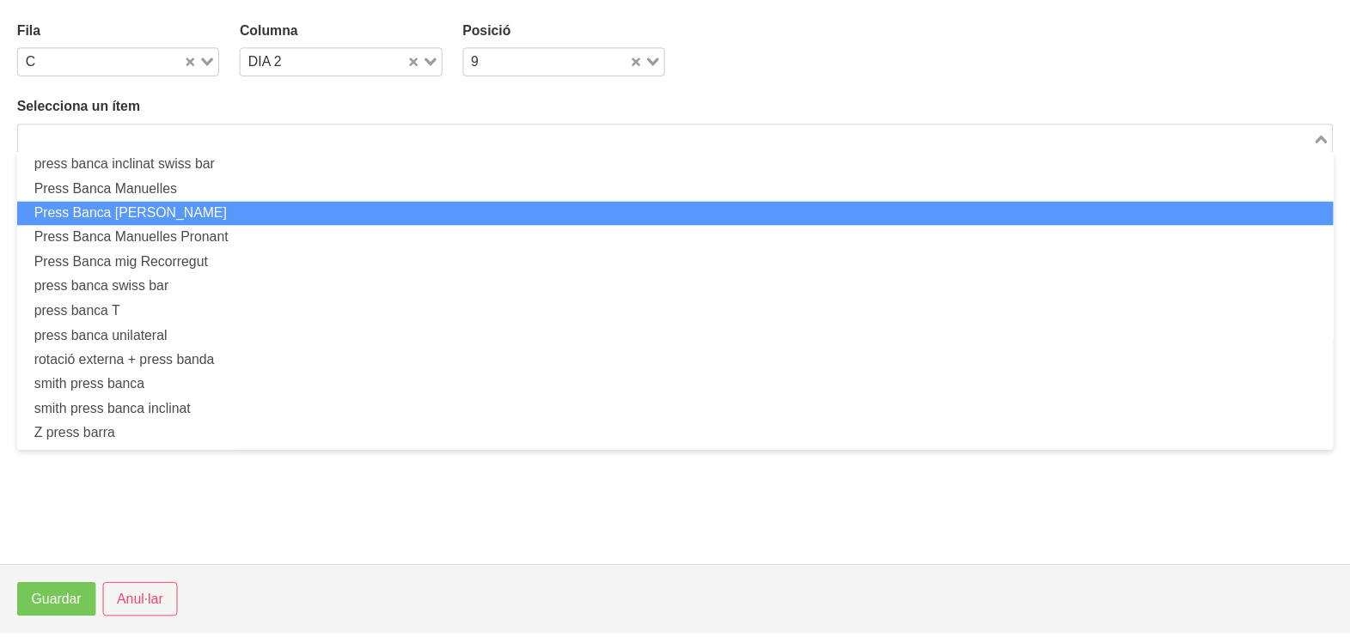
scroll to position [4, 0]
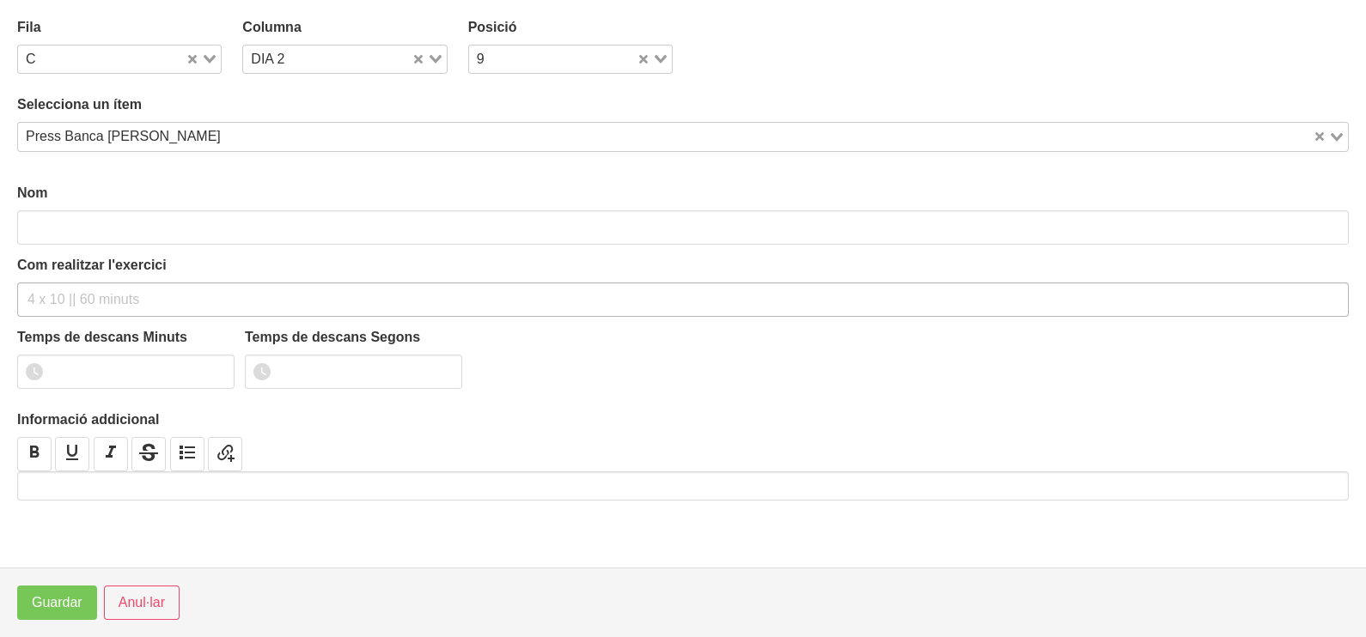
type input "Press Banca [PERSON_NAME]"
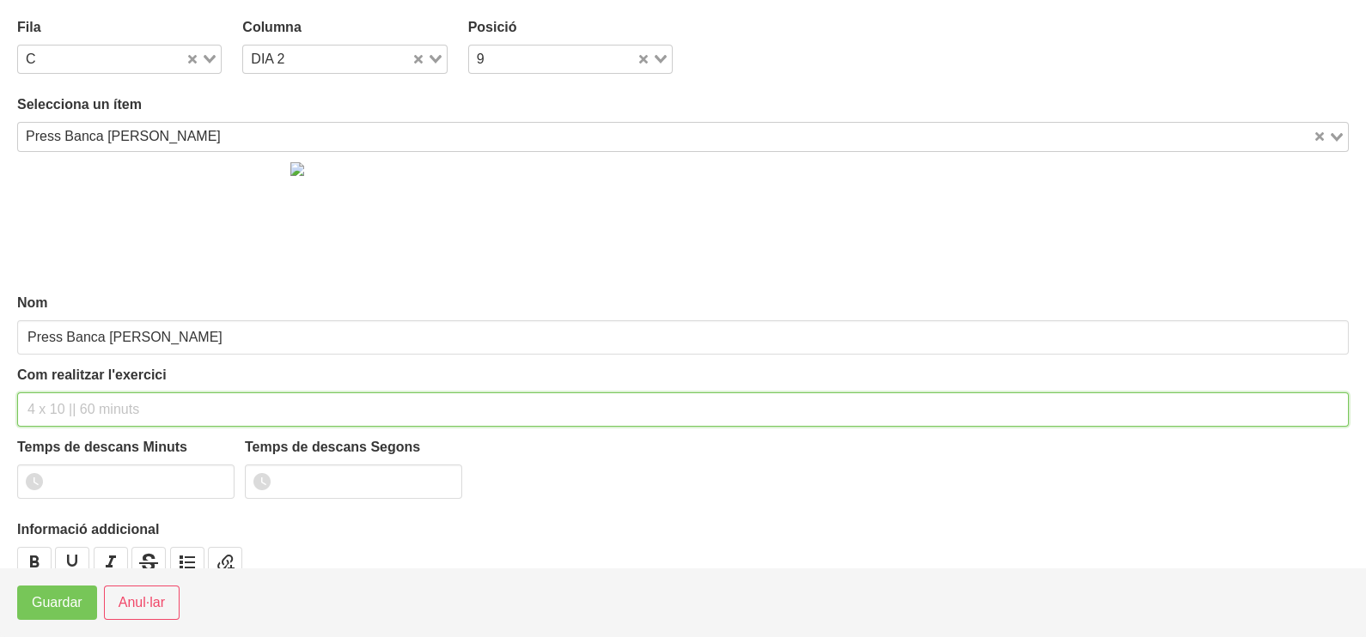
click at [61, 393] on input "text" at bounding box center [683, 410] width 1332 height 34
type input "2 x 8-10 a 2010 120""
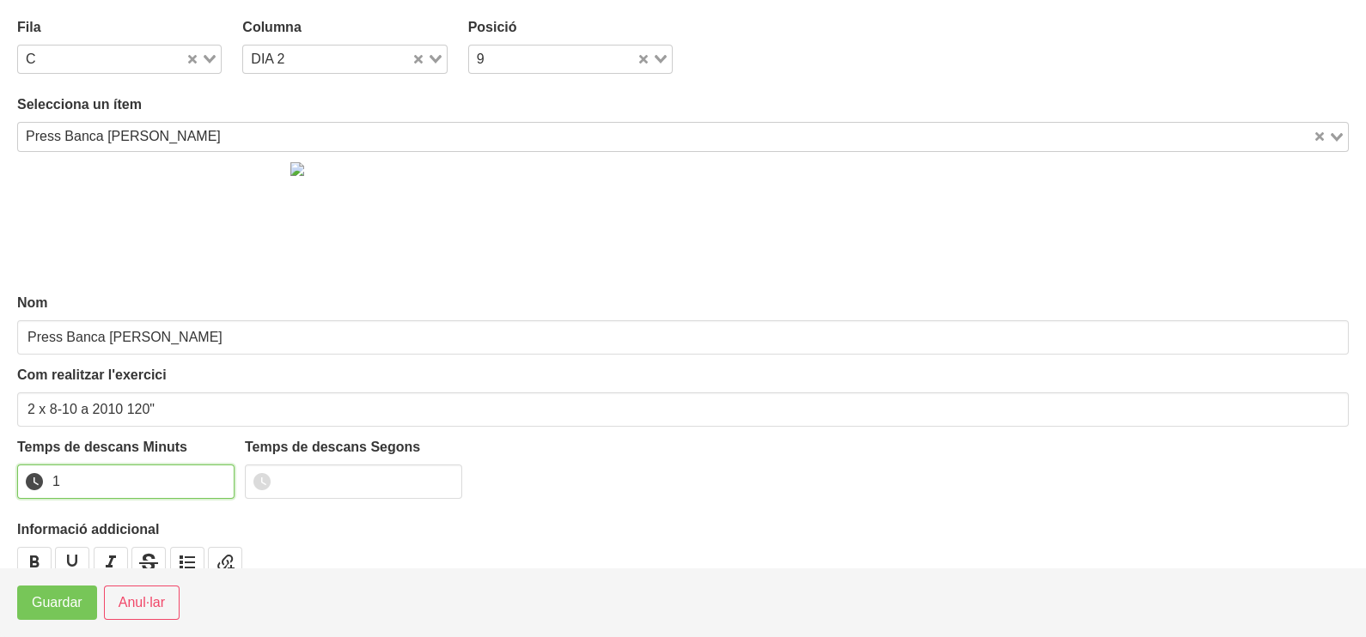
click at [217, 476] on input "1" at bounding box center [125, 482] width 217 height 34
drag, startPoint x: 217, startPoint y: 476, endPoint x: 82, endPoint y: 593, distance: 179.1
type input "2"
click at [212, 479] on input "2" at bounding box center [125, 482] width 217 height 34
click at [64, 603] on span "Guardar" at bounding box center [57, 603] width 51 height 21
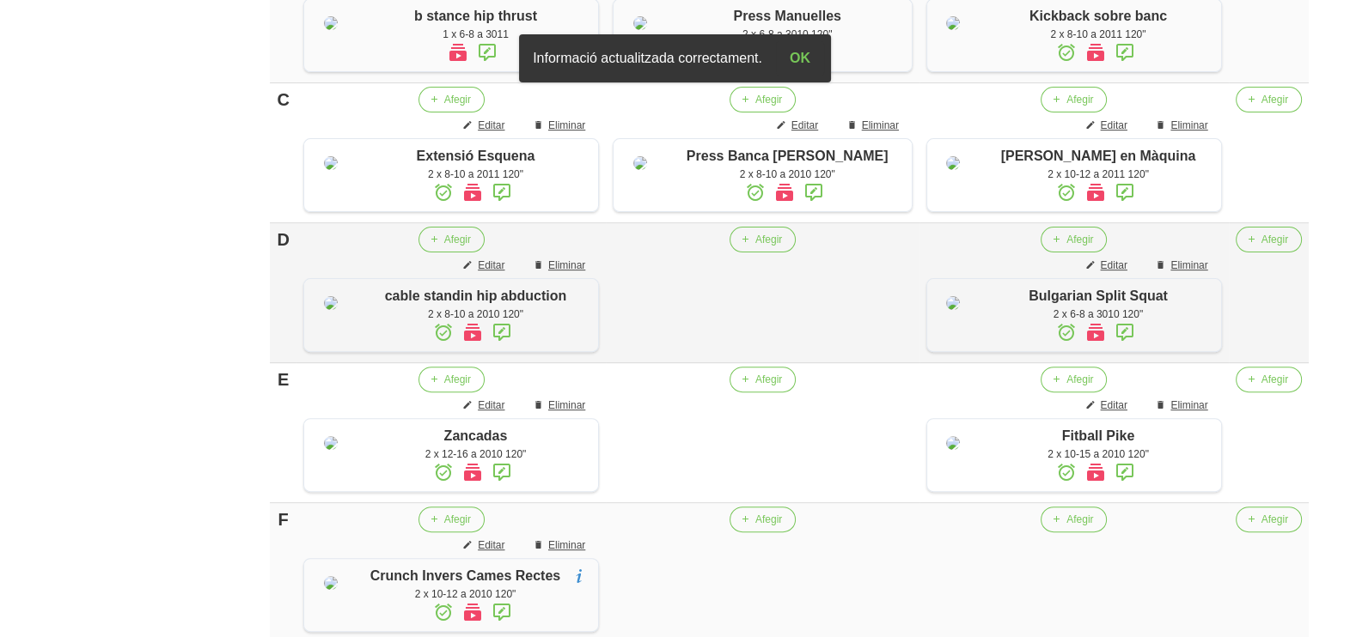
scroll to position [718, 0]
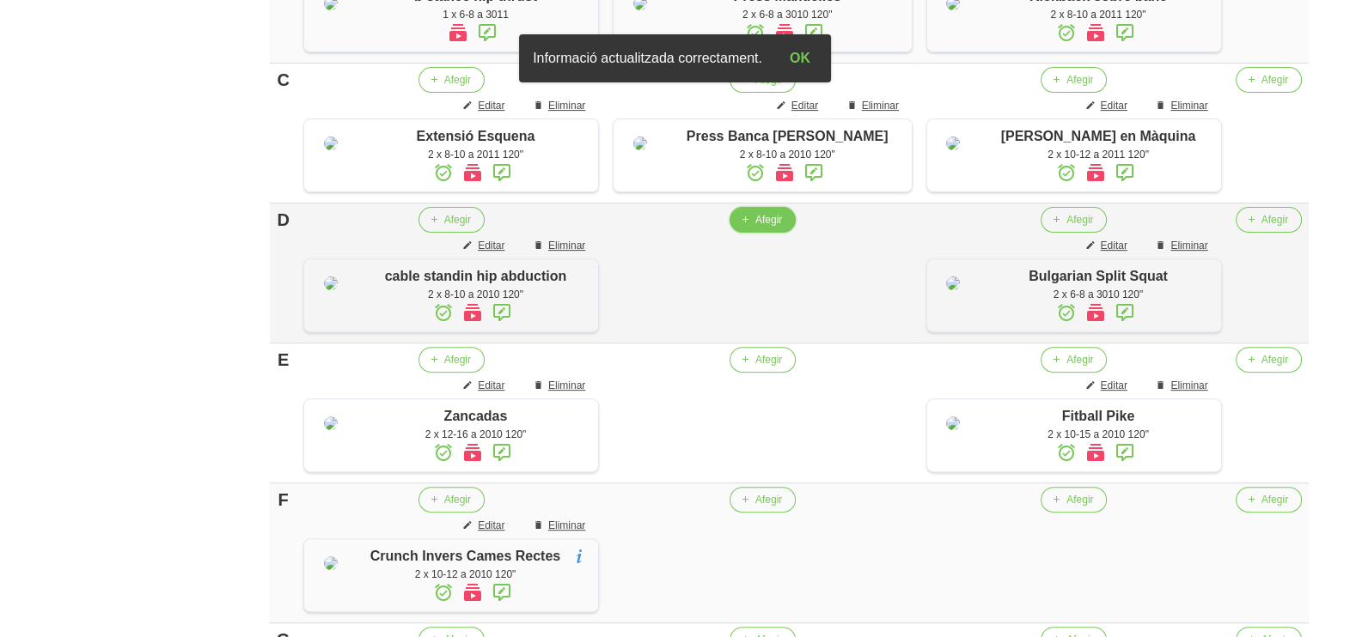
click at [747, 228] on icon "button" at bounding box center [745, 219] width 10 height 15
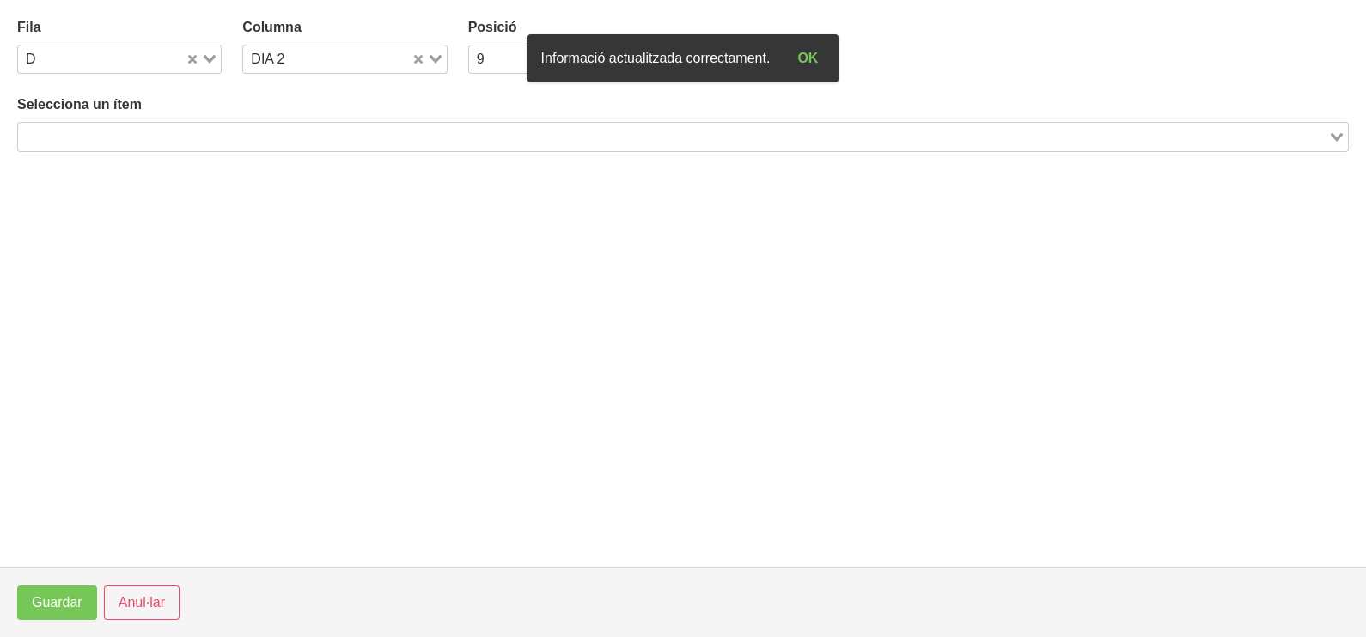
click at [173, 137] on input "Search for option" at bounding box center [673, 136] width 1307 height 21
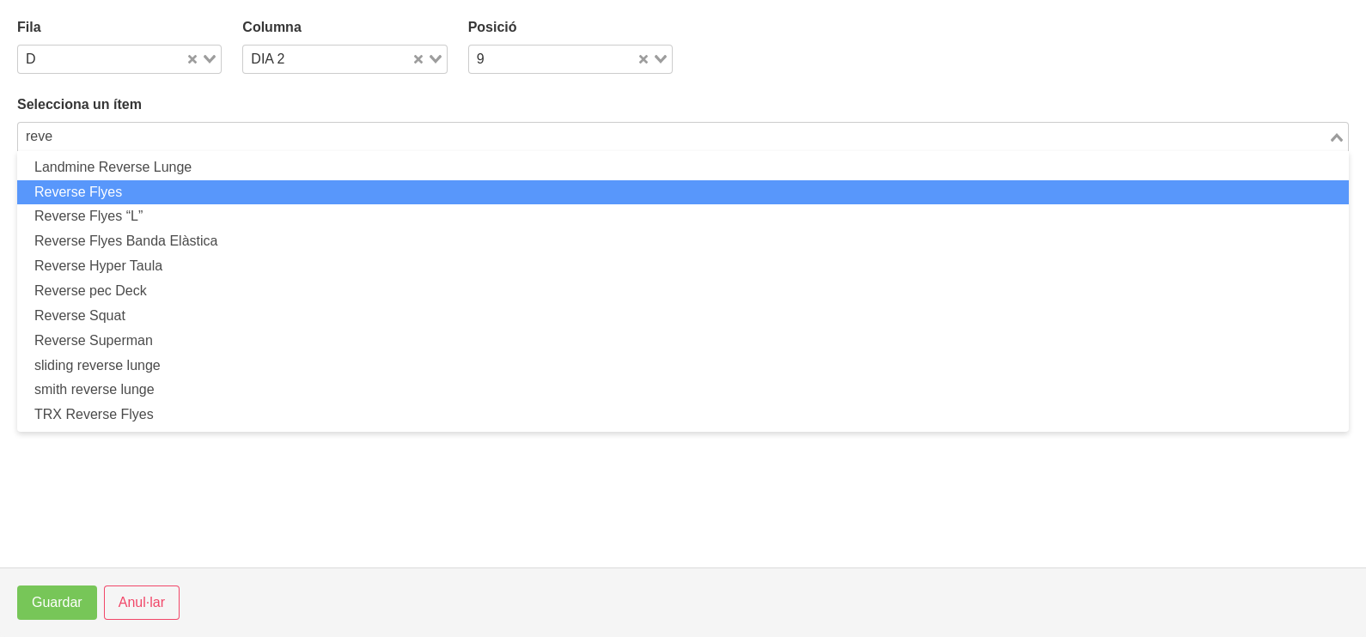
click at [159, 190] on li "Reverse Flyes" at bounding box center [683, 192] width 1332 height 25
type input "reve"
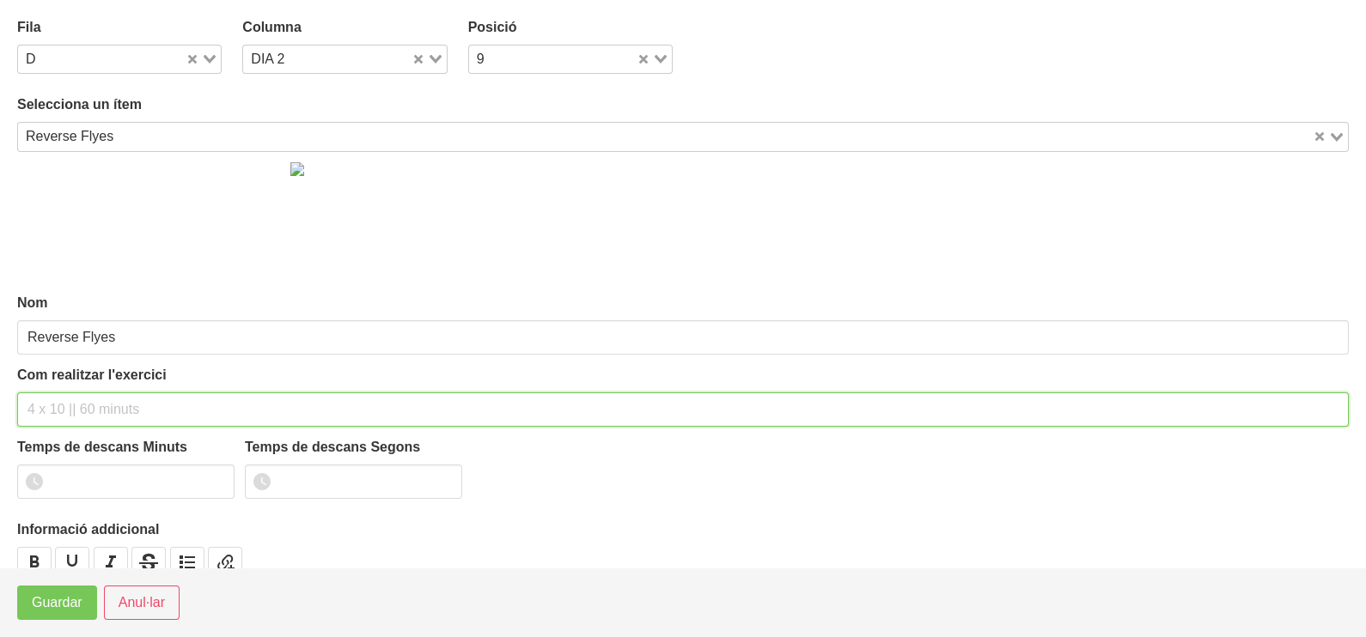
drag, startPoint x: 64, startPoint y: 406, endPoint x: 86, endPoint y: 317, distance: 91.1
click at [69, 378] on div "Com realitzar l'exercici" at bounding box center [683, 396] width 1332 height 62
type input "2 x 8-10 a 2011 120""
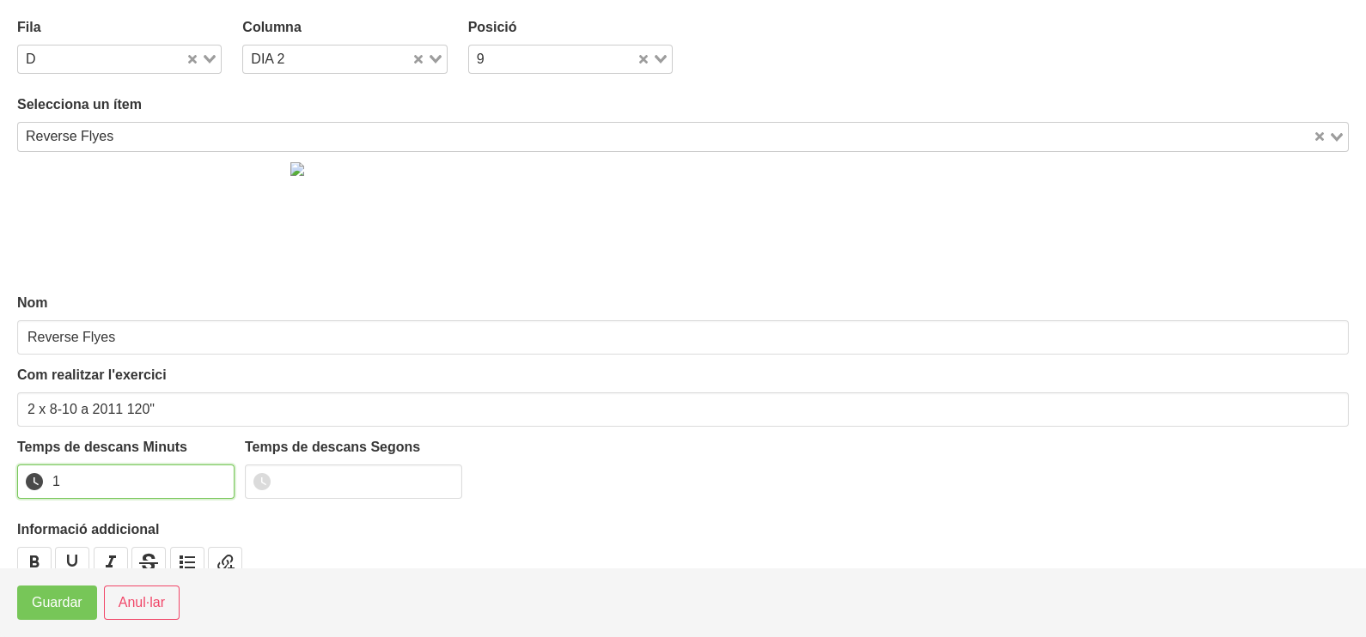
click at [214, 475] on input "1" at bounding box center [125, 482] width 217 height 34
type input "2"
click at [214, 475] on input "2" at bounding box center [125, 482] width 217 height 34
drag, startPoint x: 215, startPoint y: 53, endPoint x: 172, endPoint y: 78, distance: 49.7
click at [212, 56] on div "Loading..." at bounding box center [203, 58] width 35 height 24
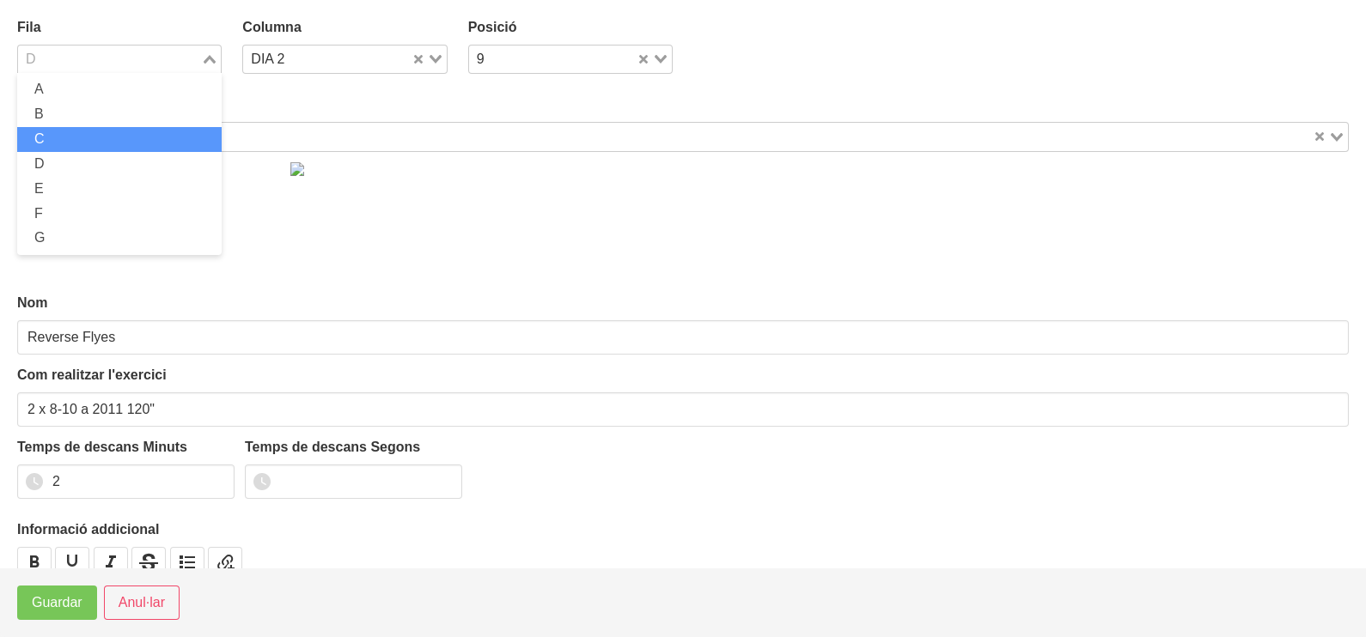
click at [95, 147] on li "C" at bounding box center [119, 139] width 204 height 25
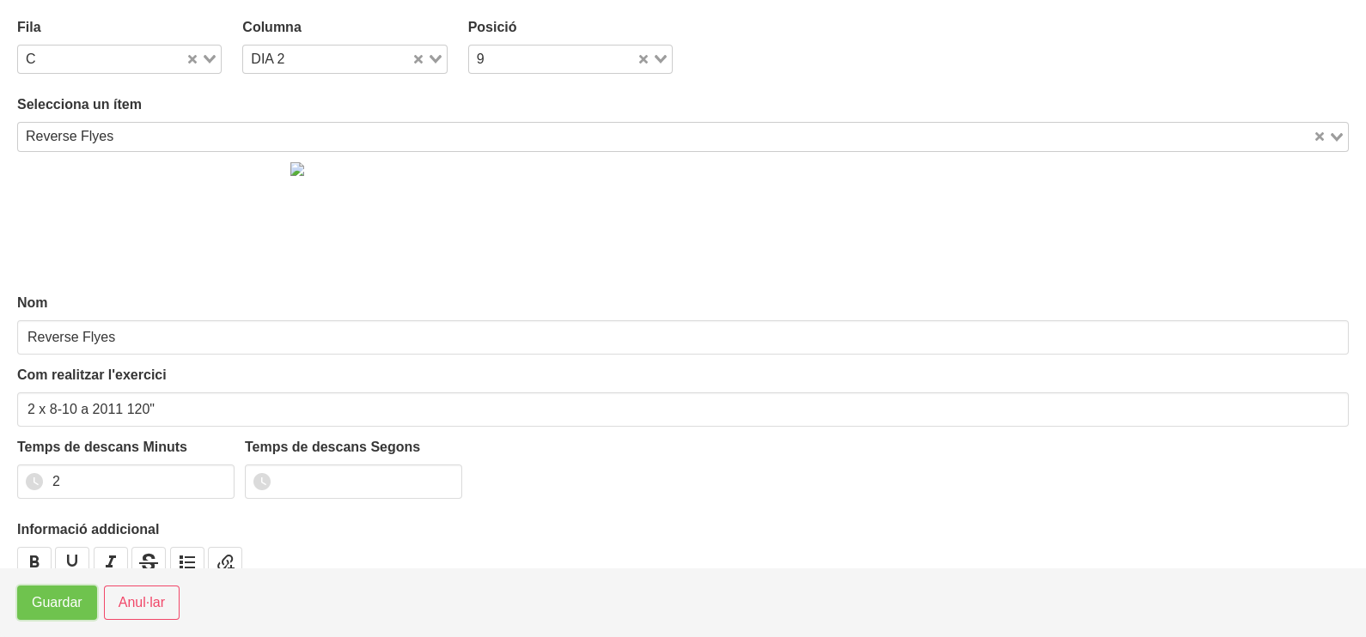
click at [47, 599] on span "Guardar" at bounding box center [57, 603] width 51 height 21
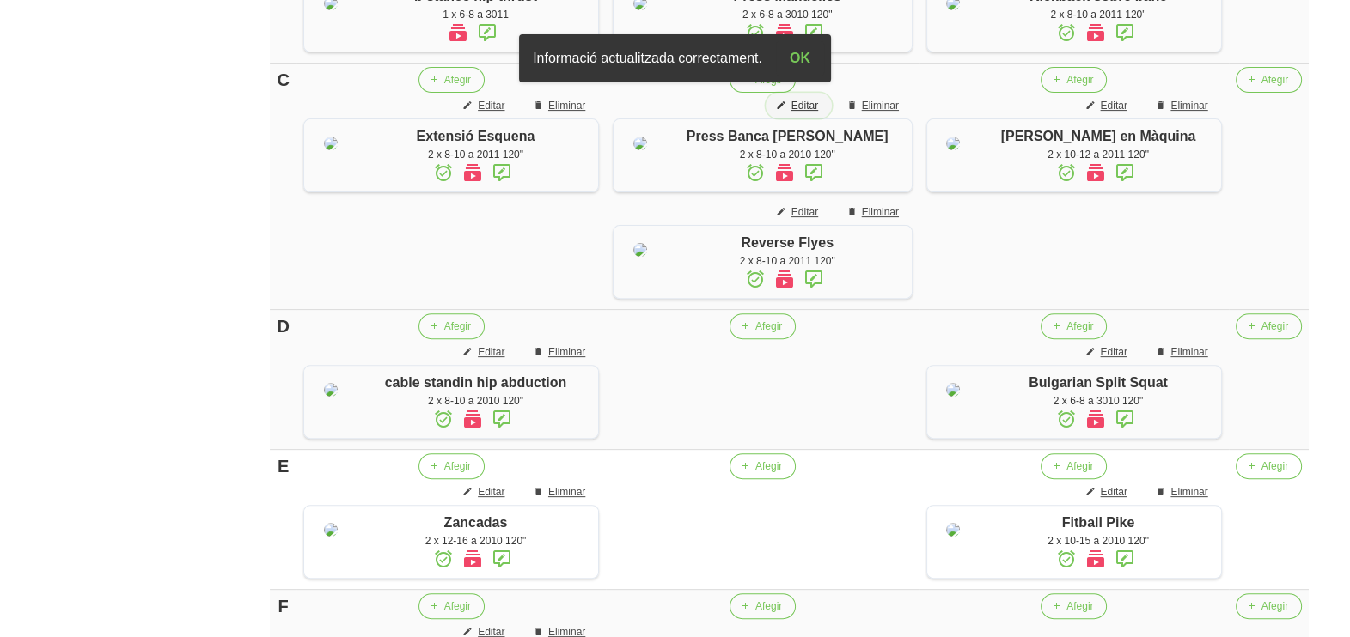
click at [815, 113] on span "Editar" at bounding box center [804, 105] width 27 height 15
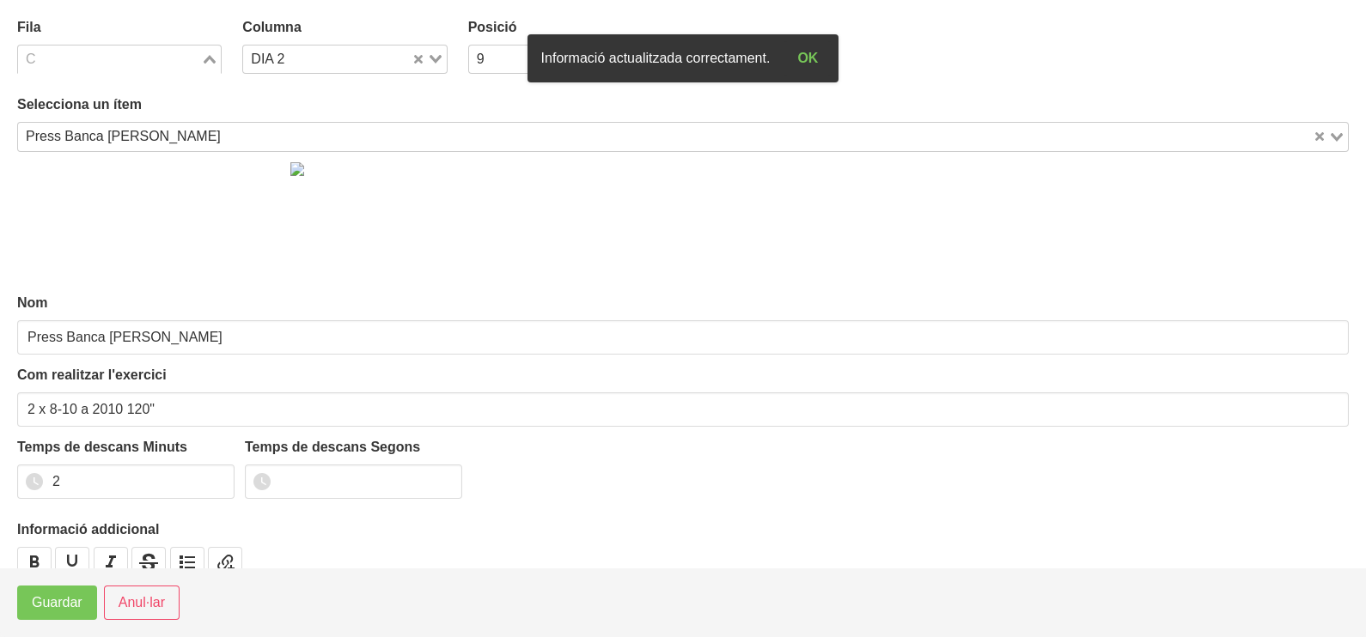
click at [204, 58] on icon "Search for option" at bounding box center [210, 59] width 12 height 9
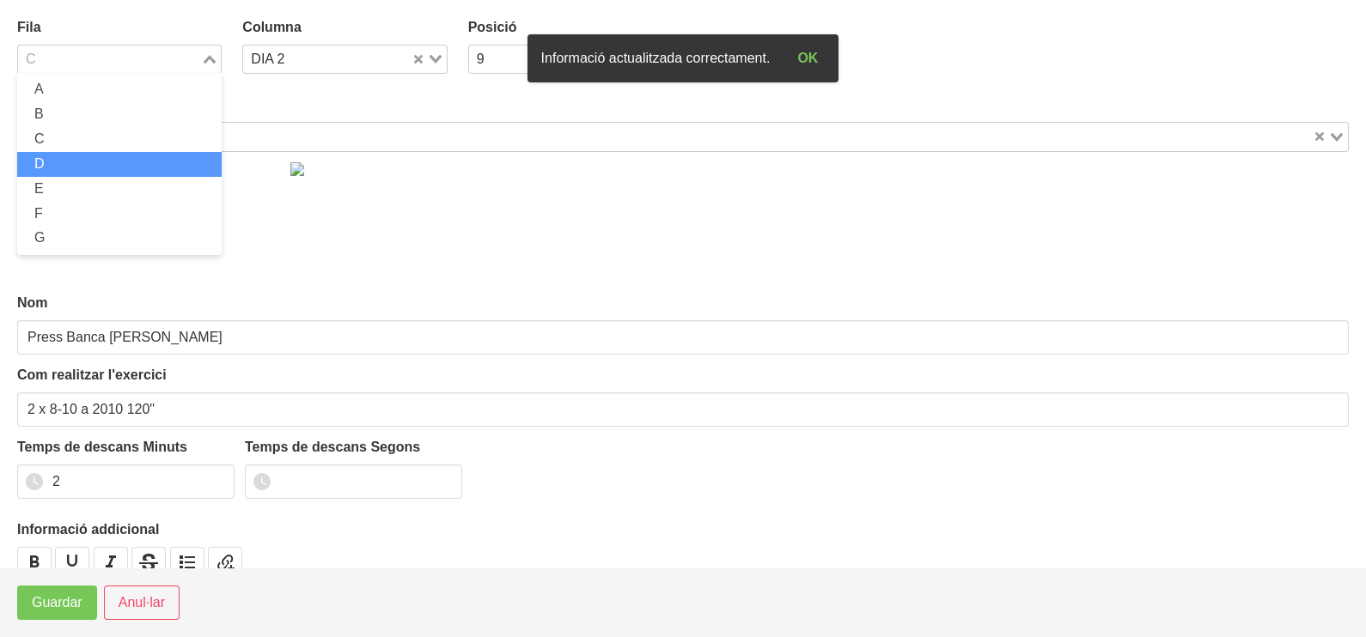
click at [84, 163] on li "D" at bounding box center [119, 164] width 204 height 25
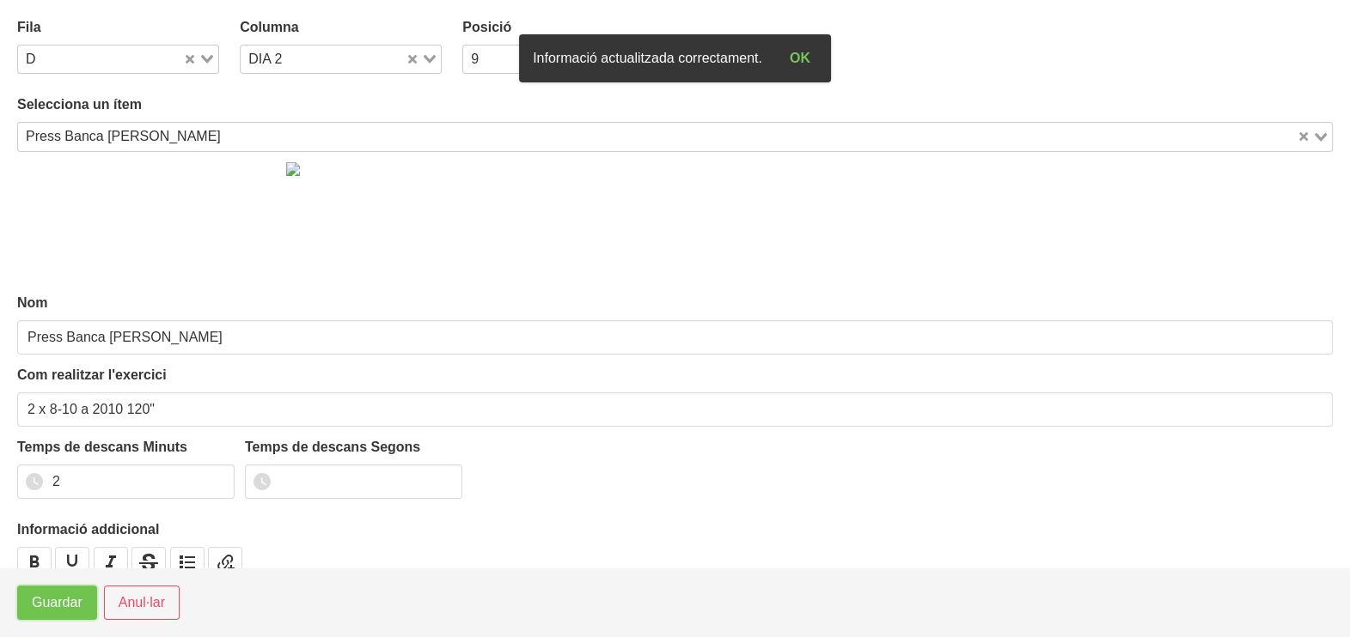
click at [40, 603] on span "Guardar" at bounding box center [57, 603] width 51 height 21
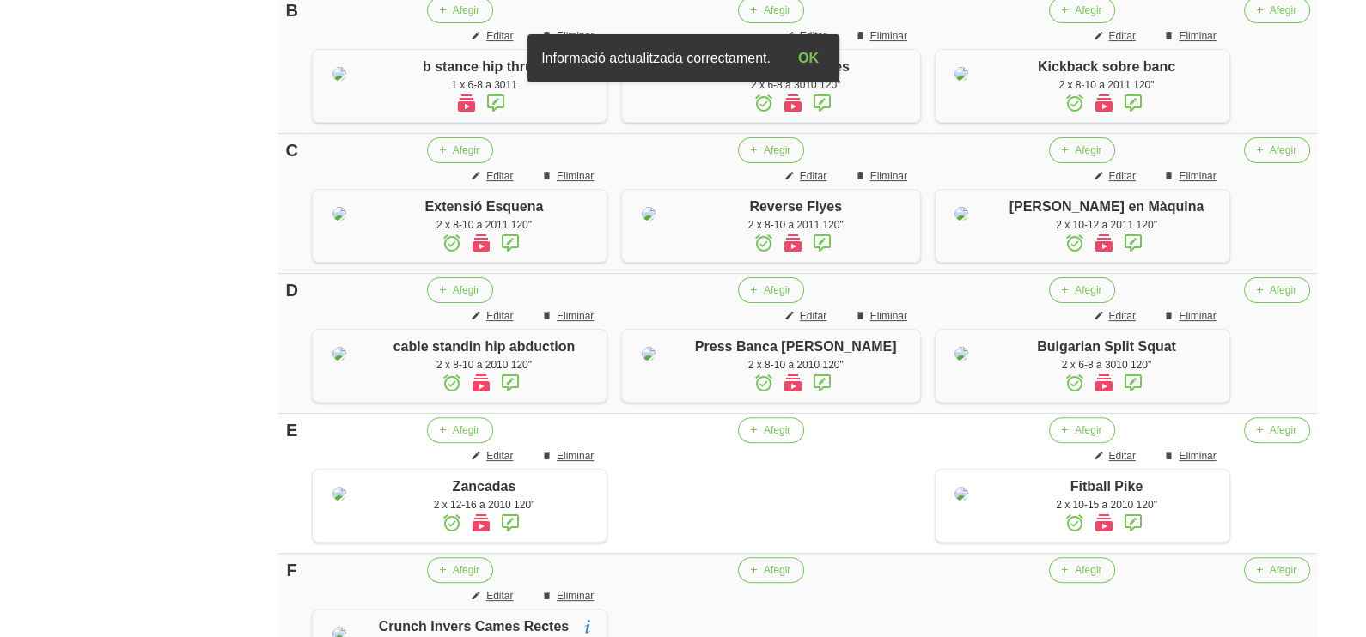
scroll to position [826, 0]
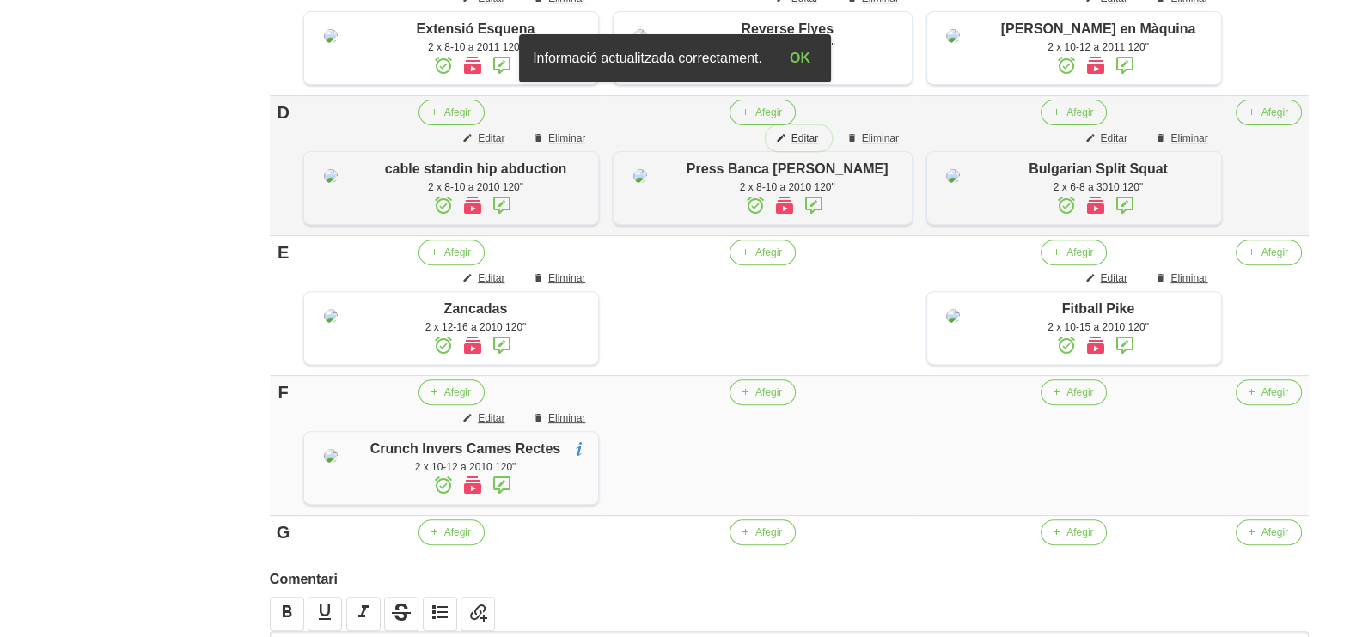
click at [810, 146] on span "Editar" at bounding box center [804, 138] width 27 height 15
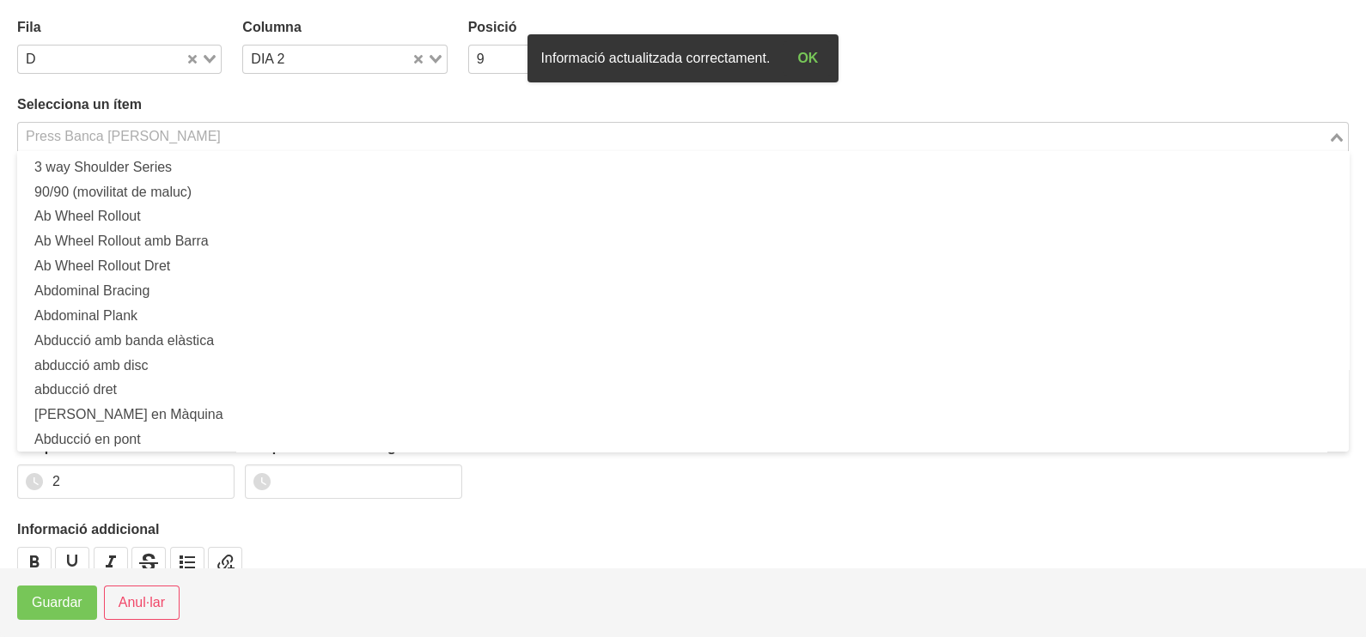
drag, startPoint x: 118, startPoint y: 137, endPoint x: 180, endPoint y: 91, distance: 76.8
click at [124, 131] on div "Press Banca [PERSON_NAME]" at bounding box center [673, 135] width 1310 height 24
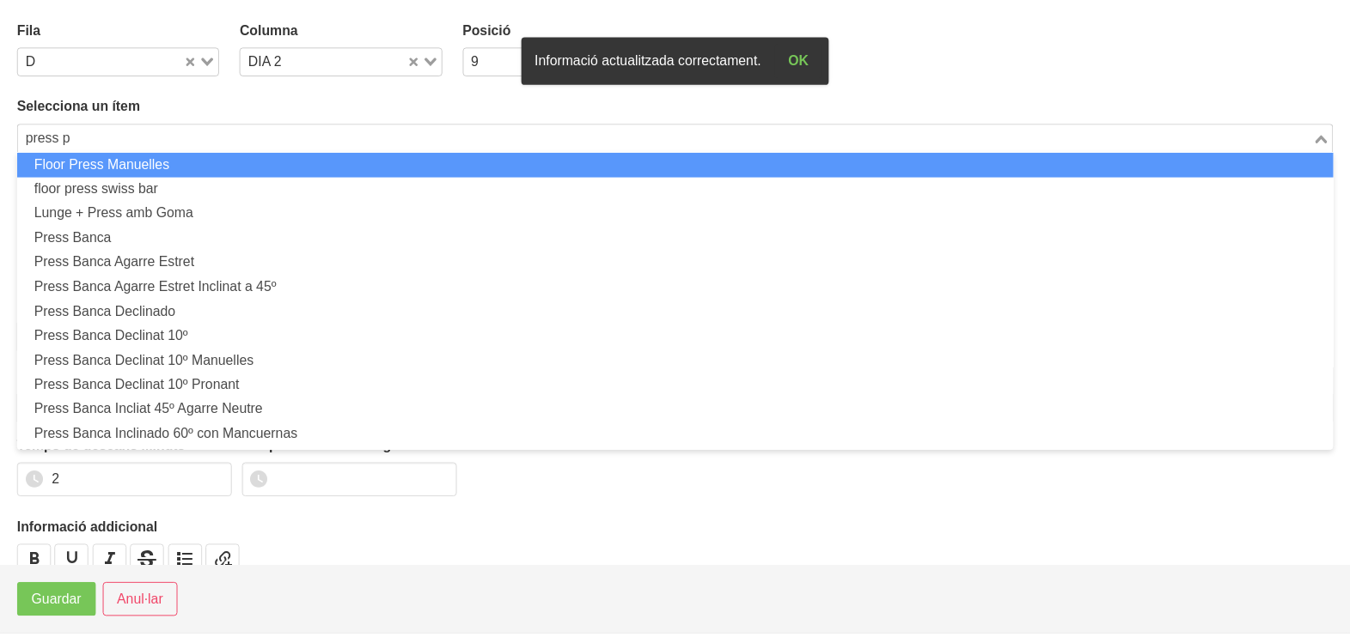
scroll to position [0, 0]
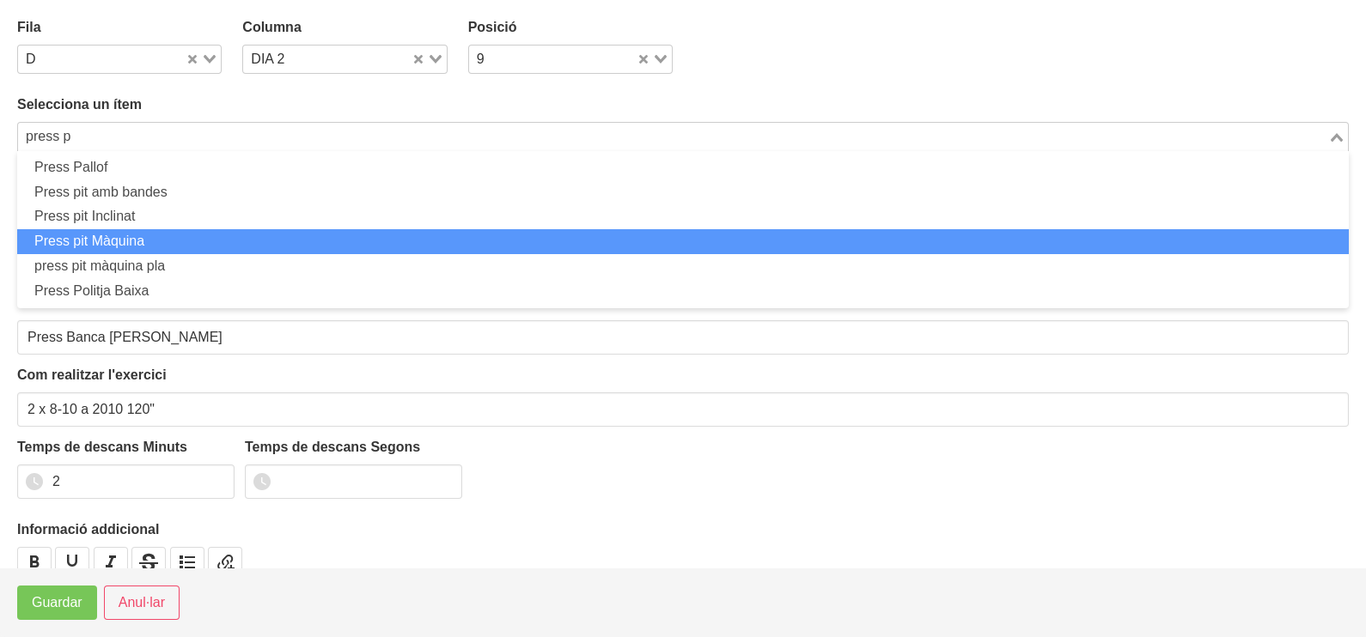
click at [188, 247] on li "Press pit Màquina" at bounding box center [683, 241] width 1332 height 25
type input "press p"
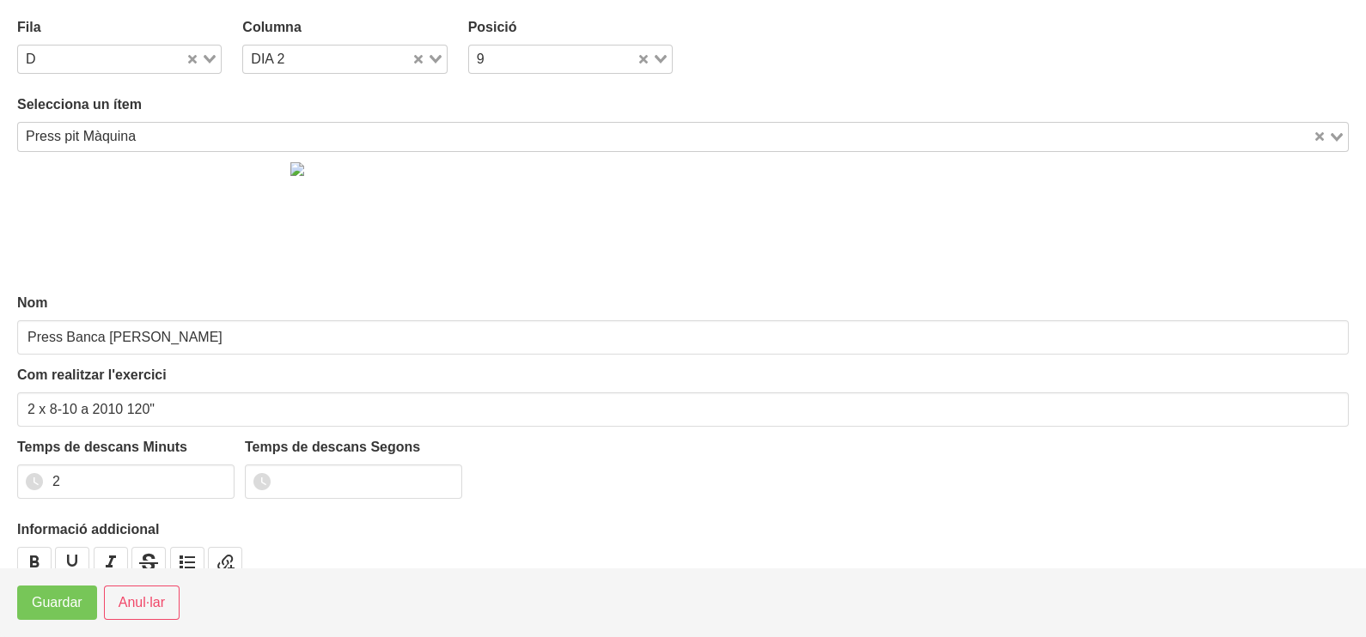
type input "Press pit Màquina"
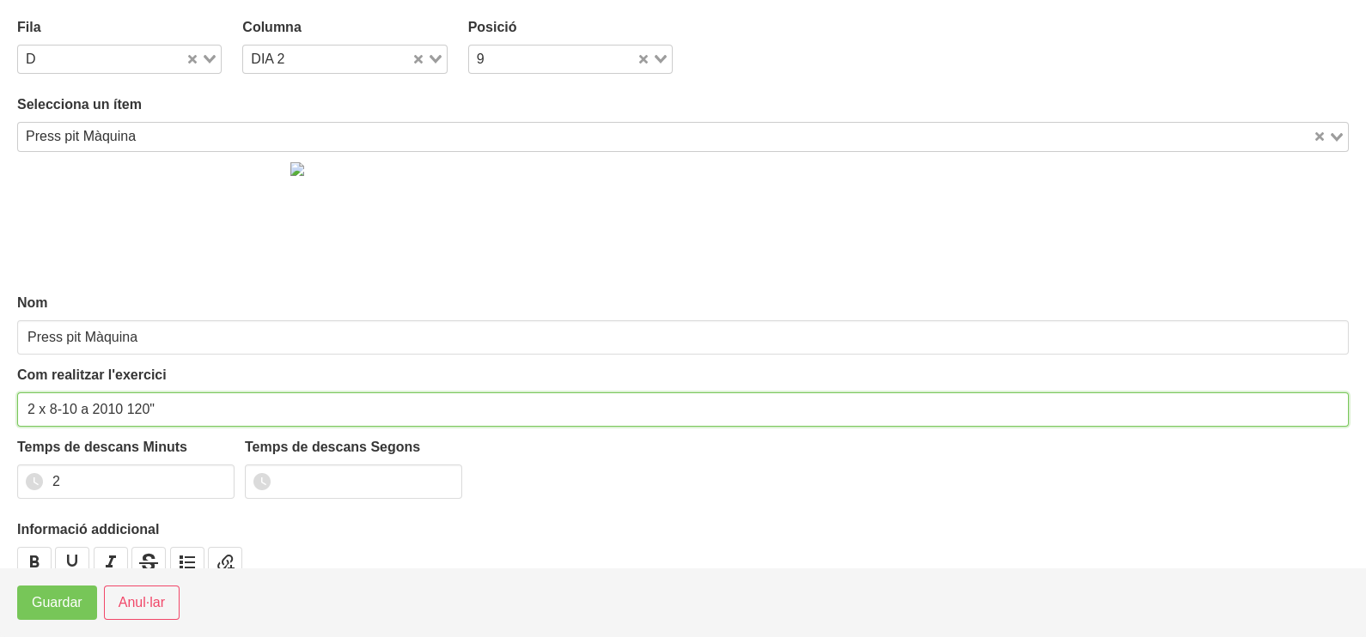
drag, startPoint x: 75, startPoint y: 404, endPoint x: 52, endPoint y: 400, distance: 23.4
click at [52, 400] on input "2 x 8-10 a 2010 120"" at bounding box center [683, 410] width 1332 height 34
type input "2 x 6-8 a 2010 120""
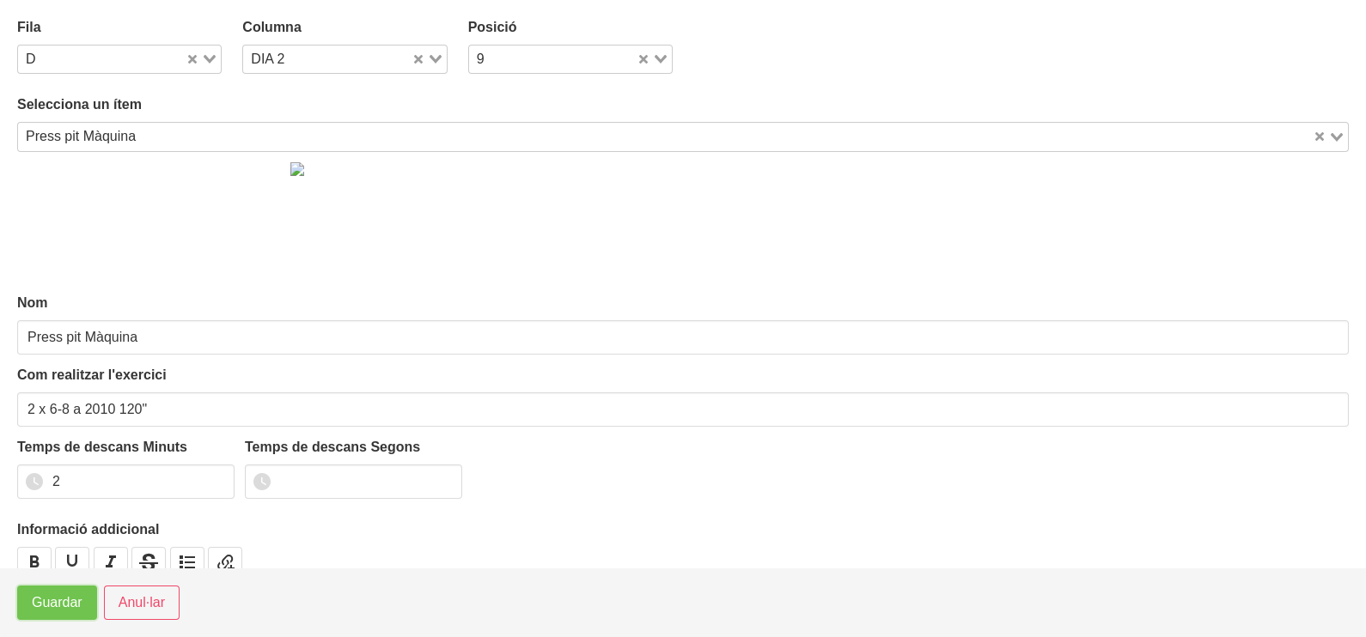
click at [47, 609] on span "Guardar" at bounding box center [57, 603] width 51 height 21
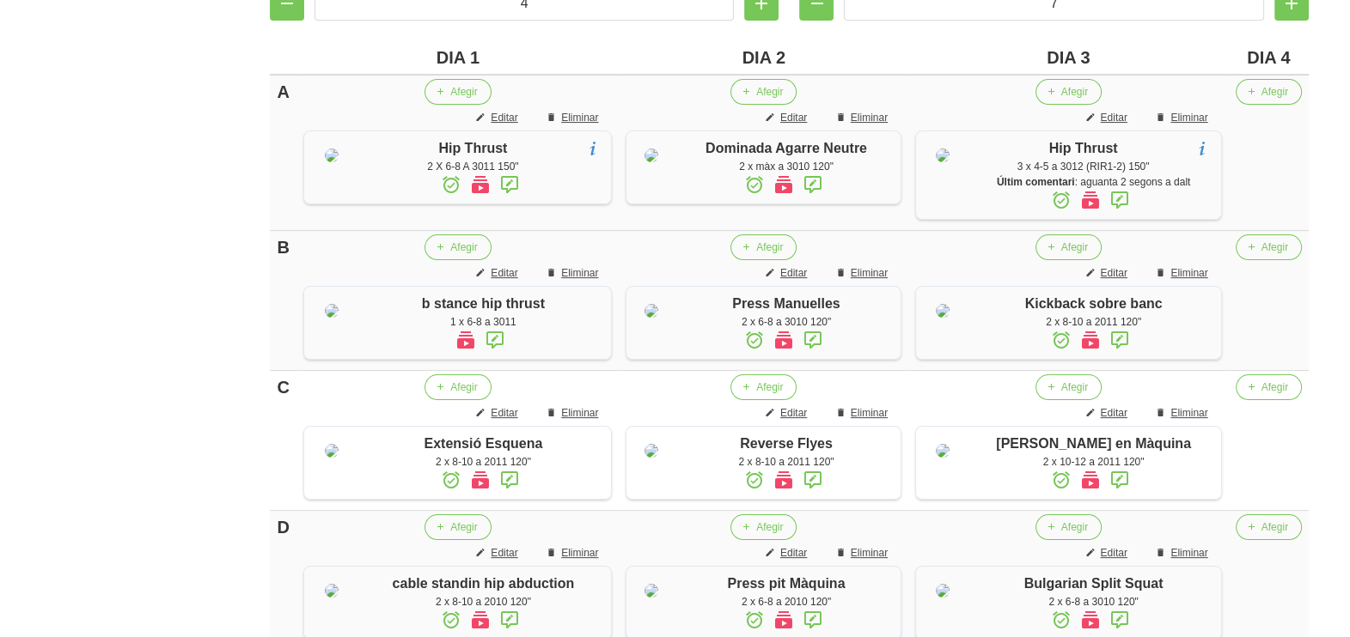
scroll to position [289, 0]
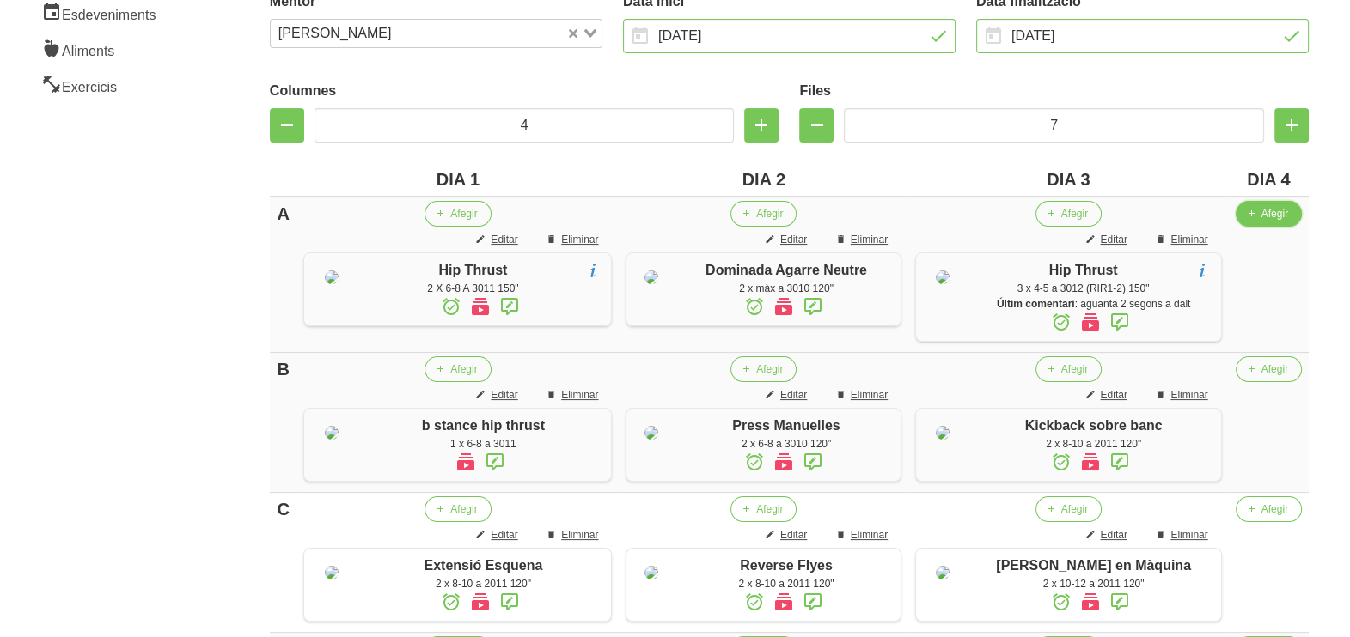
click at [1275, 217] on span "Afegir" at bounding box center [1274, 213] width 27 height 15
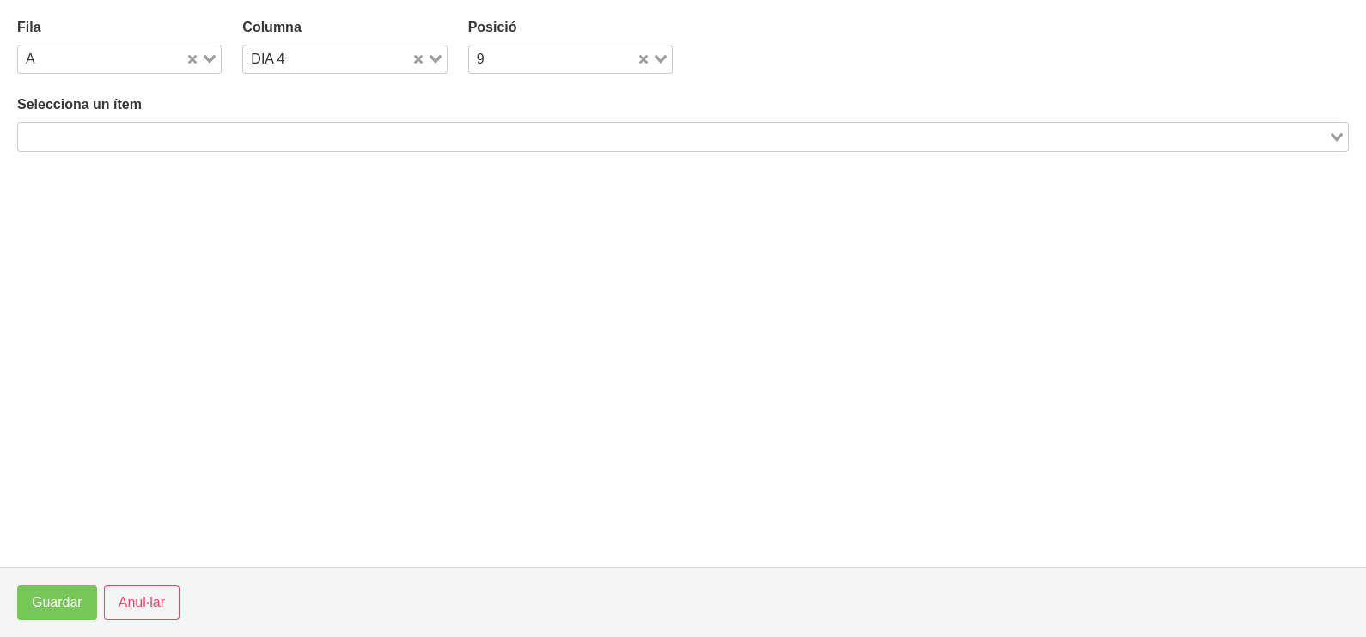
click at [266, 116] on div "Selecciona un ítem Loading..." at bounding box center [683, 123] width 1332 height 57
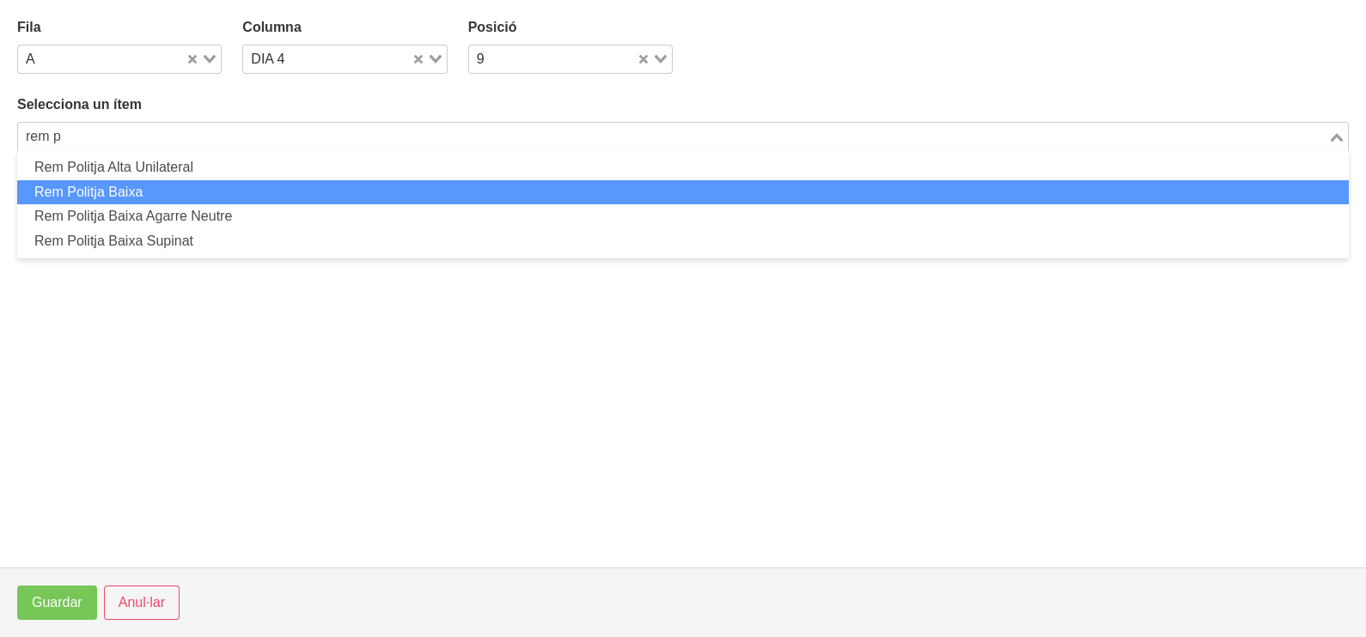
click at [168, 189] on li "Rem Politja Baixa" at bounding box center [683, 192] width 1332 height 25
type input "rem p"
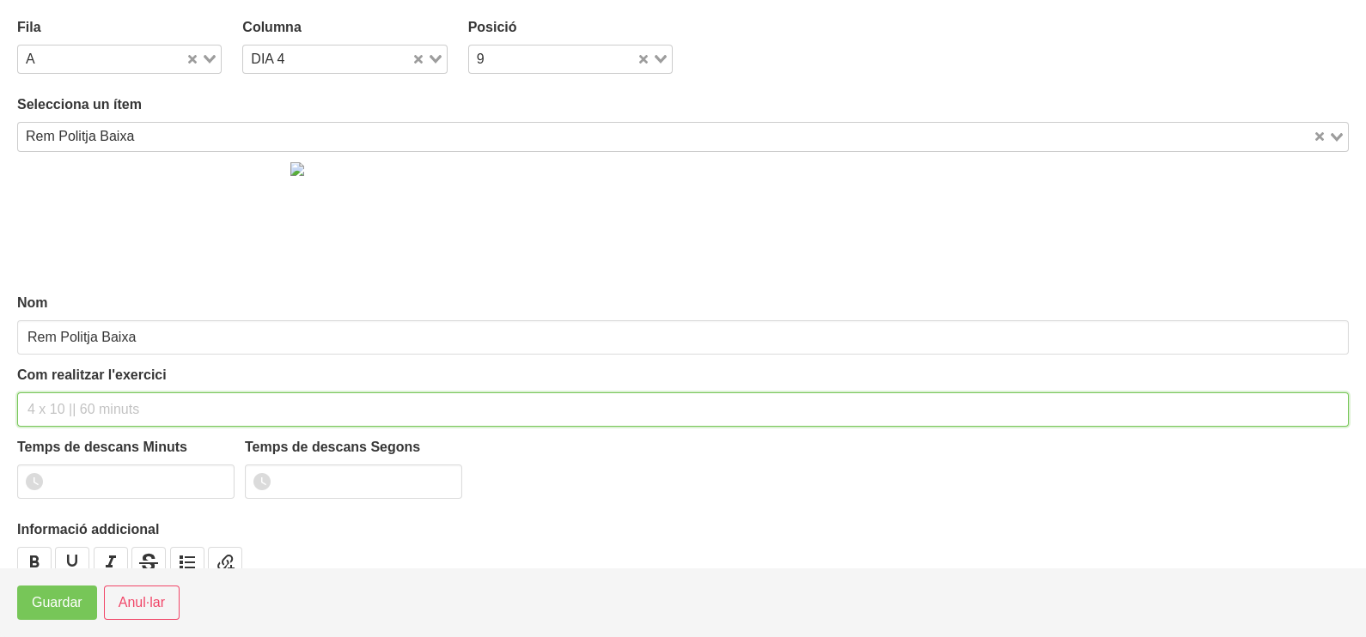
click at [96, 375] on div "Com realitzar l'exercici" at bounding box center [683, 396] width 1332 height 62
type input "2 x 6-8 a 3011 120""
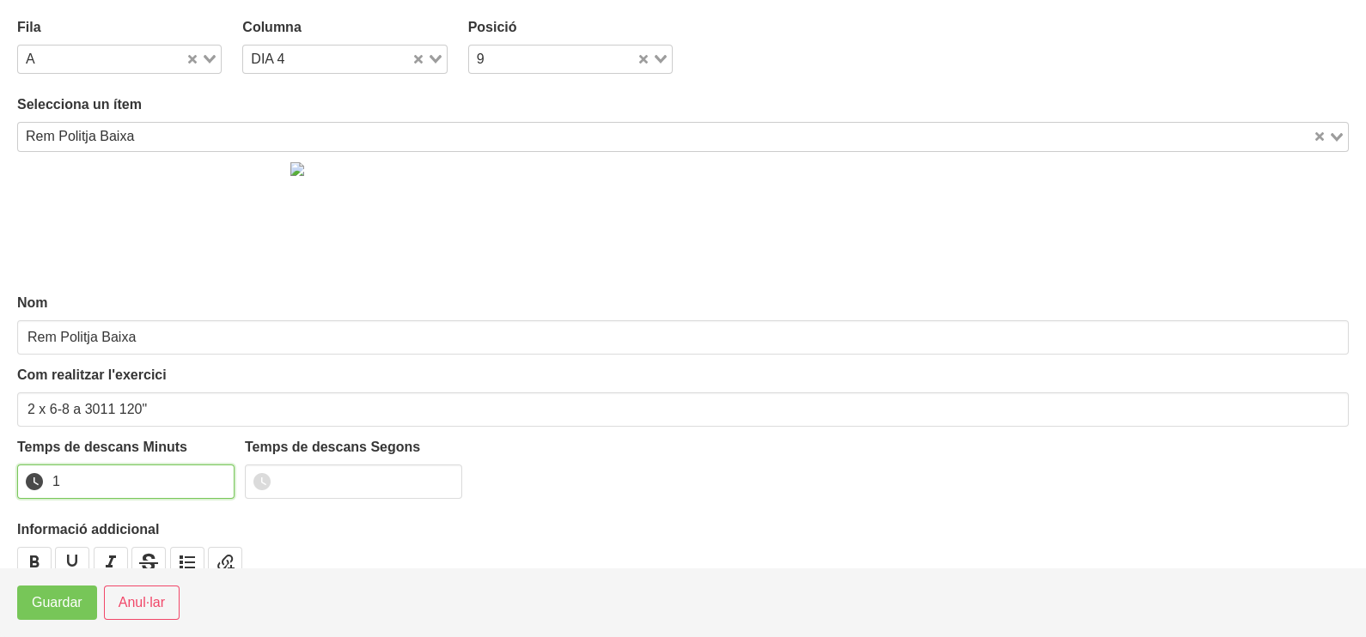
click at [220, 476] on input "1" at bounding box center [125, 482] width 217 height 34
type input "2"
click at [210, 481] on input "2" at bounding box center [125, 482] width 217 height 34
click at [64, 606] on span "Guardar" at bounding box center [57, 603] width 51 height 21
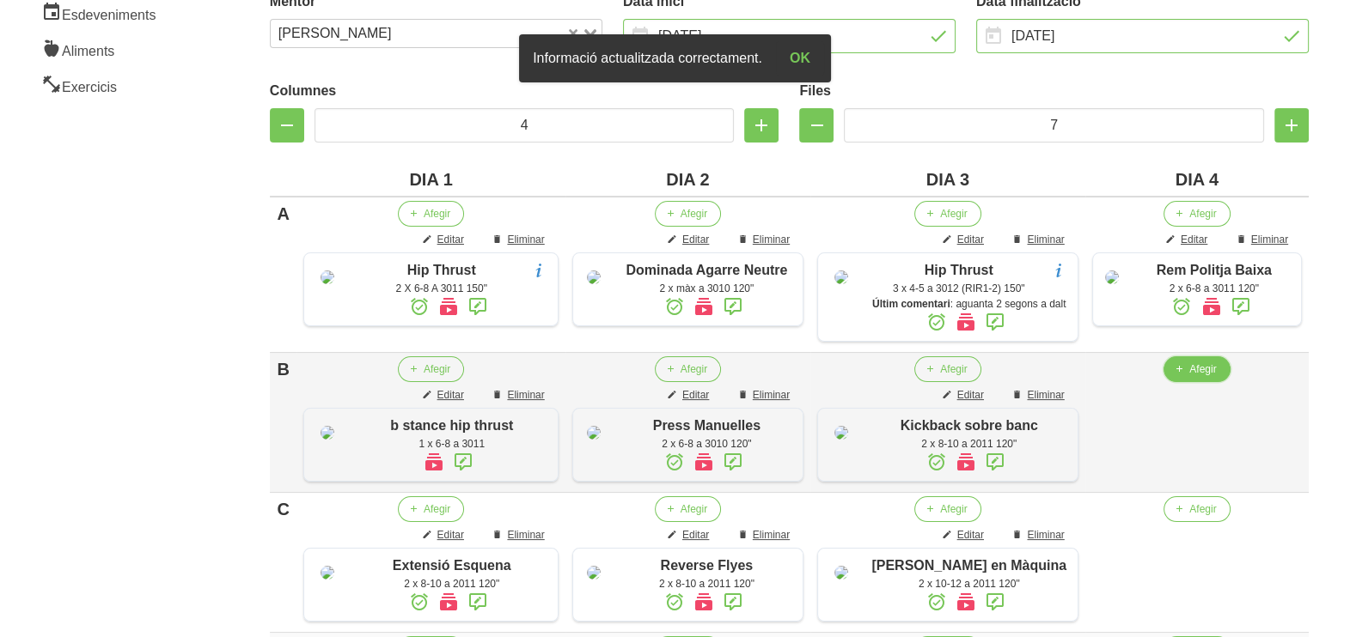
click at [1194, 377] on span "Afegir" at bounding box center [1202, 369] width 27 height 15
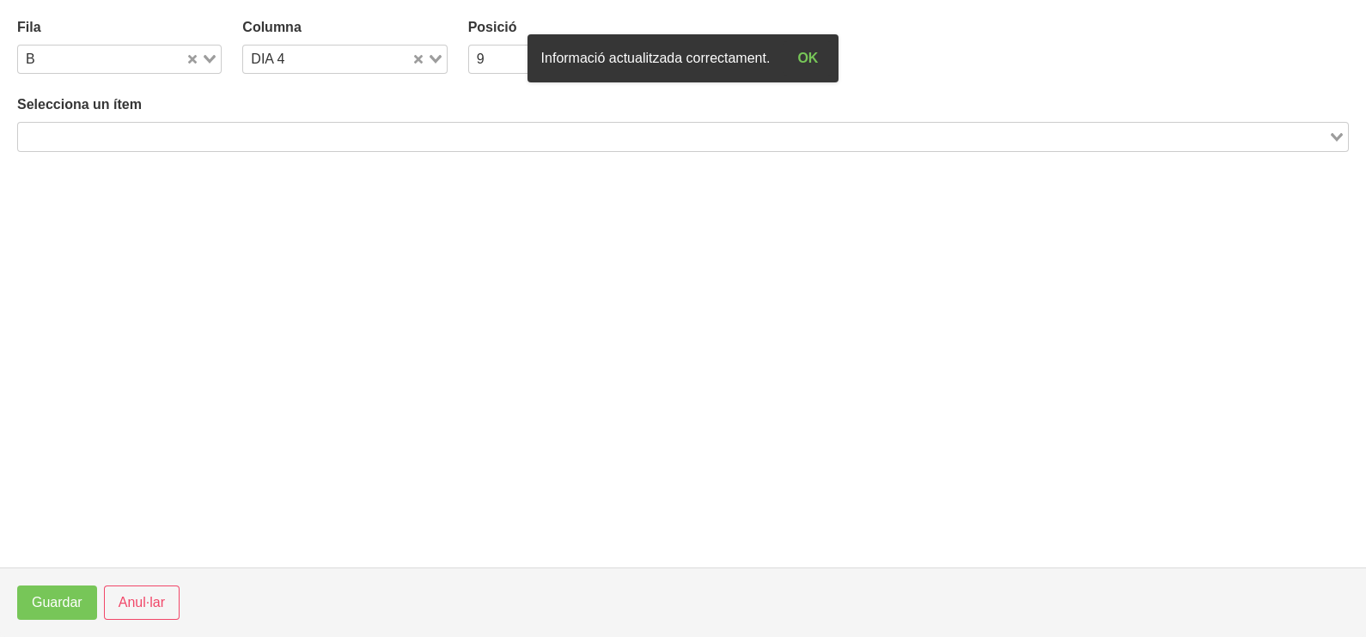
click at [202, 126] on input "Search for option" at bounding box center [673, 136] width 1307 height 21
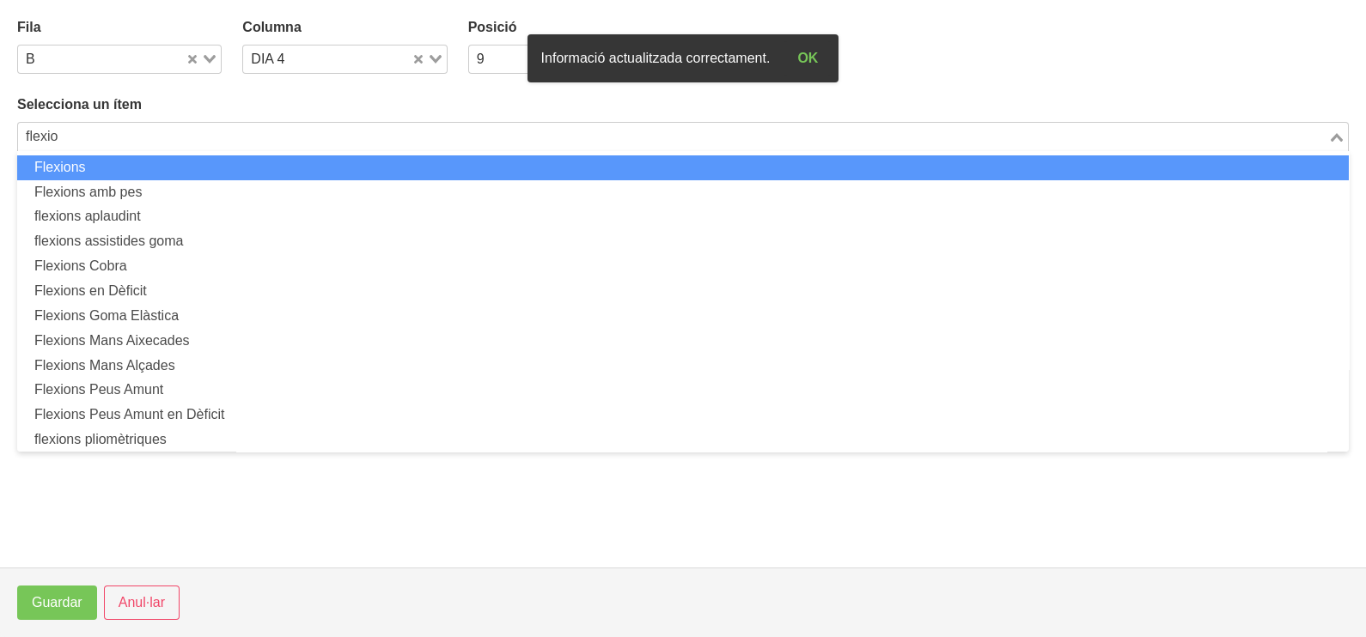
click at [174, 176] on li "Flexions" at bounding box center [683, 168] width 1332 height 25
type input "flexio"
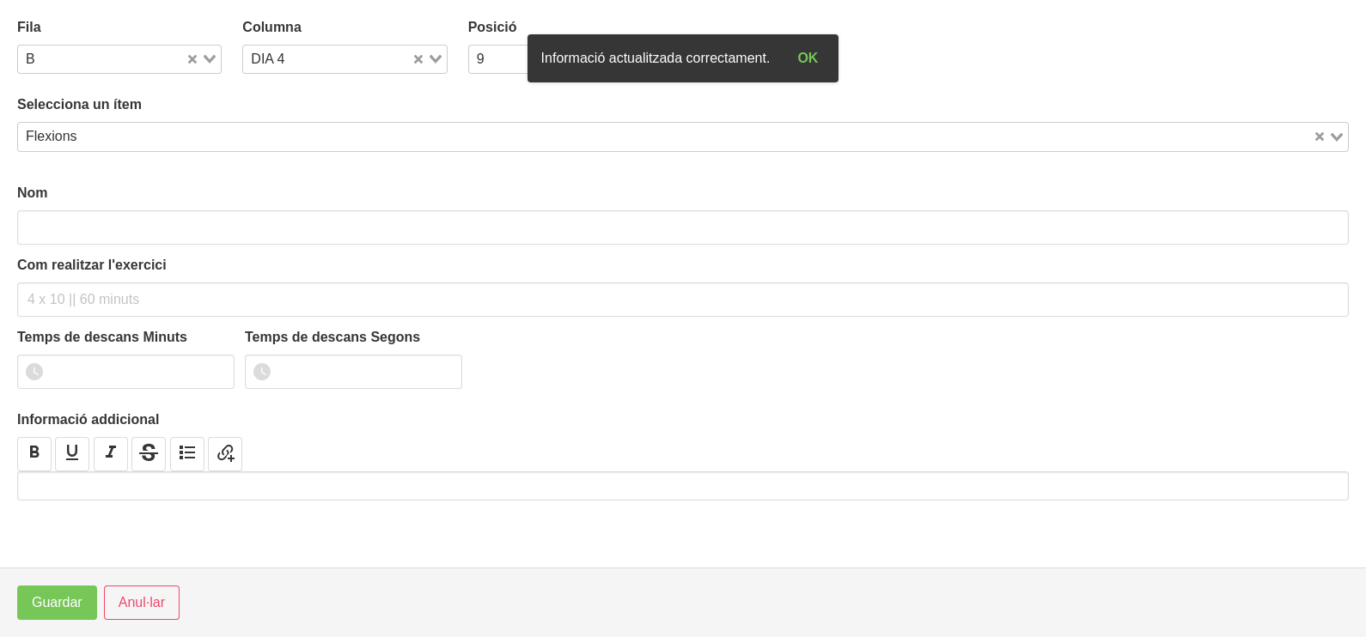
type input "Flexions"
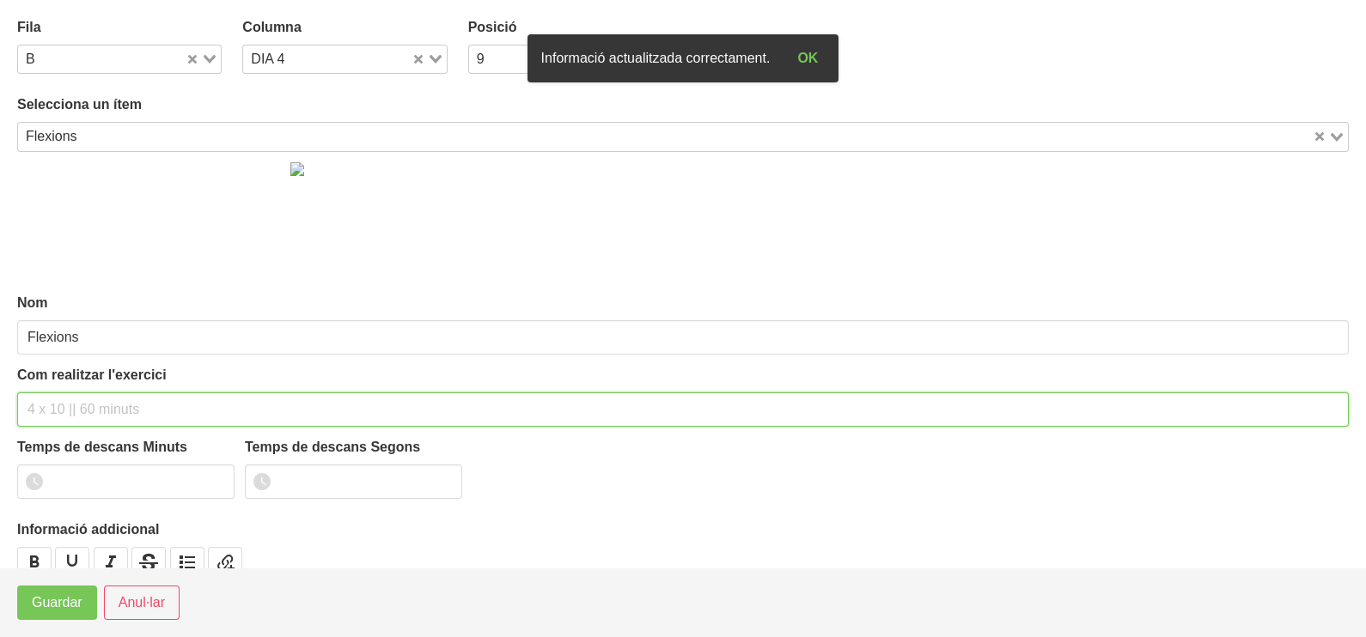
drag, startPoint x: 77, startPoint y: 391, endPoint x: 78, endPoint y: 363, distance: 27.5
click at [78, 380] on div "Com realitzar l'exercici" at bounding box center [683, 396] width 1332 height 62
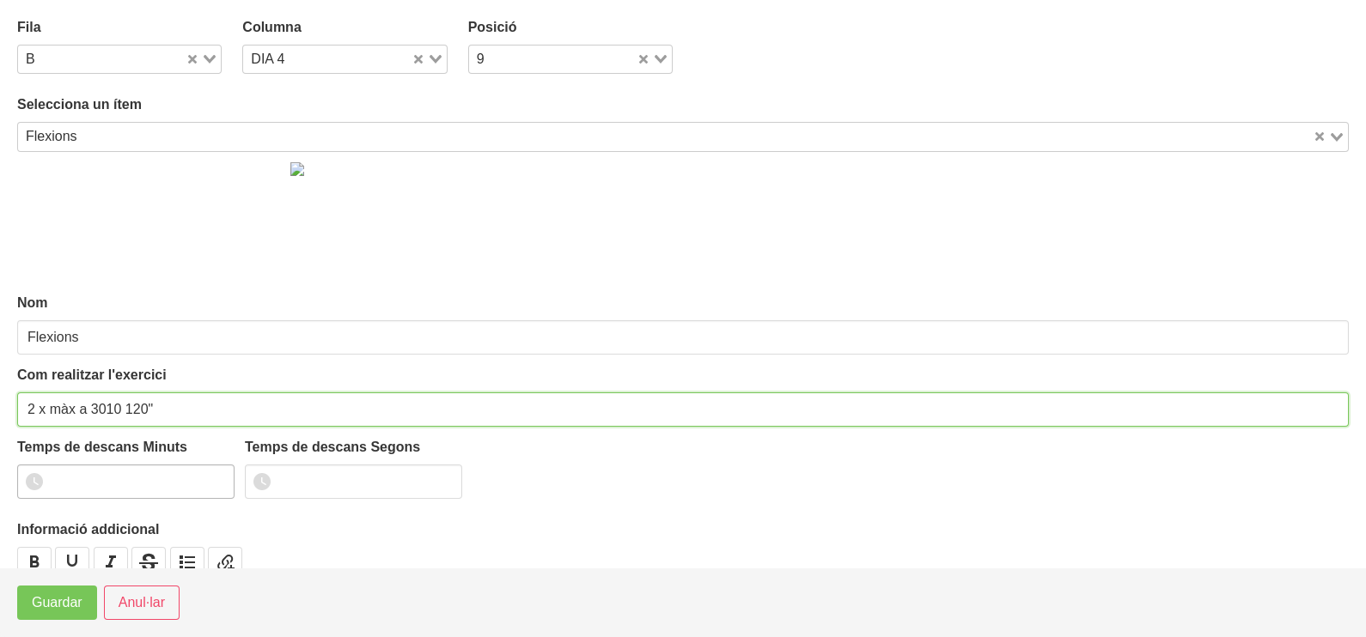
type input "2 x màx a 3010 120""
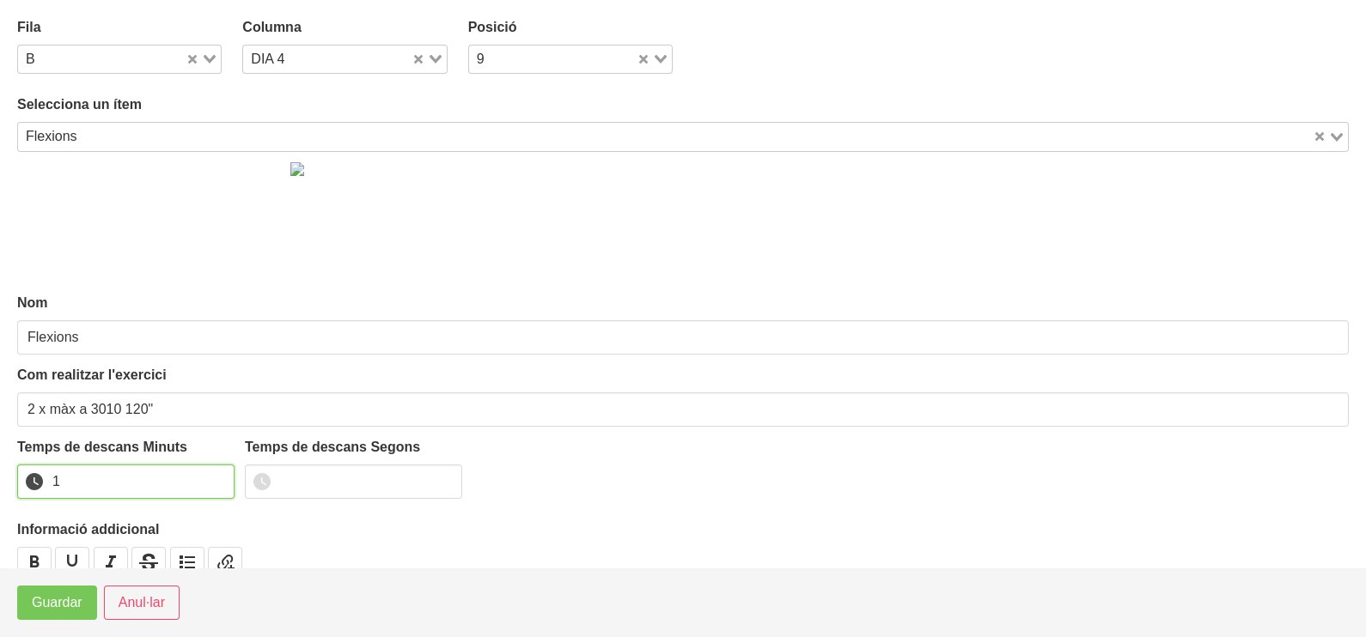
click at [215, 477] on input "1" at bounding box center [125, 482] width 217 height 34
drag, startPoint x: 215, startPoint y: 477, endPoint x: 134, endPoint y: 558, distance: 114.8
type input "2"
click at [210, 481] on input "2" at bounding box center [125, 482] width 217 height 34
click at [66, 605] on span "Guardar" at bounding box center [57, 603] width 51 height 21
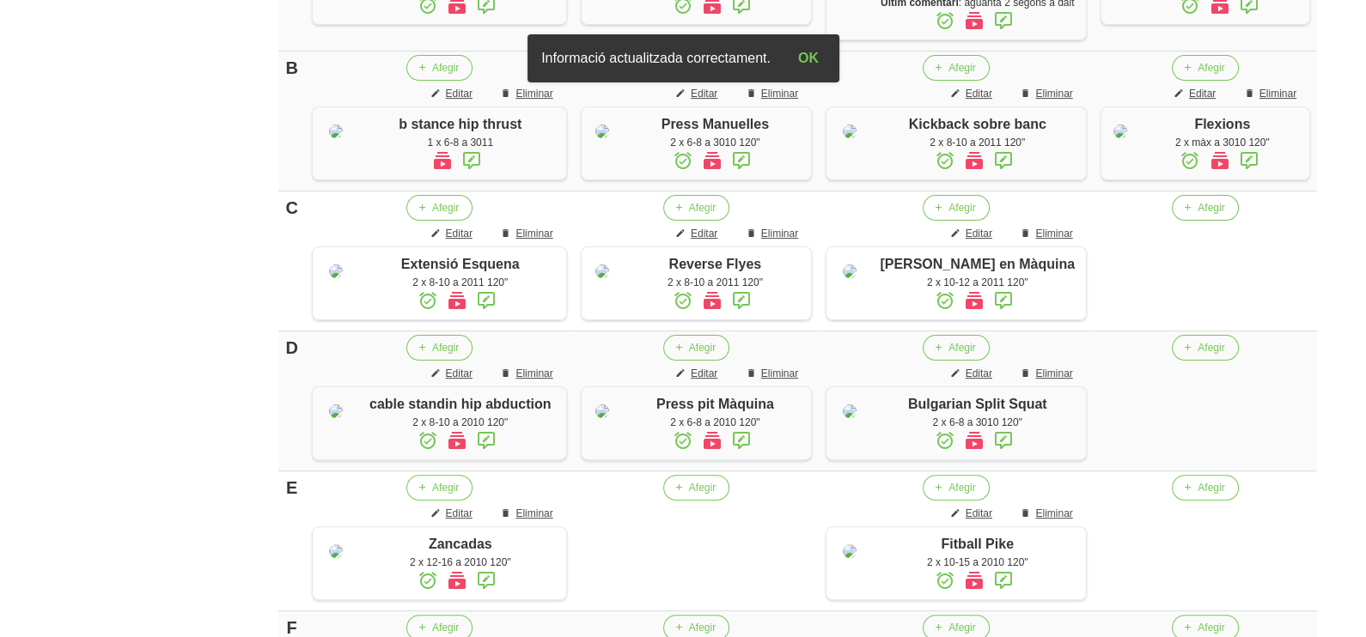
scroll to position [611, 0]
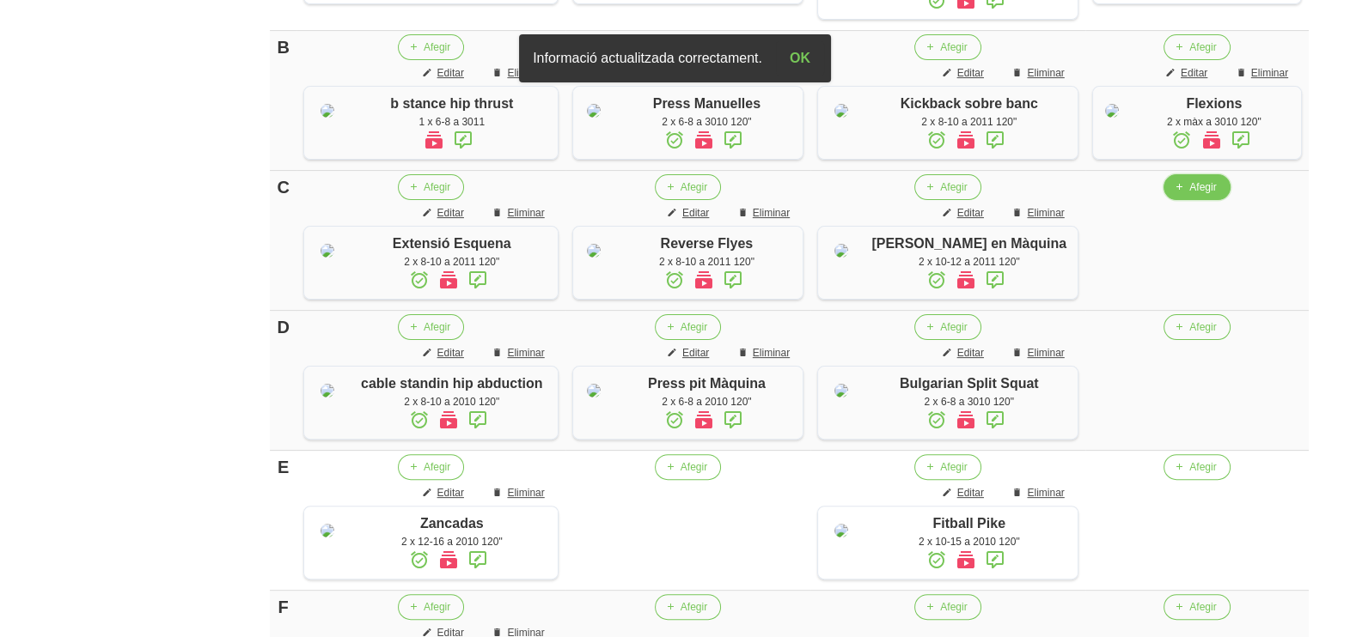
click at [1174, 195] on icon "button" at bounding box center [1179, 187] width 10 height 15
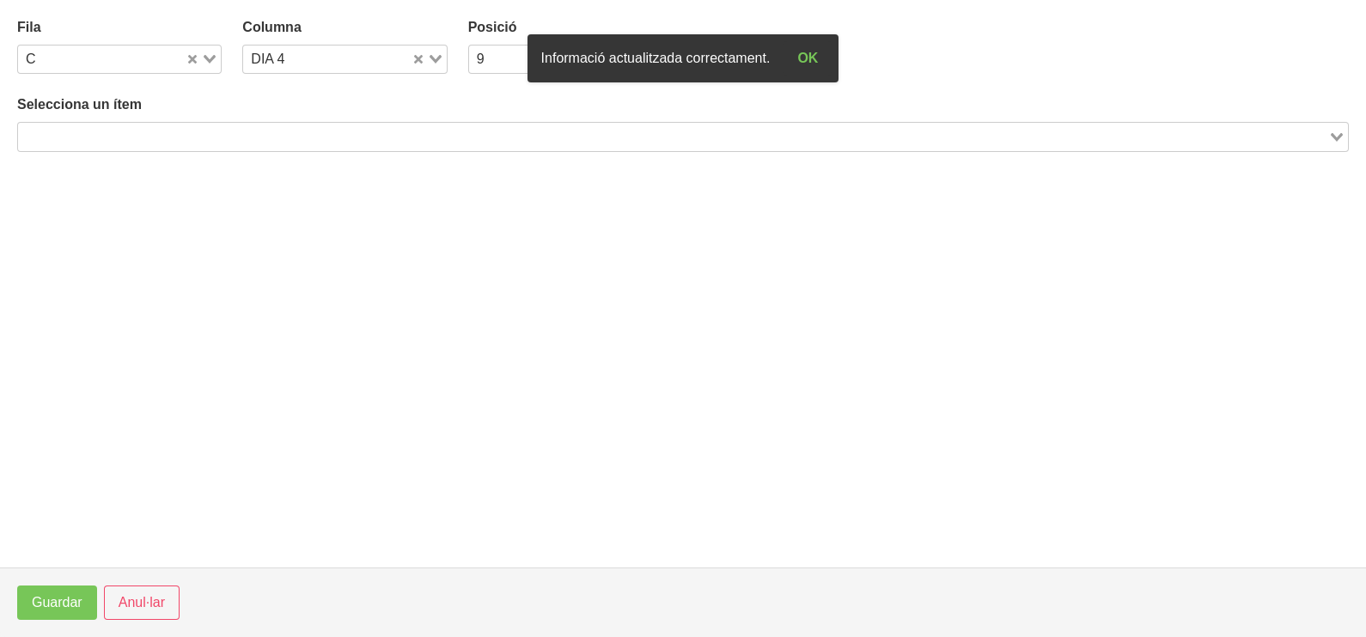
click at [168, 142] on input "Search for option" at bounding box center [673, 136] width 1307 height 21
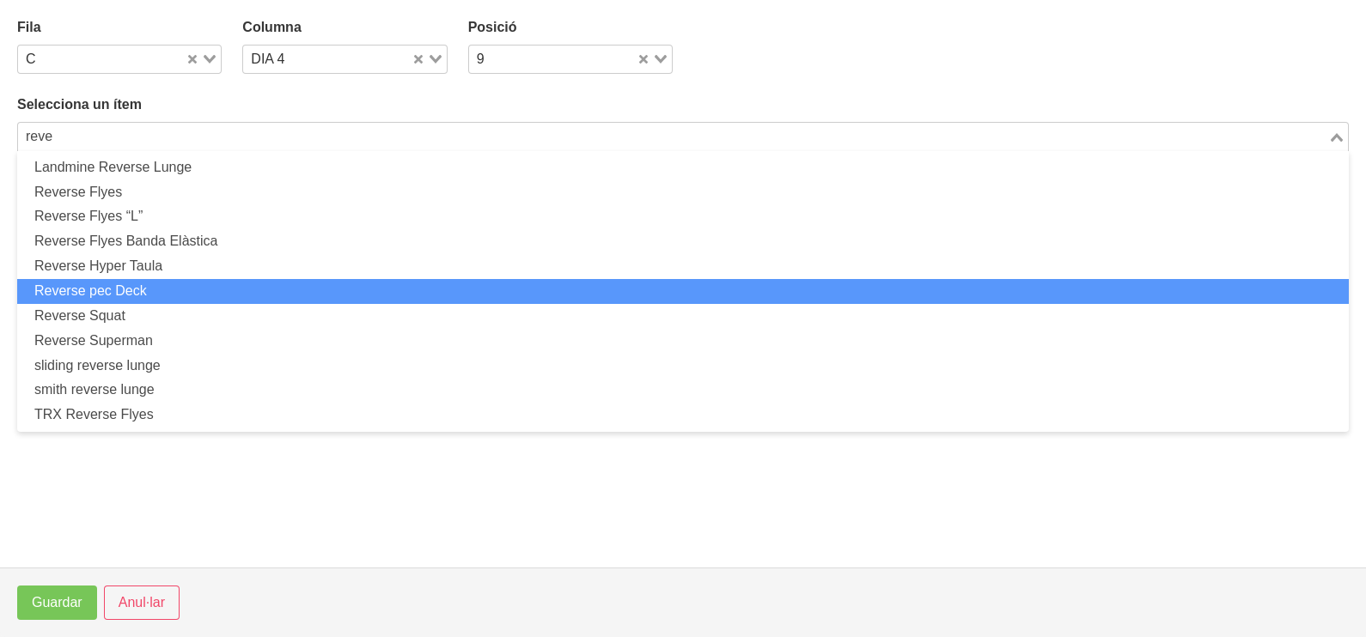
click at [139, 296] on li "Reverse pec Deck" at bounding box center [683, 291] width 1332 height 25
type input "reve"
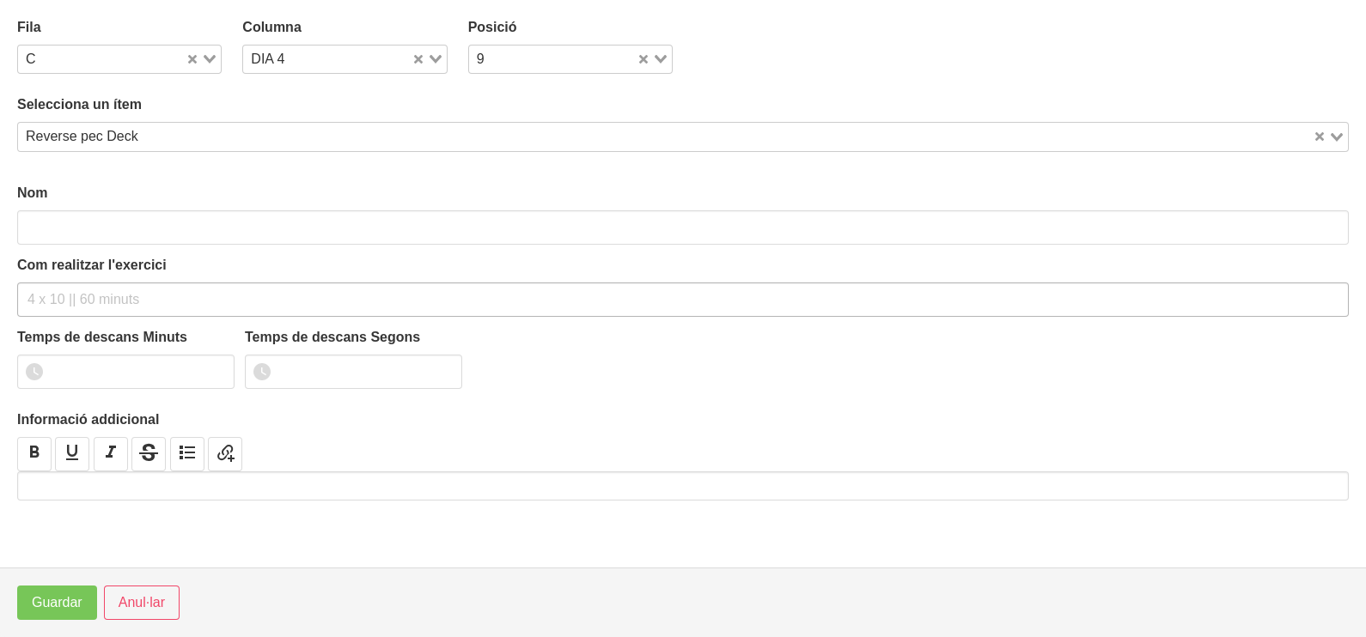
type input "Reverse pec Deck"
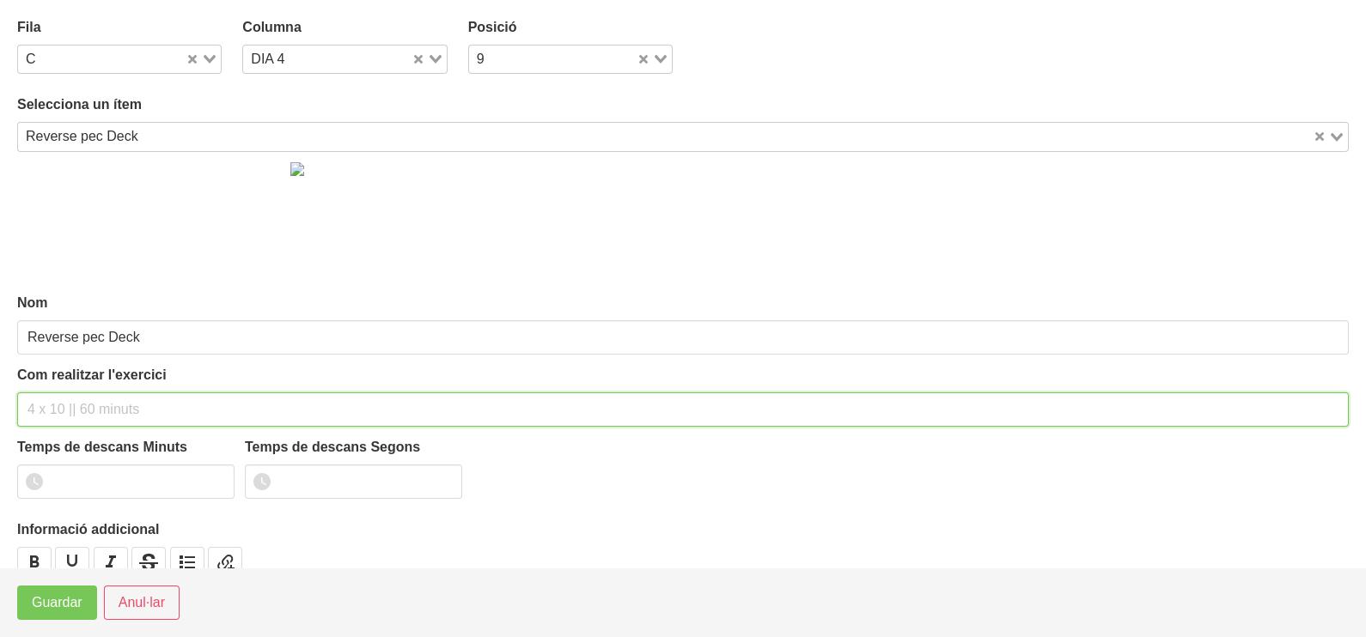
click at [67, 389] on div "Com realitzar l'exercici" at bounding box center [683, 396] width 1332 height 62
type input "2 x 8-10 a 2011 120""
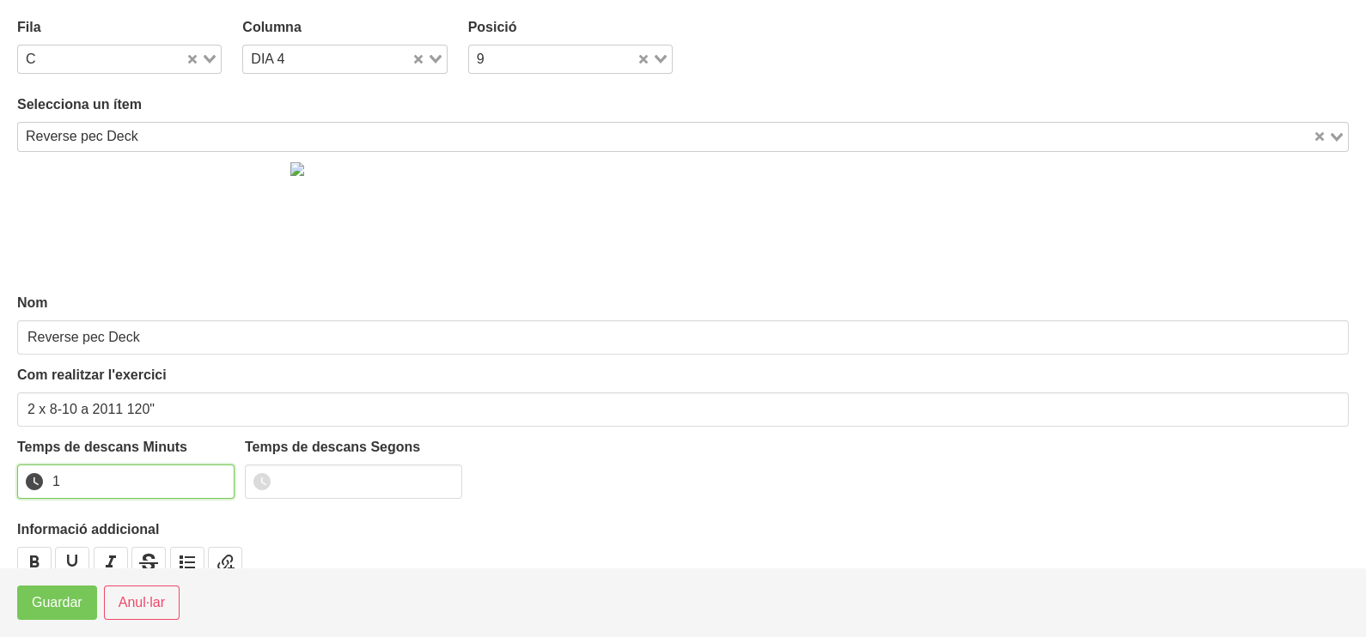
click at [215, 475] on input "1" at bounding box center [125, 482] width 217 height 34
drag, startPoint x: 215, startPoint y: 475, endPoint x: 77, endPoint y: 585, distance: 176.0
type input "2"
click at [198, 485] on input "2" at bounding box center [125, 482] width 217 height 34
click at [48, 610] on span "Guardar" at bounding box center [57, 603] width 51 height 21
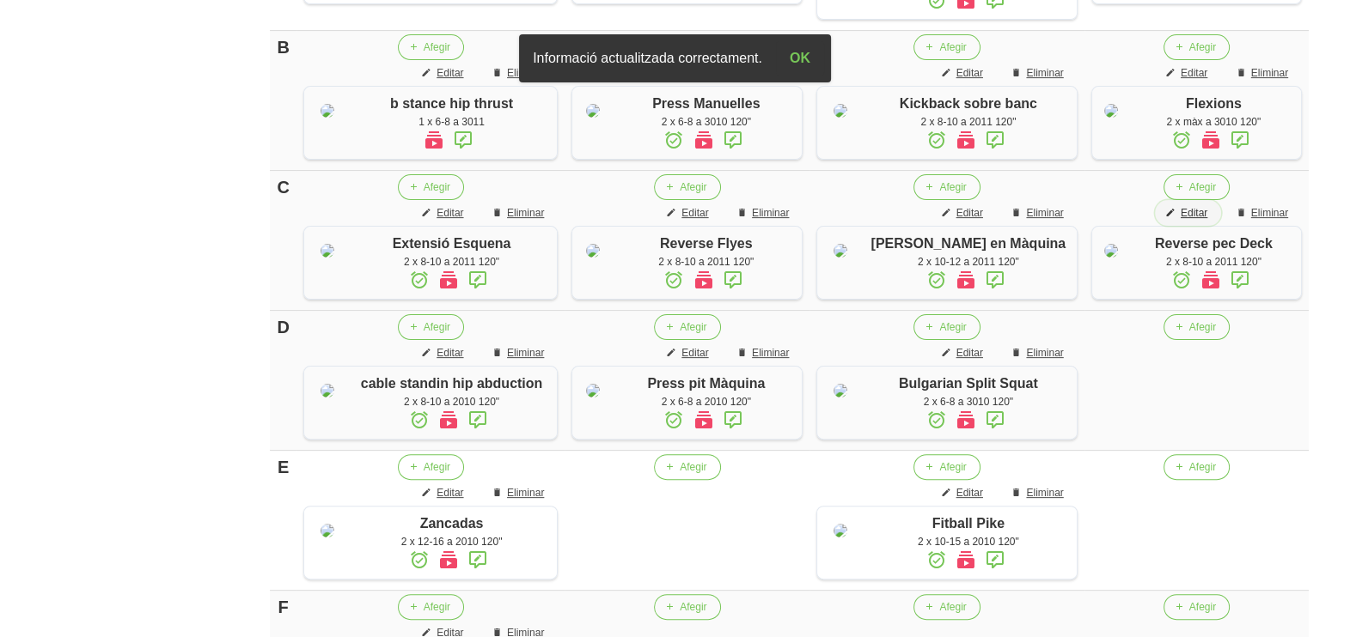
click at [1198, 221] on span "Editar" at bounding box center [1193, 212] width 27 height 15
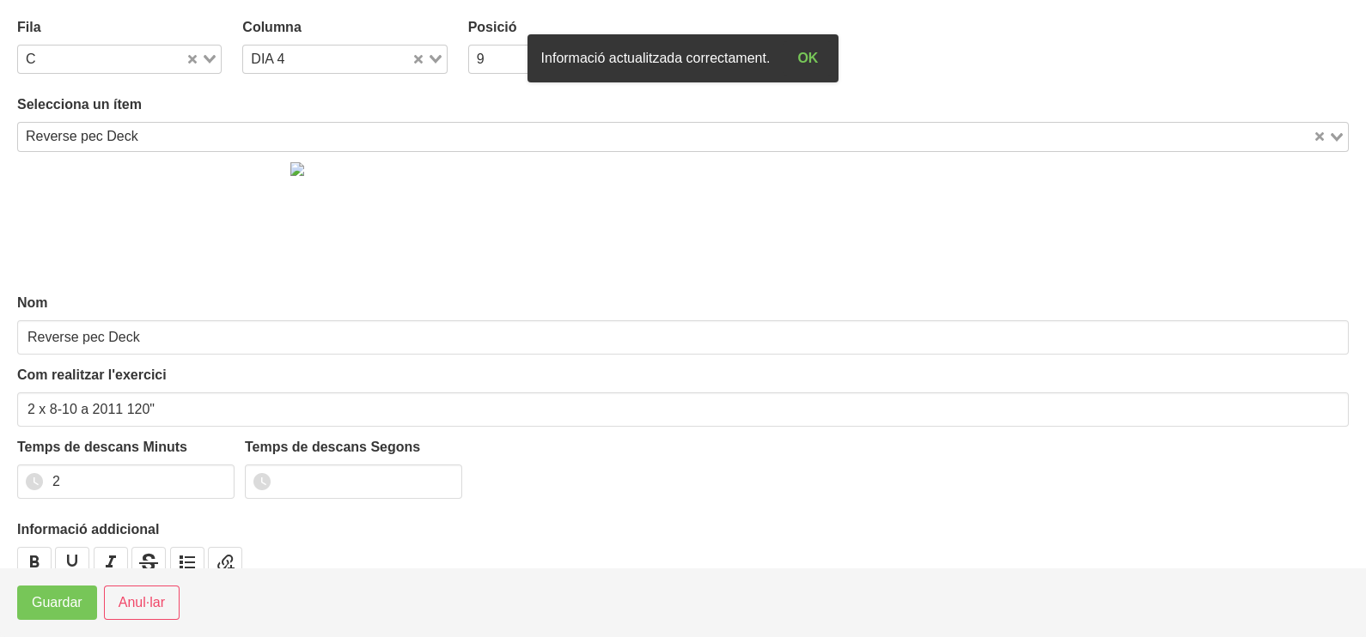
drag, startPoint x: 164, startPoint y: 129, endPoint x: 172, endPoint y: 133, distance: 8.8
click at [168, 131] on input "Search for option" at bounding box center [727, 136] width 1167 height 21
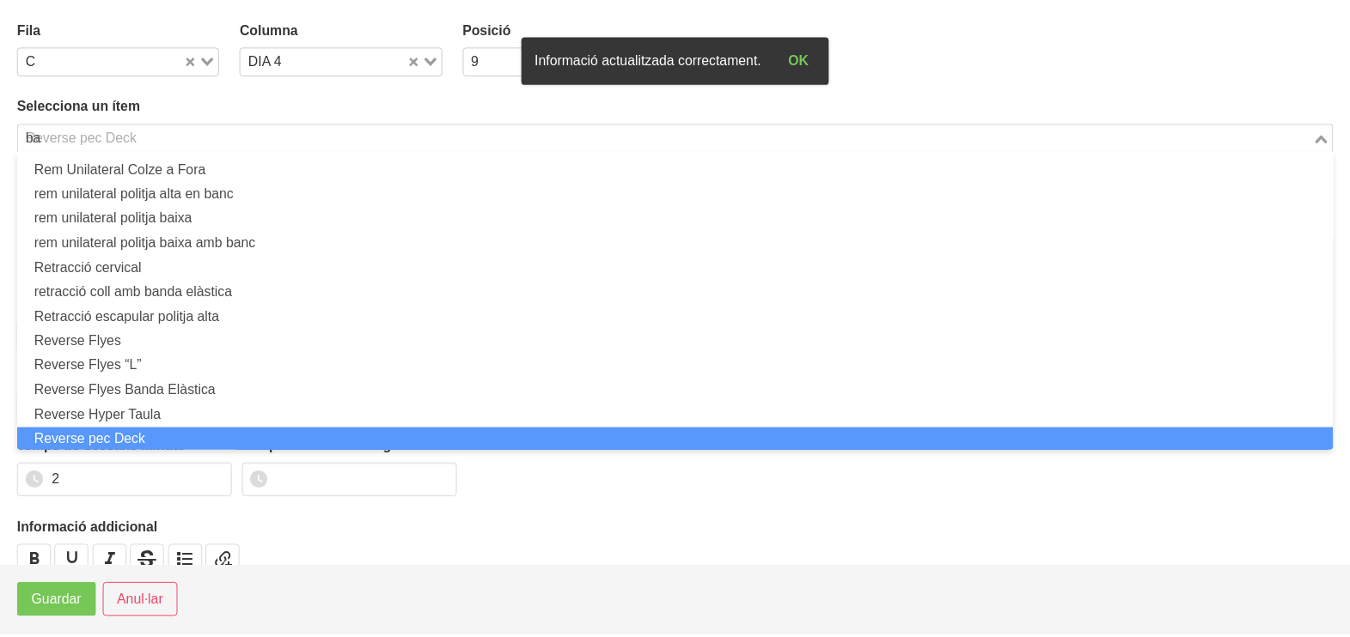
scroll to position [4, 0]
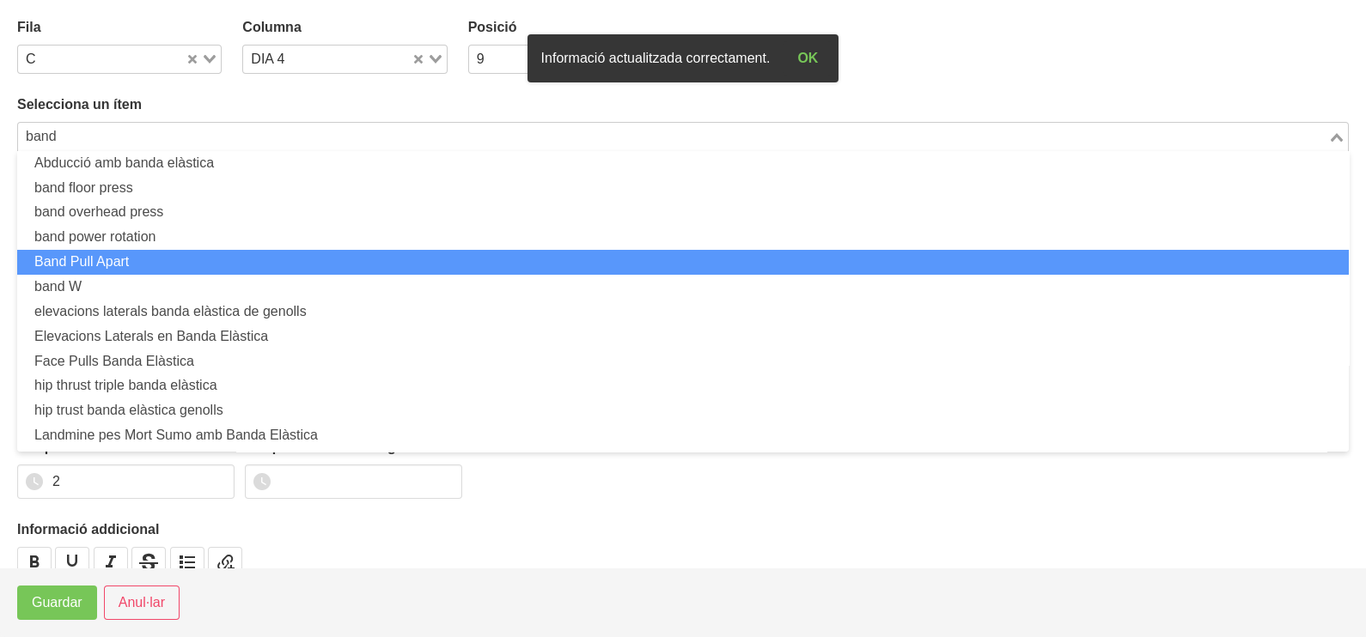
click at [174, 270] on li "Band Pull Apart" at bounding box center [683, 262] width 1332 height 25
type input "band"
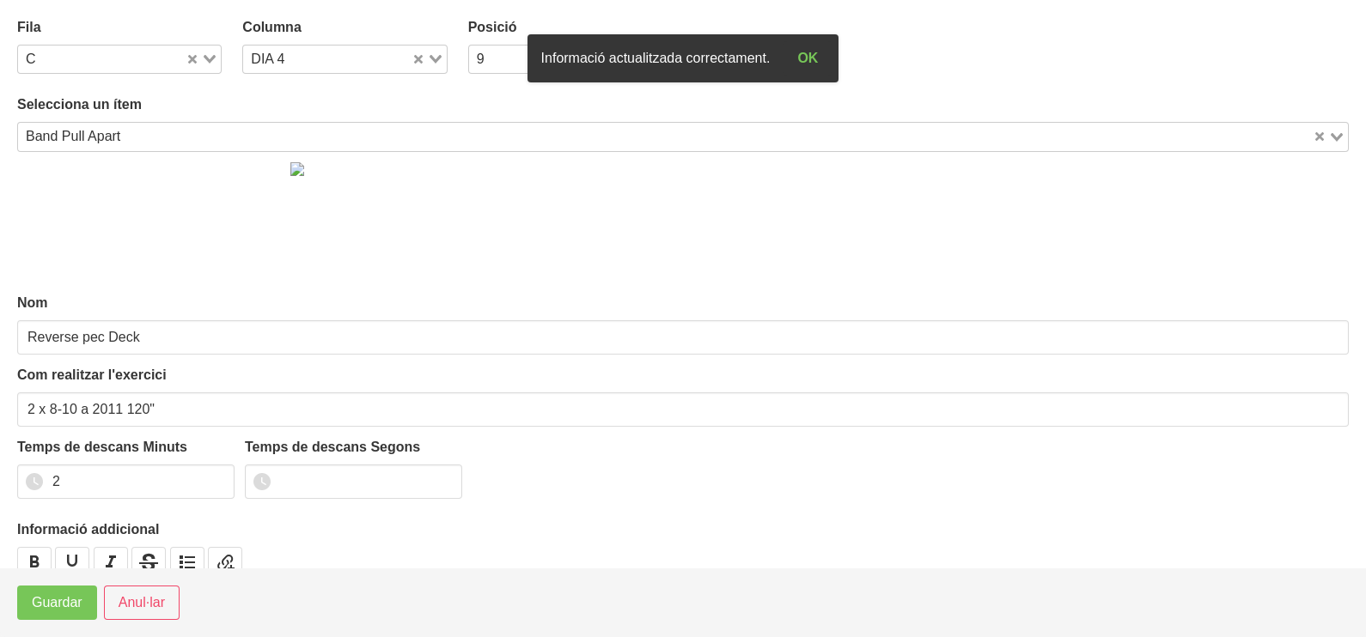
type input "Band Pull Apart"
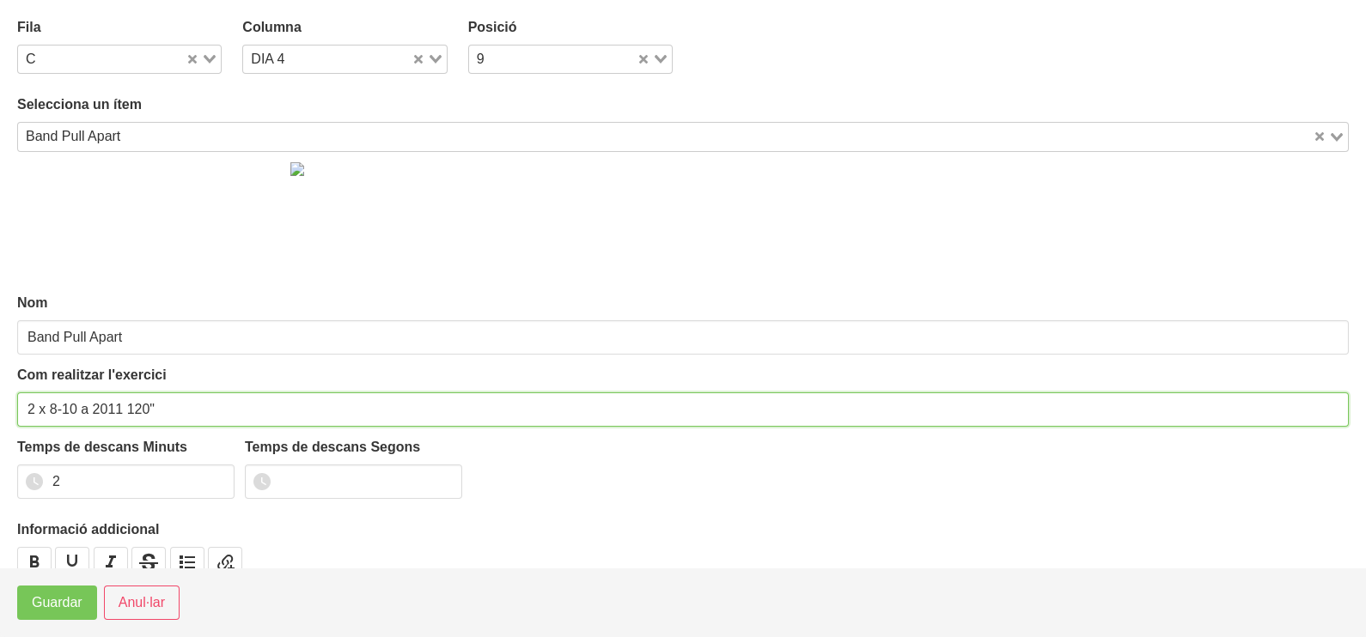
click at [71, 405] on input "2 x 8-10 a 2011 120"" at bounding box center [683, 410] width 1332 height 34
type input "2 x 8-12 a 2011 120""
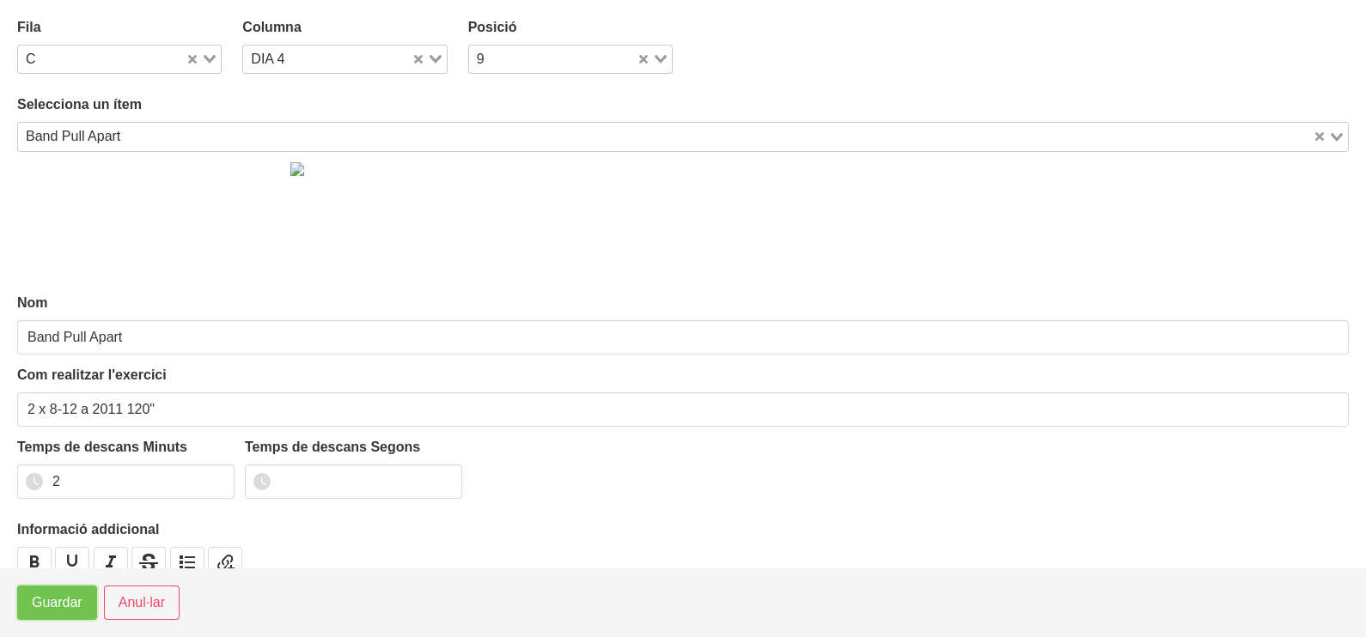
click at [68, 588] on button "Guardar" at bounding box center [57, 603] width 80 height 34
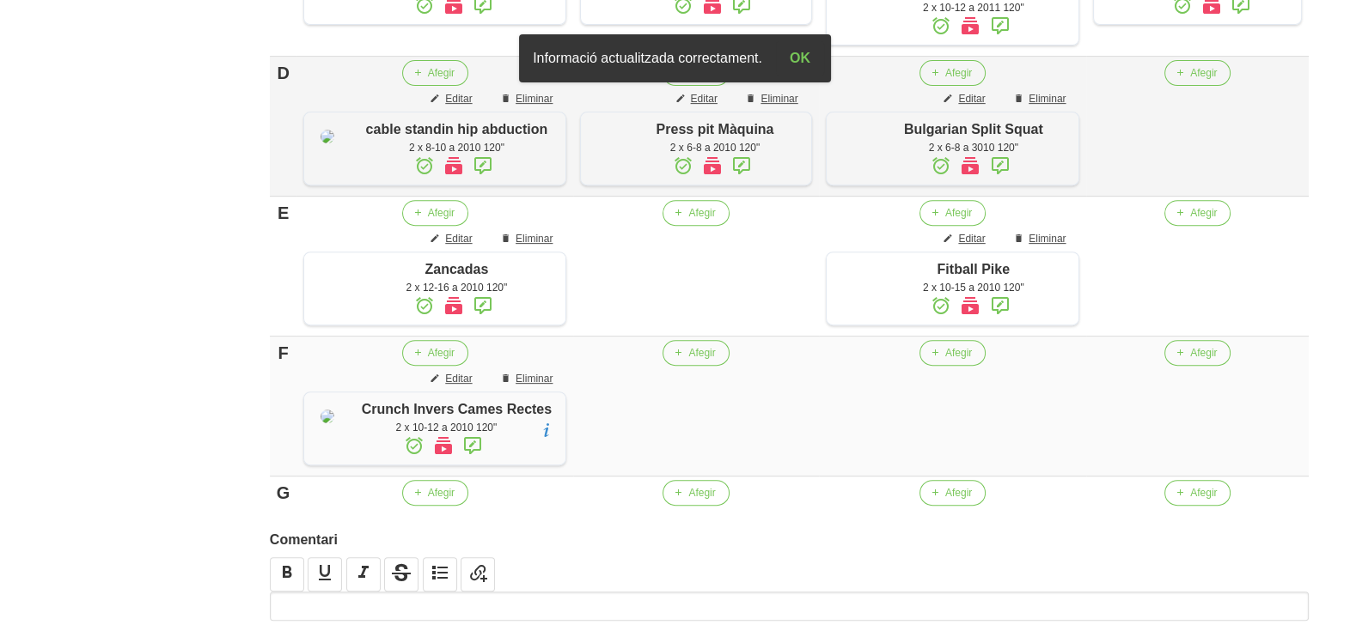
scroll to position [933, 0]
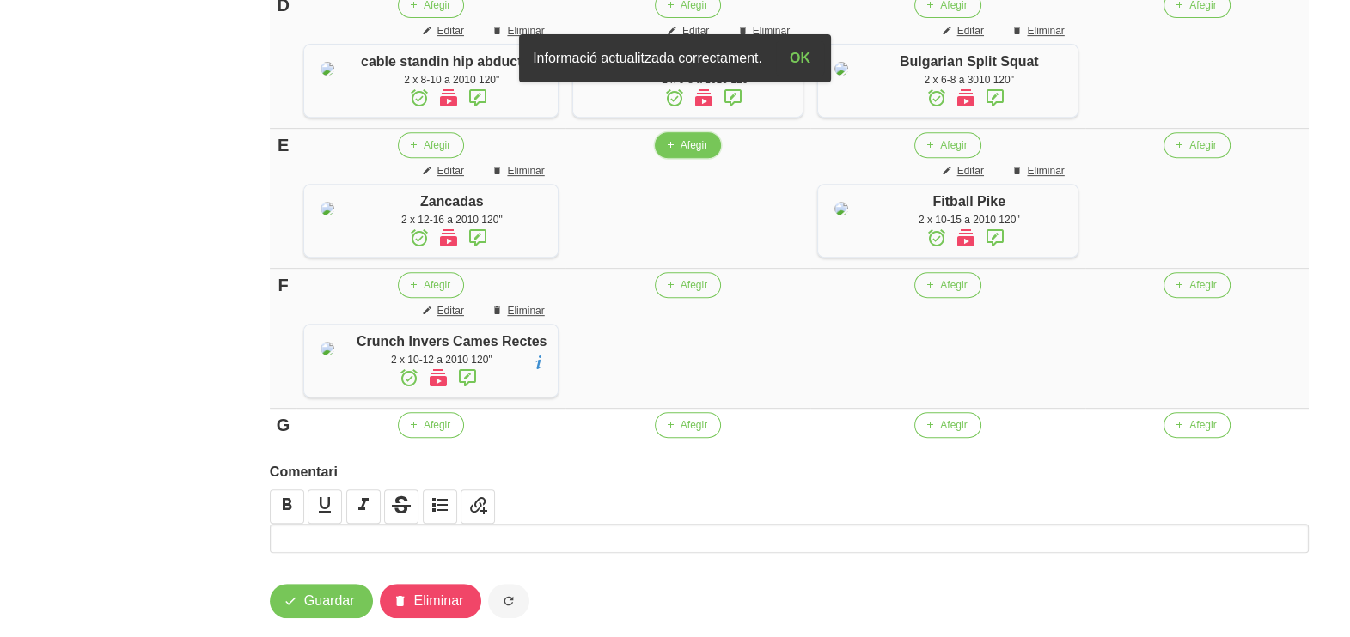
click at [675, 153] on icon "button" at bounding box center [670, 144] width 10 height 15
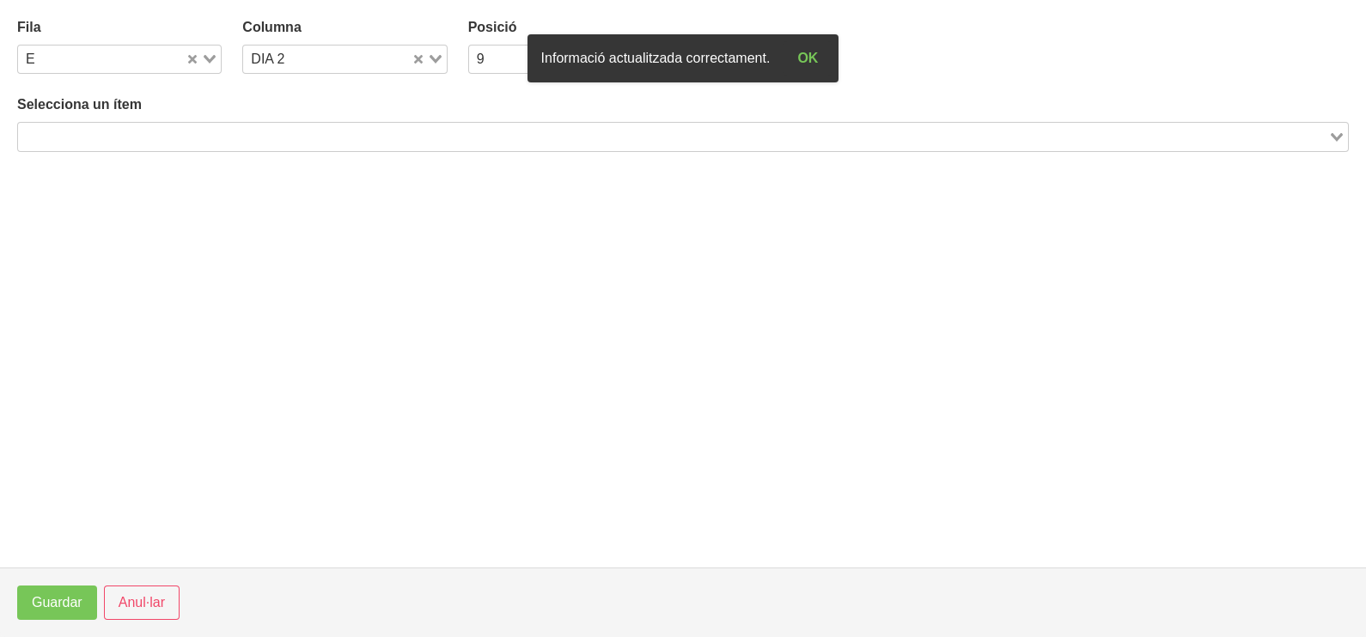
click at [154, 132] on input "Search for option" at bounding box center [673, 136] width 1307 height 21
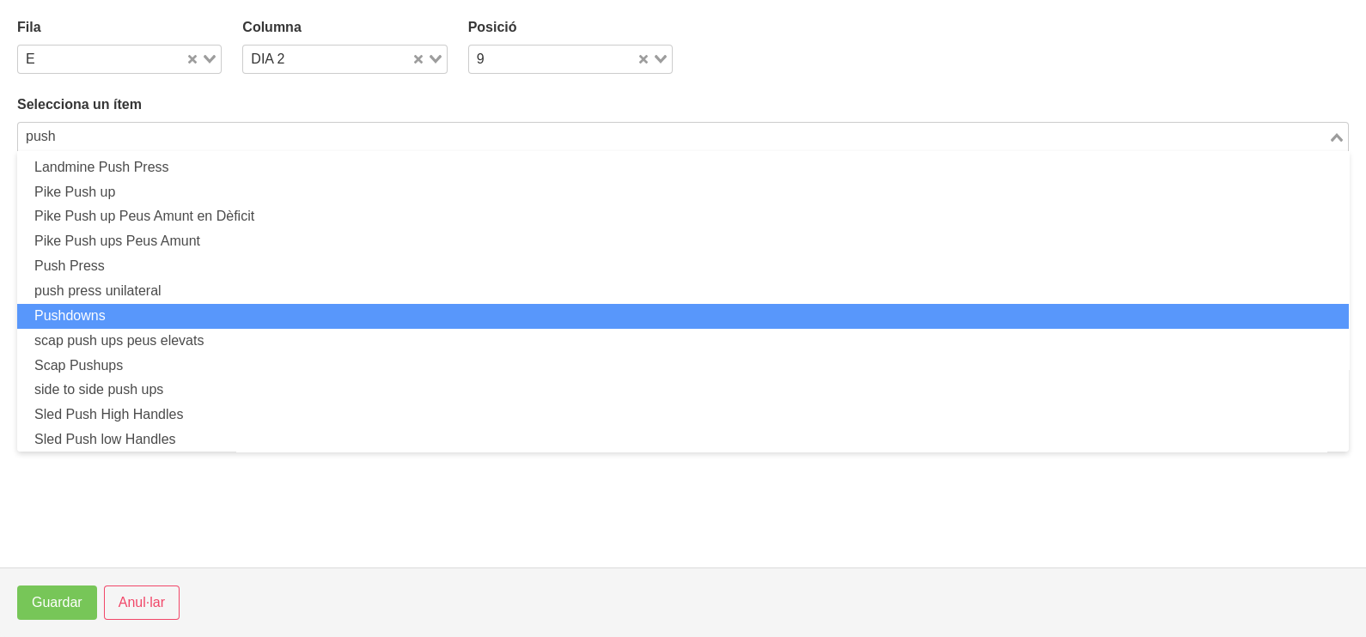
click at [133, 314] on li "Pushdowns" at bounding box center [683, 316] width 1332 height 25
type input "push"
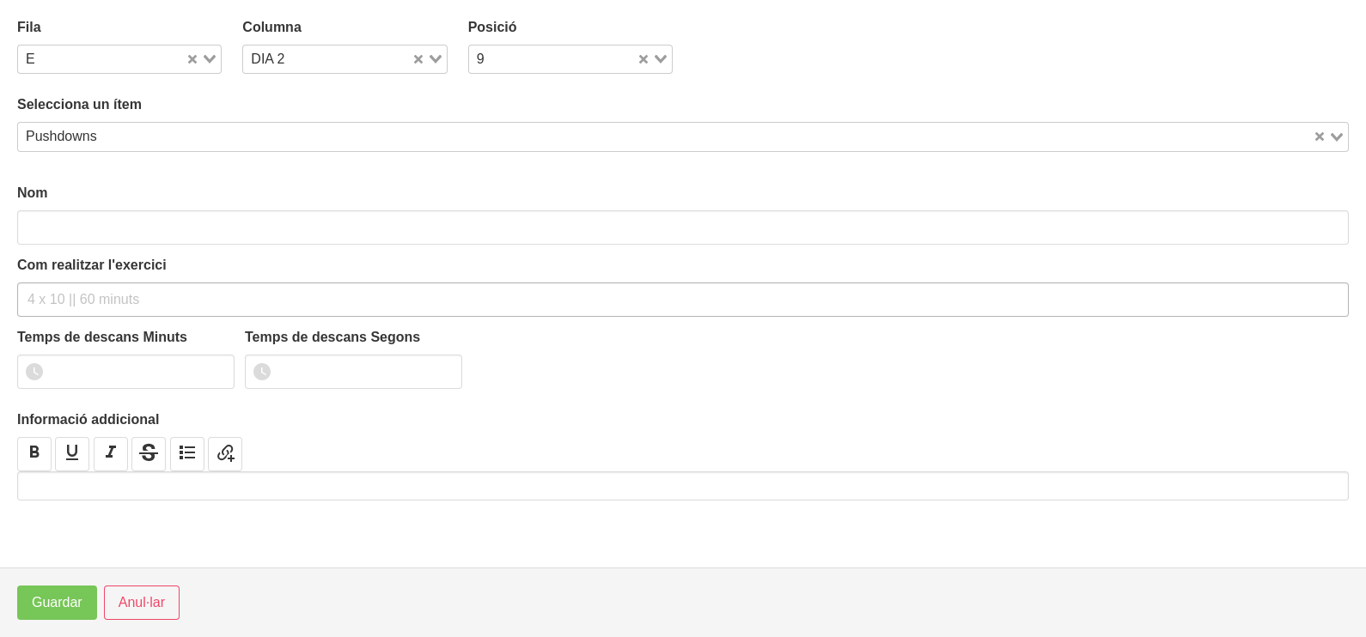
type input "Pushdowns"
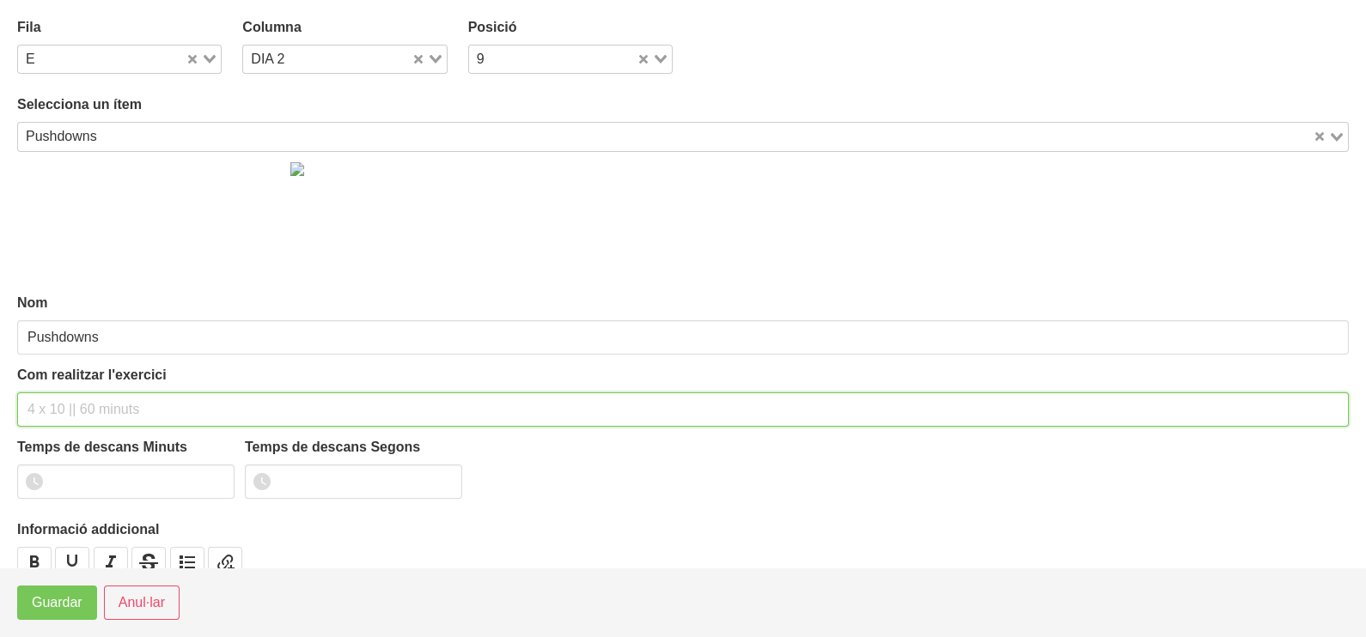
drag, startPoint x: 25, startPoint y: 400, endPoint x: 107, endPoint y: 260, distance: 162.1
click at [48, 380] on div "Com realitzar l'exercici" at bounding box center [683, 396] width 1332 height 62
type input "2 x 8-10 a 2010 120""
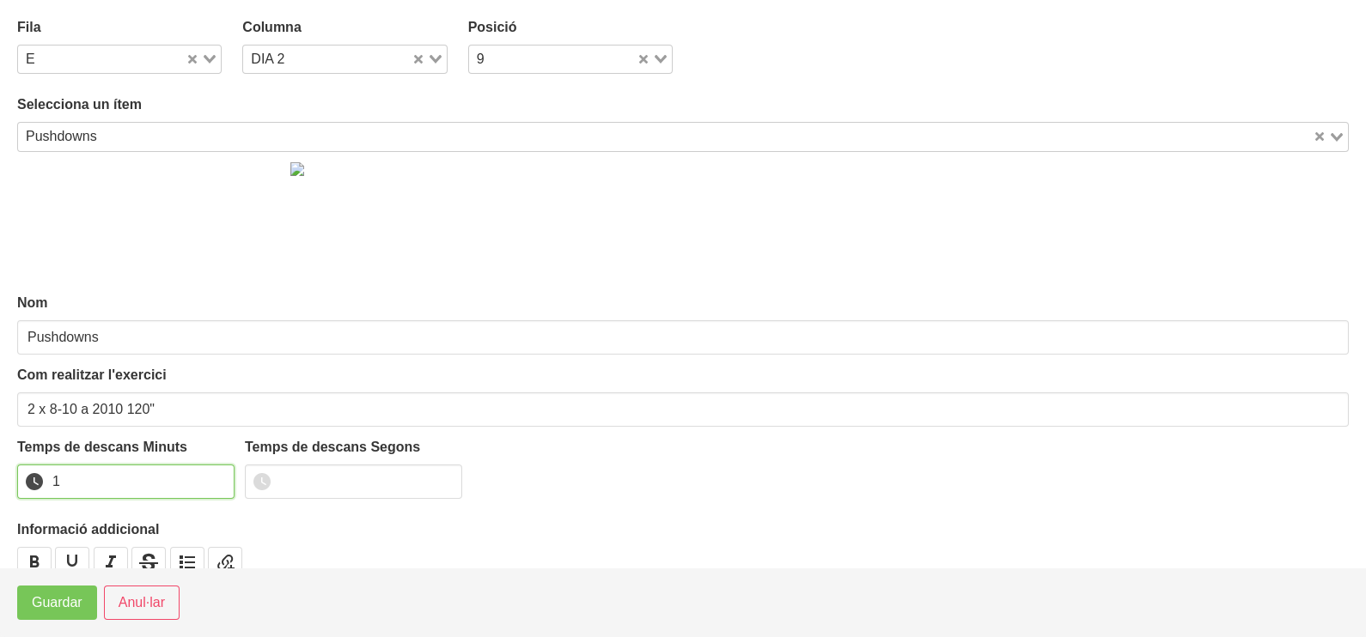
click at [215, 474] on input "1" at bounding box center [125, 482] width 217 height 34
drag, startPoint x: 215, startPoint y: 474, endPoint x: 202, endPoint y: 485, distance: 17.1
type input "2"
click at [206, 481] on input "2" at bounding box center [125, 482] width 217 height 34
click at [56, 619] on button "Guardar" at bounding box center [57, 603] width 80 height 34
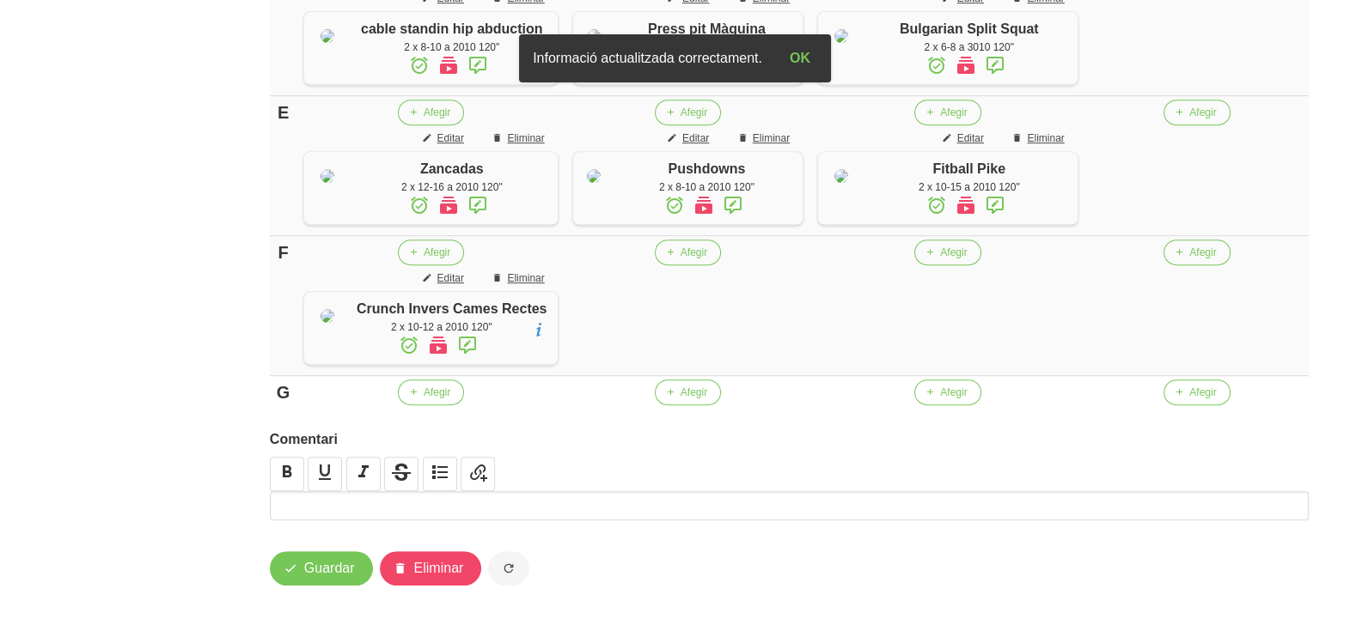
scroll to position [1040, 0]
click at [680, 265] on button "Afegir" at bounding box center [688, 253] width 66 height 26
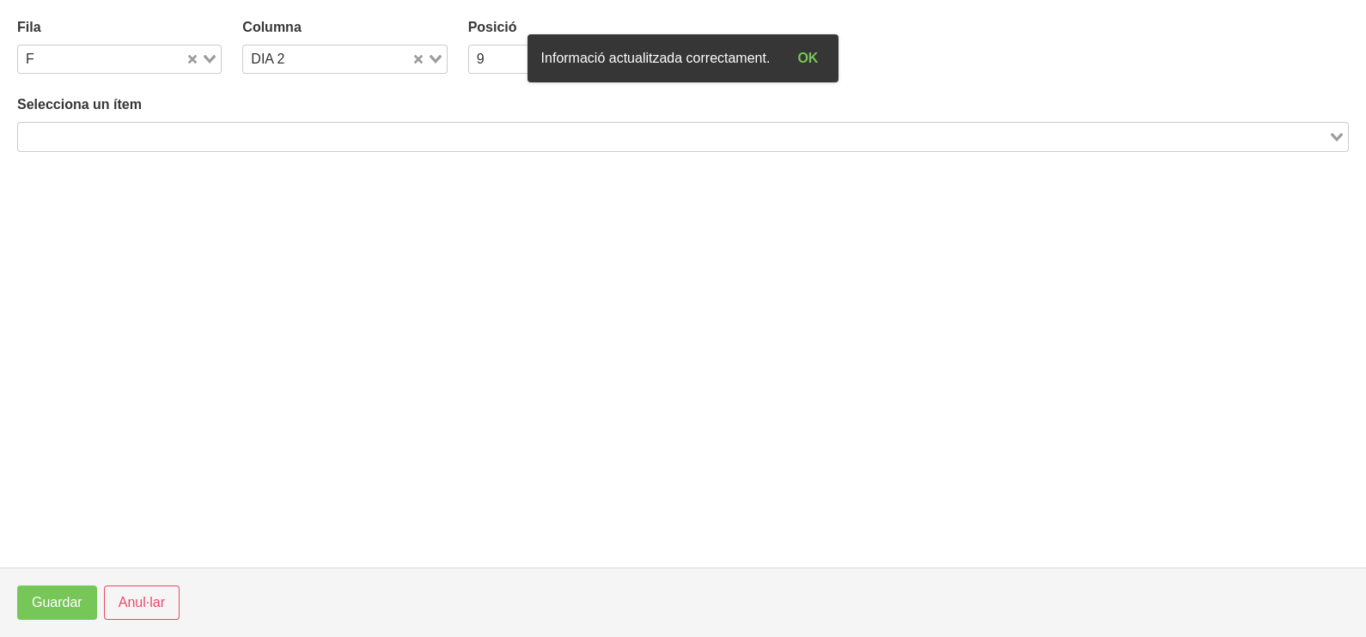
drag, startPoint x: 138, startPoint y: 131, endPoint x: 203, endPoint y: 112, distance: 67.1
click at [156, 130] on input "Search for option" at bounding box center [673, 136] width 1307 height 21
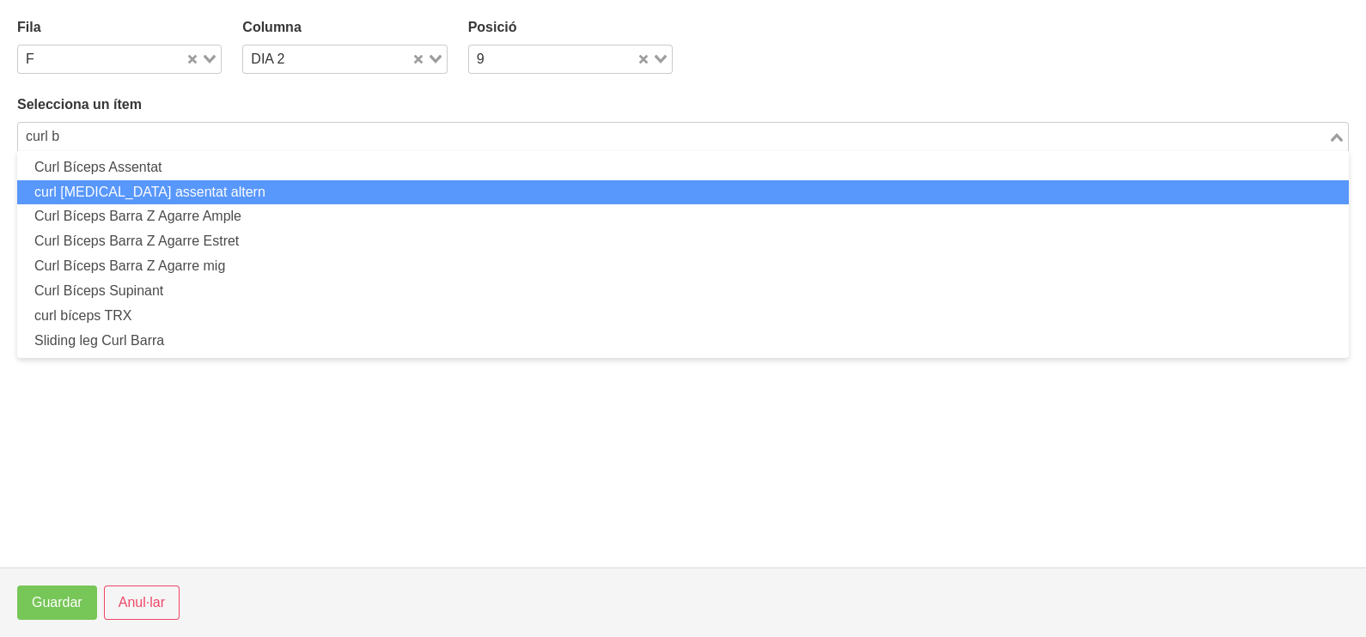
click at [177, 193] on li "curl [MEDICAL_DATA] assentat altern" at bounding box center [683, 192] width 1332 height 25
type input "curl b"
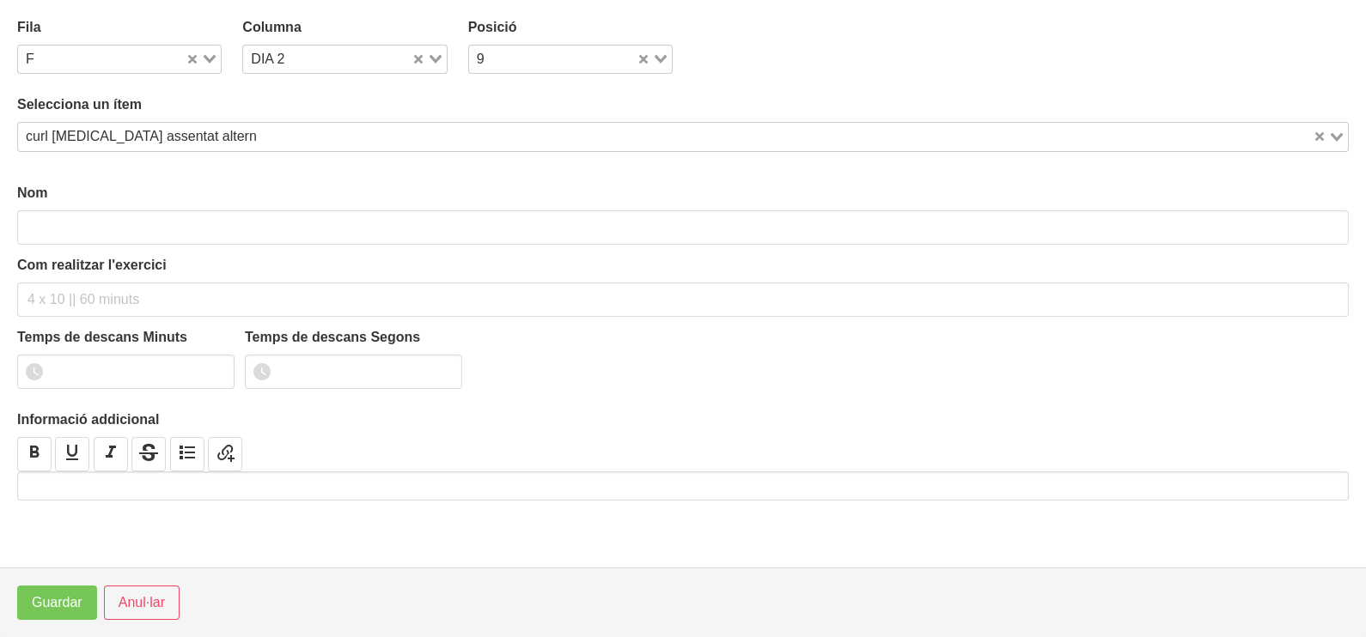
type input "curl [MEDICAL_DATA] assentat altern"
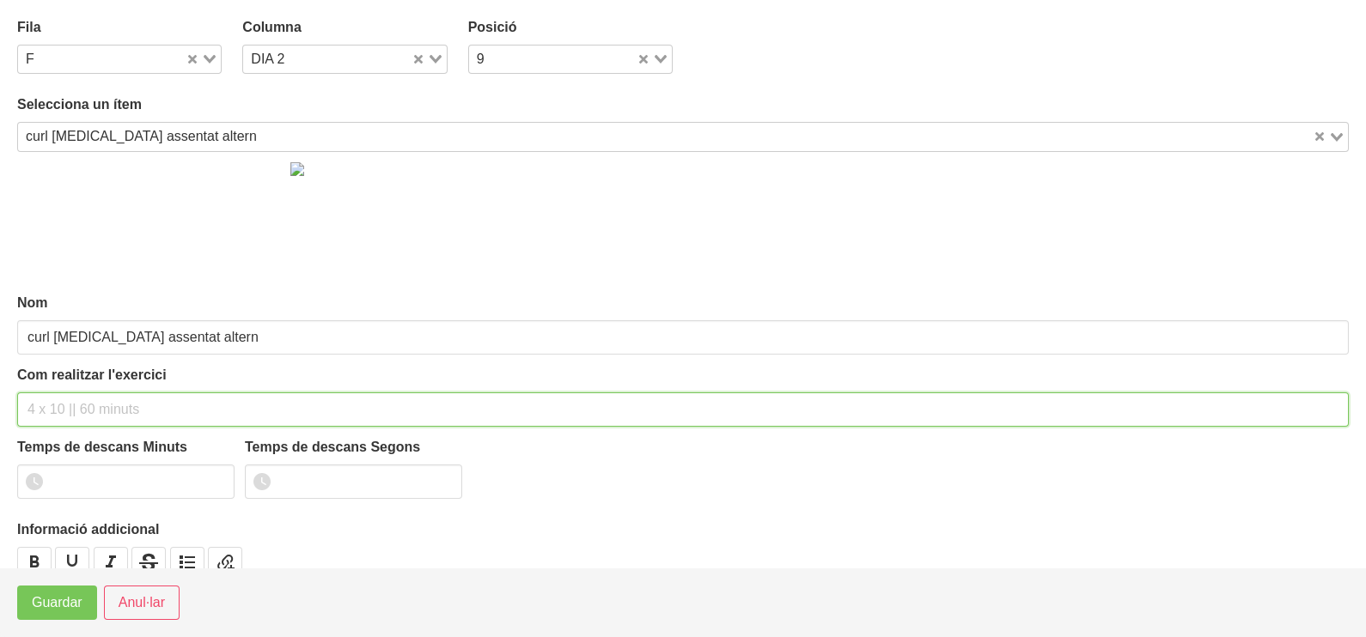
click at [63, 406] on input "text" at bounding box center [683, 410] width 1332 height 34
type input "2 x 8-10 a 2010 120""
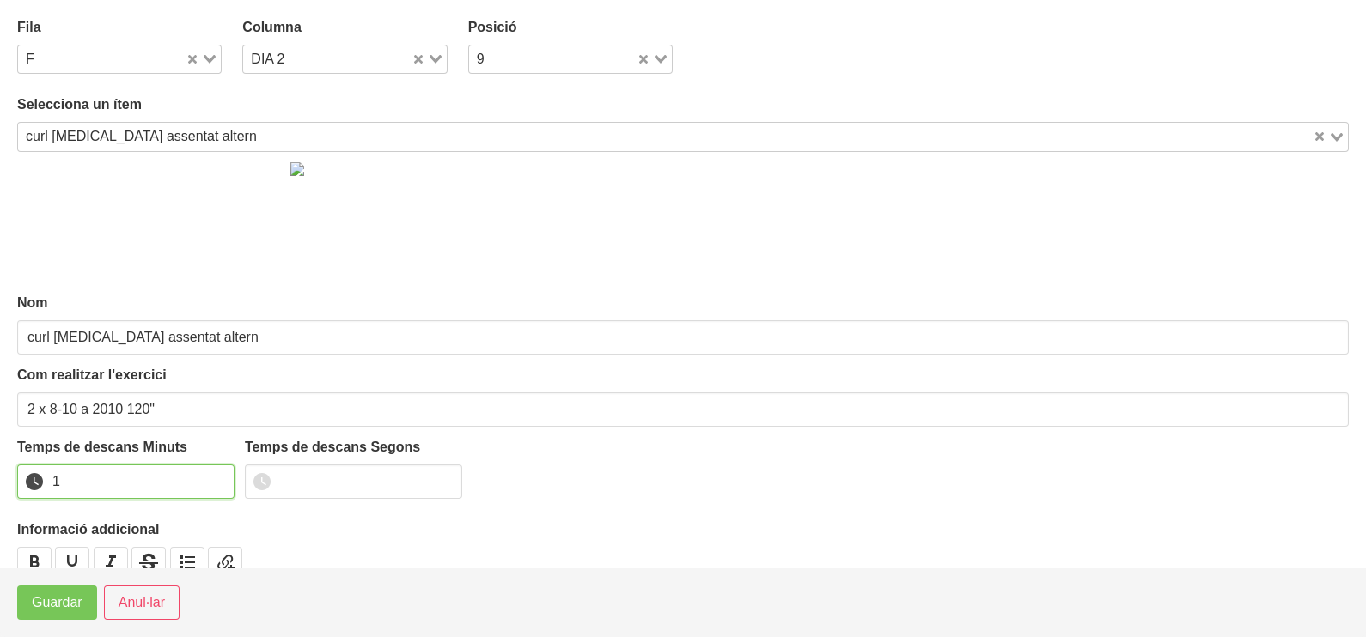
click at [217, 477] on input "1" at bounding box center [125, 482] width 217 height 34
drag, startPoint x: 217, startPoint y: 477, endPoint x: 115, endPoint y: 537, distance: 117.9
type input "2"
click at [204, 482] on input "2" at bounding box center [125, 482] width 217 height 34
click at [38, 606] on span "Guardar" at bounding box center [57, 603] width 51 height 21
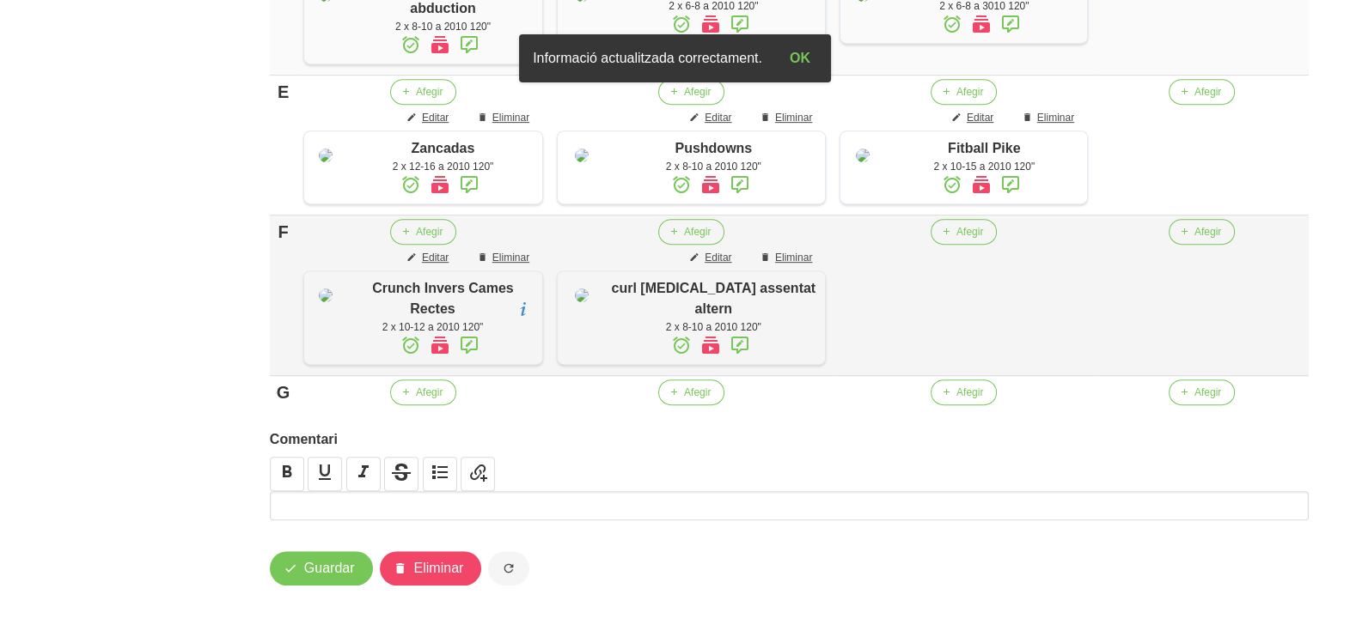
scroll to position [1148, 0]
click at [442, 265] on span "Editar" at bounding box center [435, 257] width 27 height 15
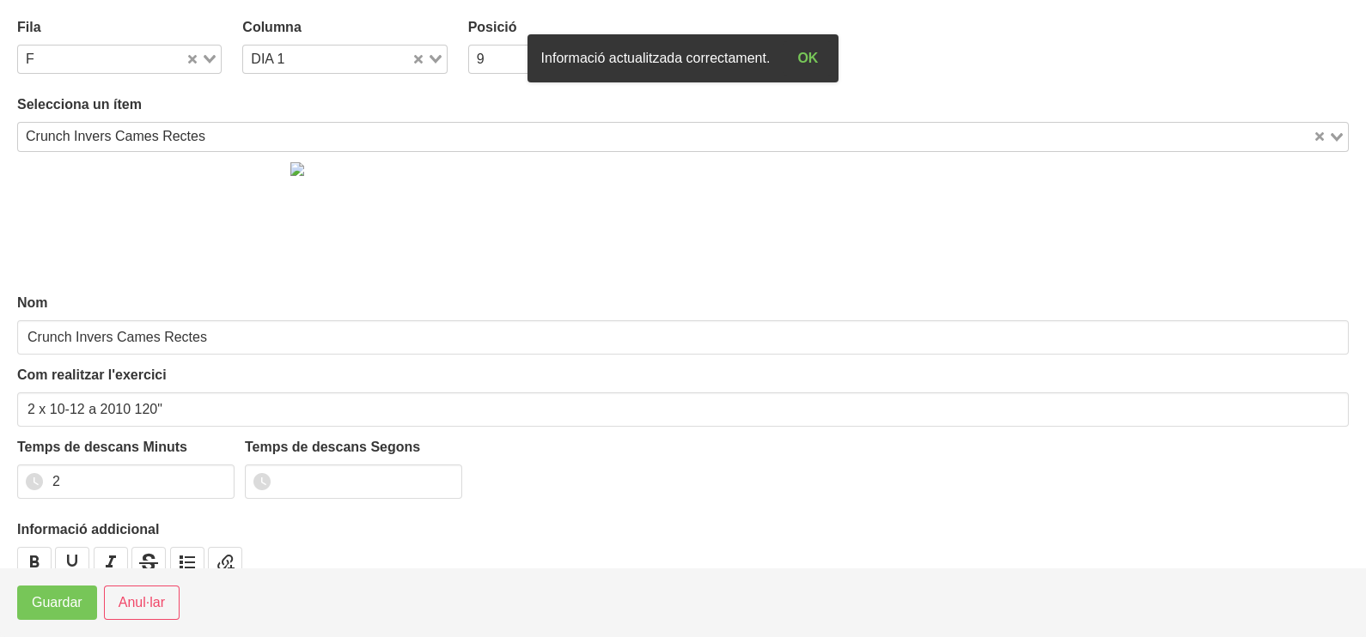
click at [212, 56] on div "Loading..." at bounding box center [203, 58] width 35 height 24
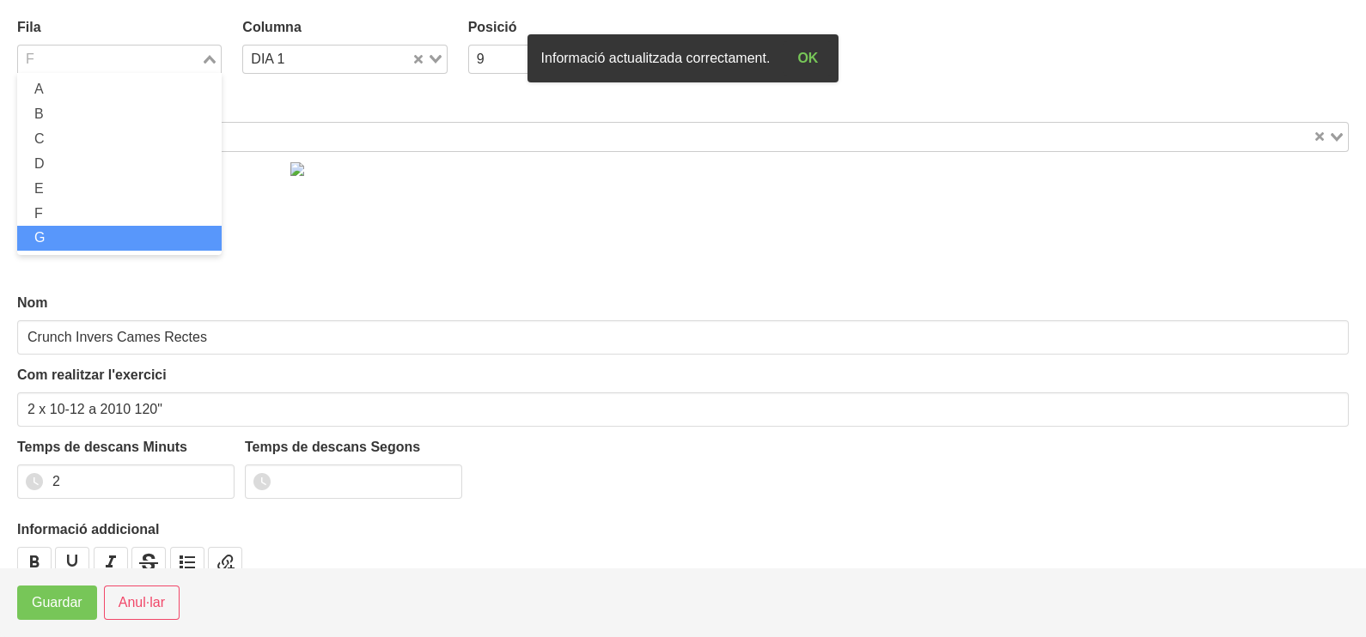
click at [81, 241] on li "G" at bounding box center [119, 238] width 204 height 25
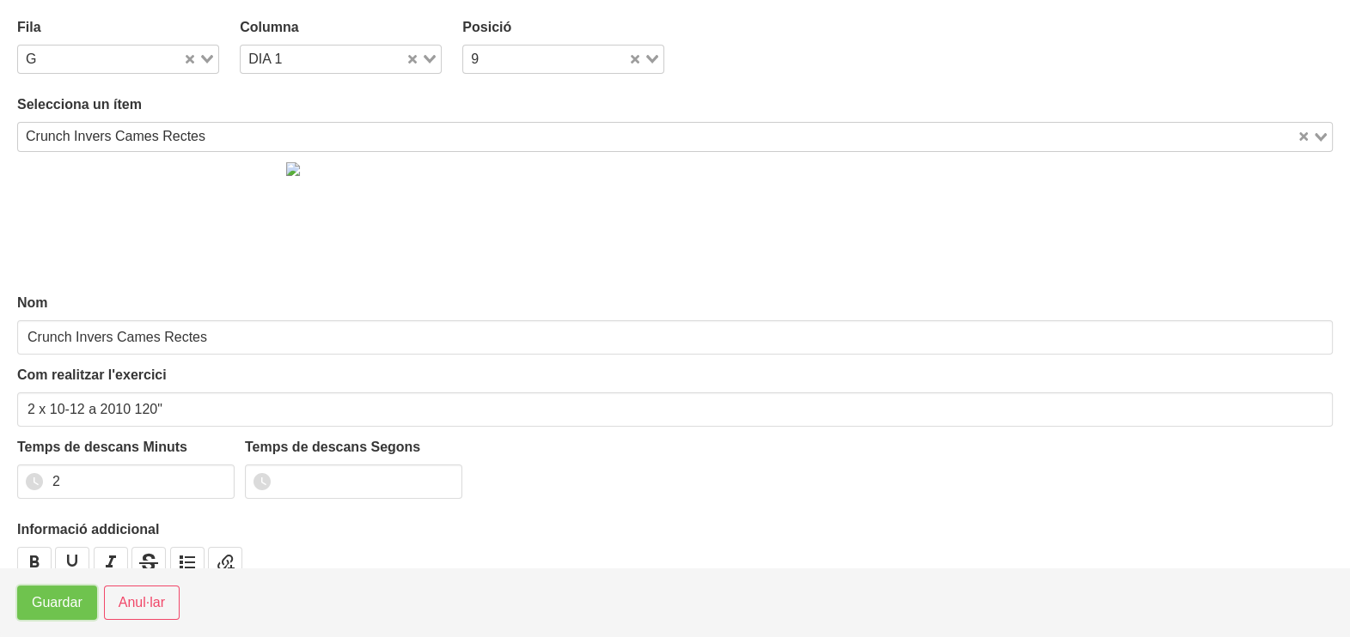
click at [61, 614] on button "Guardar" at bounding box center [57, 603] width 80 height 34
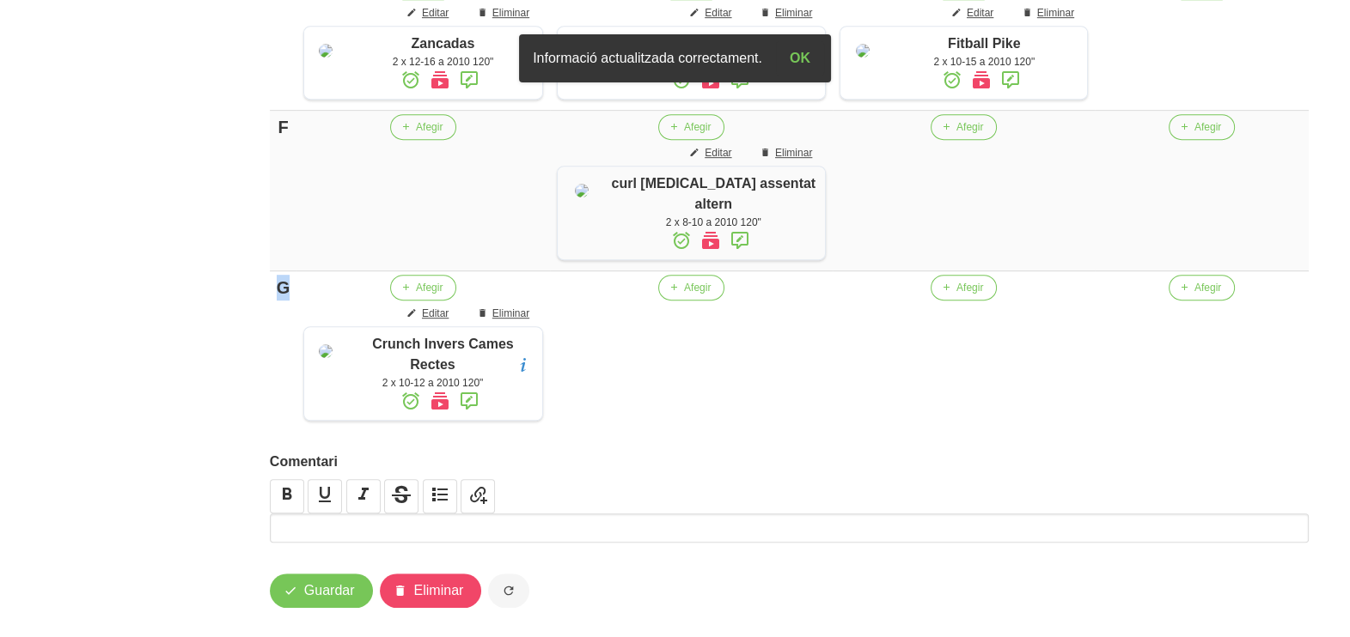
drag, startPoint x: 288, startPoint y: 431, endPoint x: 253, endPoint y: 427, distance: 34.6
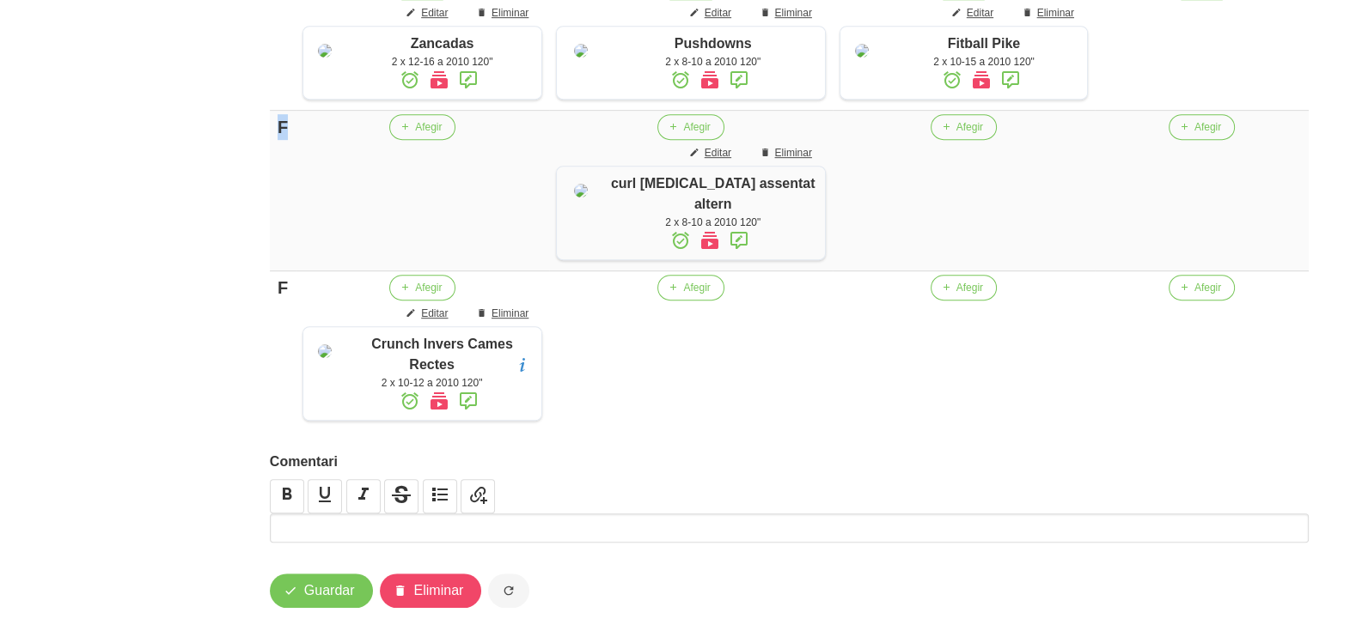
drag, startPoint x: 284, startPoint y: 281, endPoint x: 255, endPoint y: 280, distance: 29.2
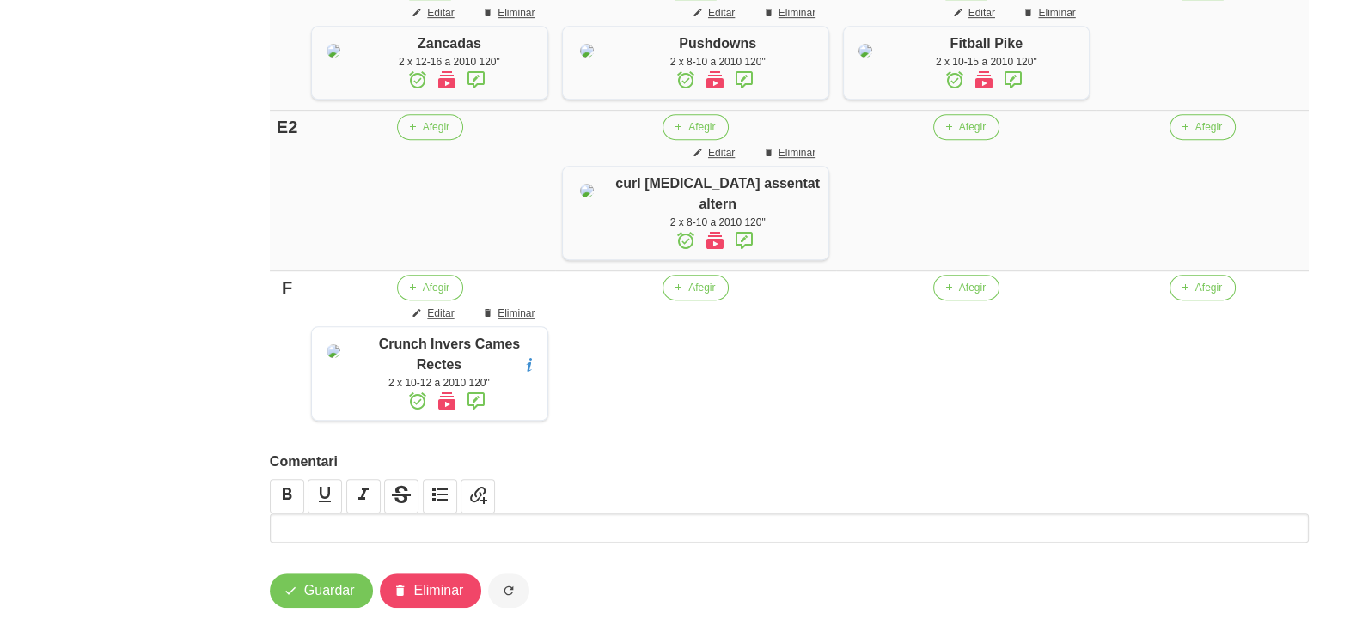
drag, startPoint x: 292, startPoint y: 85, endPoint x: 292, endPoint y: 99, distance: 13.7
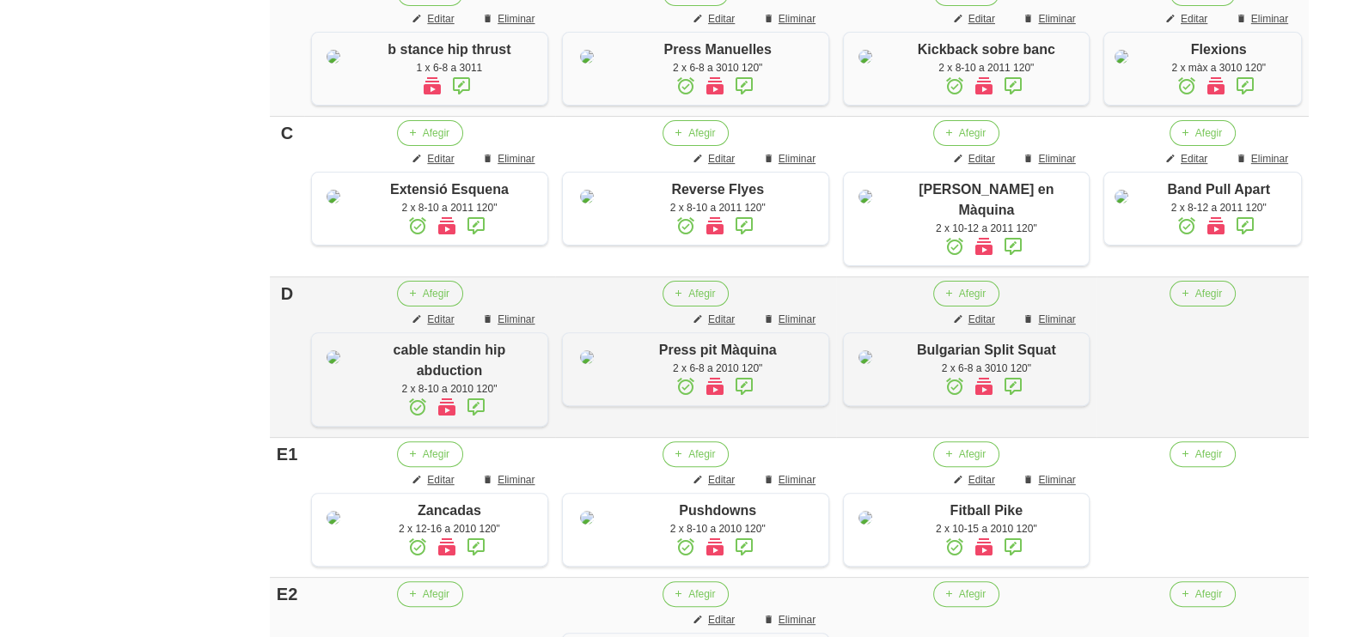
scroll to position [826, 0]
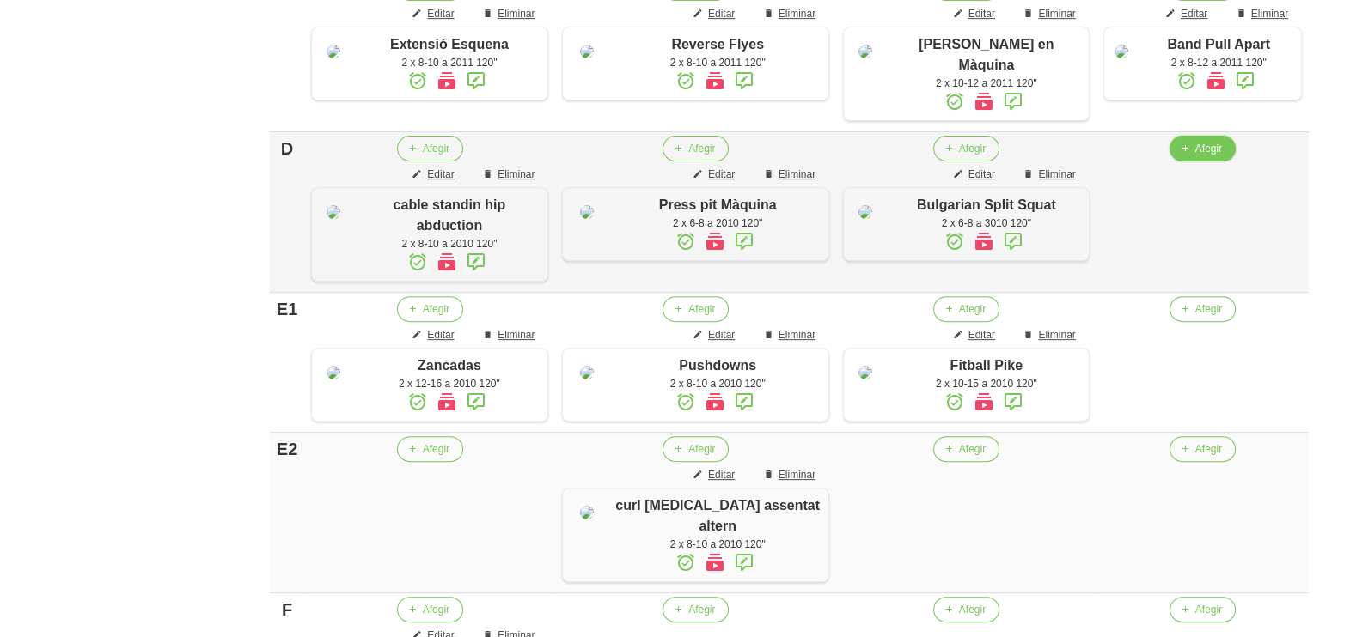
click at [1181, 162] on button "Afegir" at bounding box center [1202, 149] width 66 height 26
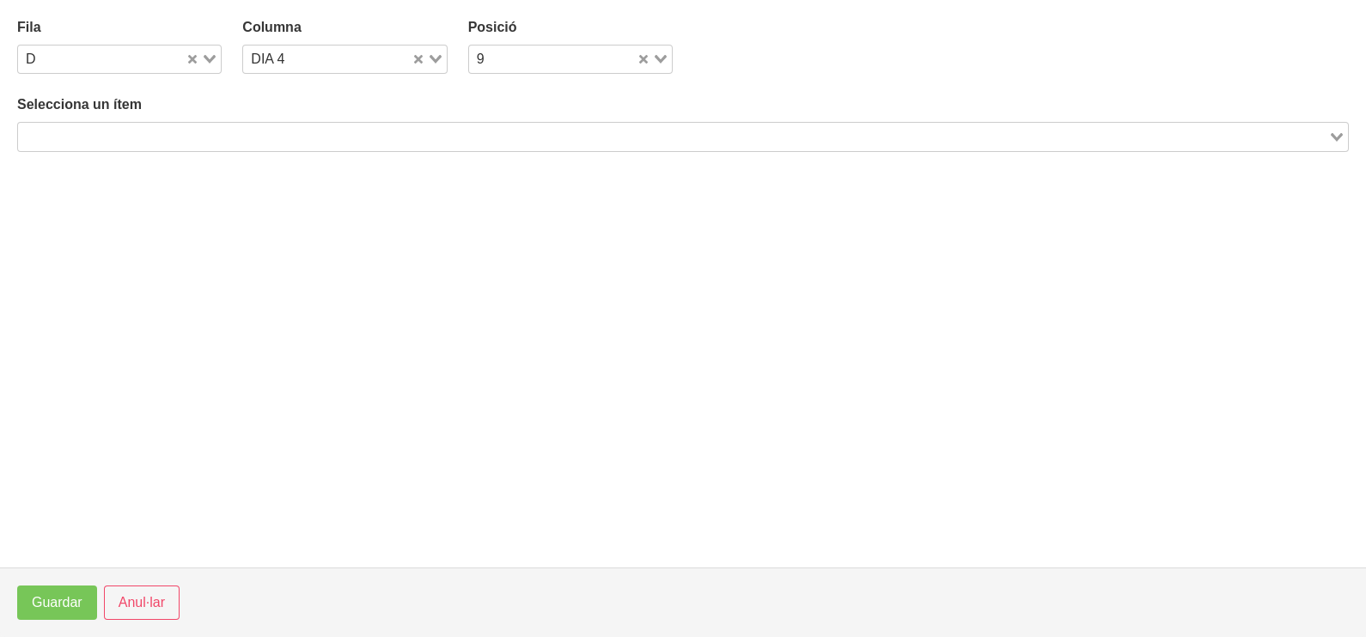
click at [273, 125] on div "Search for option" at bounding box center [673, 135] width 1310 height 24
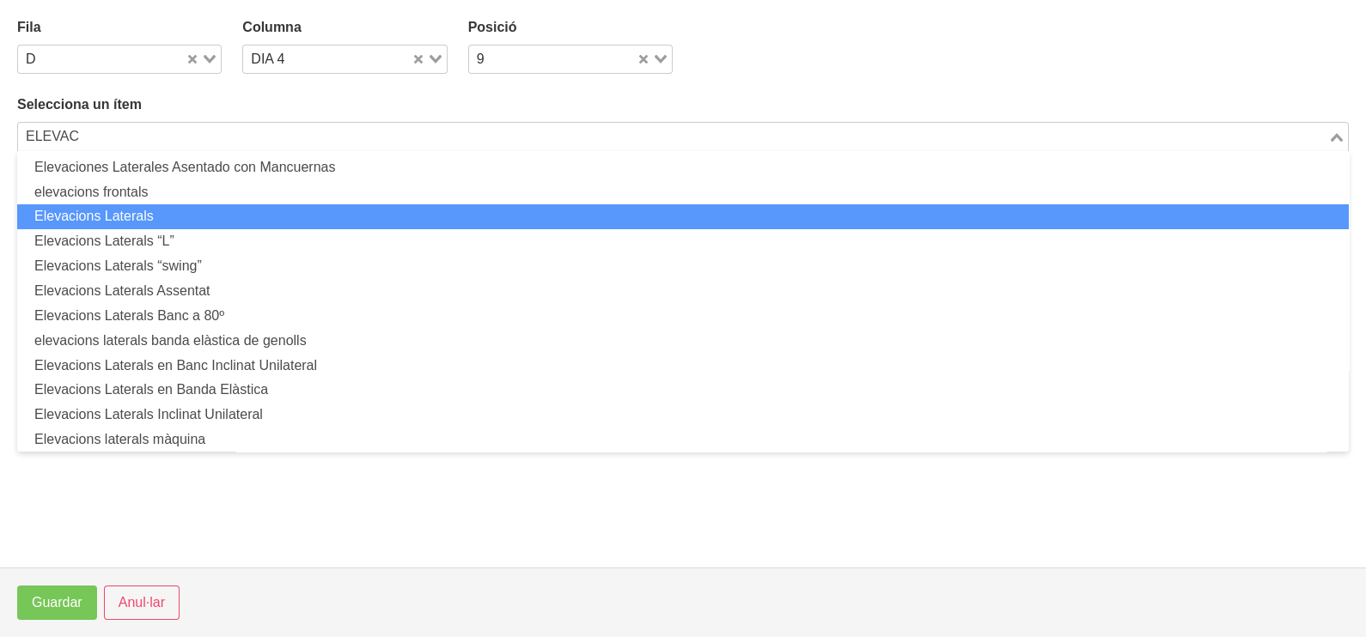
click at [216, 202] on ul "Elevaciones Laterales Asentado con Mancuernas elevacions frontals Elevacions La…" at bounding box center [683, 301] width 1332 height 301
click at [143, 217] on li "Elevacions Laterals" at bounding box center [683, 216] width 1332 height 25
type input "ELEVAC"
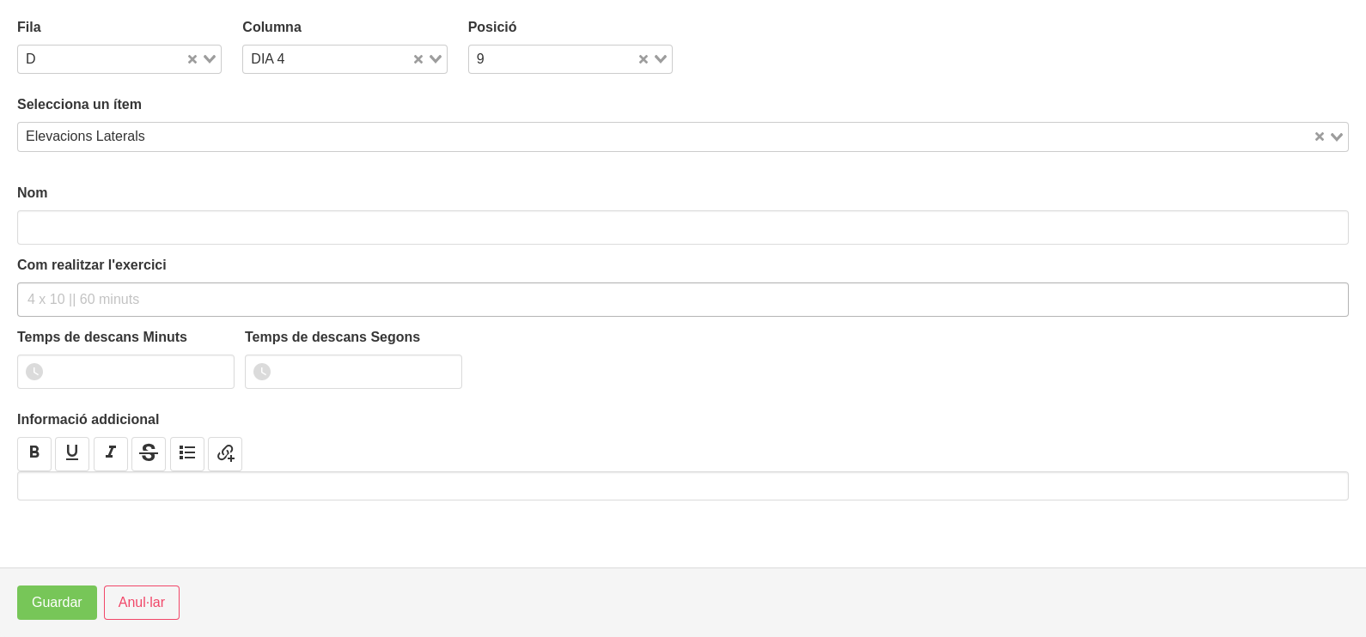
type input "Elevacions Laterals"
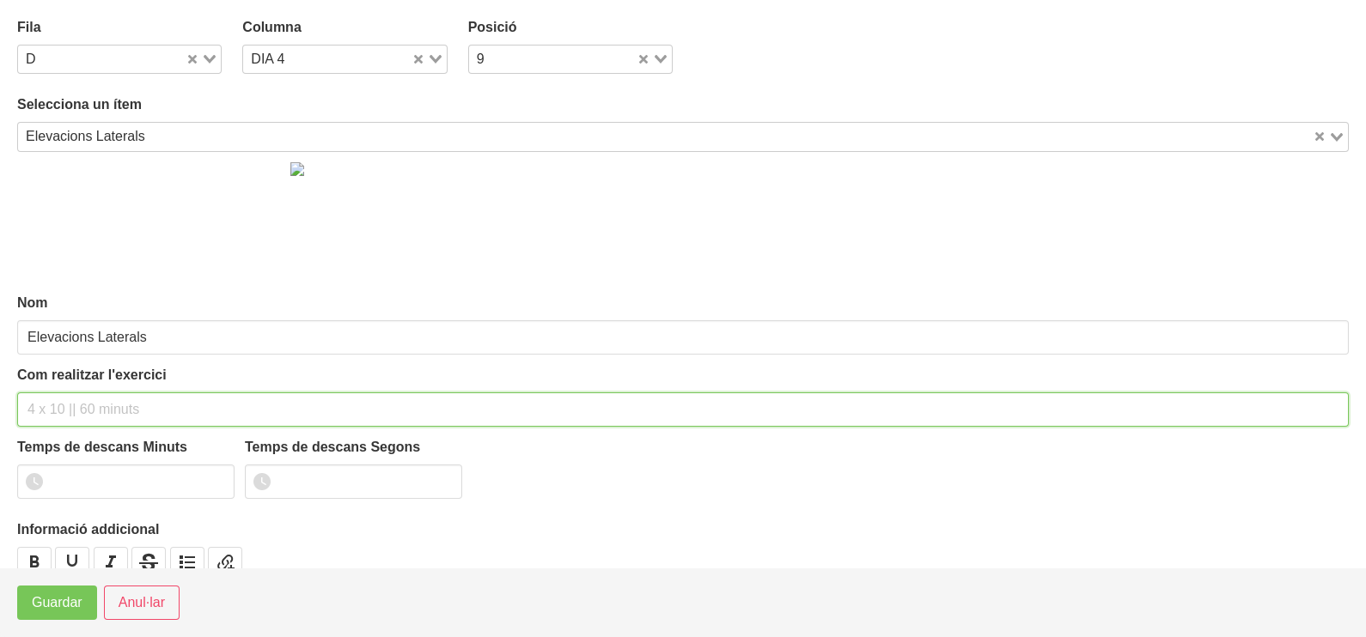
click at [77, 383] on div "Com realitzar l'exercici" at bounding box center [683, 396] width 1332 height 62
type input "2 X 8-10 A 2010 120""
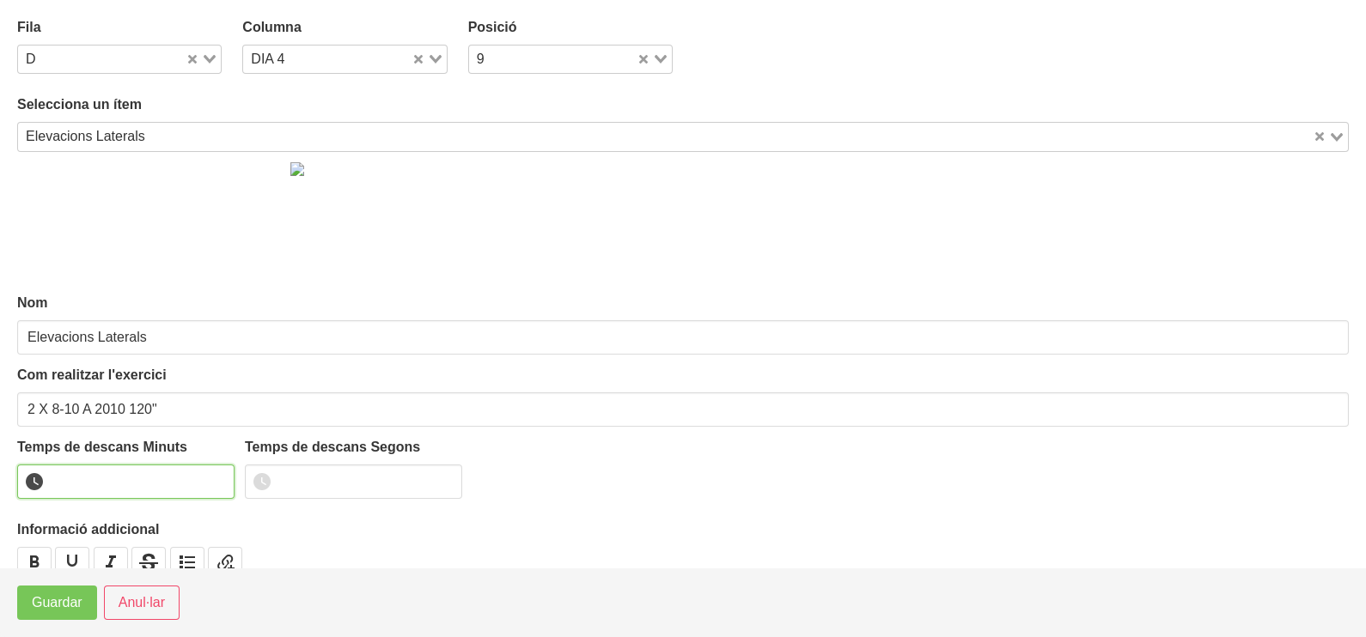
click at [107, 476] on input "number" at bounding box center [125, 482] width 217 height 34
type input "2"
click at [67, 605] on span "Guardar" at bounding box center [57, 603] width 51 height 21
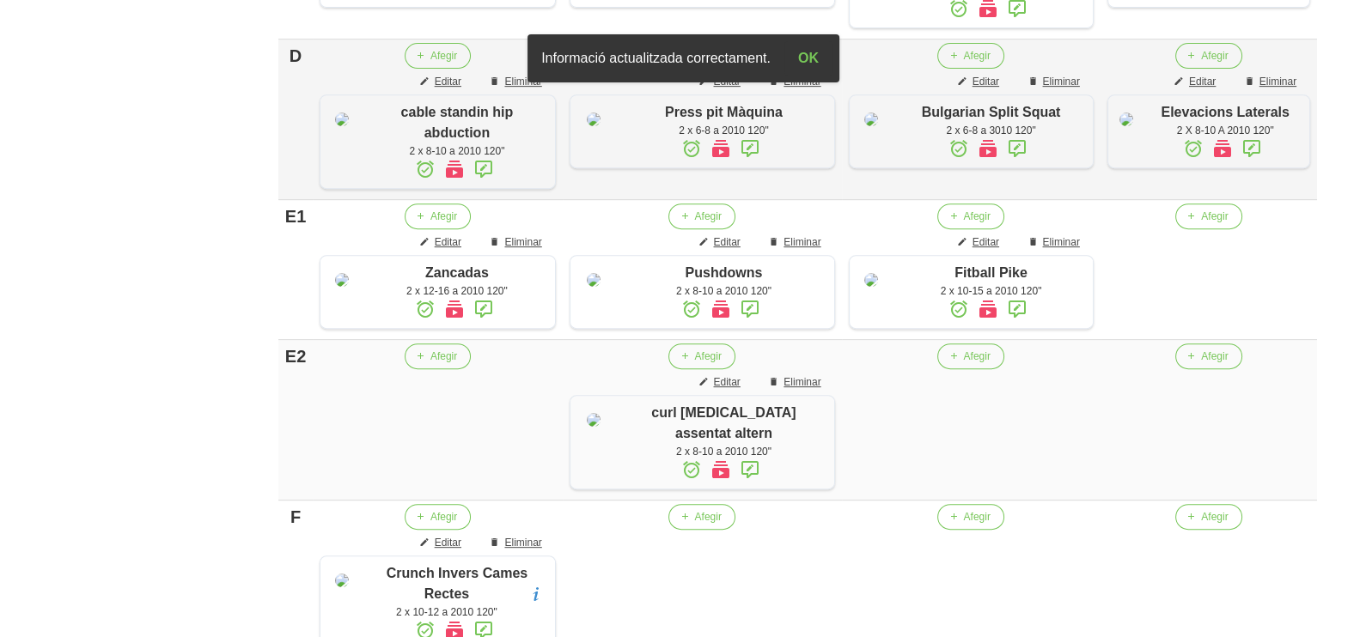
scroll to position [1040, 0]
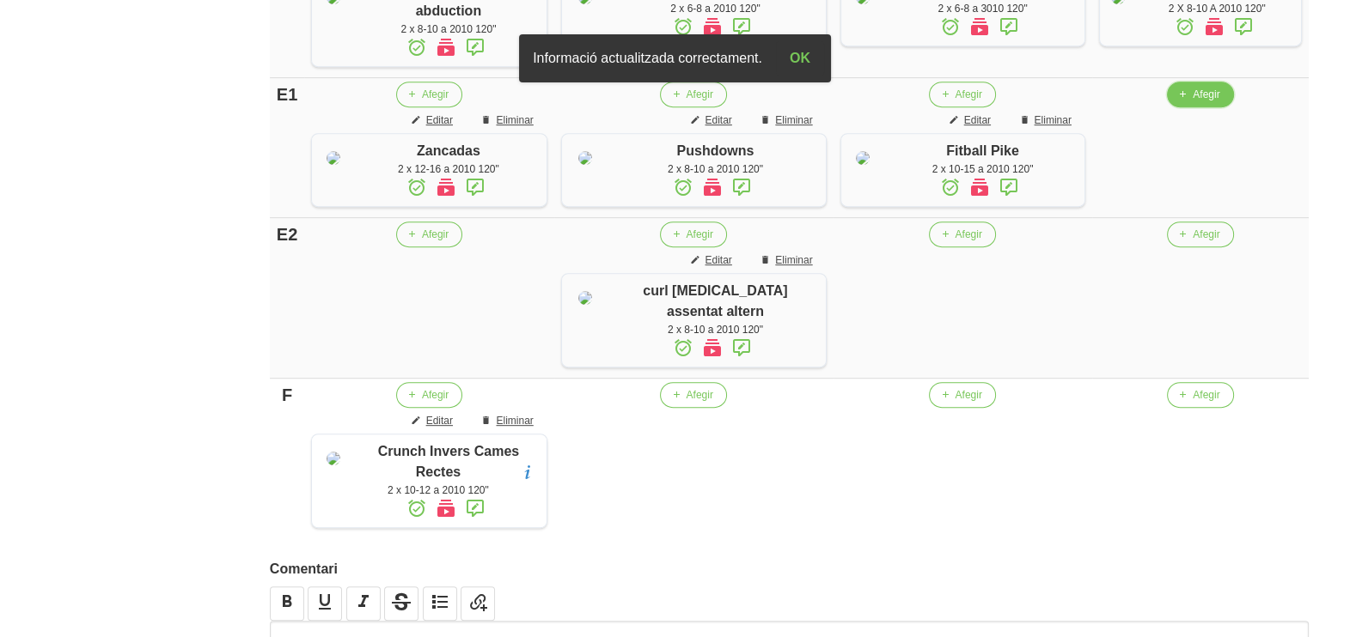
click at [1177, 102] on icon "button" at bounding box center [1182, 94] width 10 height 15
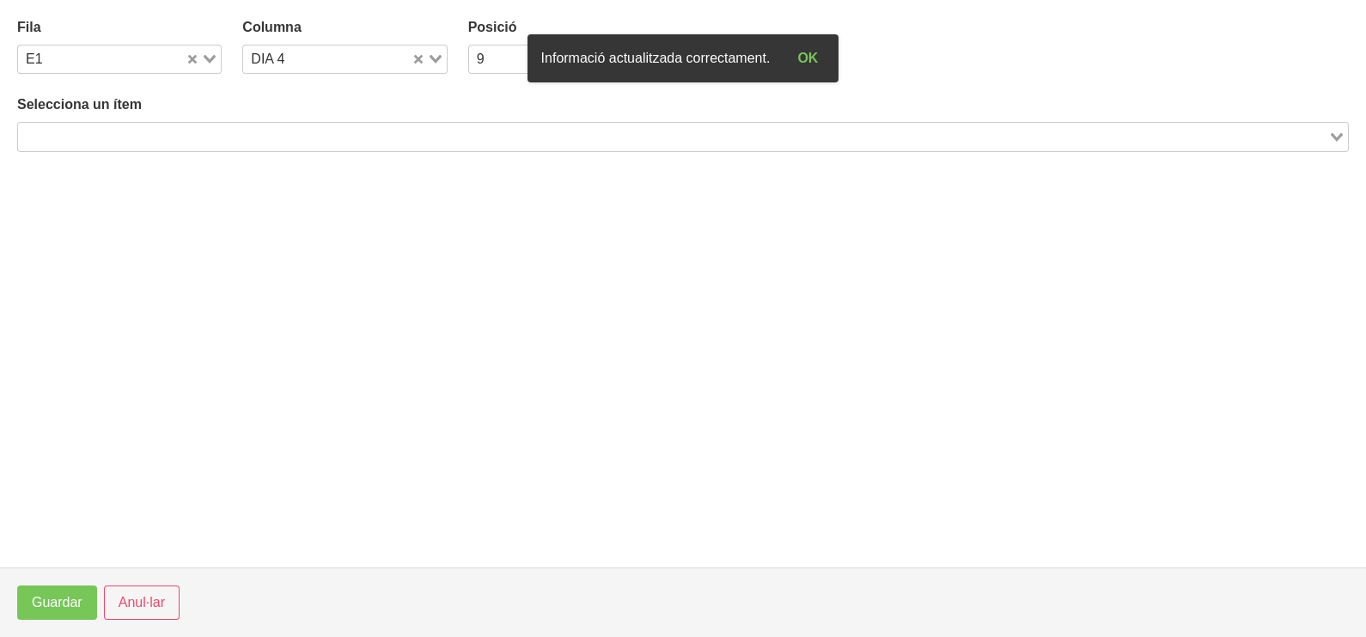
click at [224, 138] on input "Search for option" at bounding box center [673, 136] width 1307 height 21
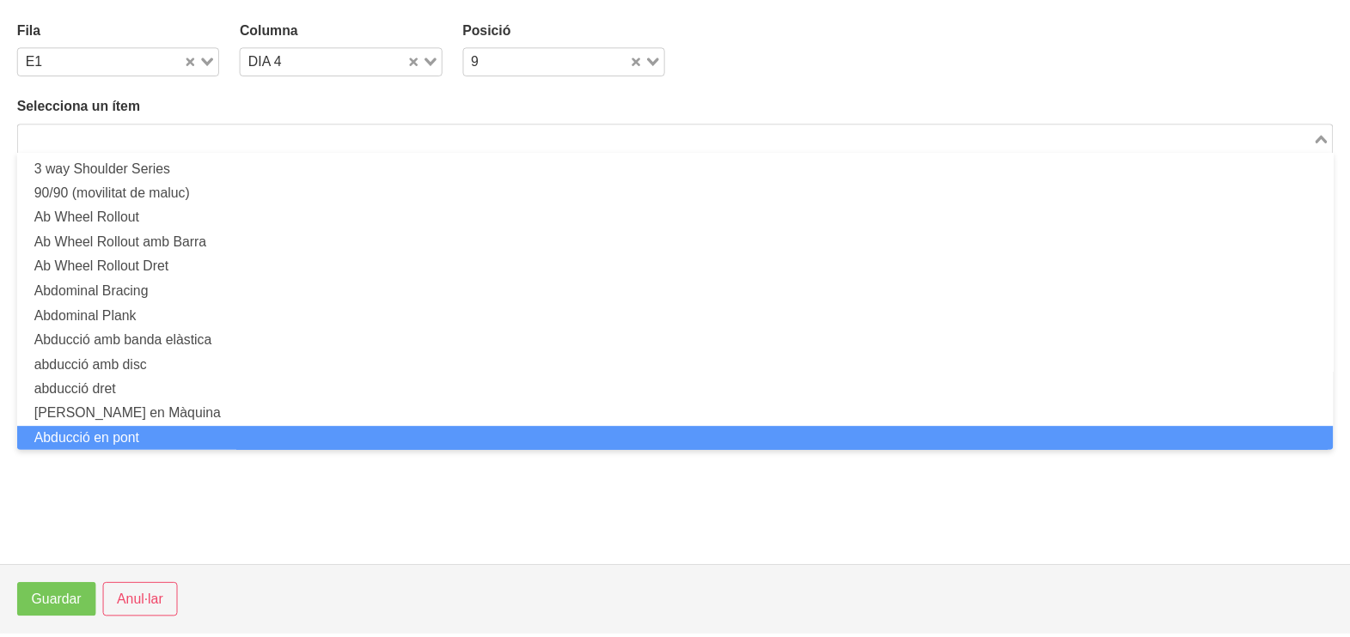
scroll to position [0, 0]
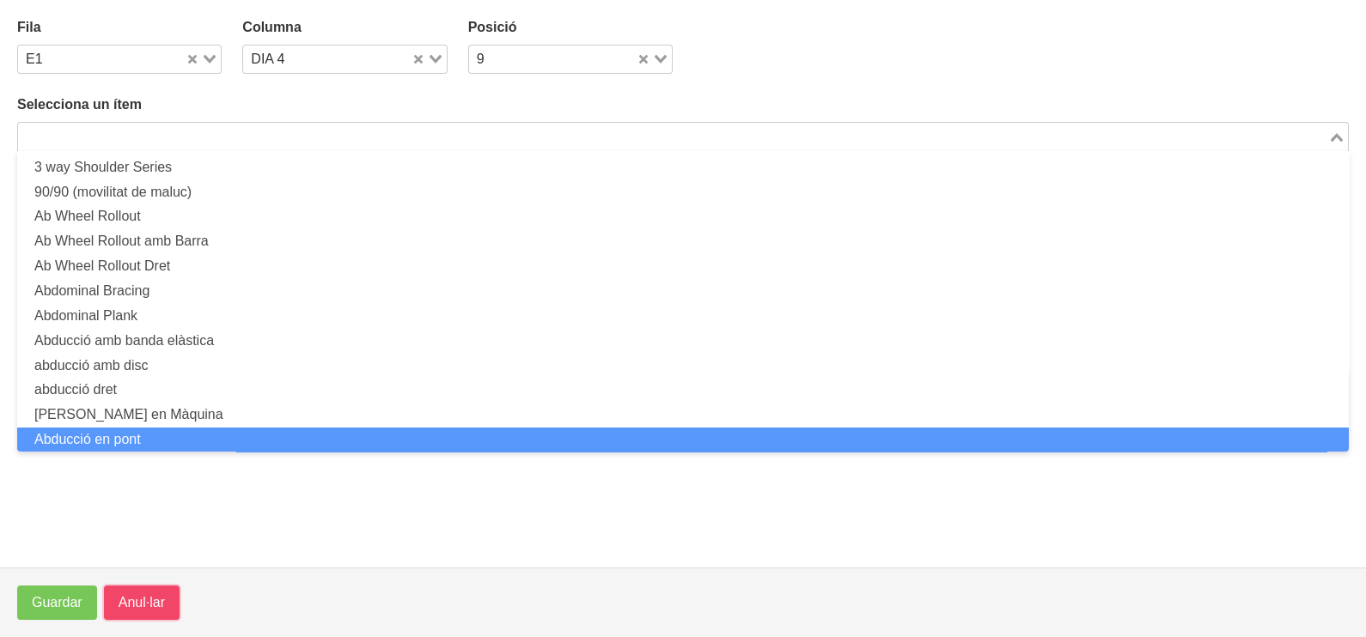
drag, startPoint x: 129, startPoint y: 613, endPoint x: 278, endPoint y: 507, distance: 183.1
click at [129, 612] on span "Anul·lar" at bounding box center [142, 603] width 46 height 21
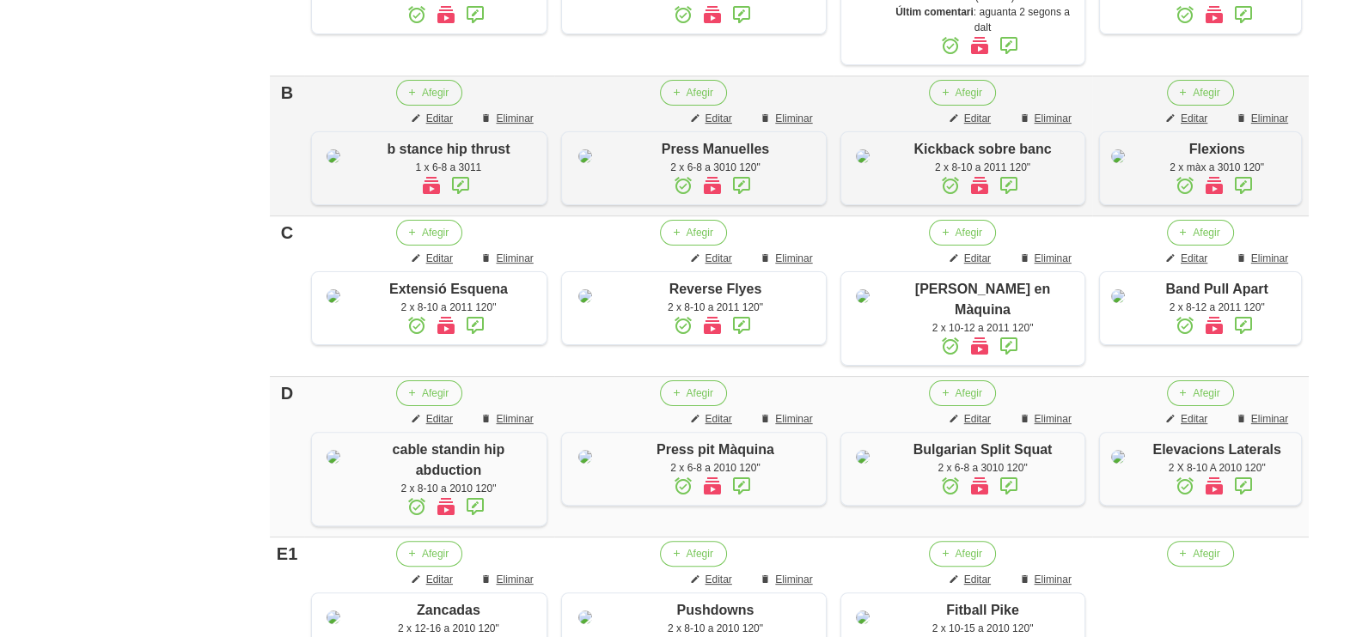
scroll to position [826, 0]
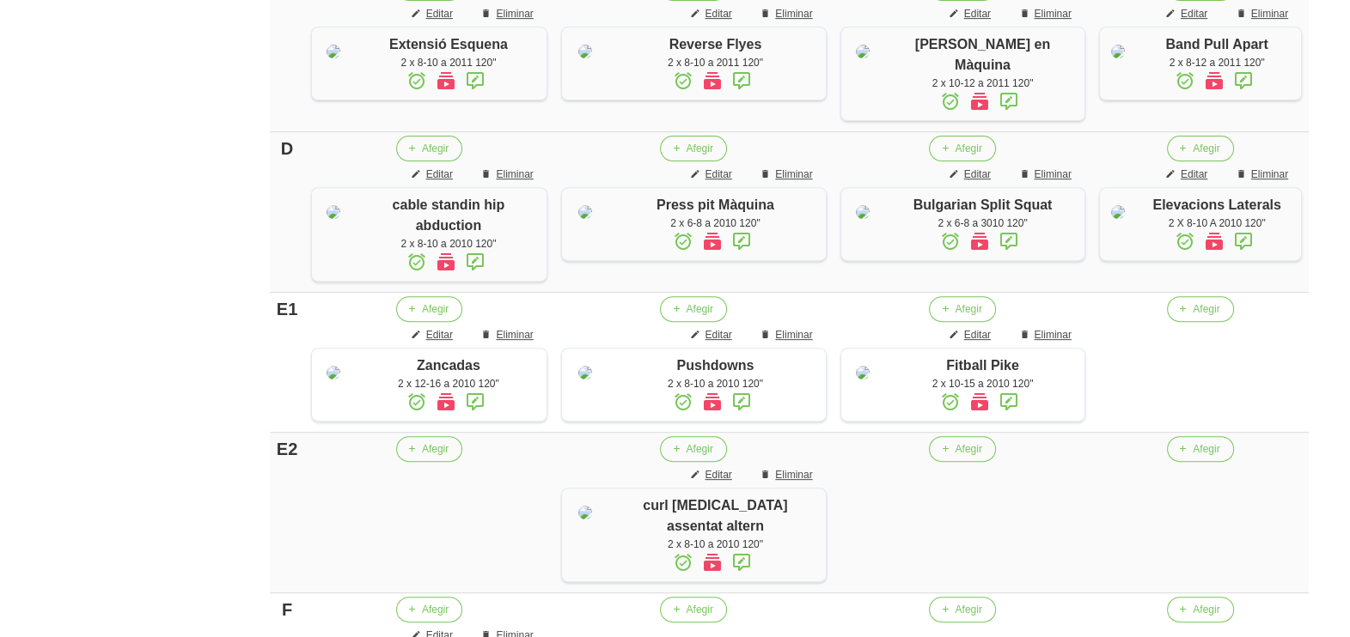
click at [998, 117] on icon at bounding box center [1008, 101] width 21 height 31
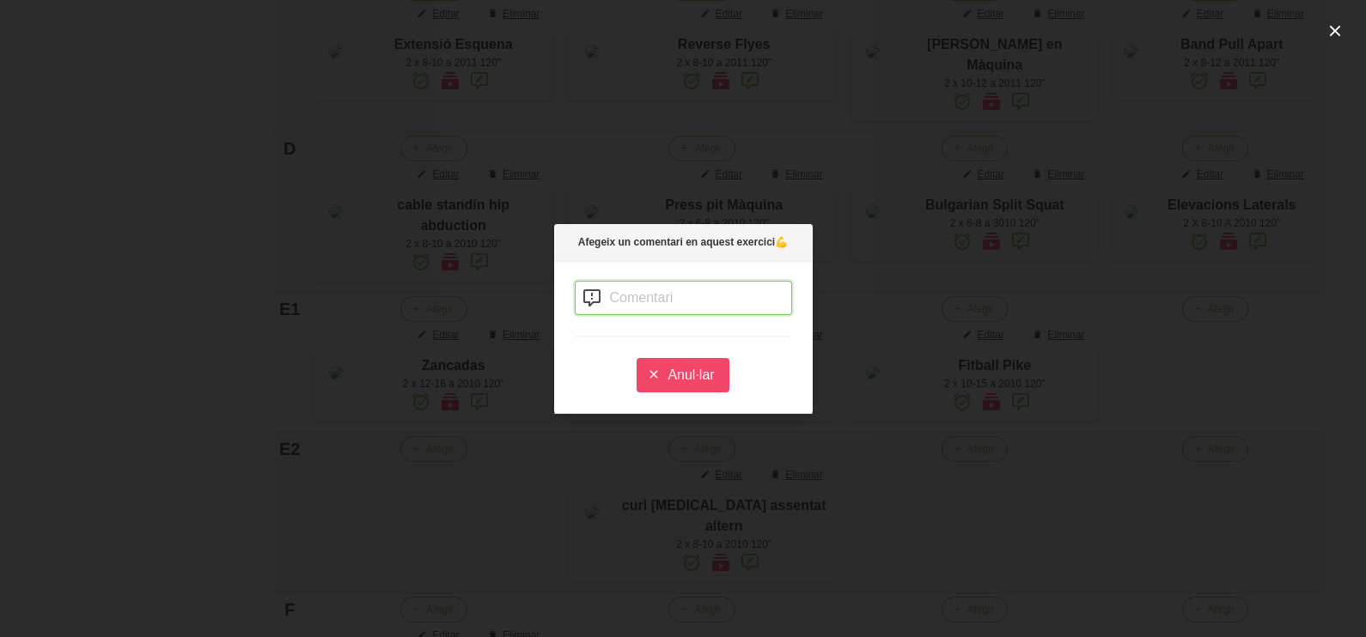
drag, startPoint x: 619, startPoint y: 301, endPoint x: 642, endPoint y: 180, distance: 122.5
click at [623, 288] on input "text" at bounding box center [683, 298] width 217 height 34
type input "cos tirat endavant"
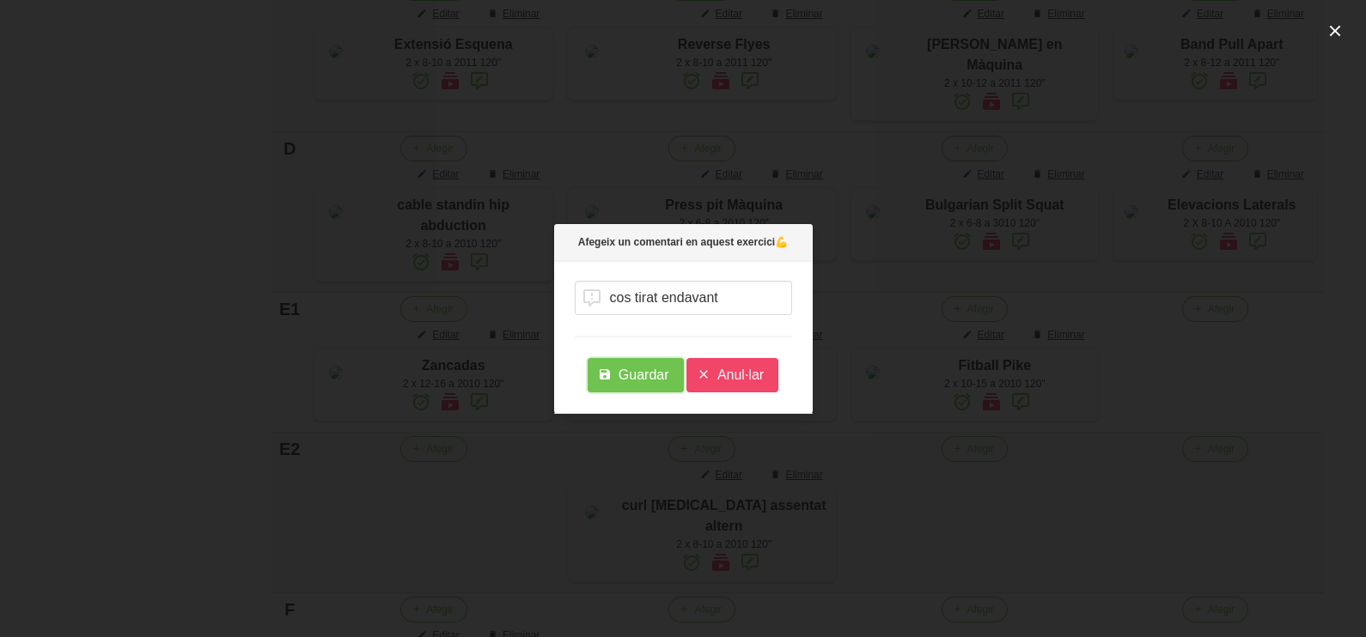
click at [631, 376] on span "Guardar" at bounding box center [644, 375] width 51 height 21
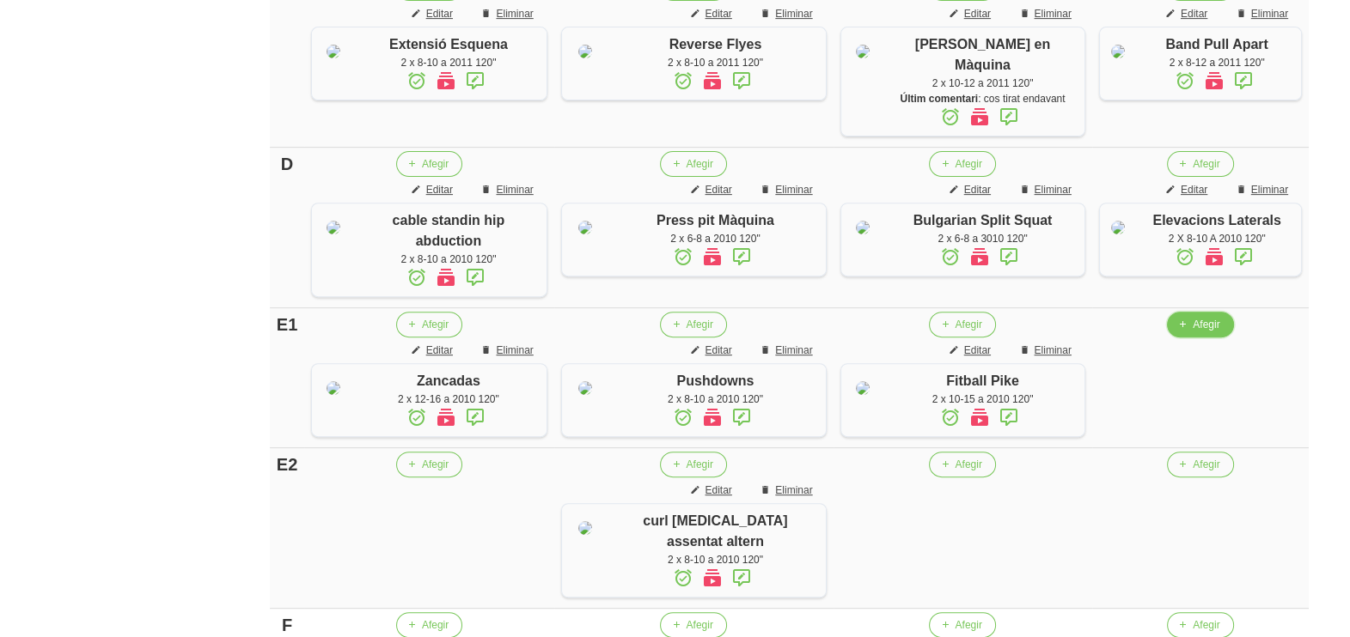
click at [1177, 332] on icon "button" at bounding box center [1182, 324] width 10 height 15
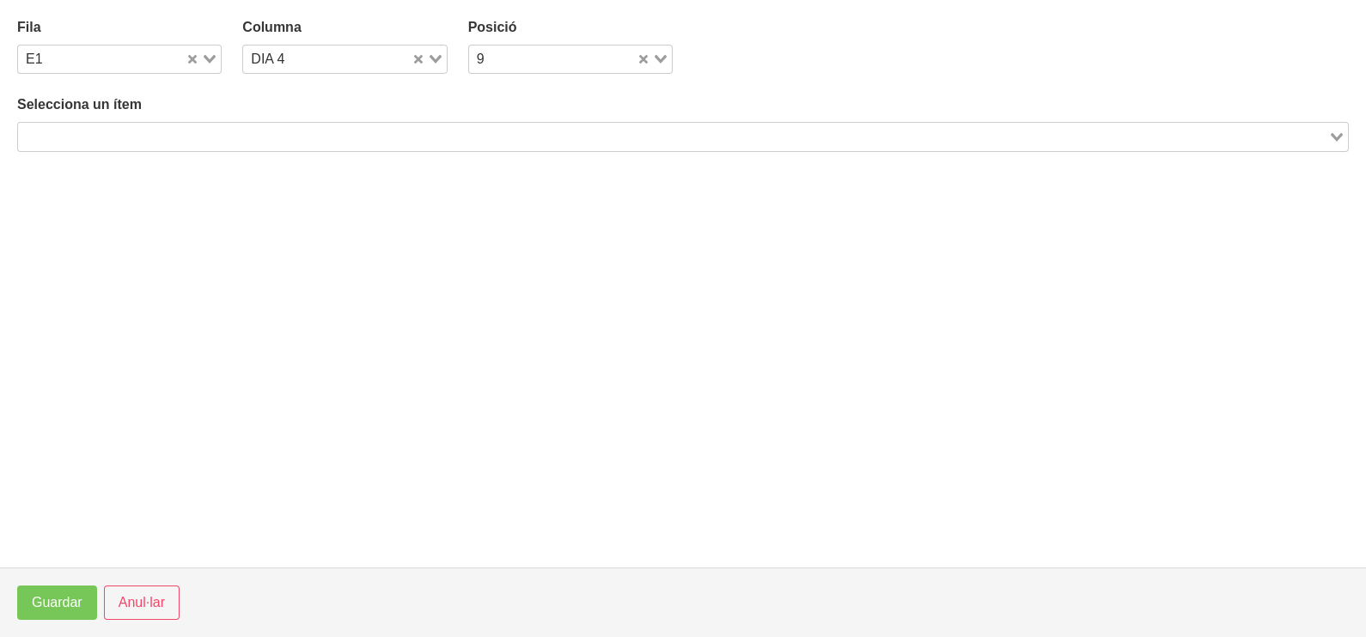
drag, startPoint x: 274, startPoint y: 135, endPoint x: 283, endPoint y: 129, distance: 10.5
click at [280, 130] on input "Search for option" at bounding box center [673, 136] width 1307 height 21
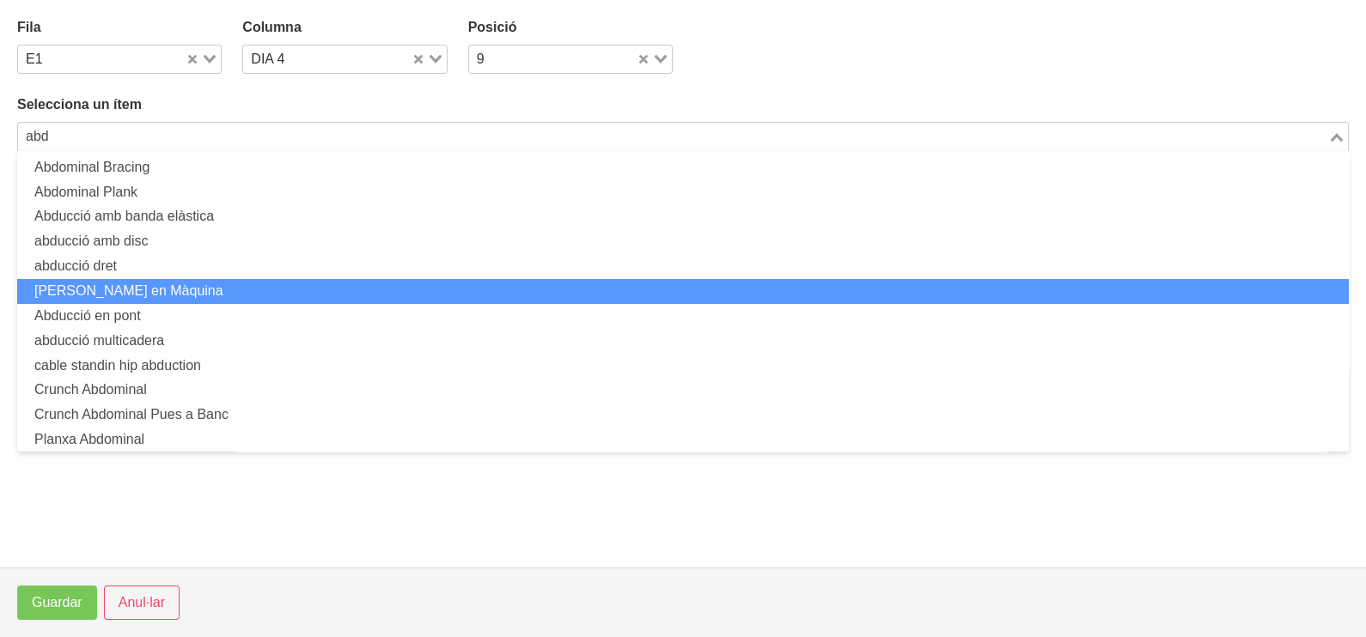
click at [206, 292] on li "[PERSON_NAME] en Màquina" at bounding box center [683, 291] width 1332 height 25
type input "abd"
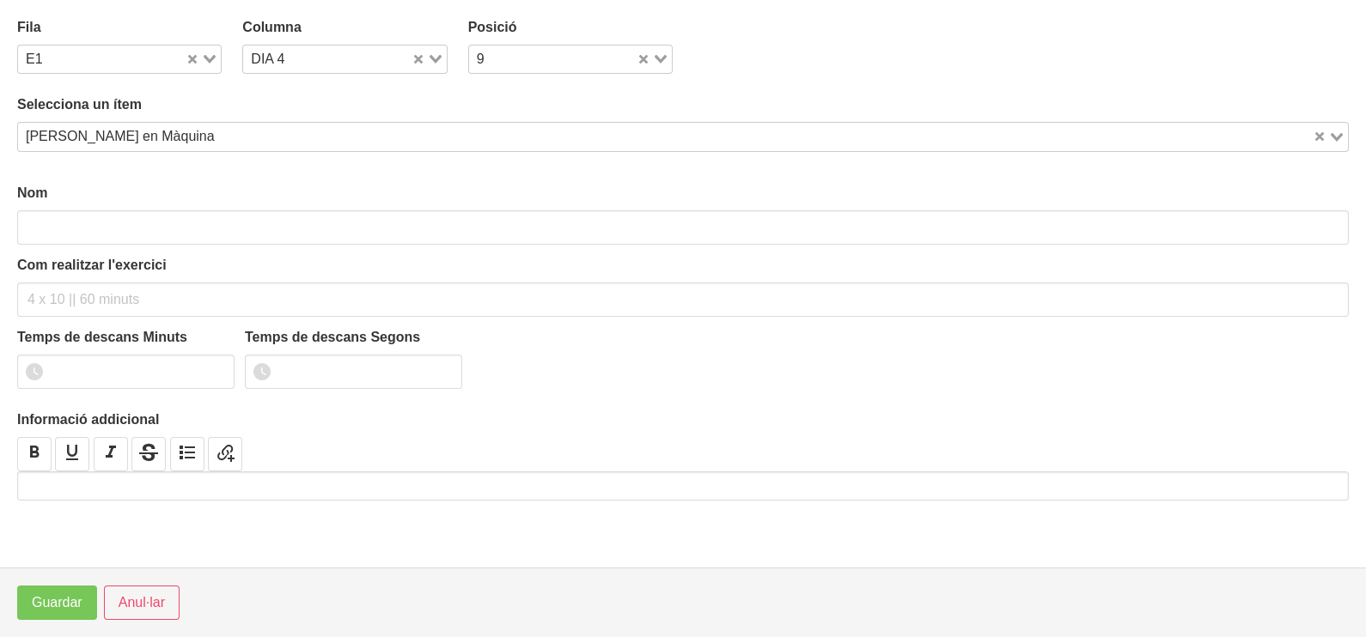
type input "[PERSON_NAME] en Màquina"
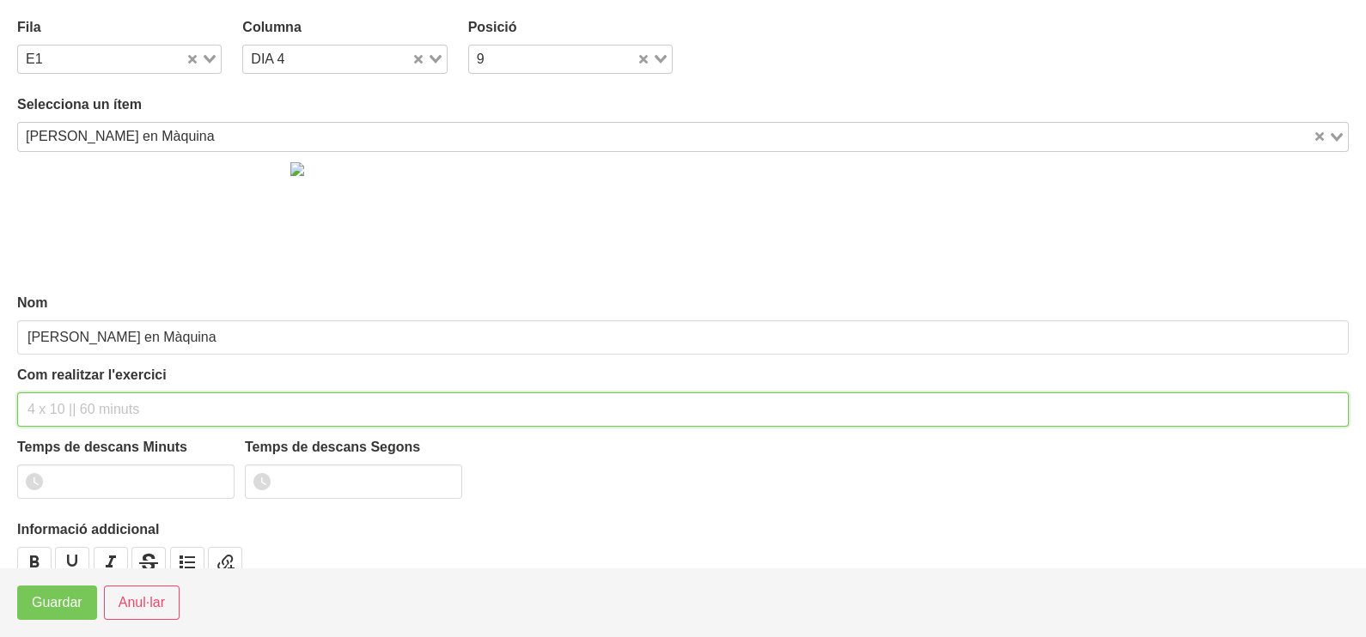
click at [99, 395] on input "text" at bounding box center [683, 410] width 1332 height 34
type input "2 x 10-12 a 2011 120""
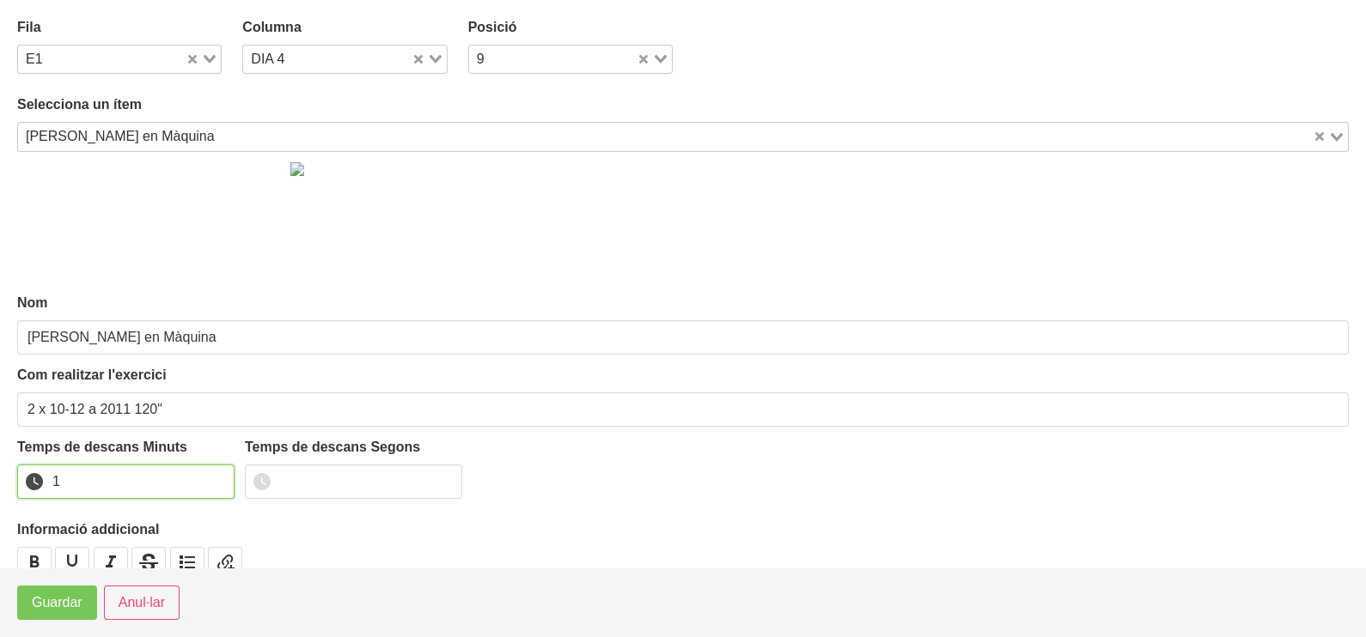
click at [220, 473] on input "1" at bounding box center [125, 482] width 217 height 34
drag, startPoint x: 220, startPoint y: 473, endPoint x: 128, endPoint y: 552, distance: 121.2
type input "2"
click at [204, 484] on input "2" at bounding box center [125, 482] width 217 height 34
click at [81, 606] on span "Guardar" at bounding box center [57, 603] width 51 height 21
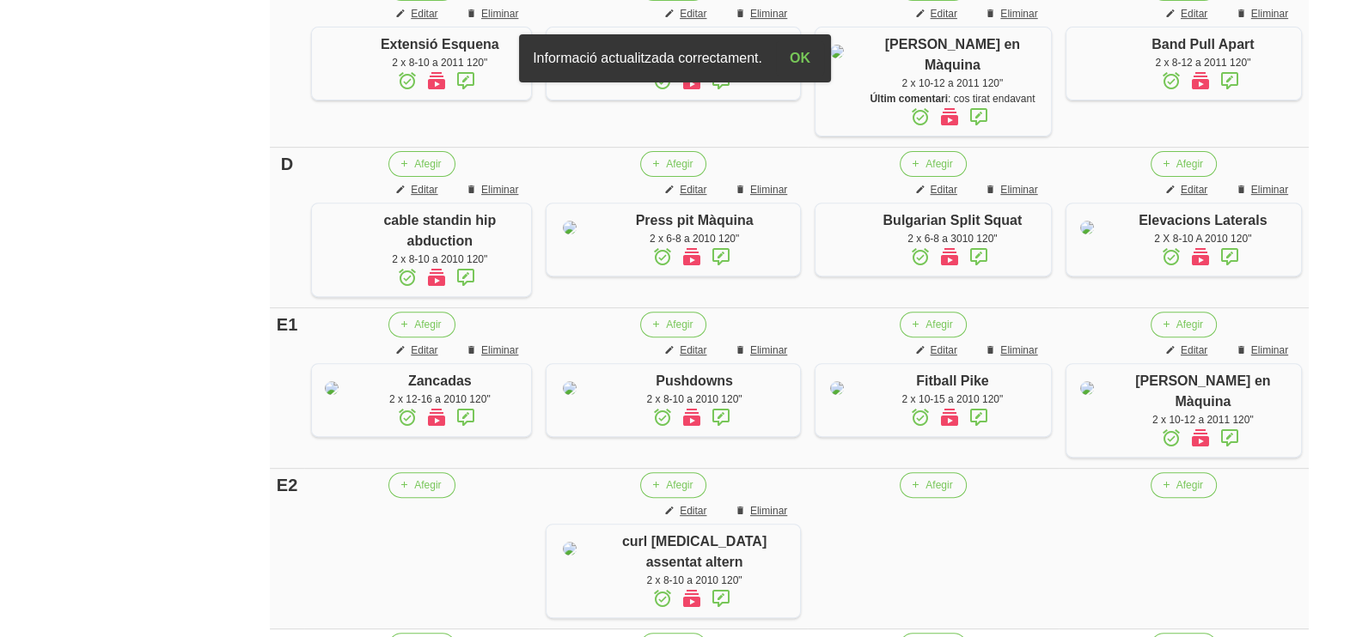
click at [1234, 454] on icon at bounding box center [1229, 438] width 21 height 31
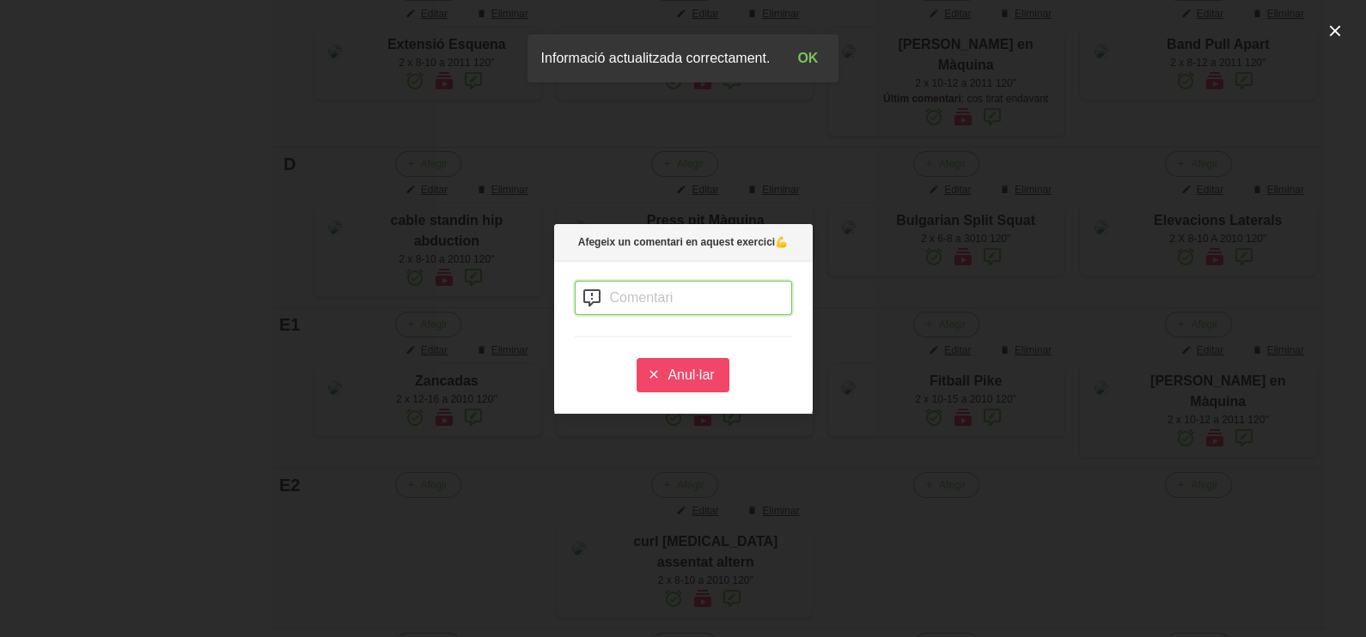
click at [668, 296] on input "text" at bounding box center [683, 298] width 217 height 34
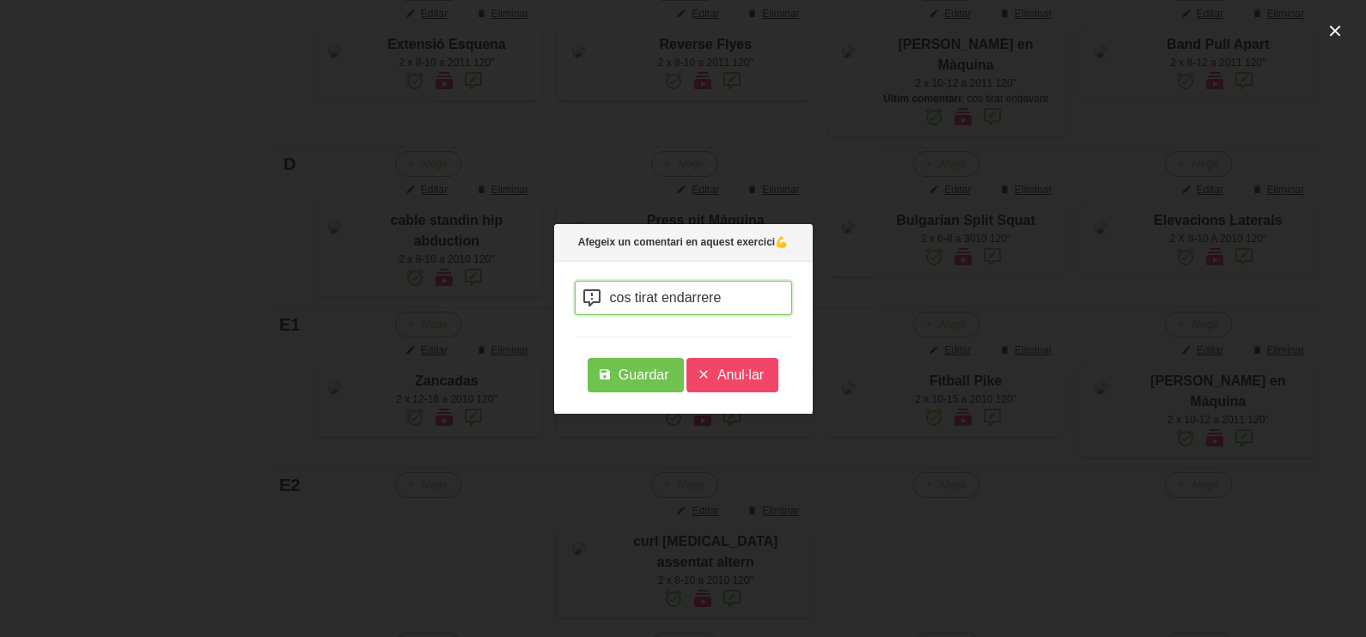
type input "cos tirat endarrere"
click at [640, 374] on span "Guardar" at bounding box center [644, 375] width 51 height 21
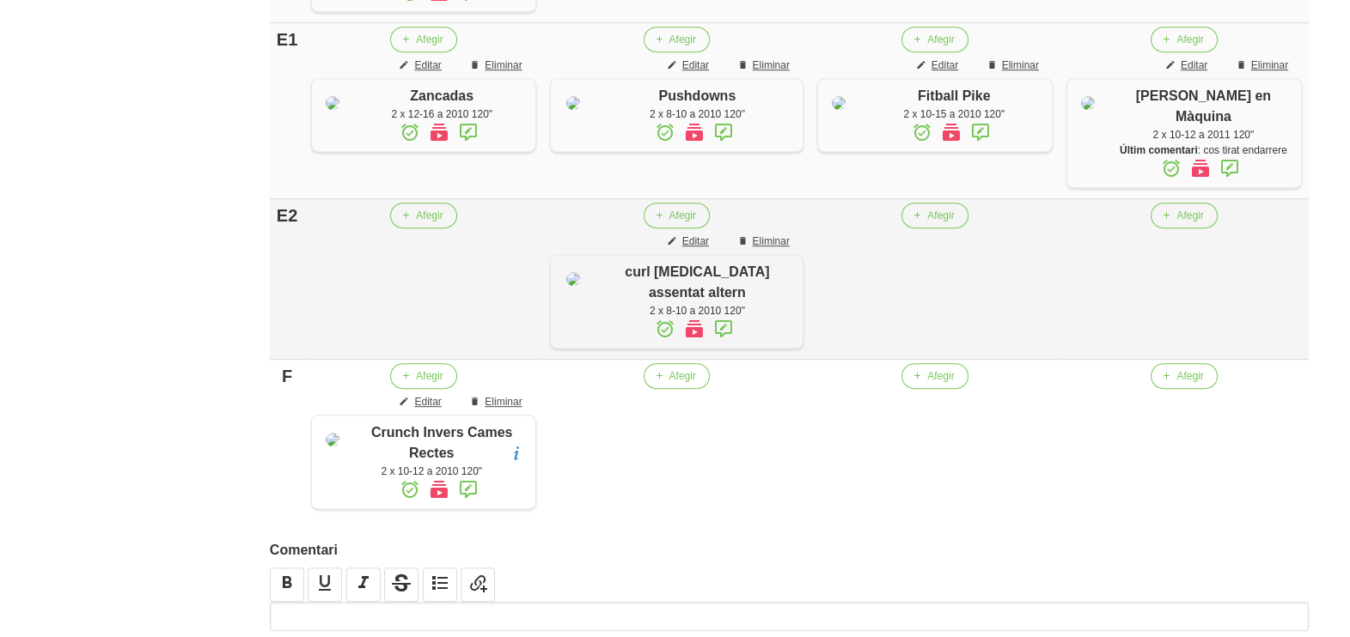
scroll to position [1148, 0]
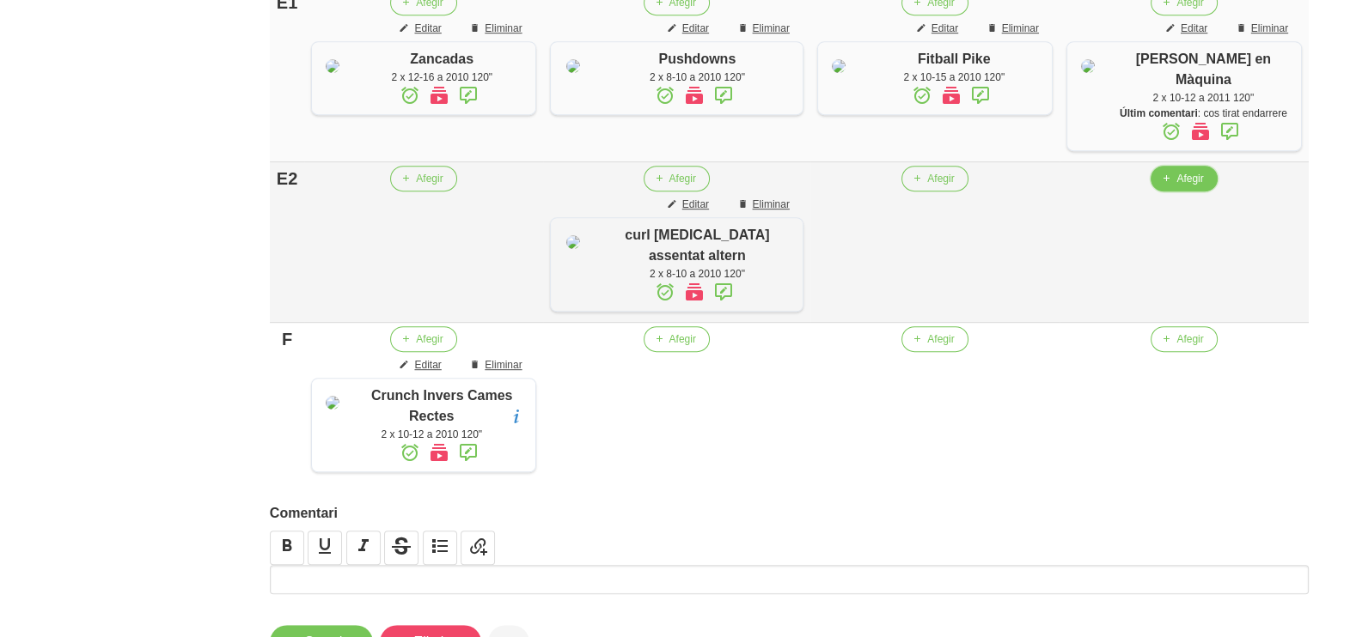
click at [1181, 186] on span "Afegir" at bounding box center [1189, 178] width 27 height 15
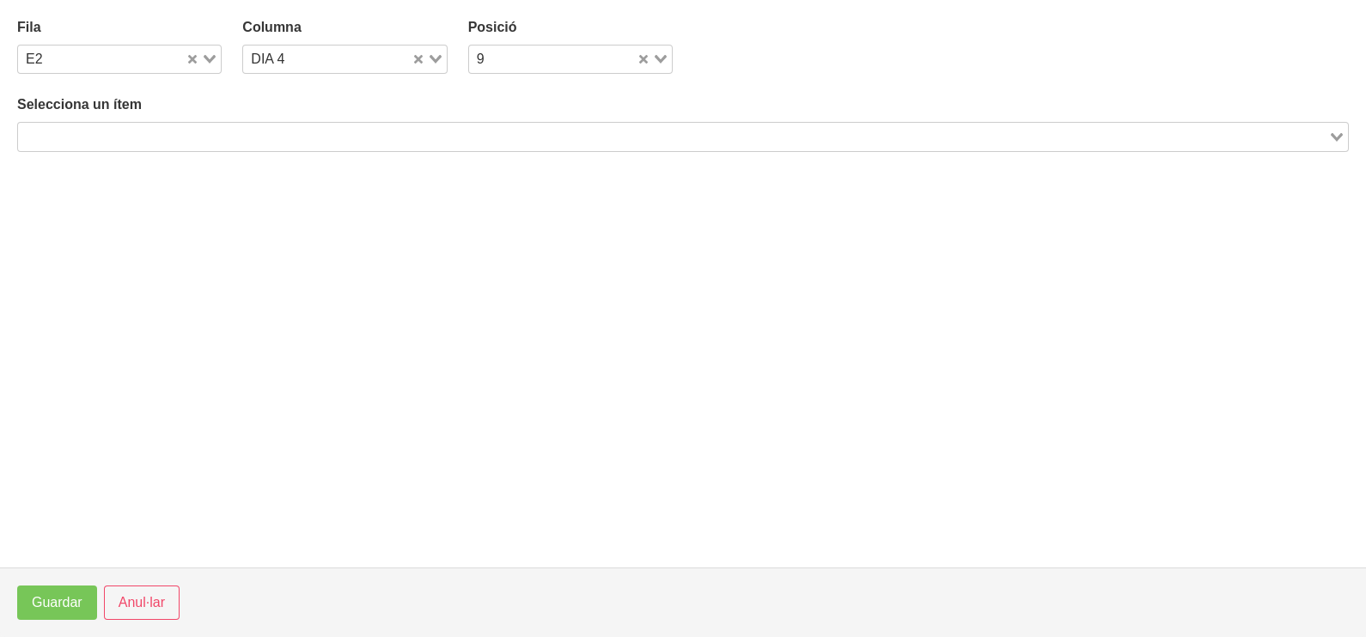
click at [149, 598] on span "Anul·lar" at bounding box center [142, 603] width 46 height 21
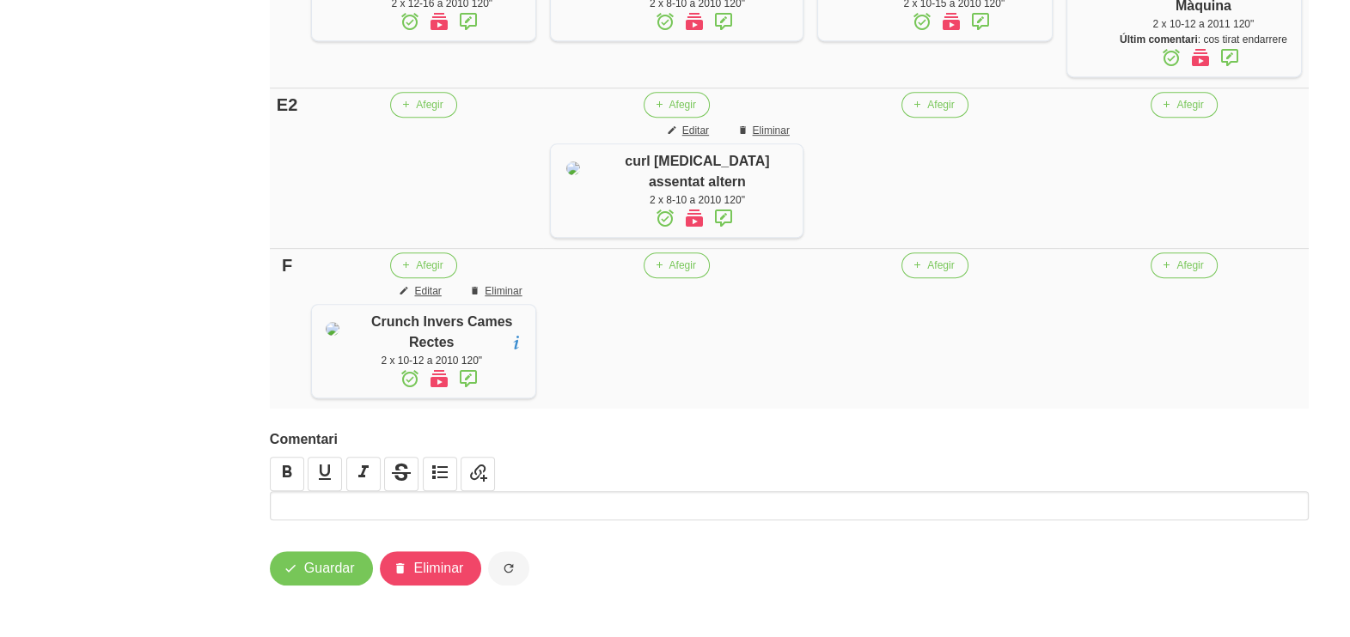
scroll to position [1351, 0]
click at [1170, 253] on button "Afegir" at bounding box center [1183, 266] width 66 height 26
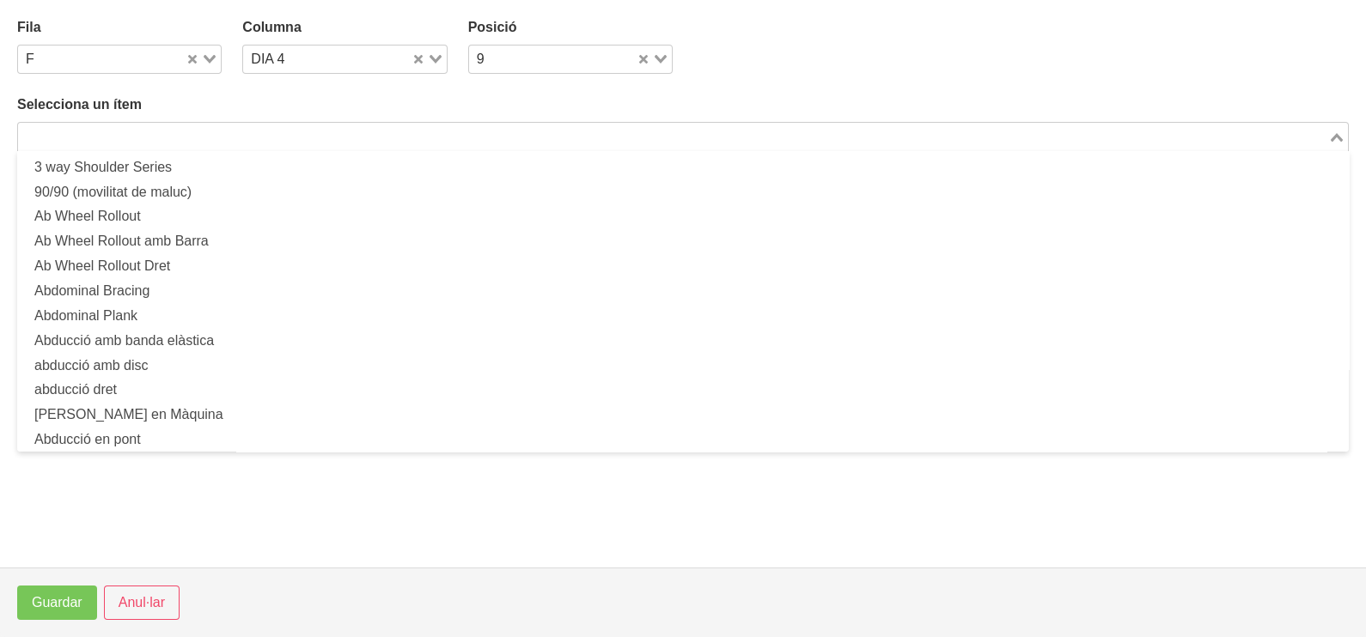
click at [244, 127] on input "Search for option" at bounding box center [673, 136] width 1307 height 21
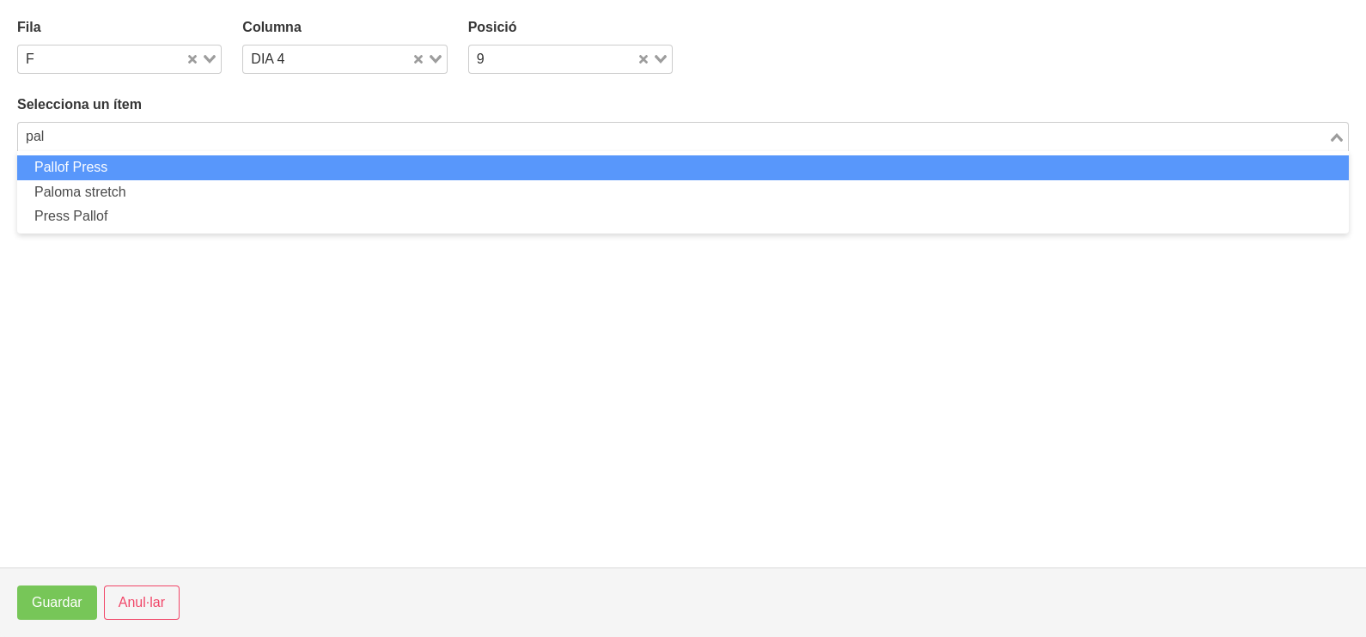
click at [71, 166] on li "Pallof Press" at bounding box center [683, 168] width 1332 height 25
type input "pal"
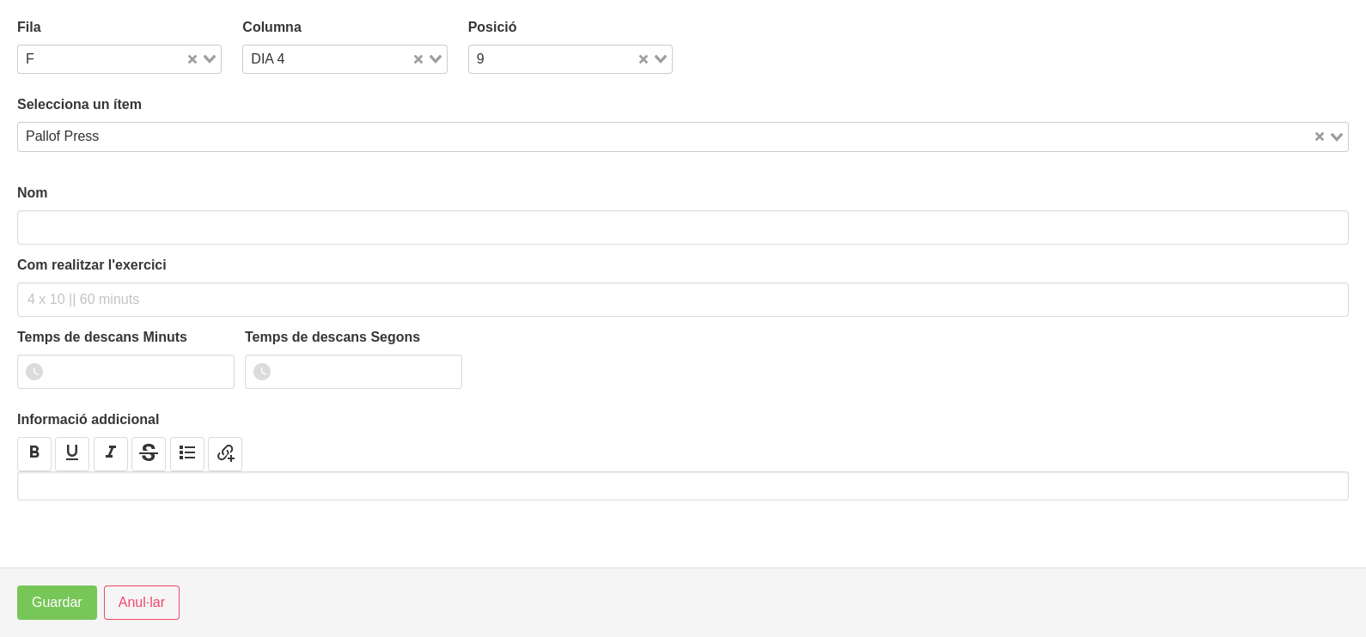
type input "Pallof Press"
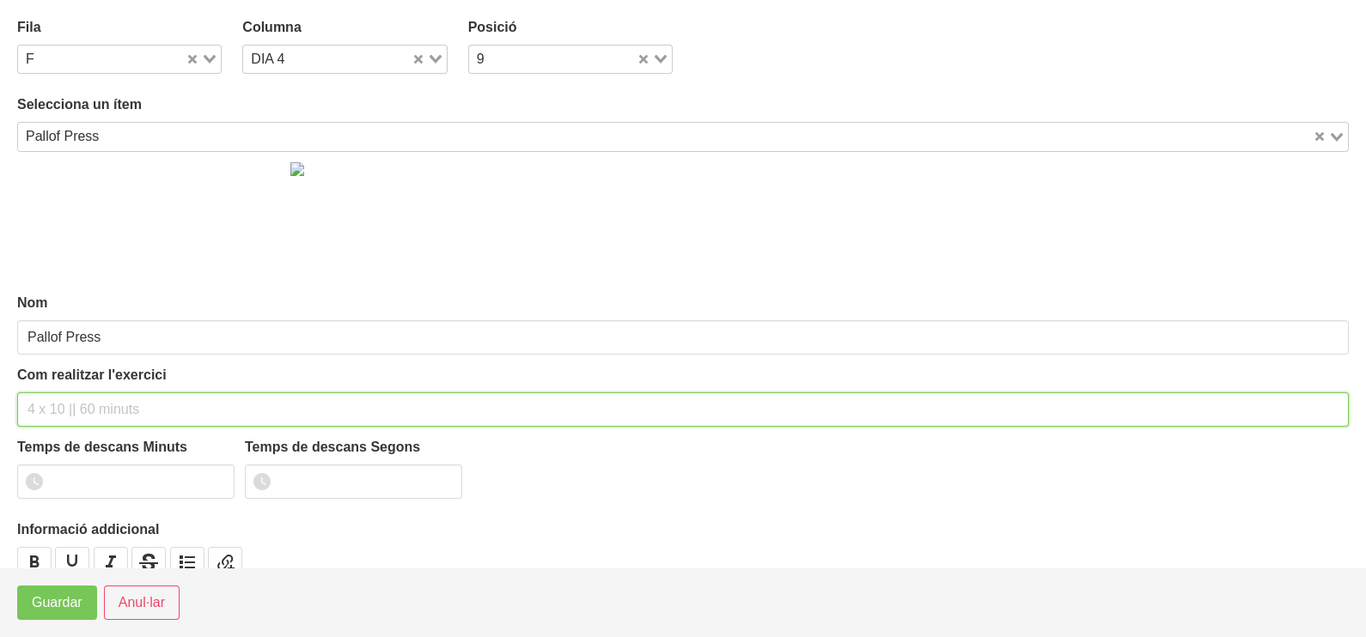
drag, startPoint x: 56, startPoint y: 410, endPoint x: 99, endPoint y: 260, distance: 155.5
click at [69, 382] on div "Com realitzar l'exercici" at bounding box center [683, 396] width 1332 height 62
type input "2 x 10-12 a 2011 120""
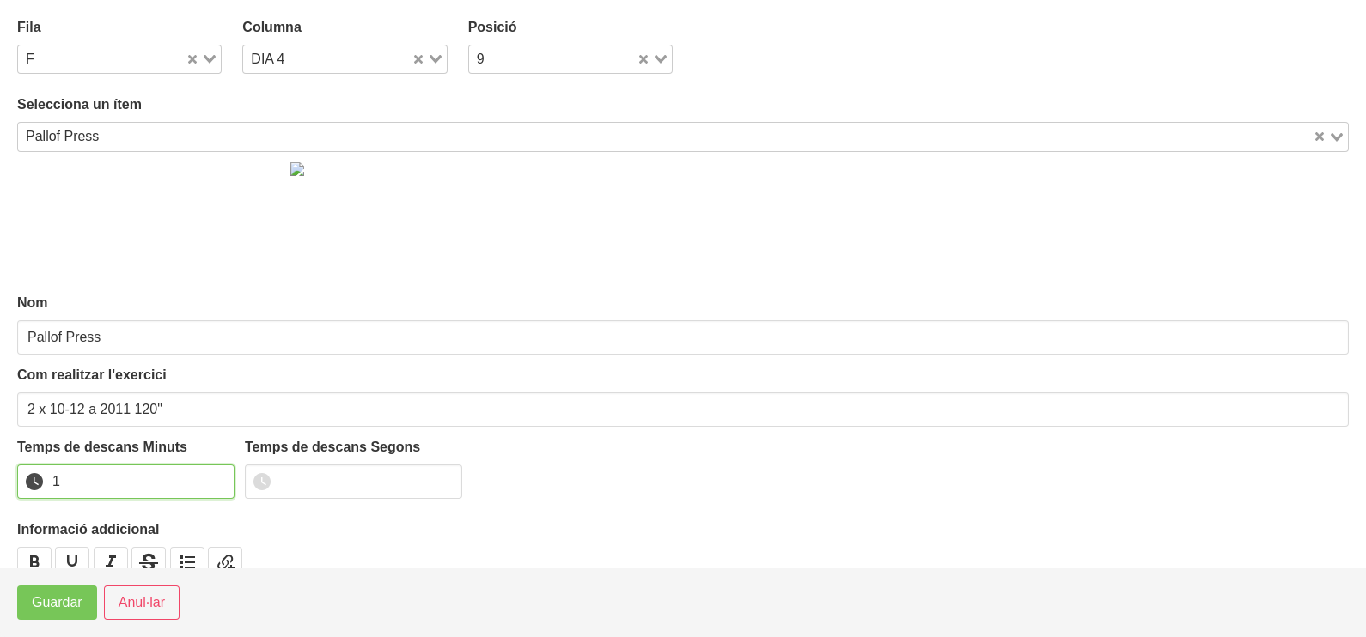
click at [217, 475] on input "1" at bounding box center [125, 482] width 217 height 34
type input "2"
click at [217, 475] on input "2" at bounding box center [125, 482] width 217 height 34
click at [67, 606] on span "Guardar" at bounding box center [57, 603] width 51 height 21
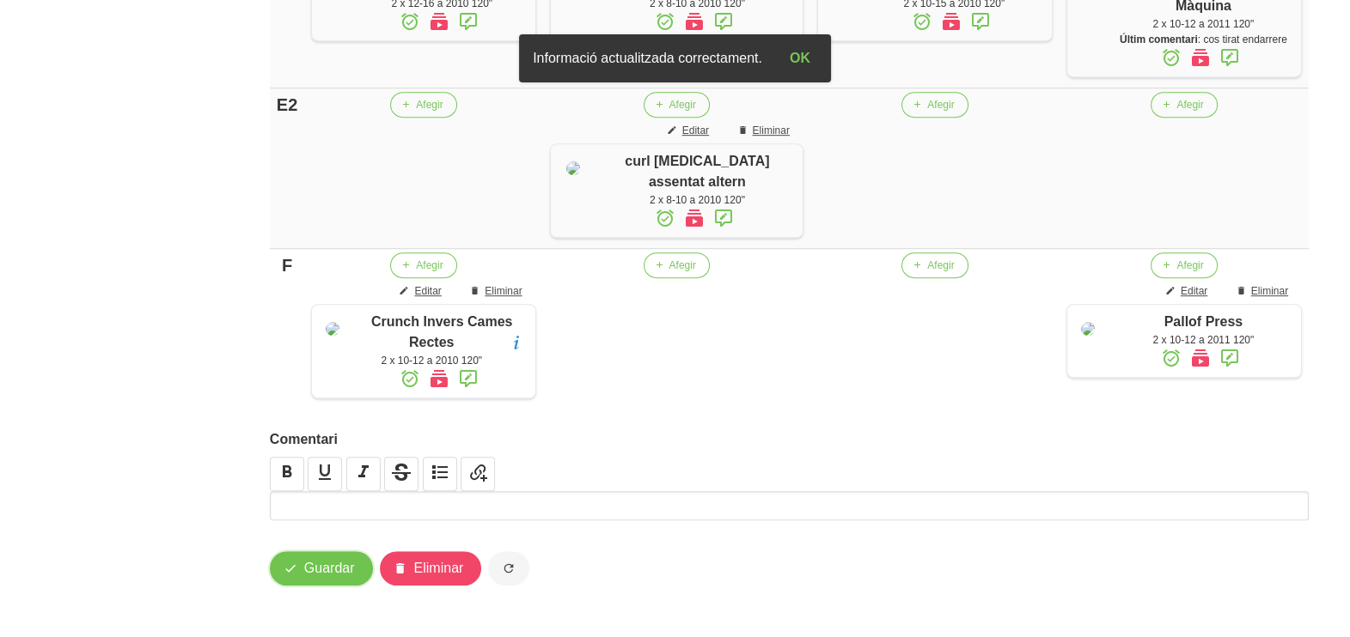
click at [333, 561] on span "Guardar" at bounding box center [329, 568] width 51 height 21
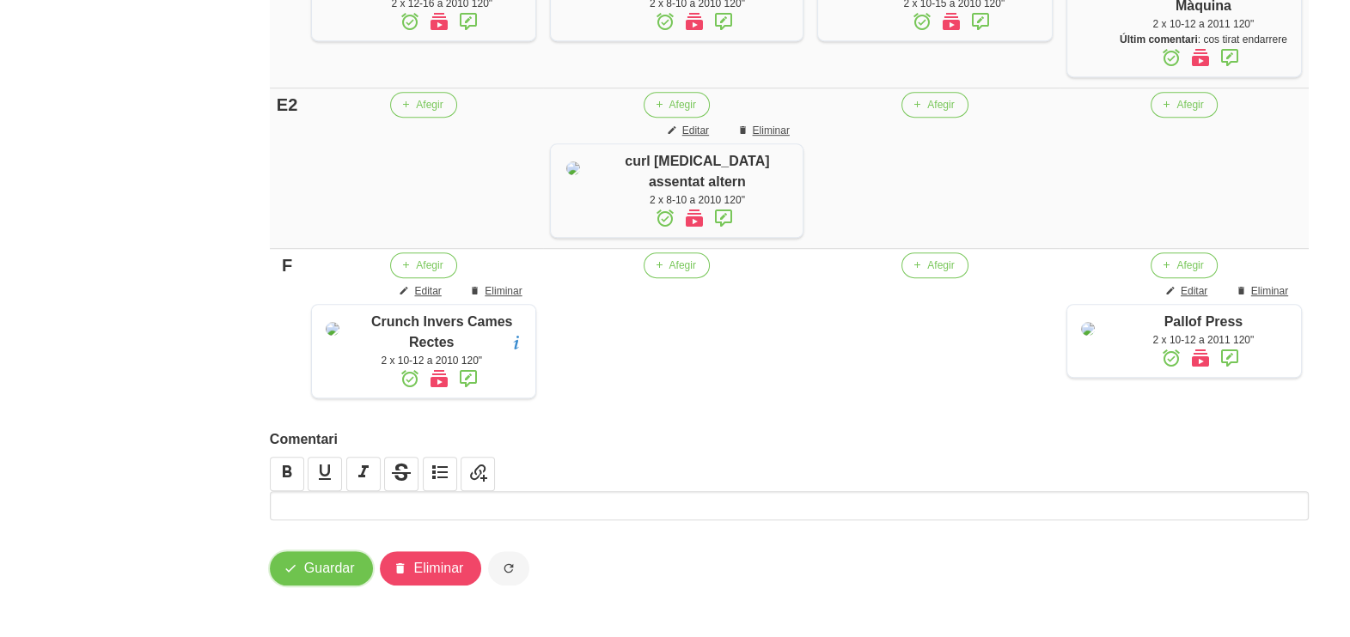
click at [332, 572] on span "Guardar" at bounding box center [329, 568] width 51 height 21
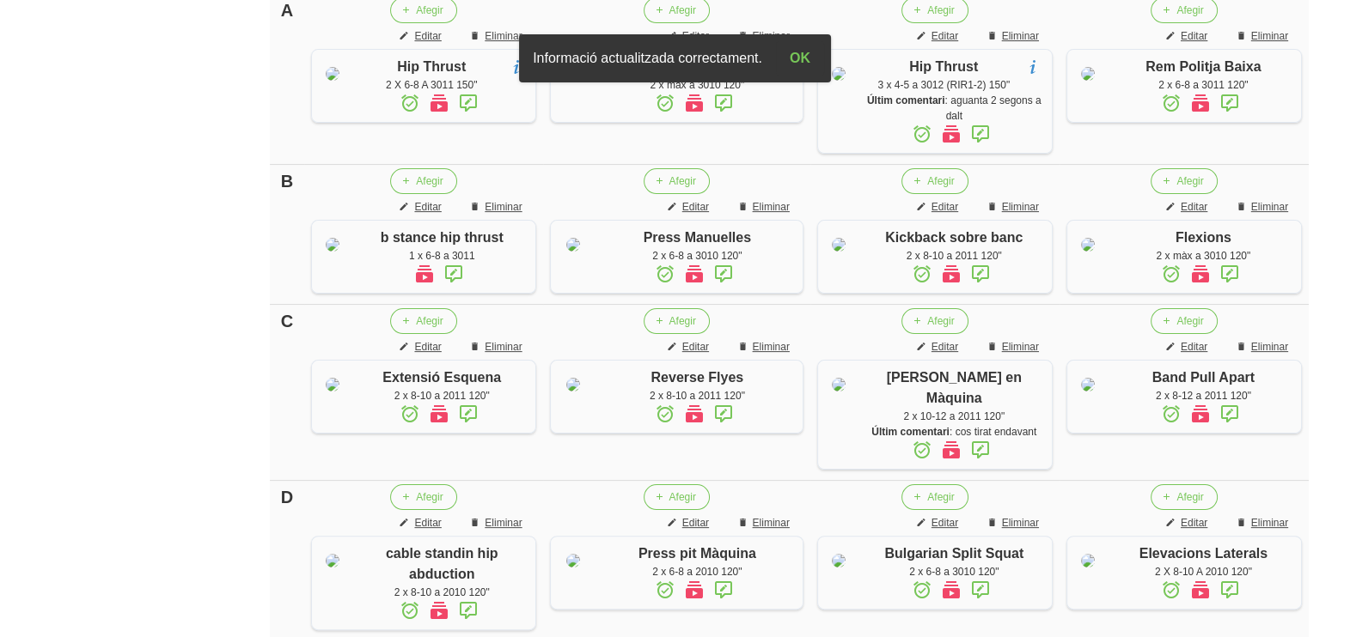
scroll to position [0, 0]
